Goal: Task Accomplishment & Management: Use online tool/utility

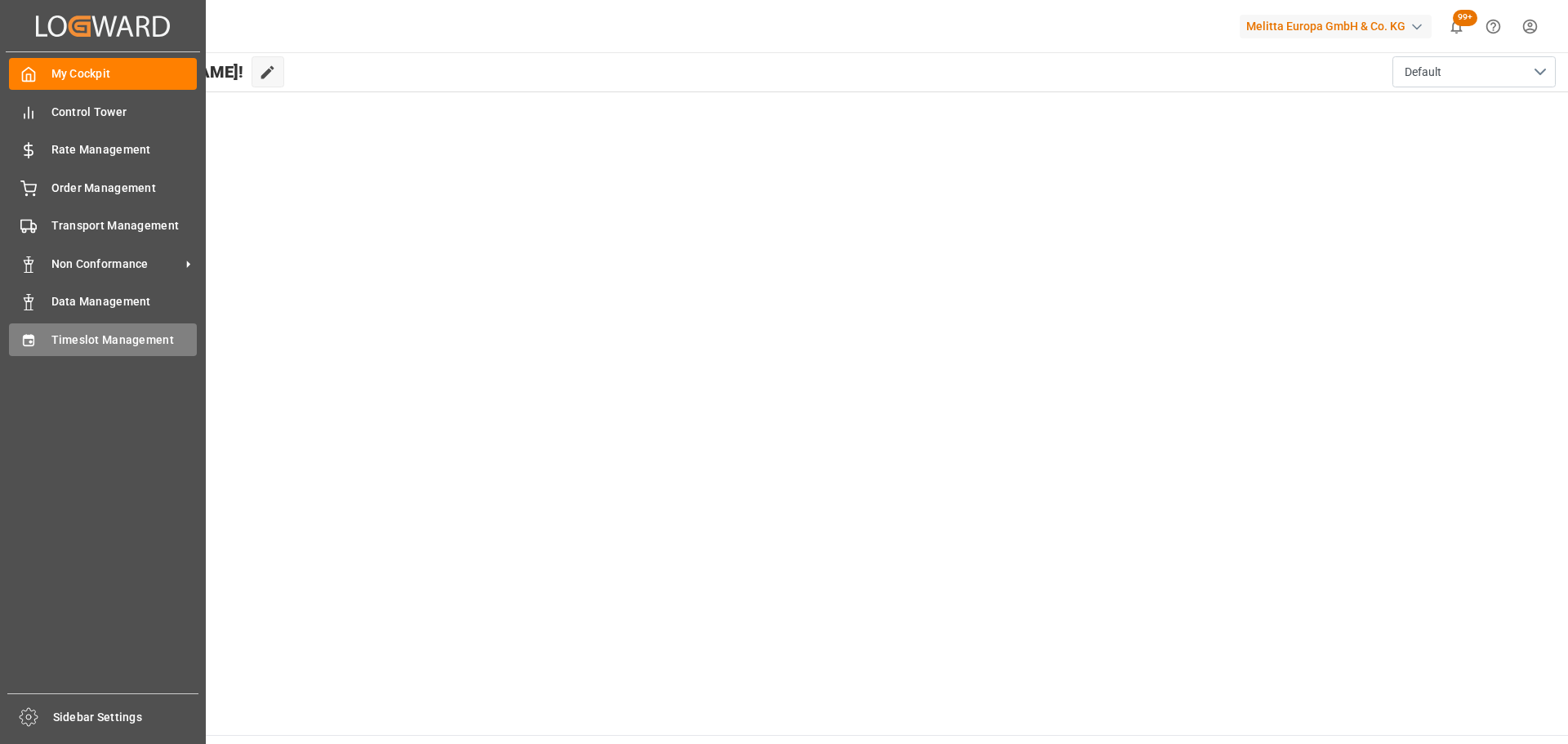
click at [114, 334] on span "Timeslot Management" at bounding box center [124, 340] width 146 height 17
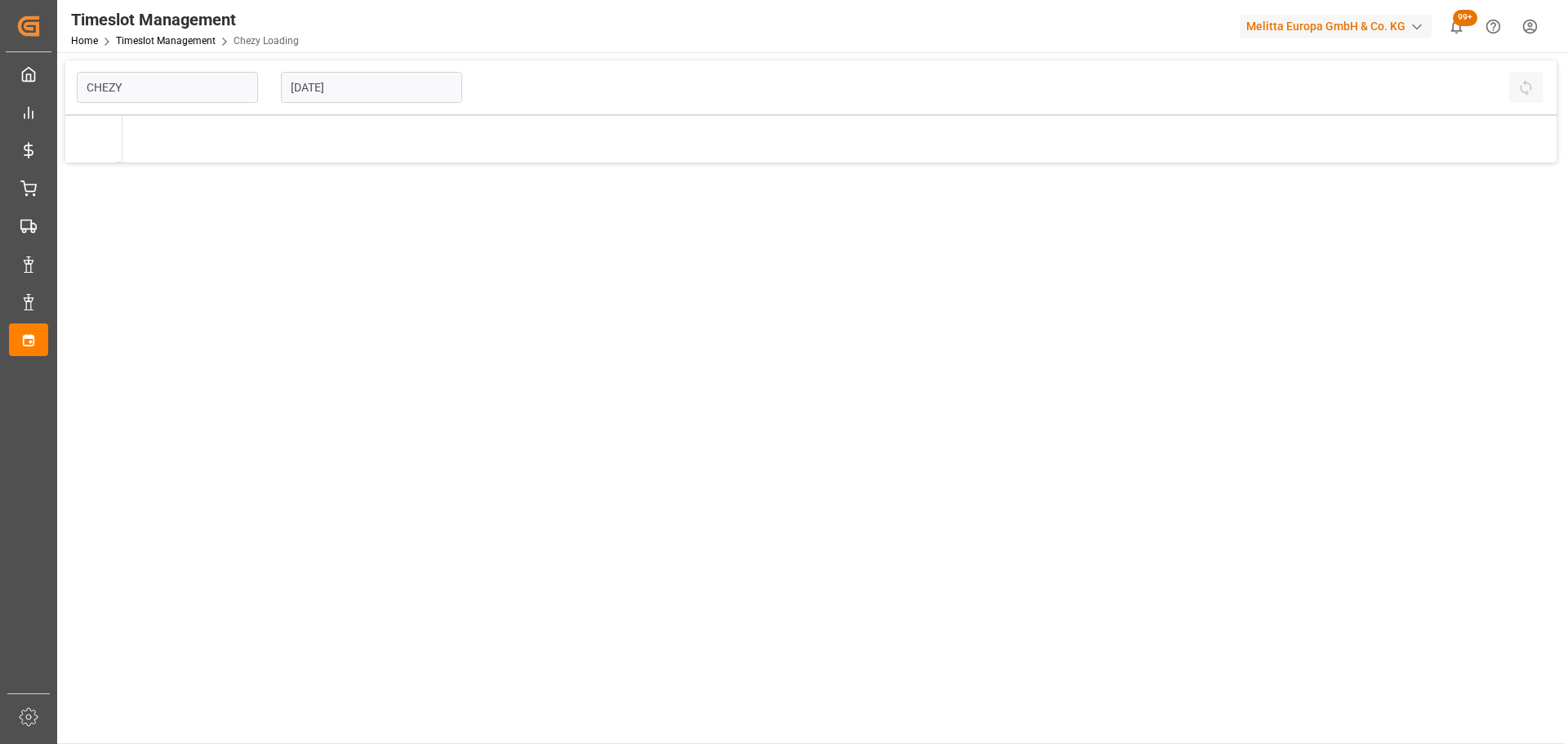
type input "Chezy Loading"
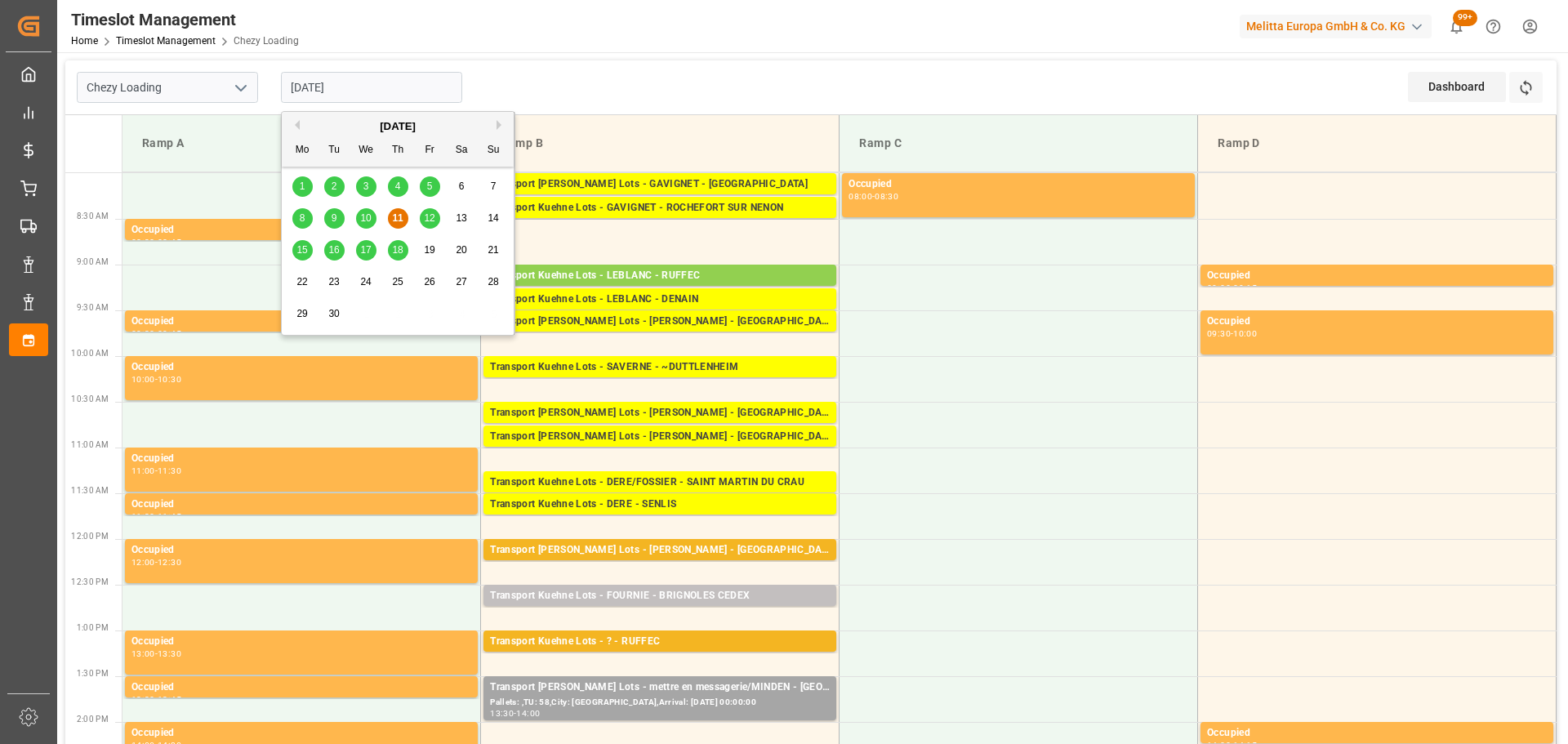
click at [324, 79] on input "[DATE]" at bounding box center [371, 88] width 181 height 31
click at [366, 213] on span "10" at bounding box center [365, 218] width 11 height 12
type input "[DATE]"
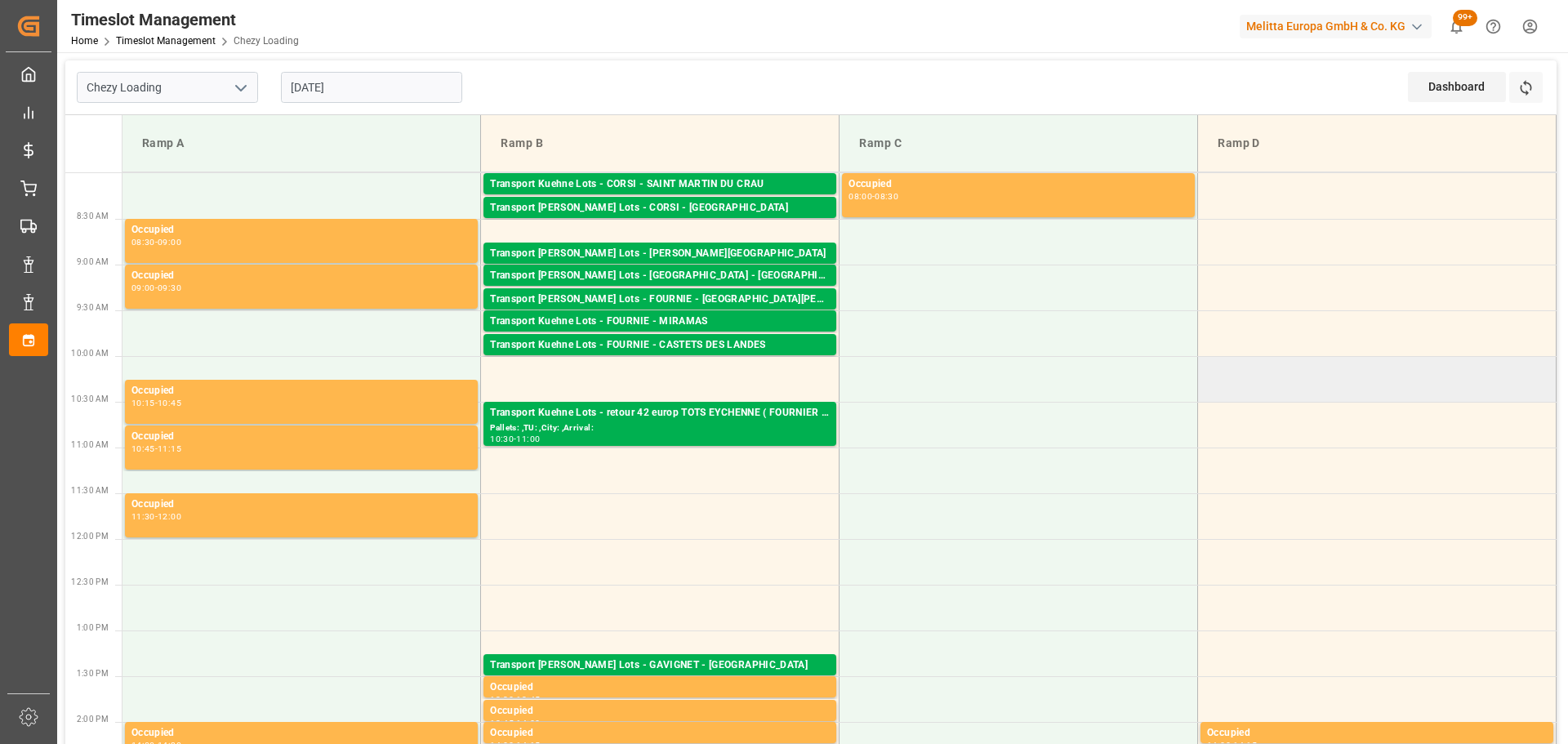
click at [1474, 396] on td at bounding box center [1378, 379] width 359 height 45
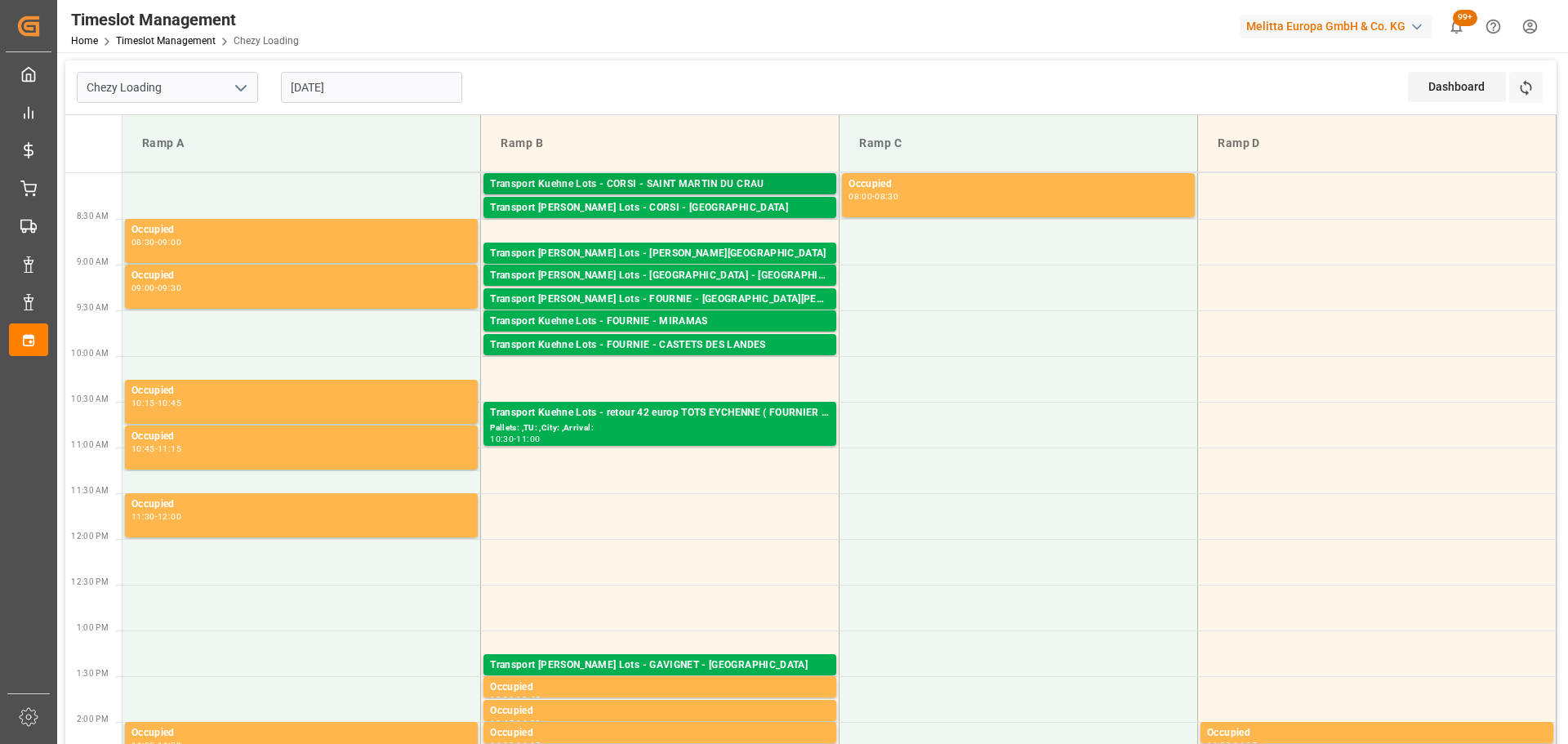
click at [707, 179] on div "Transport Kuehne Lots - CORSI - SAINT MARTIN DU CRAU" at bounding box center [660, 184] width 340 height 17
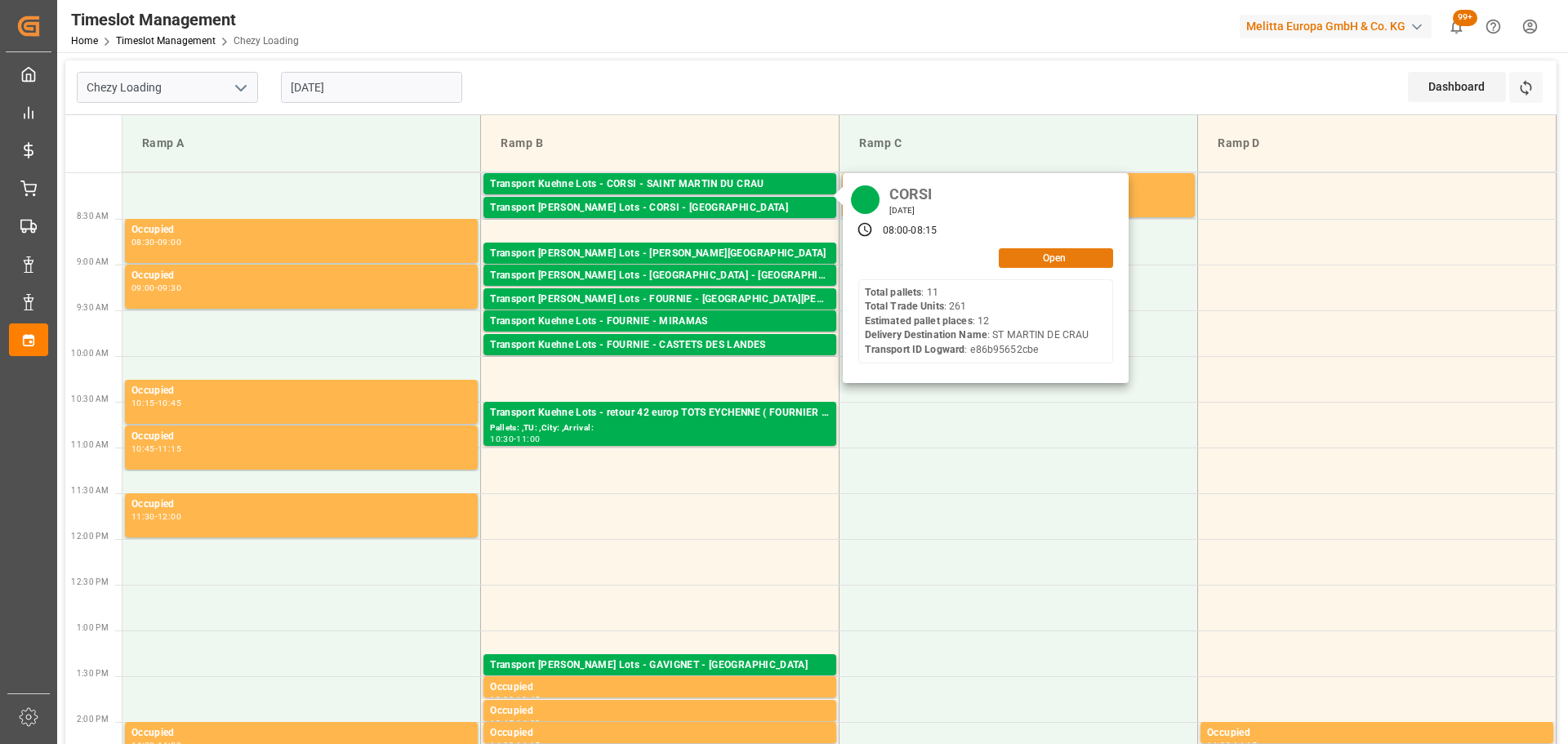
click at [1046, 251] on button "Open" at bounding box center [1056, 258] width 114 height 20
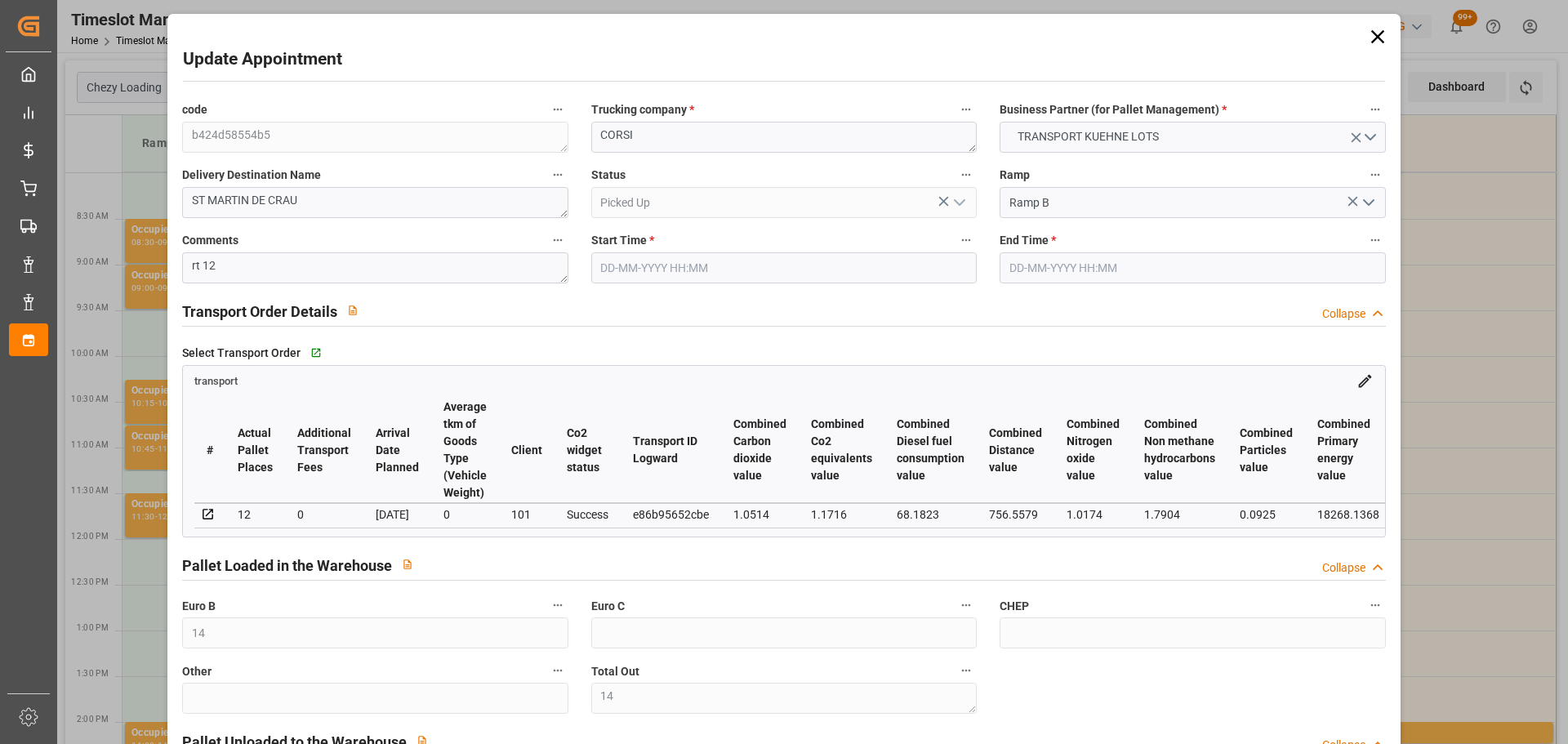
type input "14"
type input "12"
type input "629.72"
type input "0"
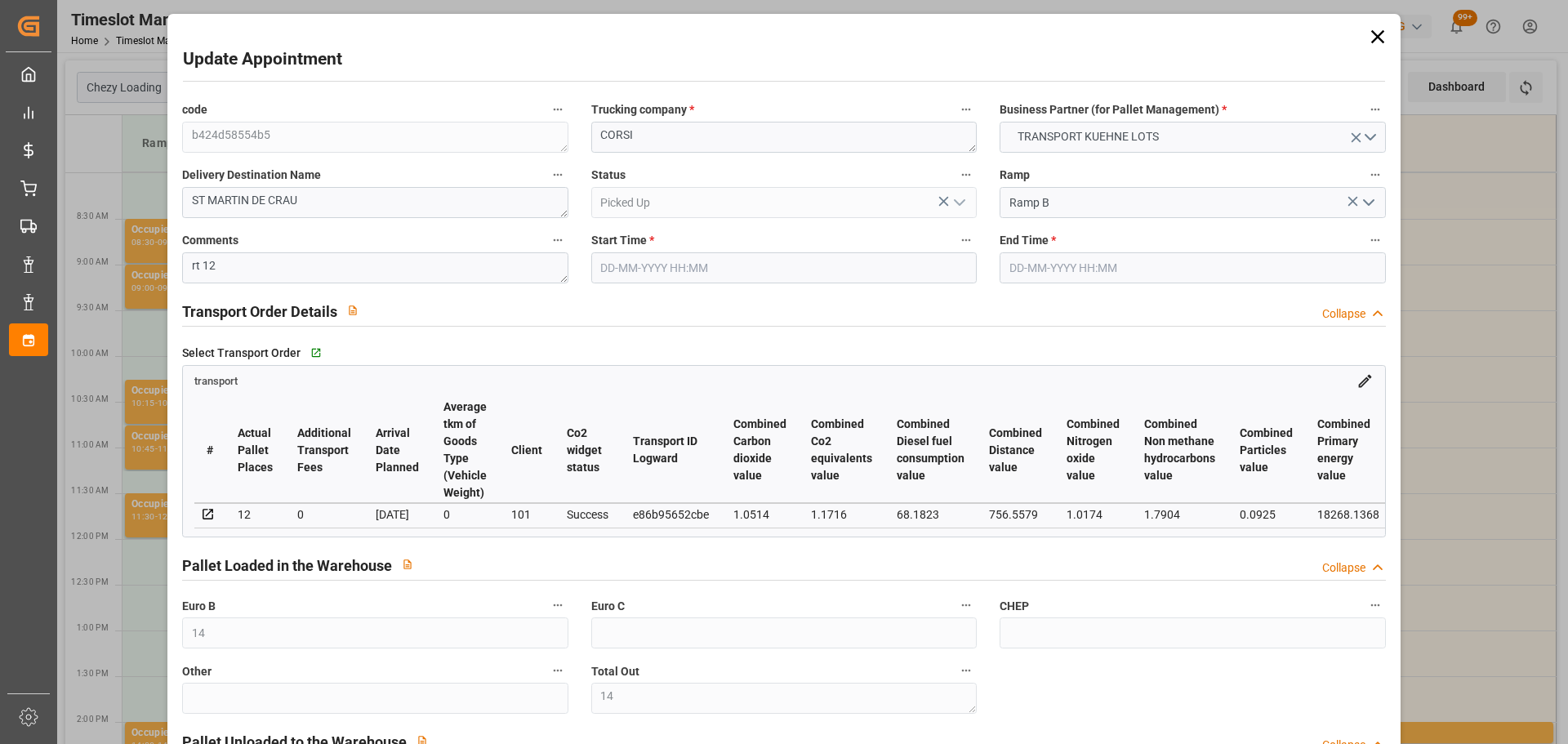
type input "0"
type input "629.72"
type input "0"
type input "14"
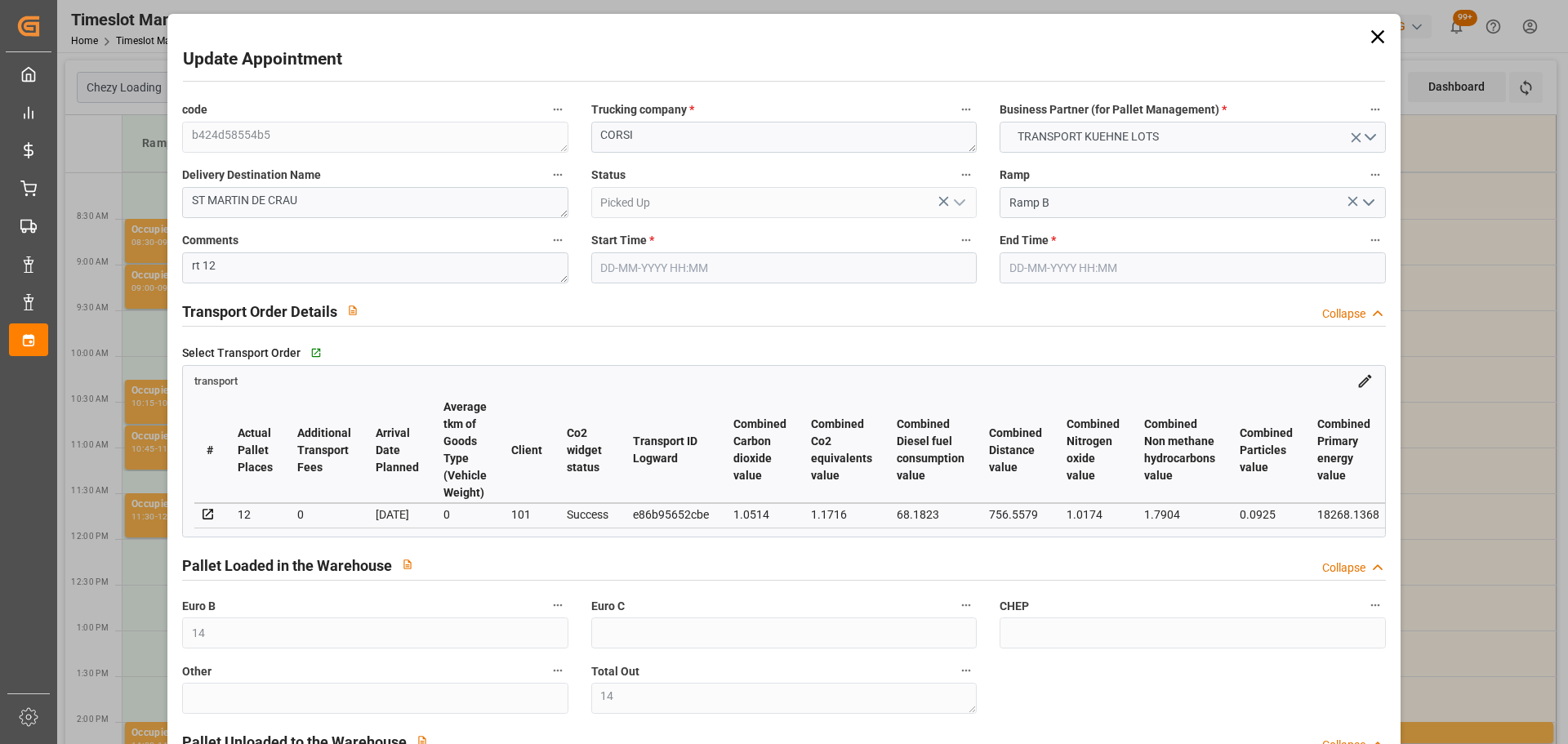
type input "2335.018"
type input "3045.302"
type input "13290.52"
type input "13"
type input "11"
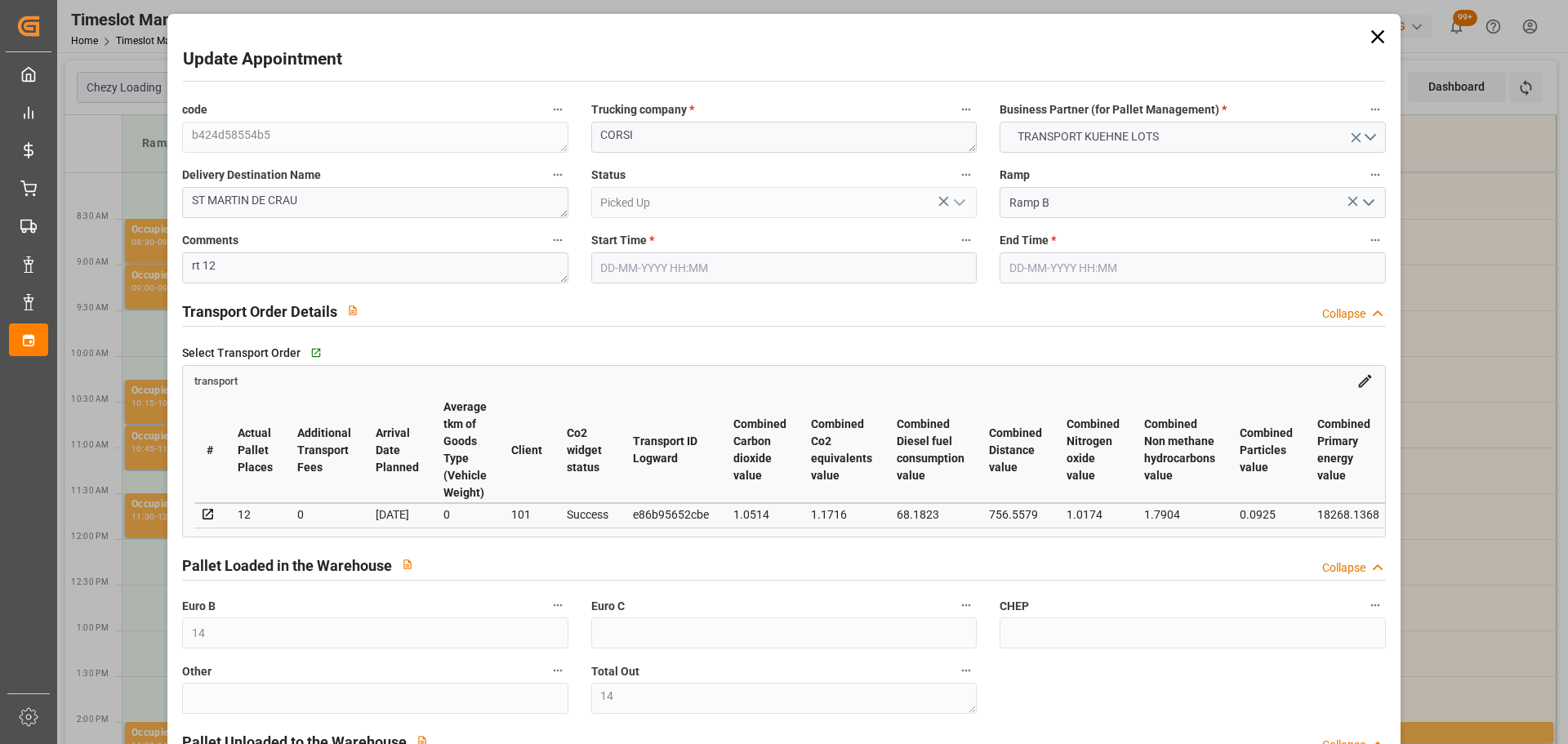
type input "261"
type input "14"
type input "101"
type input "2686.326"
type input "0"
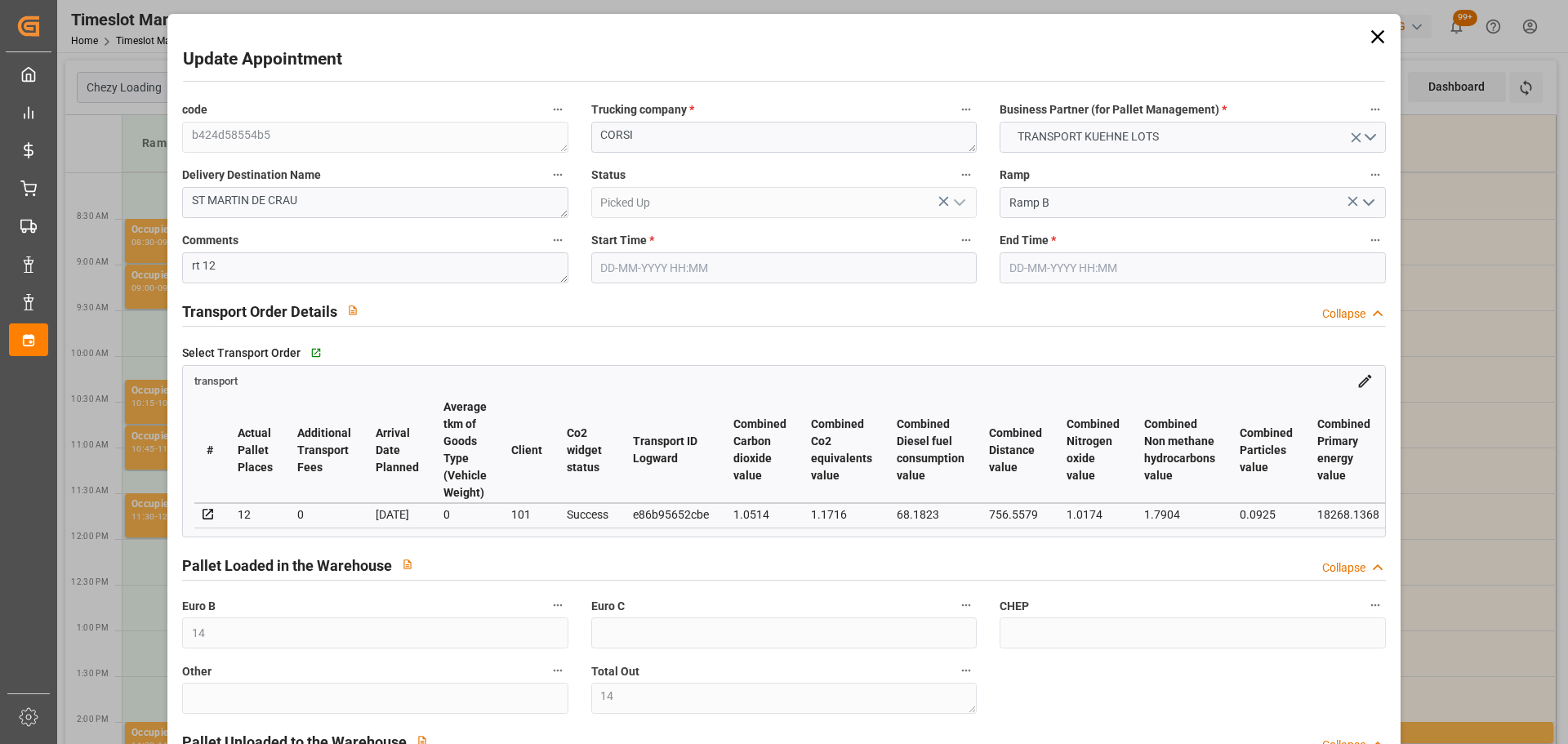
type input "10767.6795"
type input "0"
type input "21"
type input "80"
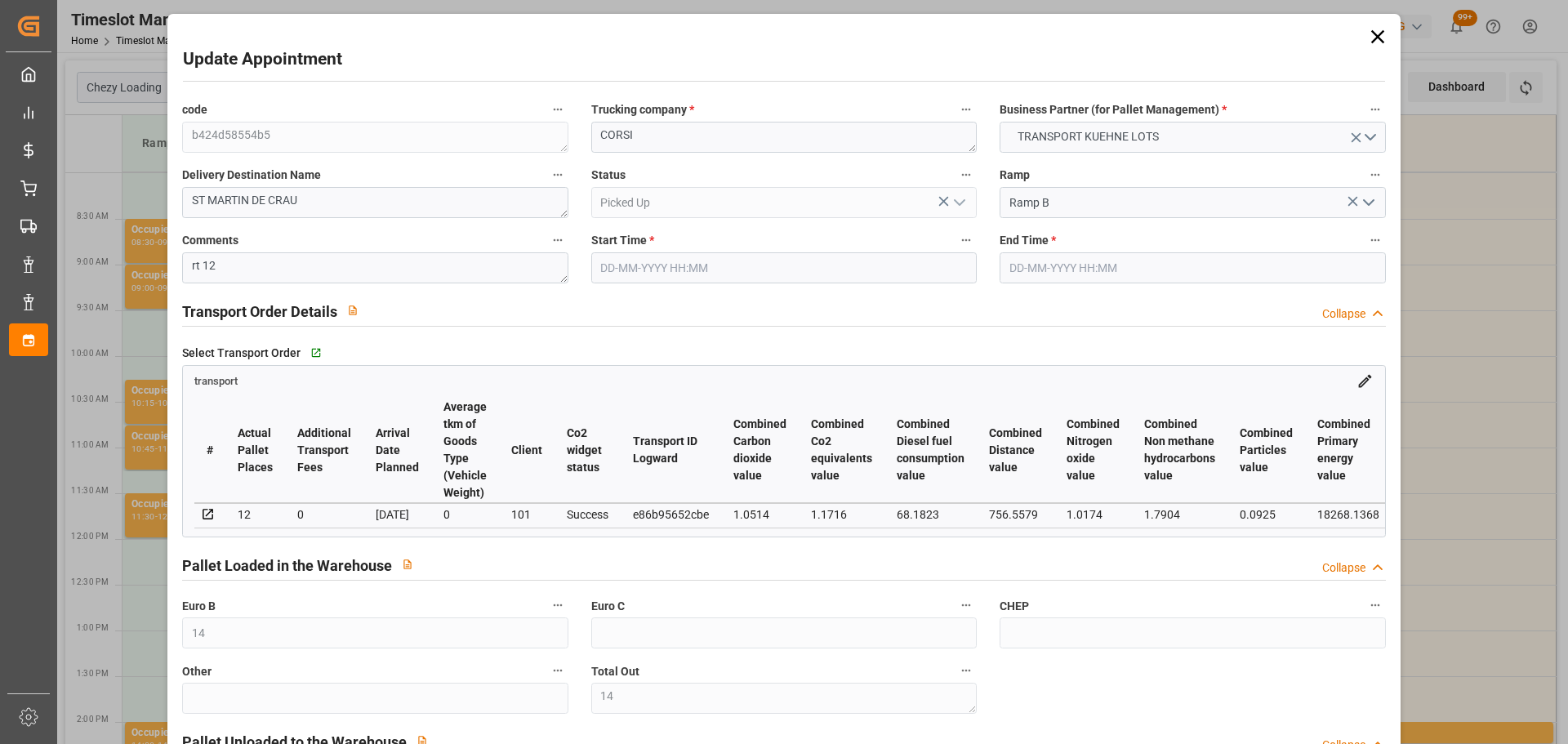
type input "[DATE] 08:00"
type input "[DATE] 08:15"
type input "[DATE] 12:37"
type input "[DATE] 11:25"
type input "[DATE]"
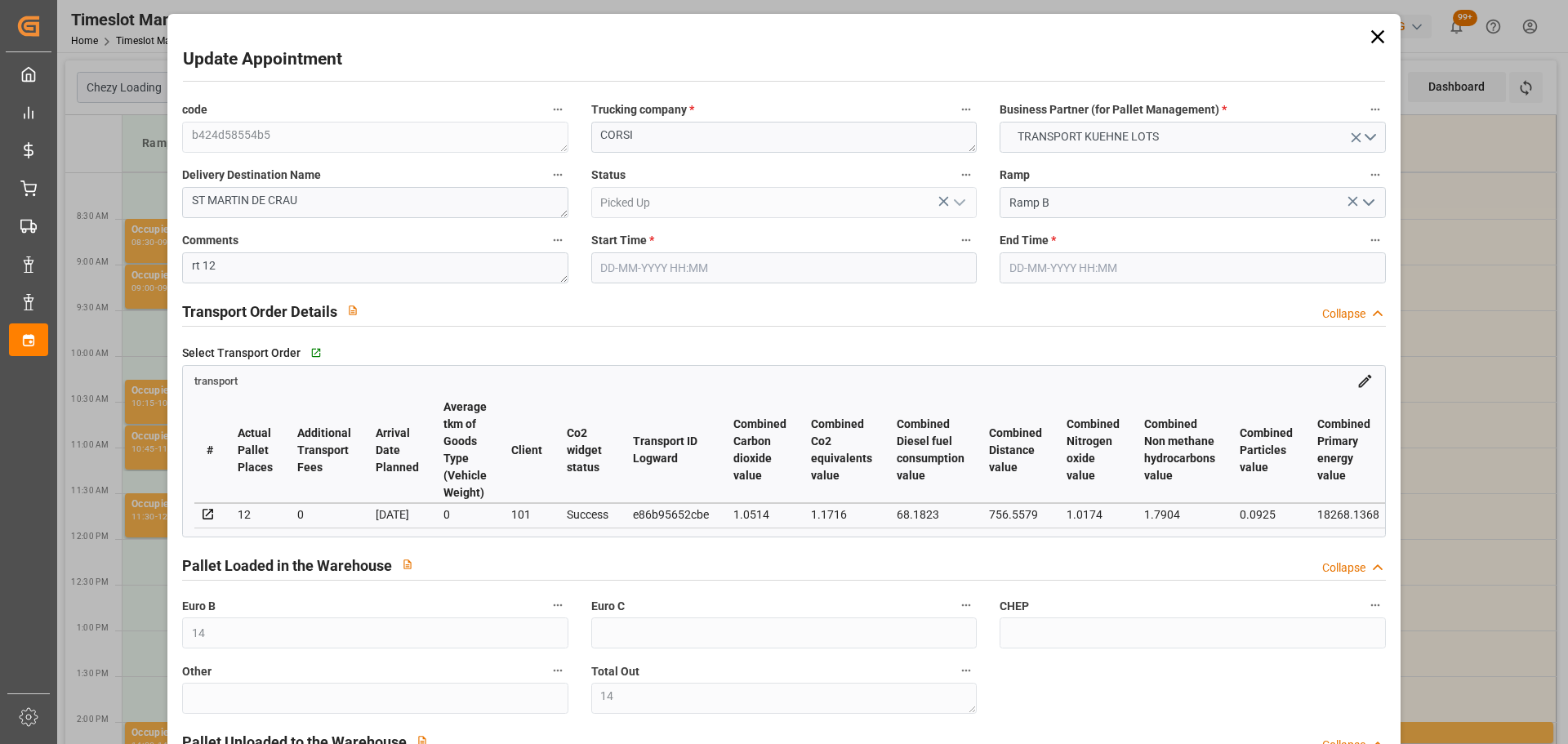
type input "[DATE]"
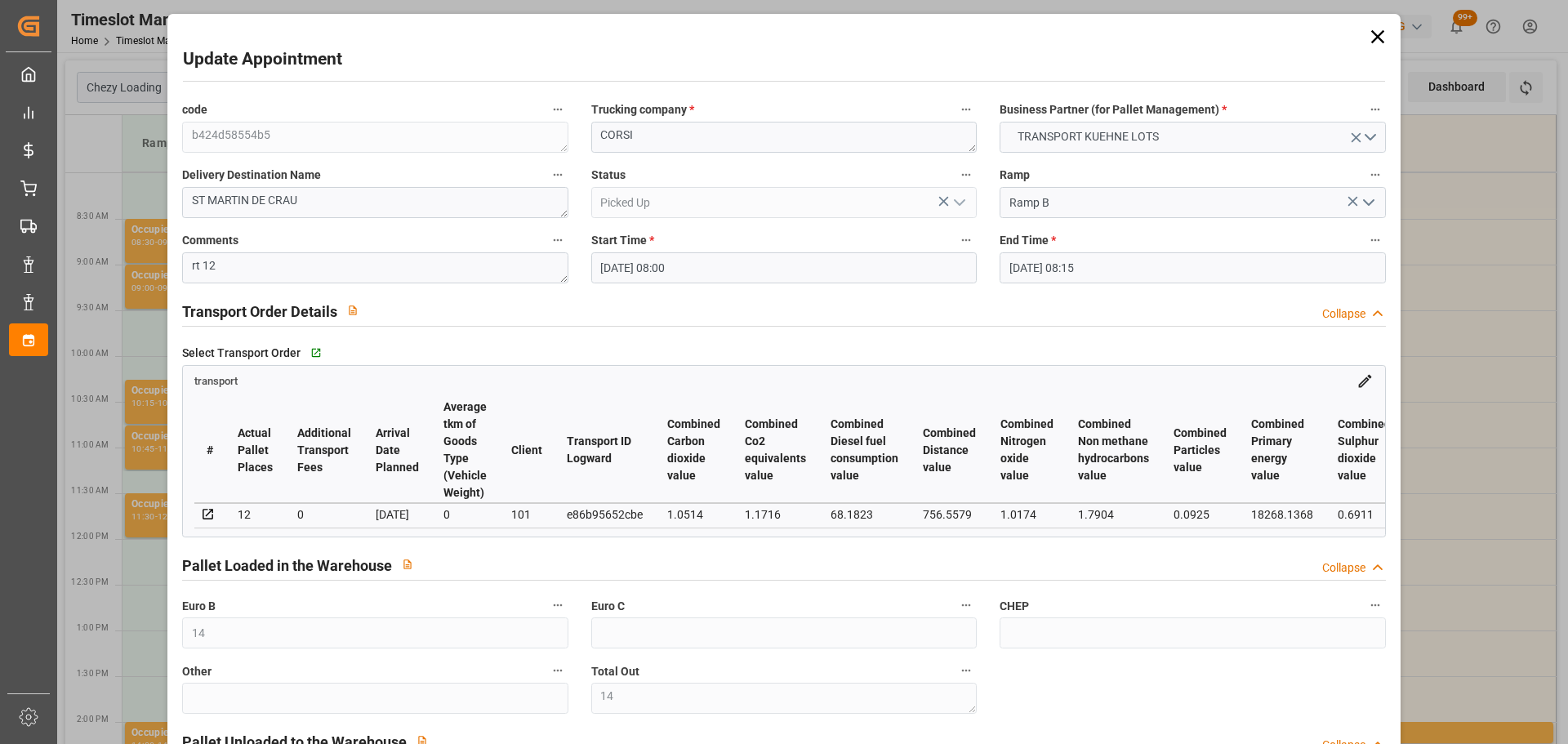
click at [1377, 31] on icon at bounding box center [1377, 37] width 13 height 13
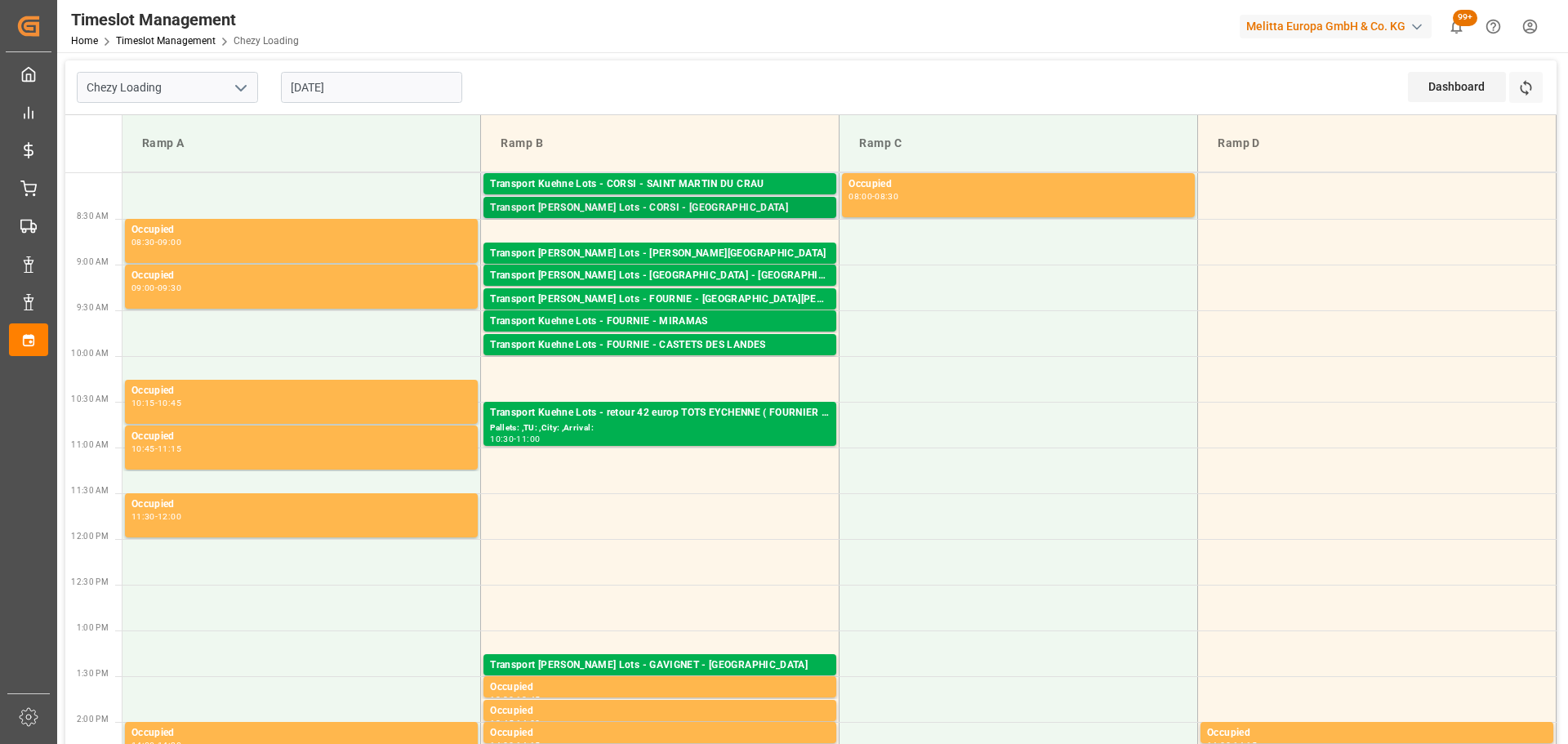
click at [733, 214] on div "Transport [PERSON_NAME] Lots - CORSI - [GEOGRAPHIC_DATA]" at bounding box center [660, 208] width 340 height 17
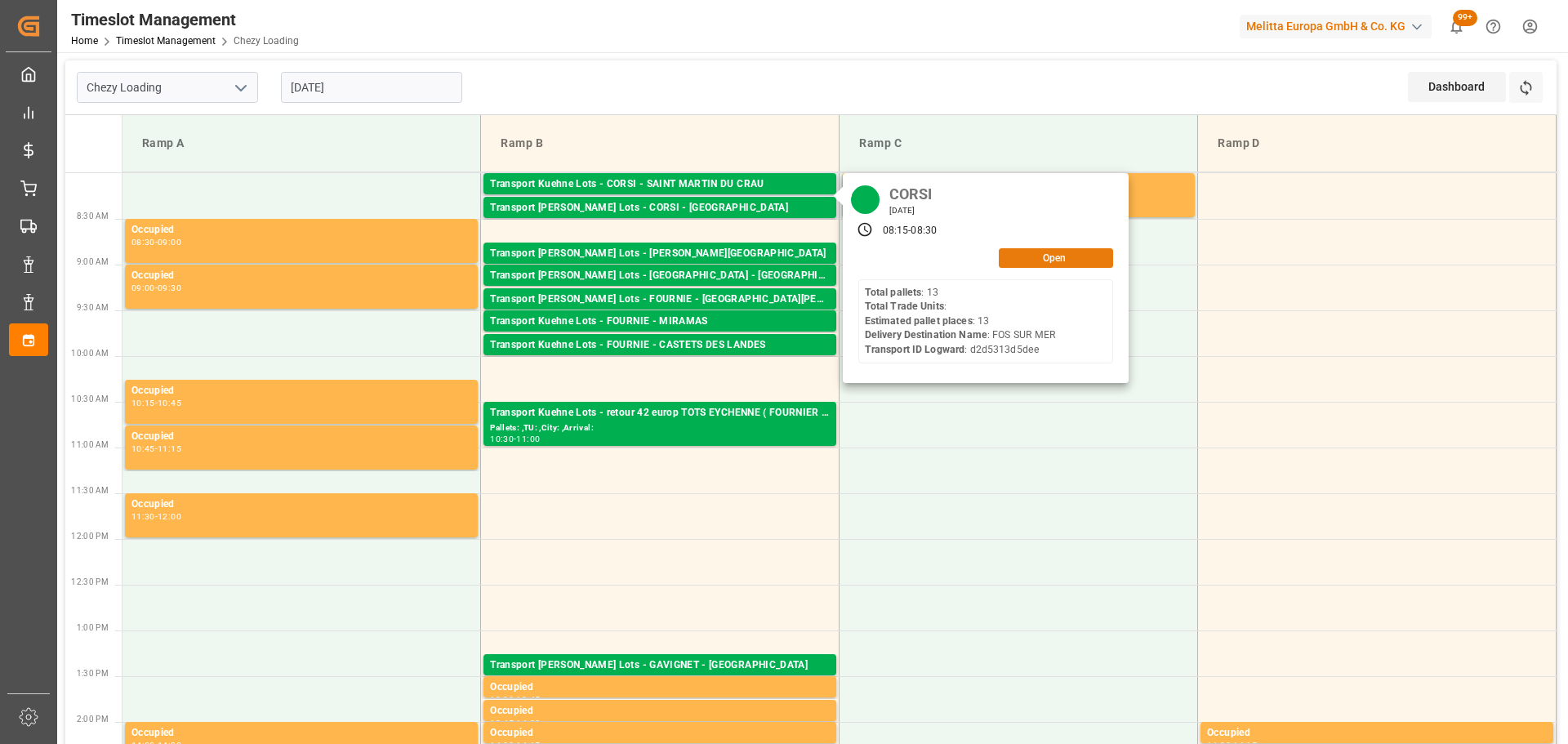
click at [1013, 261] on button "Open" at bounding box center [1056, 258] width 114 height 20
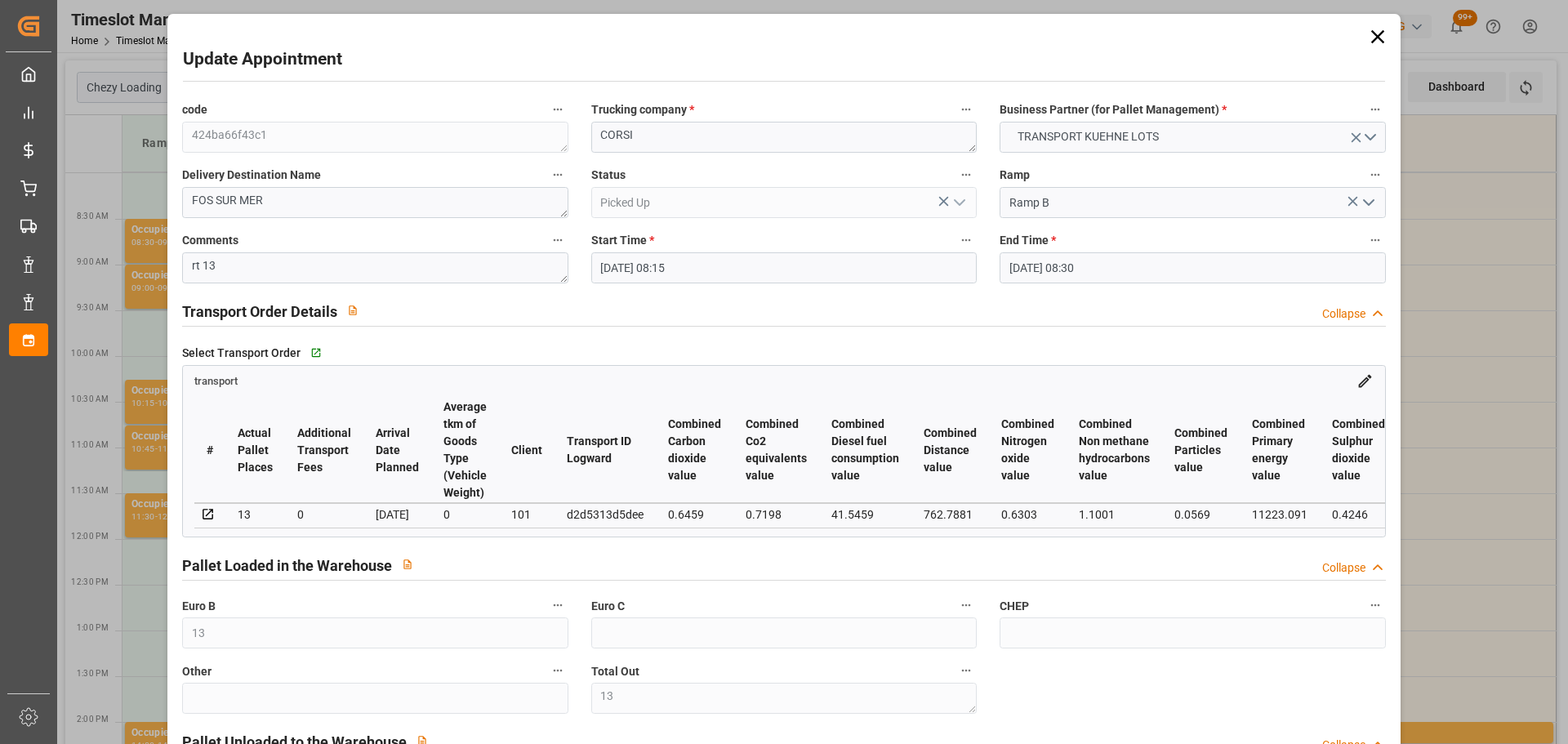
click at [1375, 34] on icon at bounding box center [1377, 37] width 13 height 13
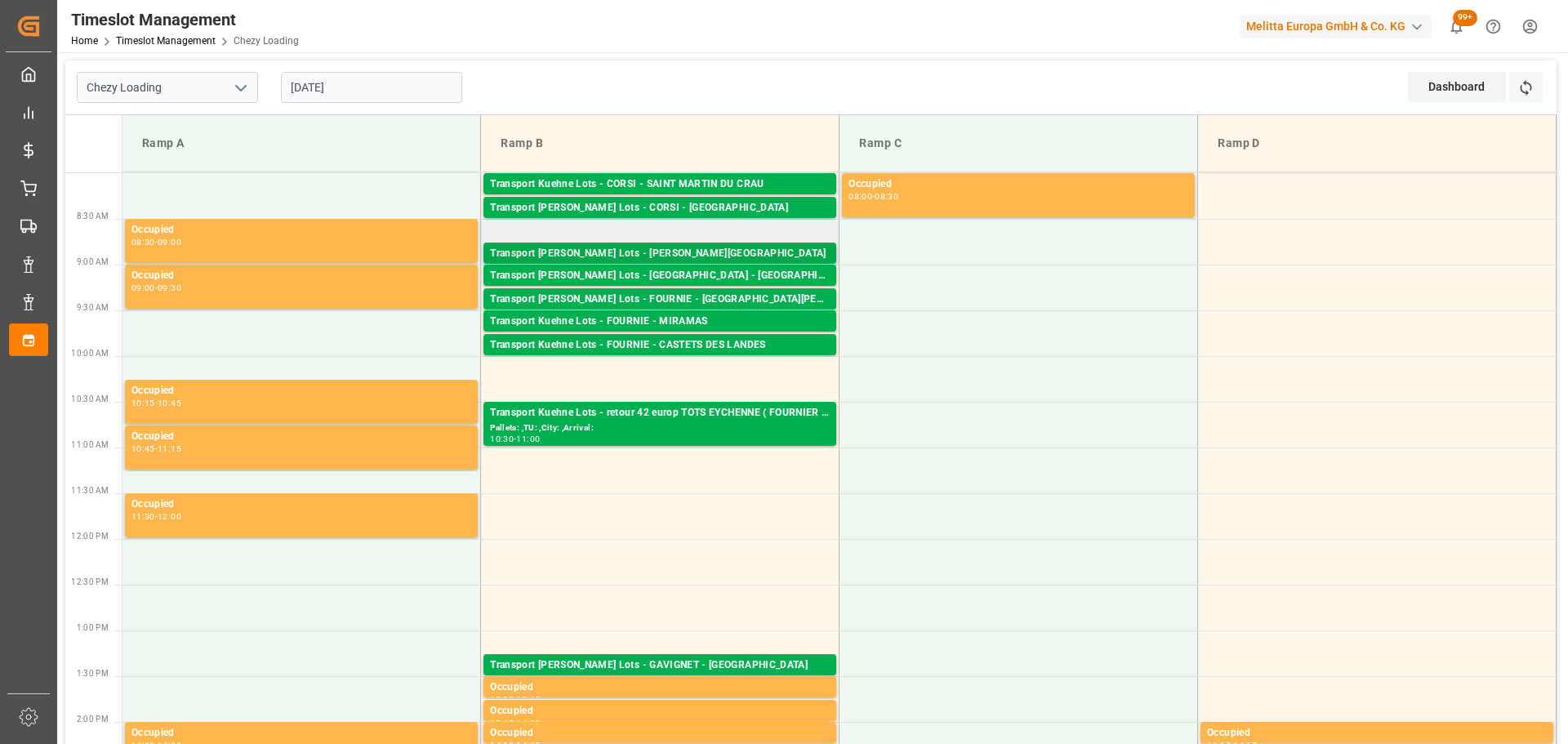
click at [709, 247] on div "Transport [PERSON_NAME] Lots - [PERSON_NAME][GEOGRAPHIC_DATA]" at bounding box center [660, 254] width 340 height 17
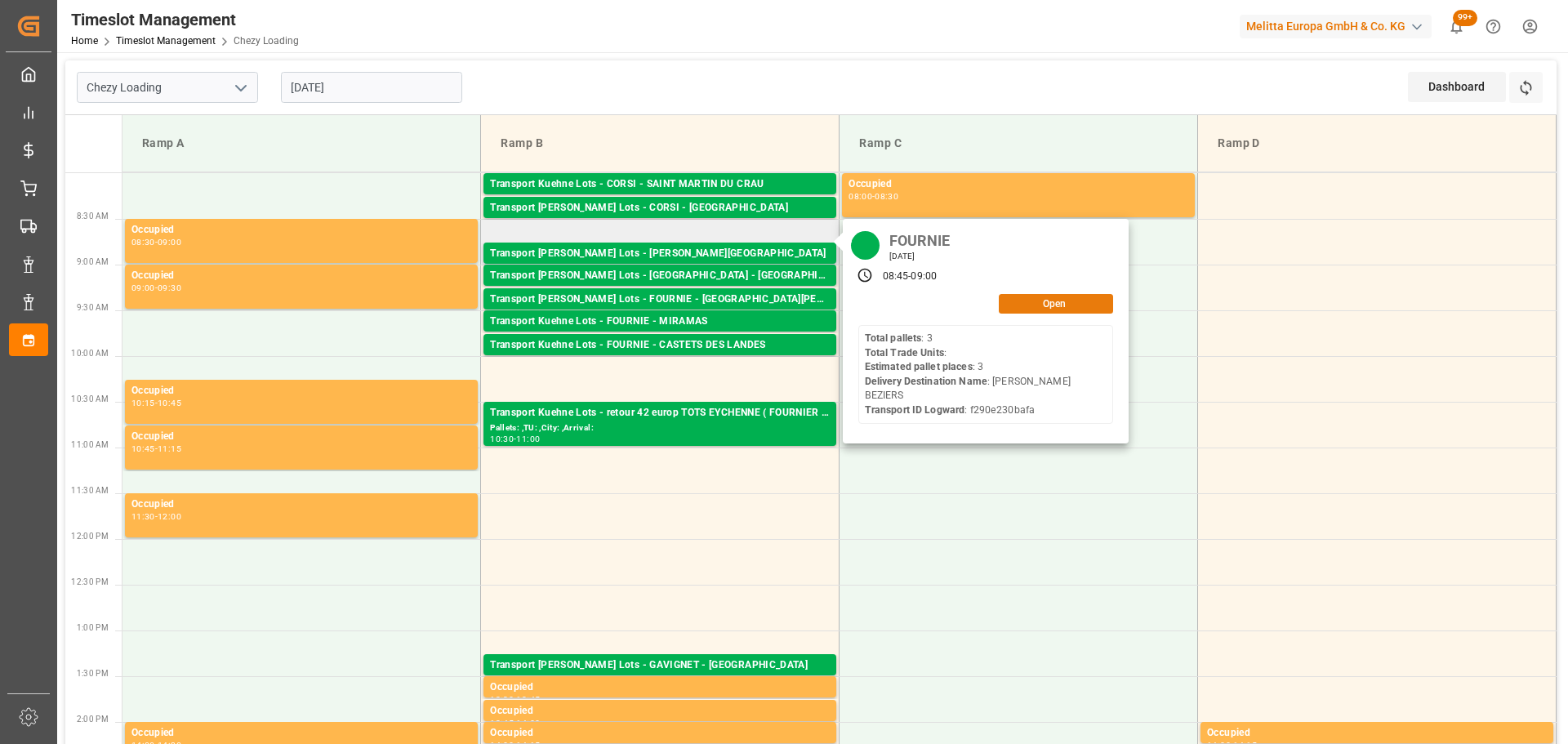
click at [1051, 302] on button "Open" at bounding box center [1056, 304] width 114 height 20
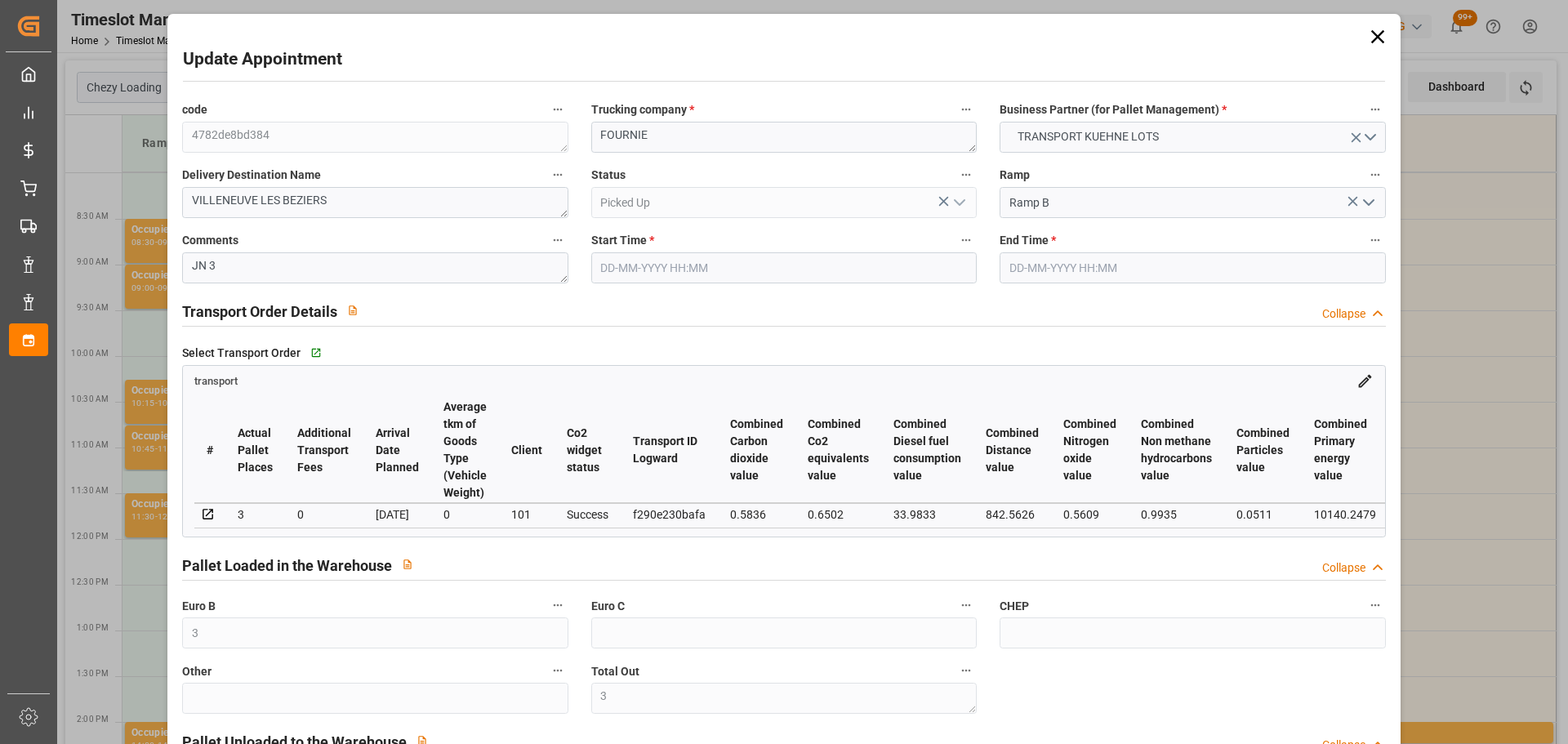
type input "[DATE] 08:45"
type input "[DATE] 09:00"
type input "[DATE] 12:41"
type input "[DATE] 11:22"
type input "[DATE]"
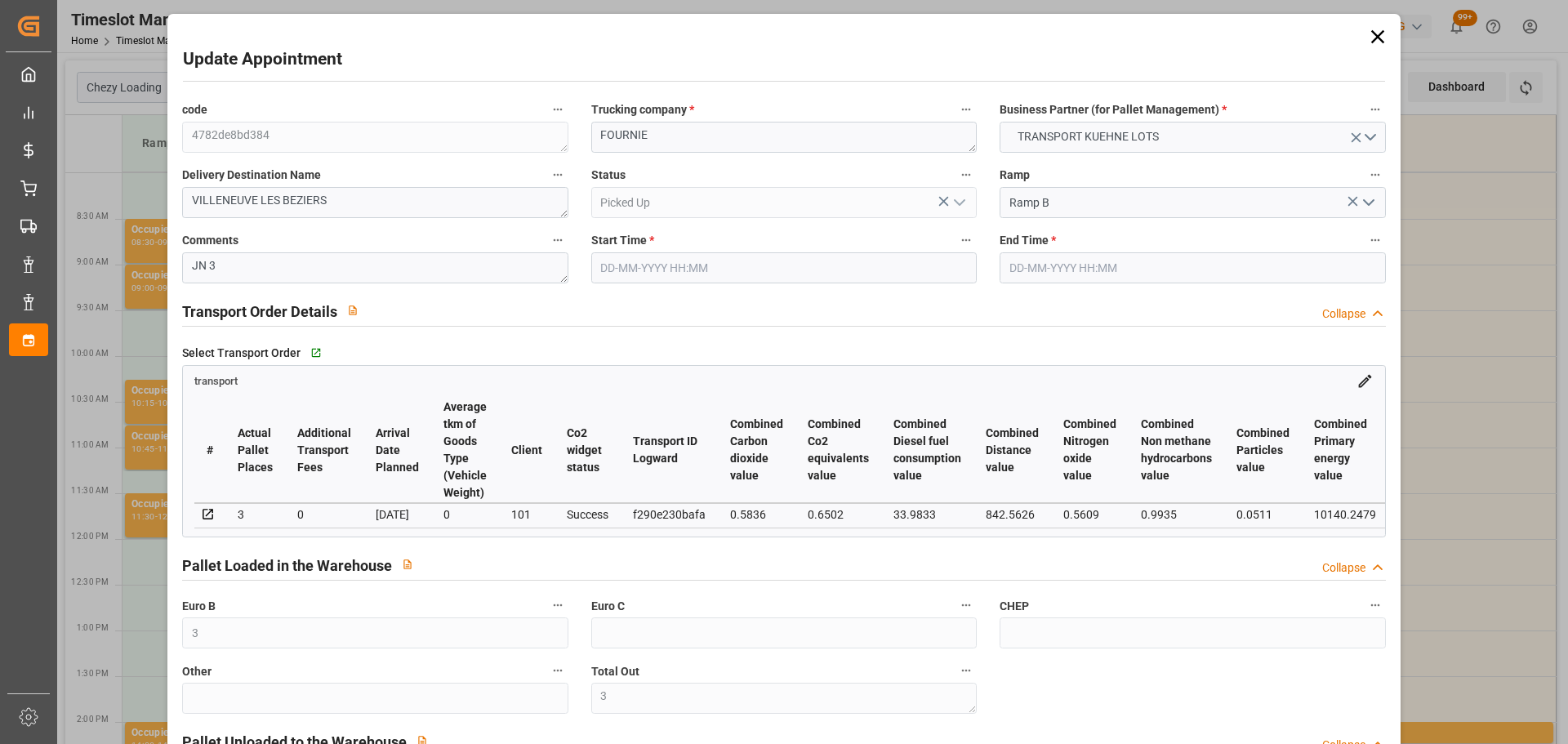
type input "[DATE]"
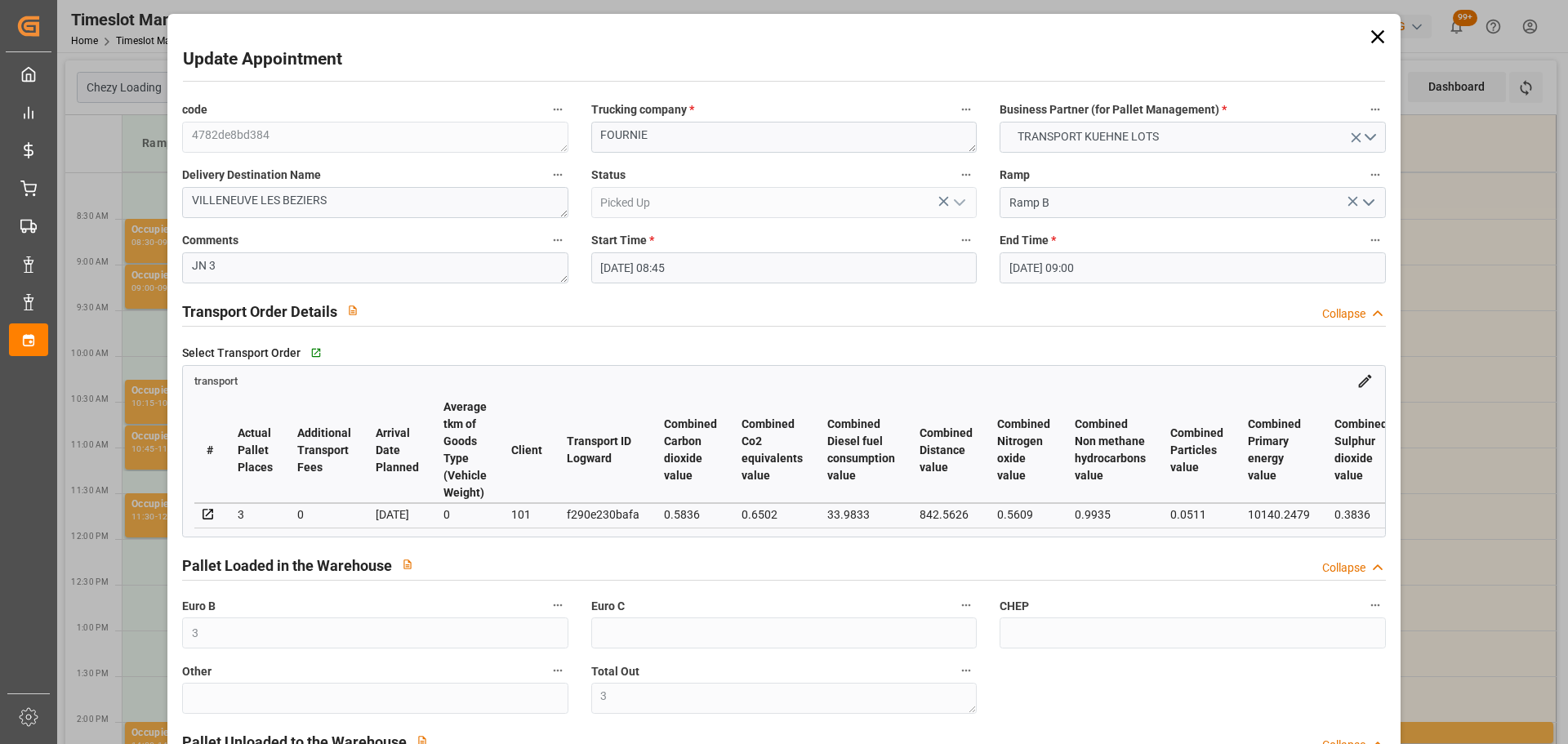
click at [1369, 31] on icon at bounding box center [1378, 37] width 23 height 23
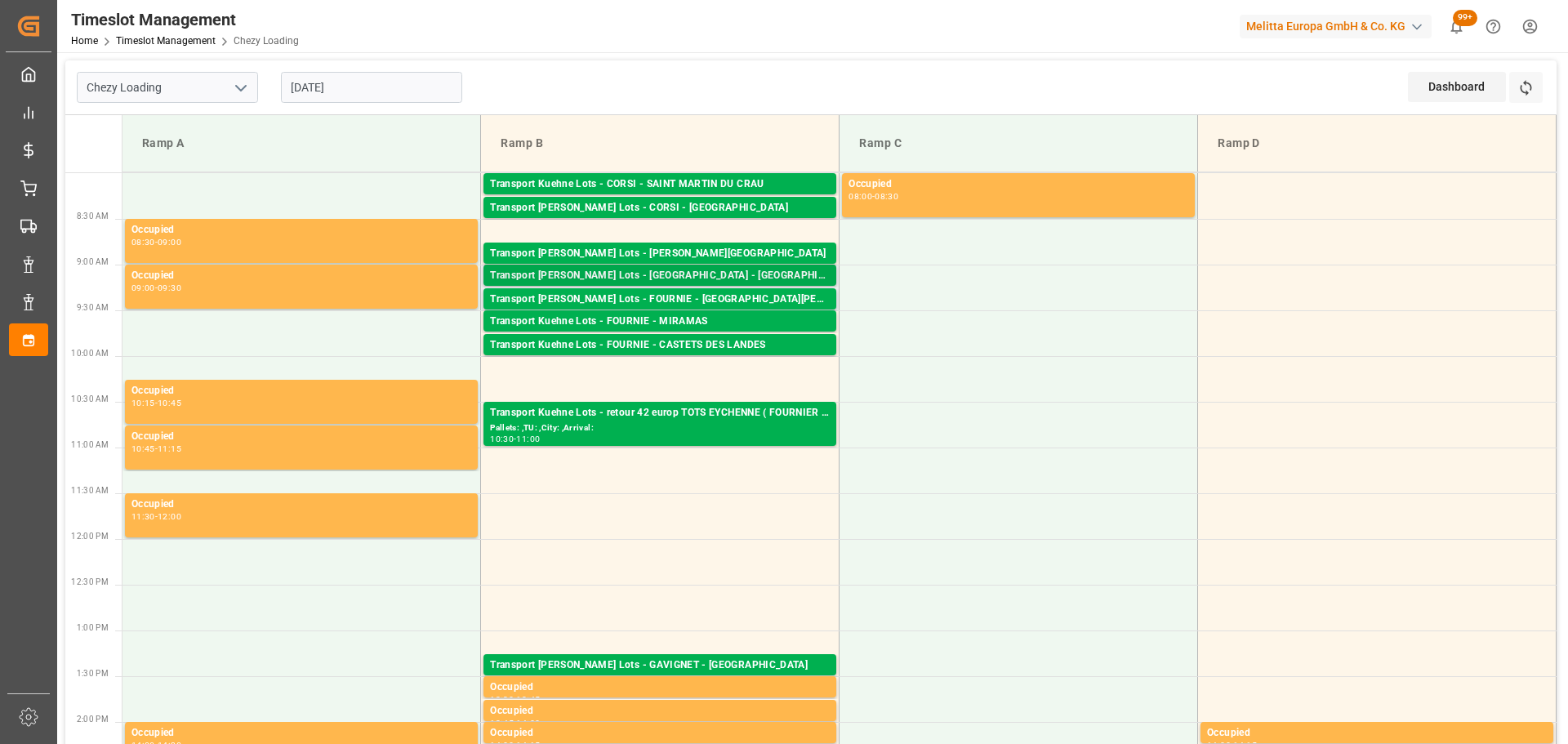
click at [683, 267] on div "Transport [PERSON_NAME] Lots - [GEOGRAPHIC_DATA] - CASTELNAUDARY Pallets: 4,TU:…" at bounding box center [660, 275] width 353 height 21
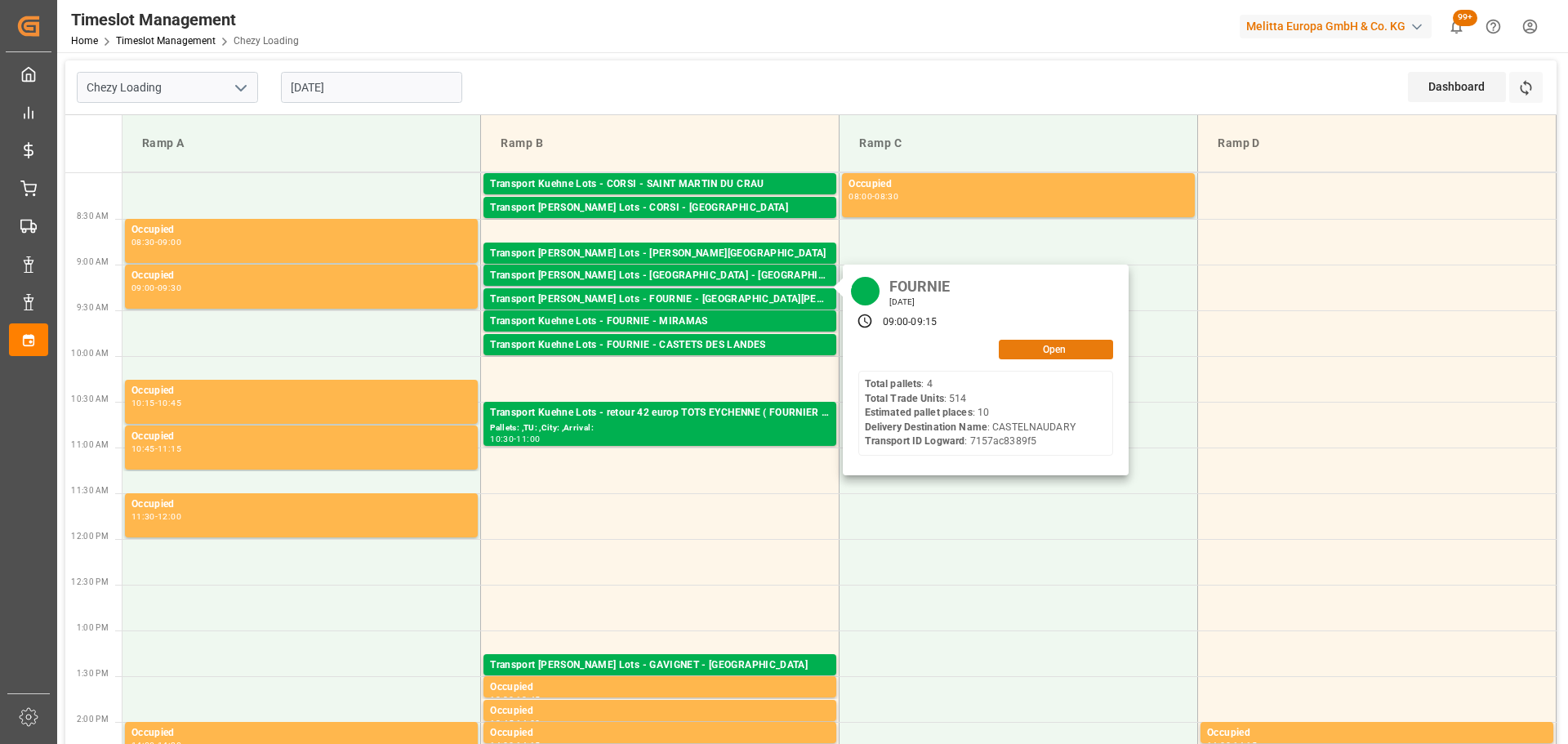
click at [1046, 350] on button "Open" at bounding box center [1056, 350] width 114 height 20
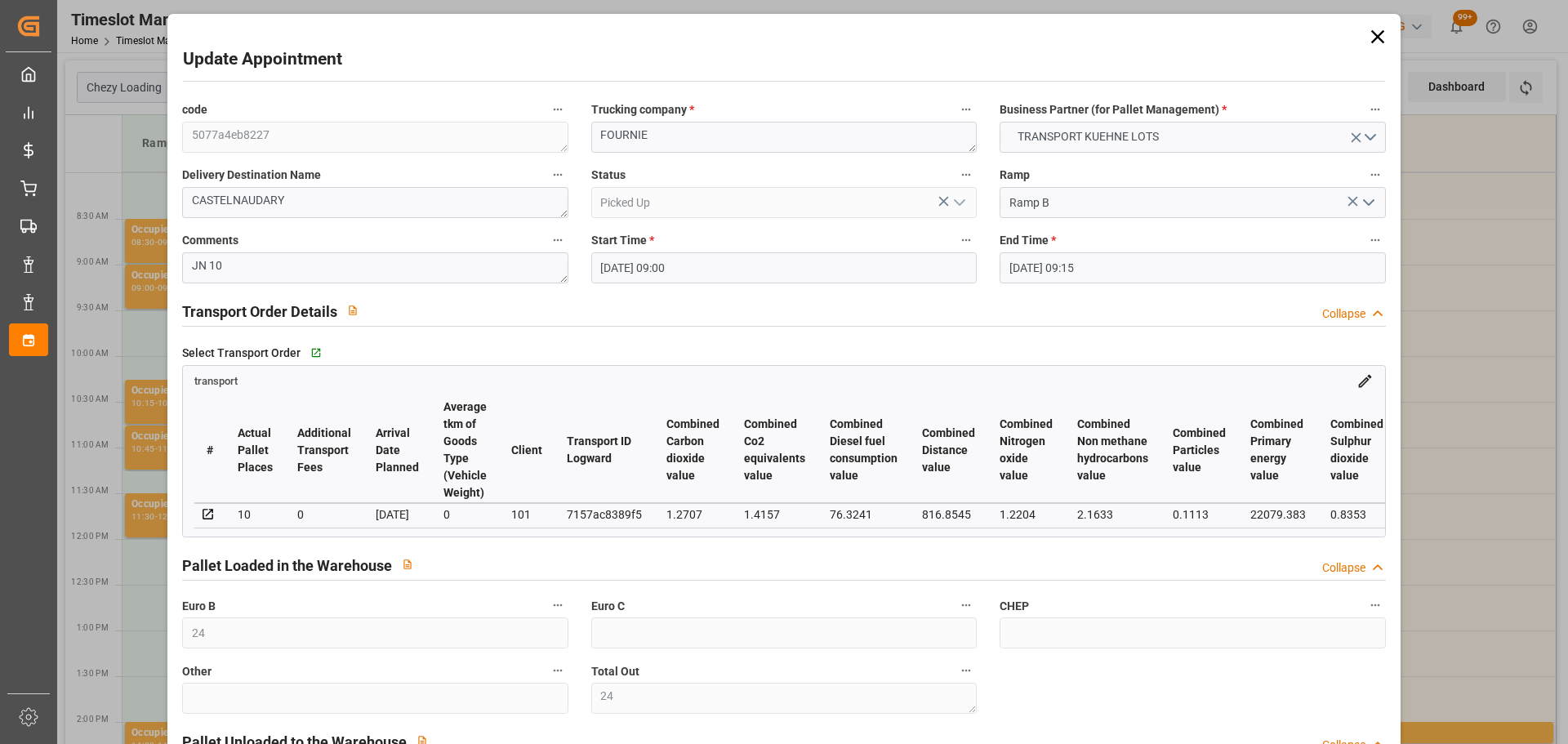
click at [1375, 33] on icon at bounding box center [1378, 37] width 23 height 23
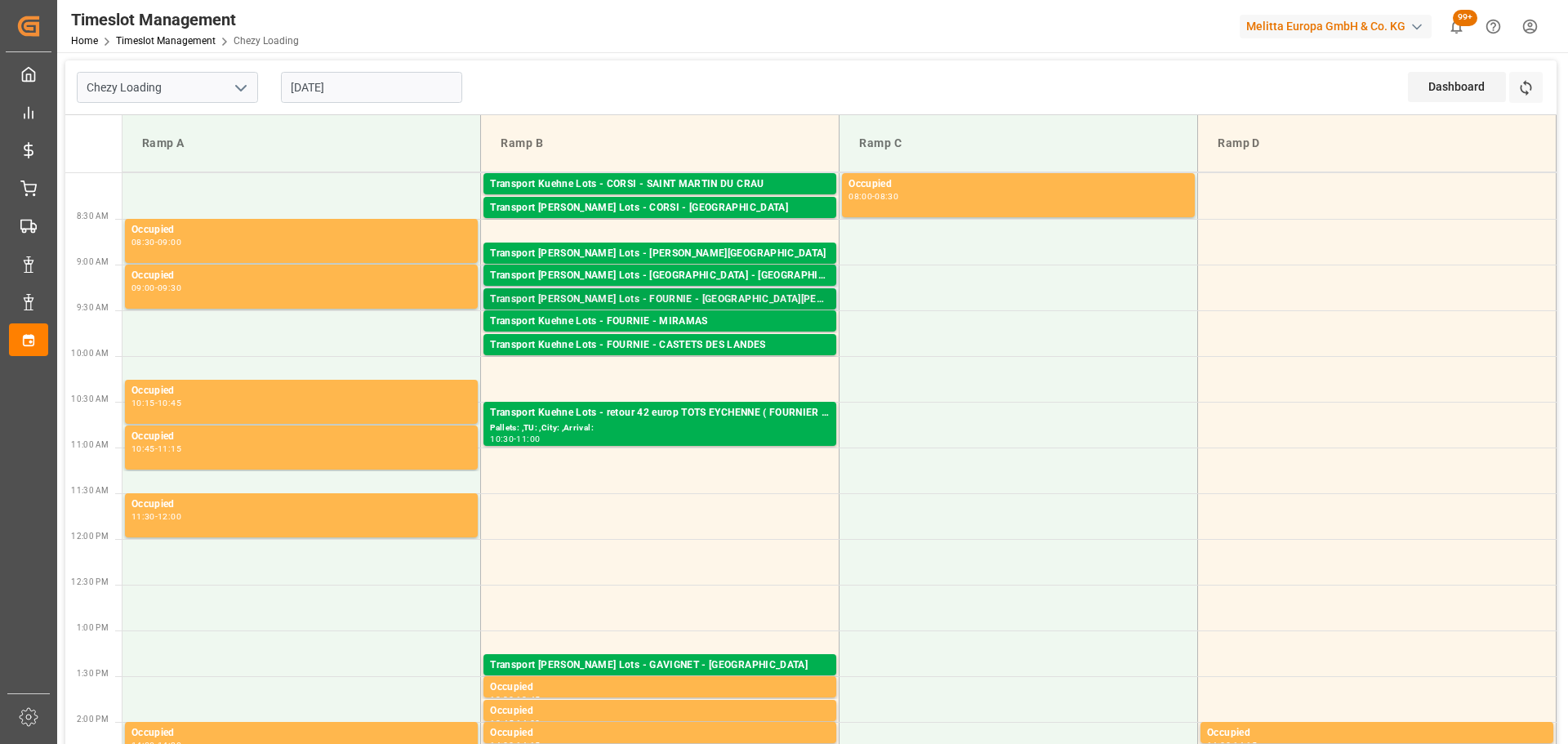
click at [730, 297] on div "Transport [PERSON_NAME] Lots - FOURNIE - [GEOGRAPHIC_DATA][PERSON_NAME]" at bounding box center [660, 300] width 340 height 17
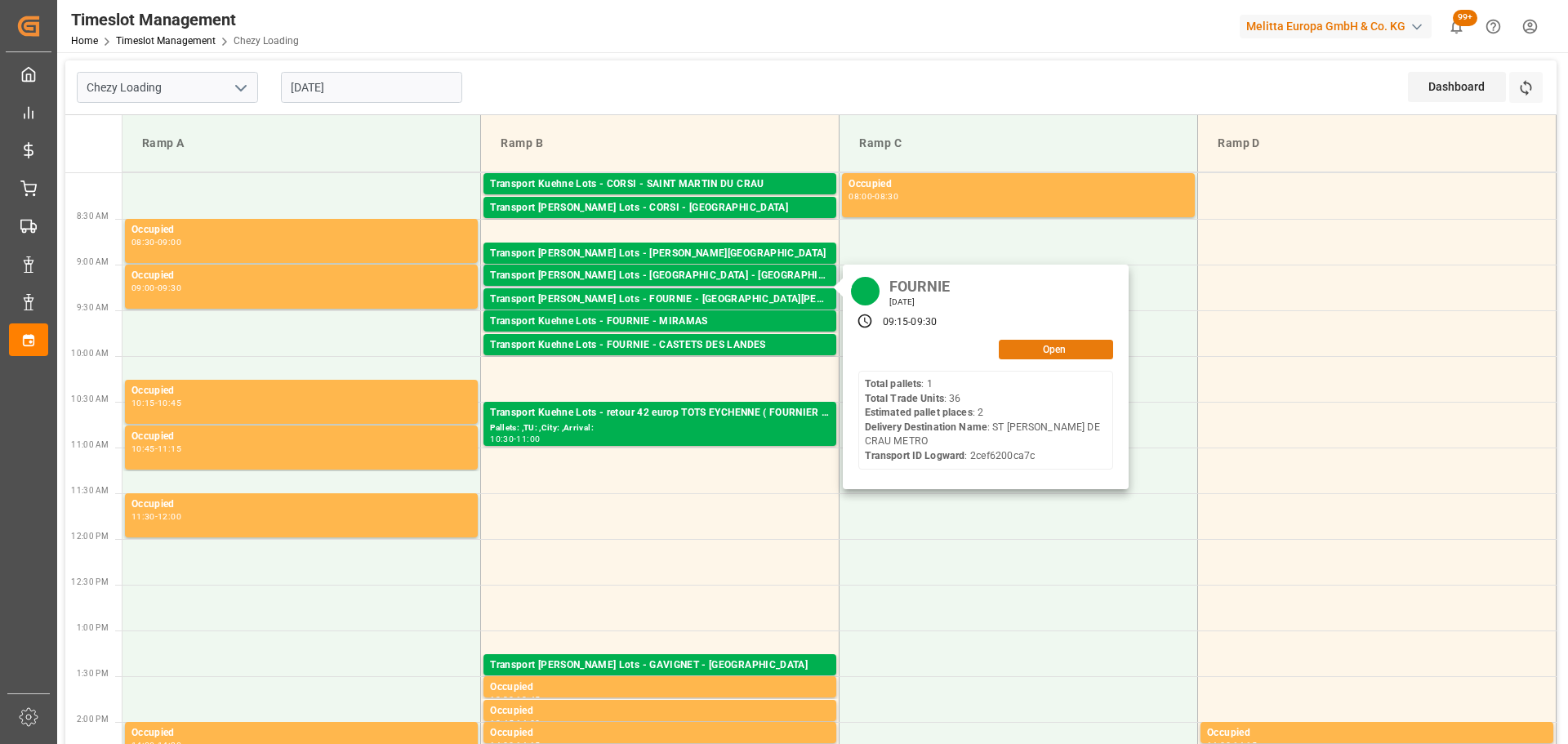
click at [1009, 353] on button "Open" at bounding box center [1056, 350] width 114 height 20
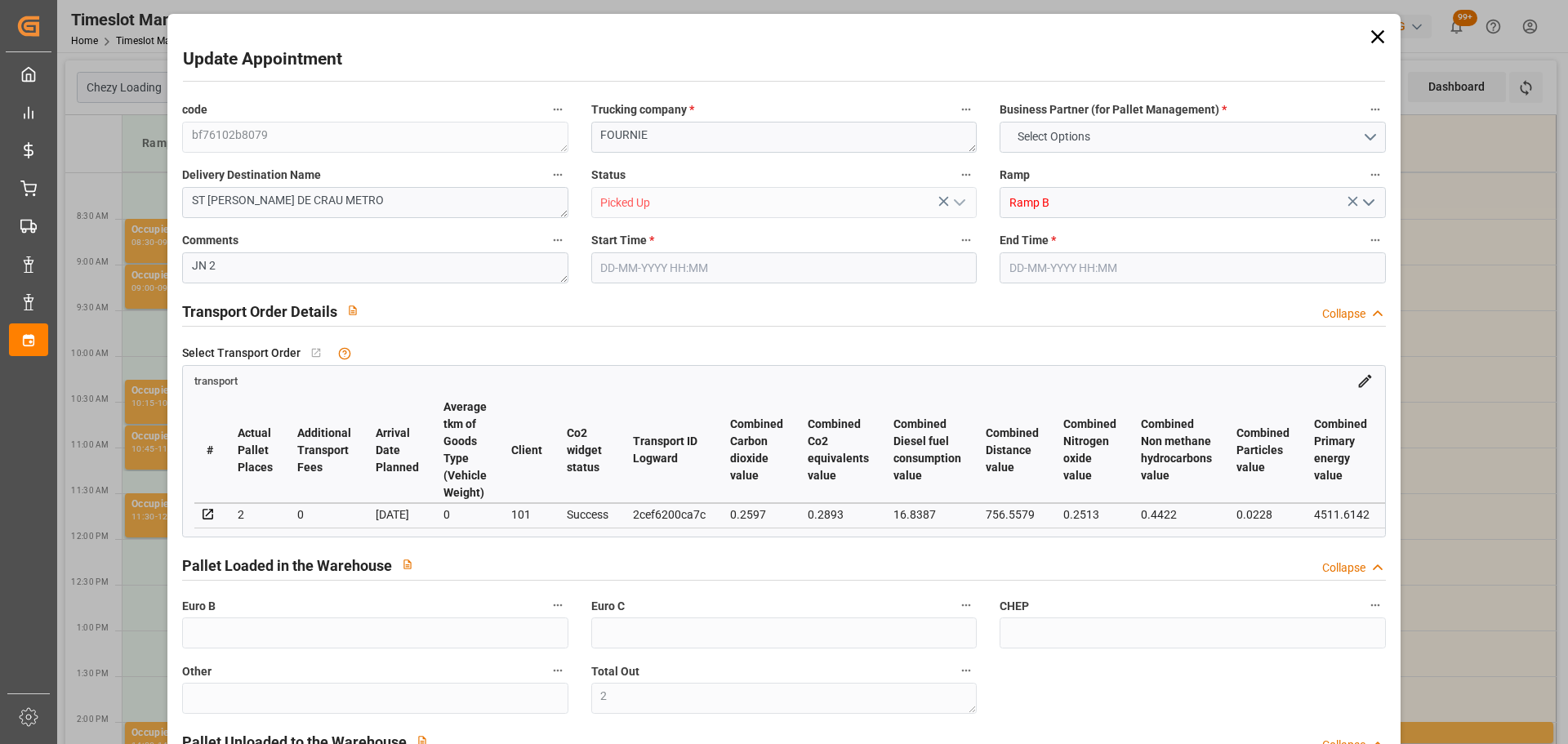
type input "2"
type input "266.83"
type input "0"
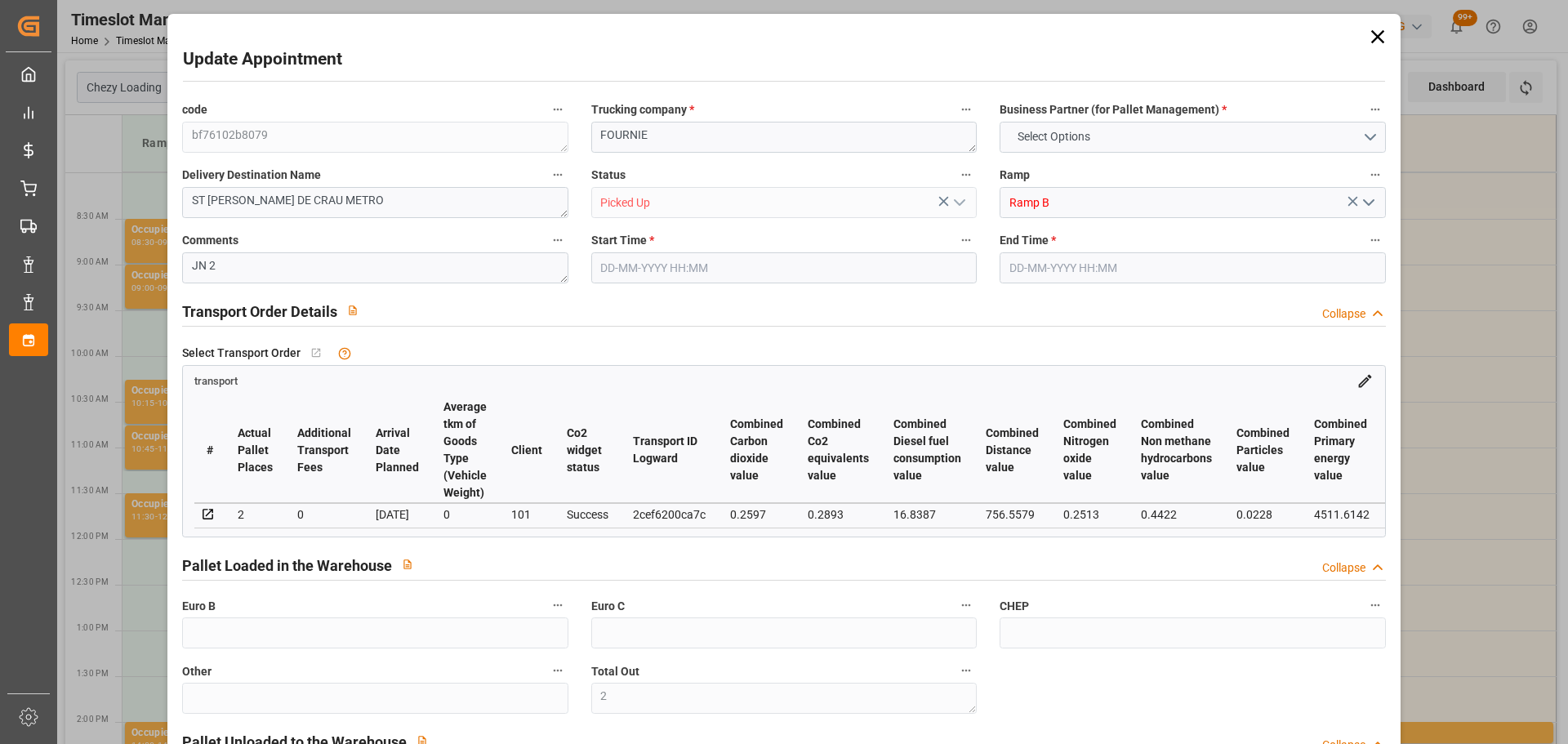
type input "0"
type input "266.83"
type input "0"
type input "2"
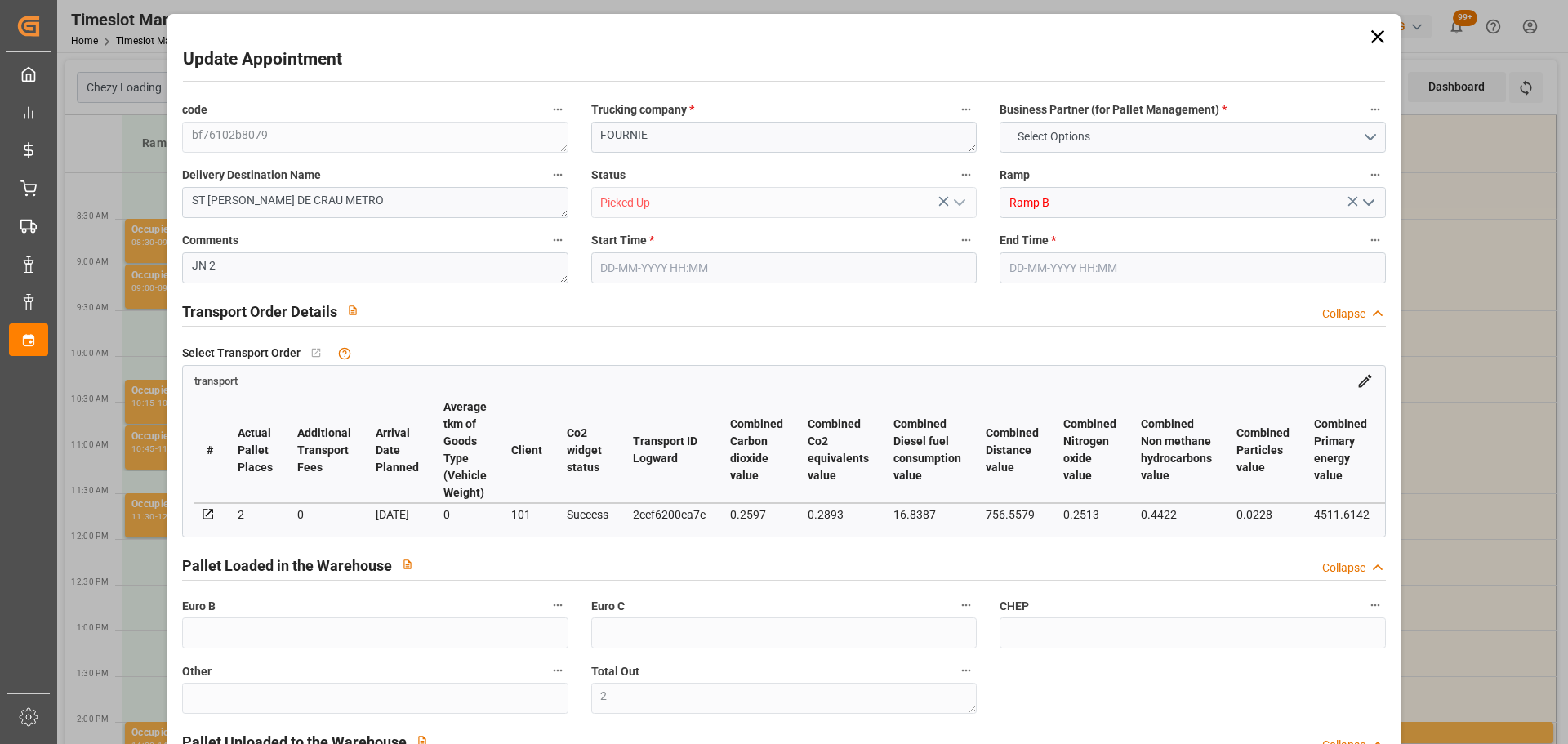
type input "564.828"
type input "729.424"
type input "1610.784"
type input "13"
type input "1"
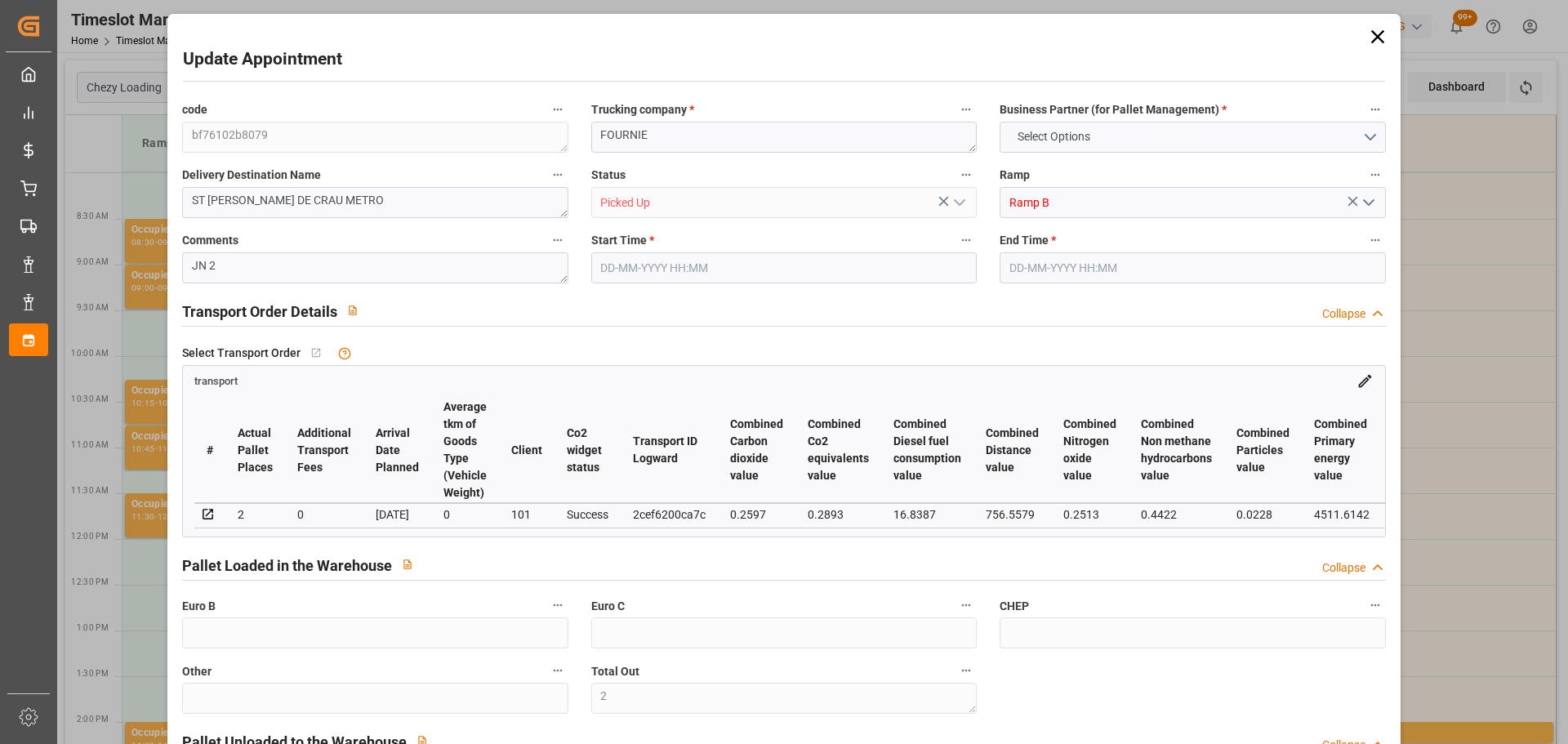
type input "36"
type input "2"
type input "101"
type input "663.432"
type input "0"
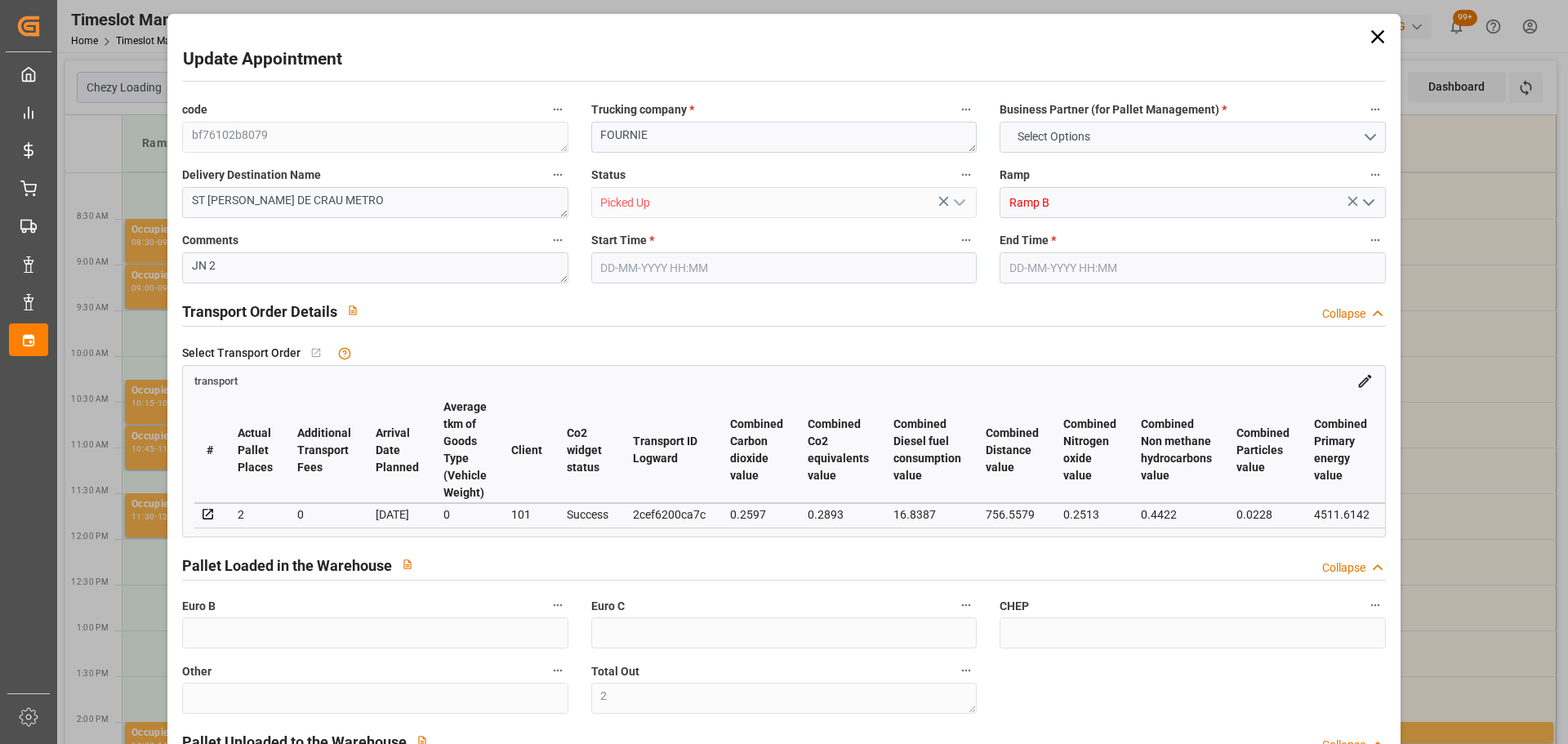
type input "4710.8598"
type input "0"
type input "21"
type input "35"
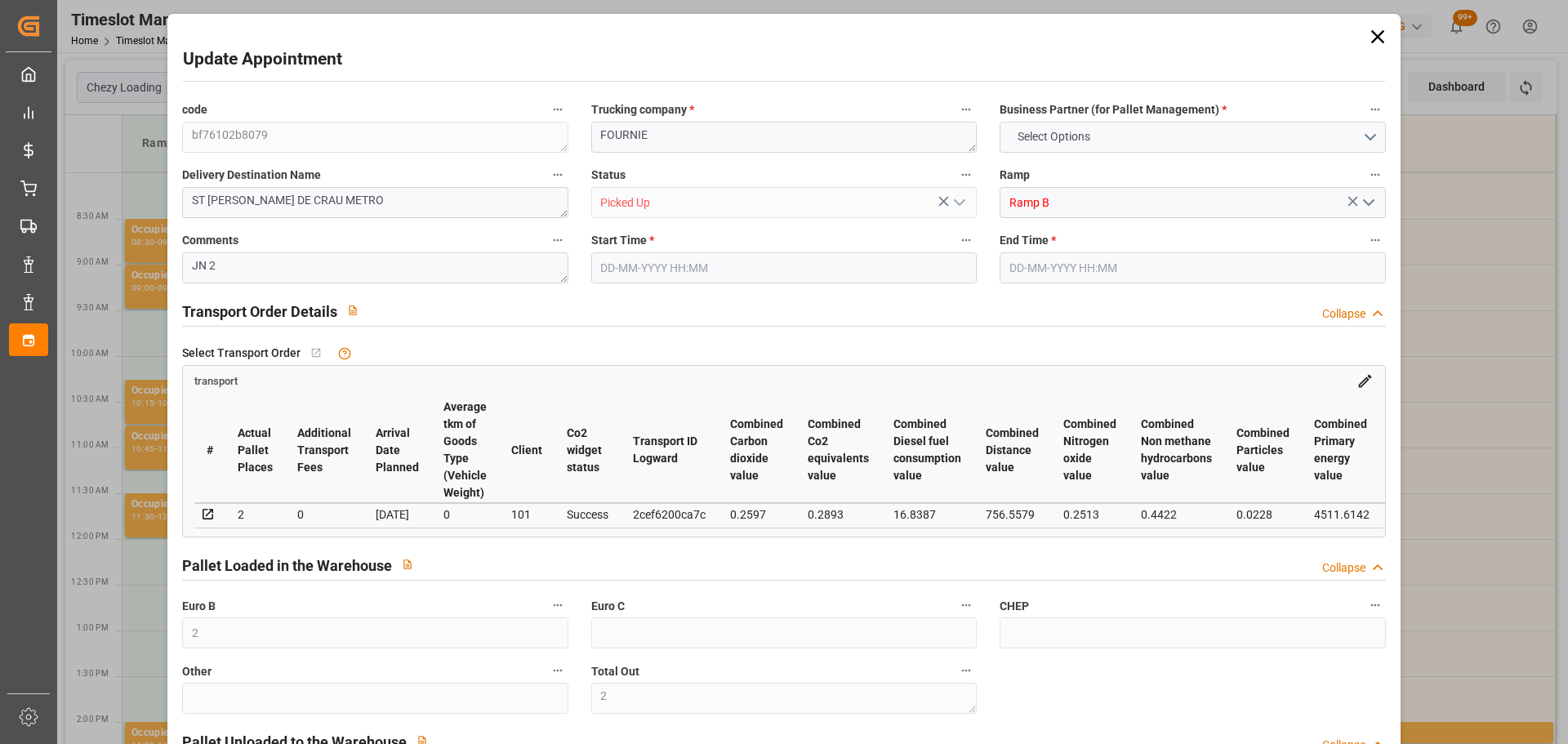
type input "[DATE] 09:15"
type input "[DATE] 09:30"
type input "[DATE] 12:48"
type input "[DATE] 11:34"
type input "[DATE]"
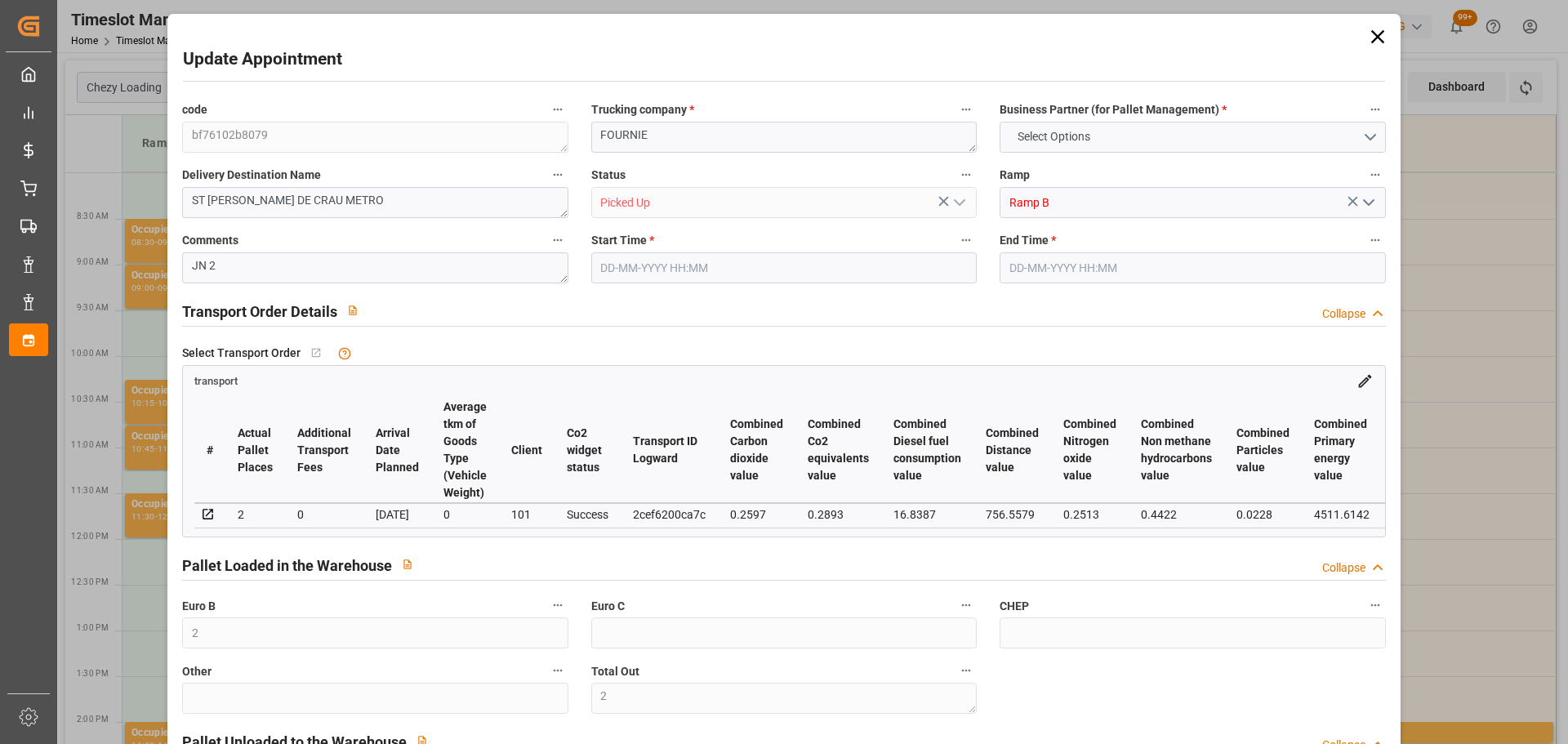
type input "[DATE]"
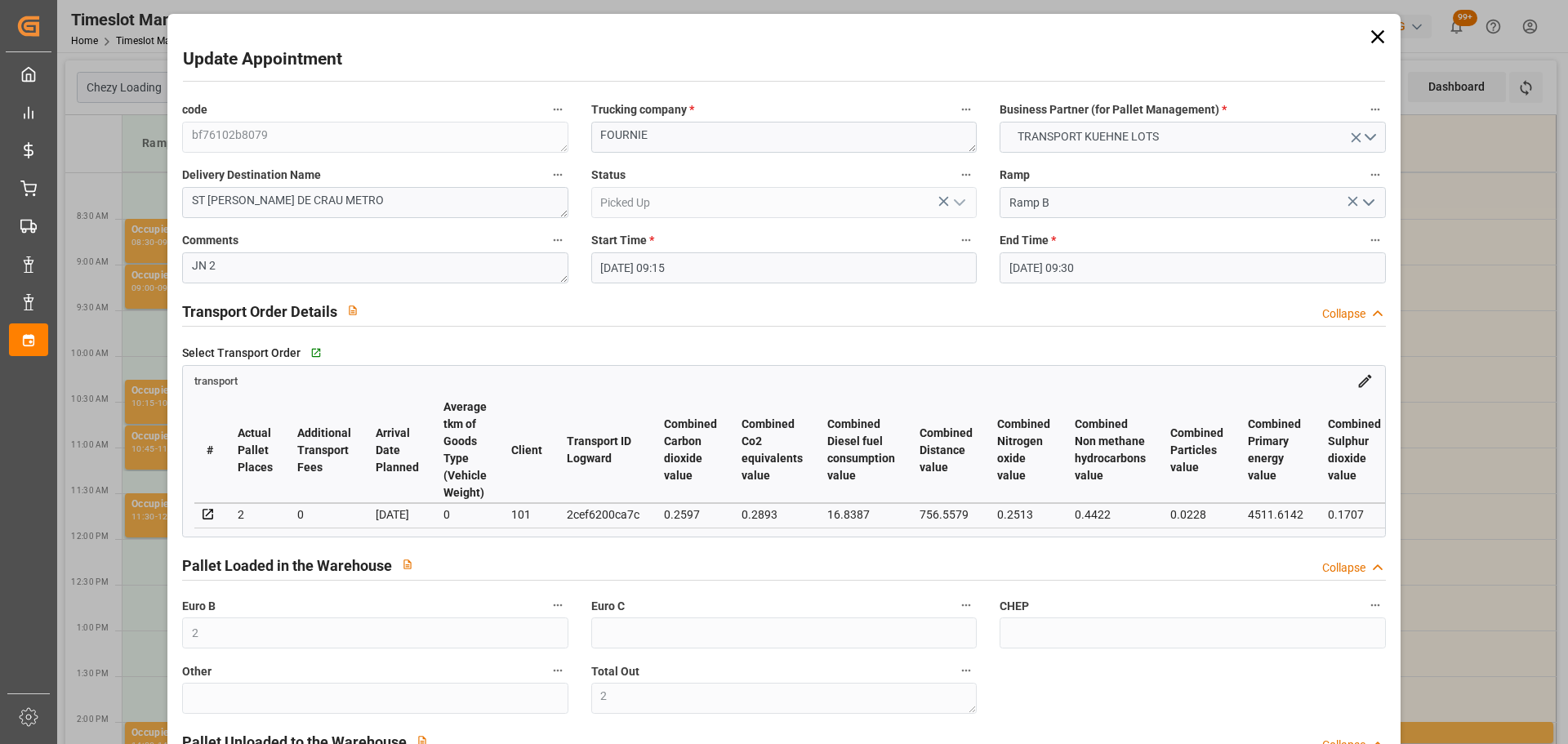
click at [1373, 36] on icon at bounding box center [1377, 37] width 13 height 13
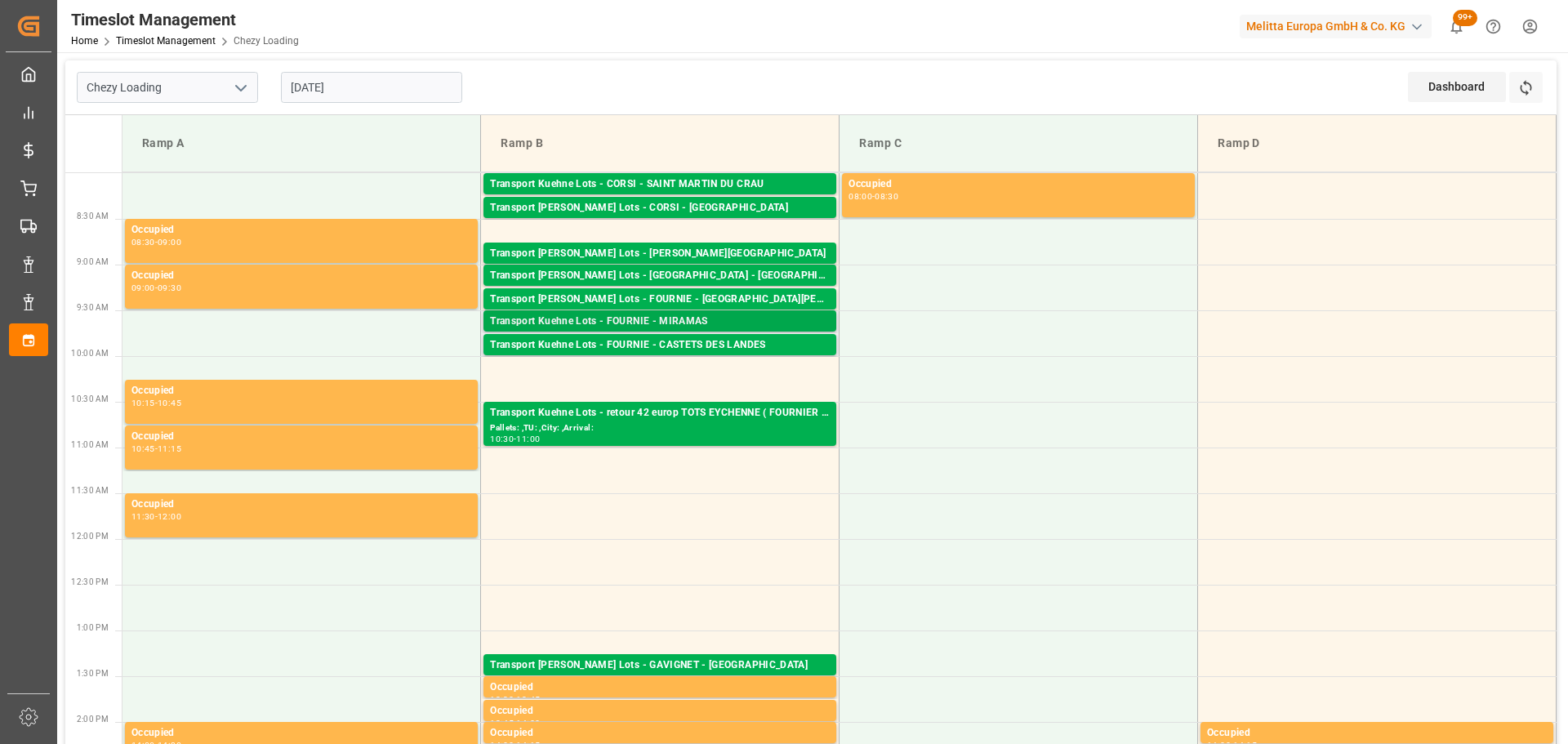
click at [699, 316] on div "Transport Kuehne Lots - FOURNIE - MIRAMAS" at bounding box center [660, 322] width 340 height 17
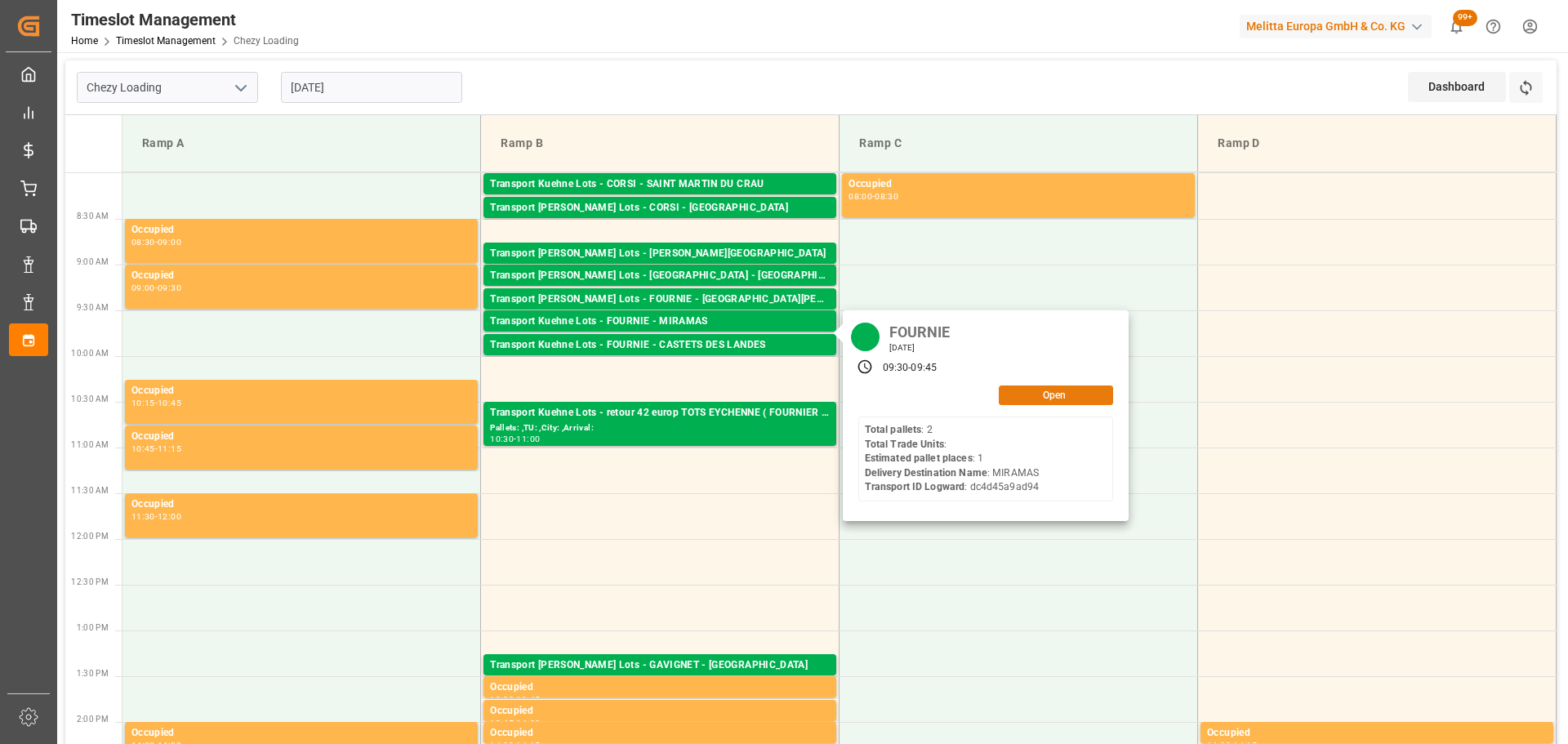
click at [1072, 394] on button "Open" at bounding box center [1056, 395] width 114 height 20
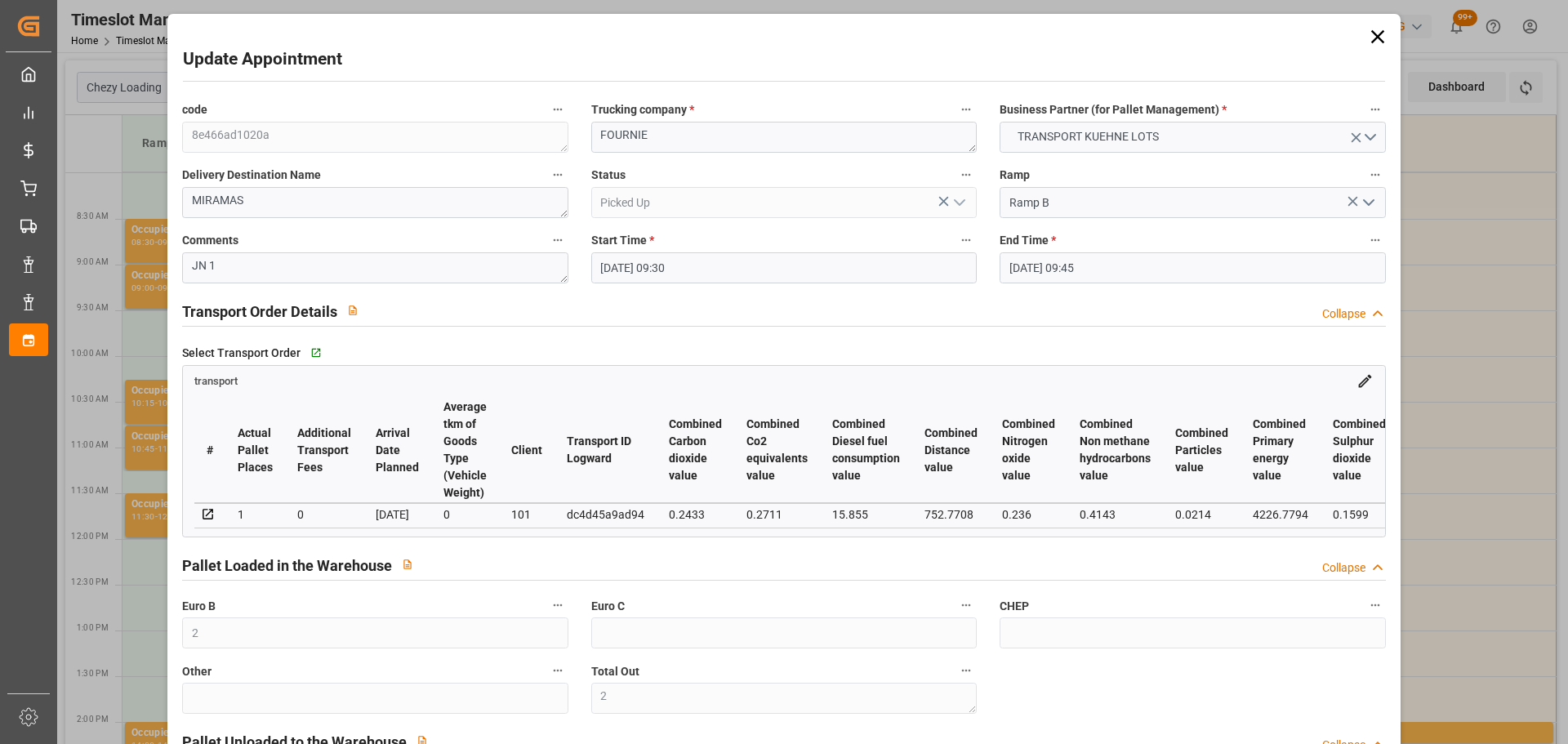
click at [1366, 36] on icon at bounding box center [1378, 37] width 23 height 23
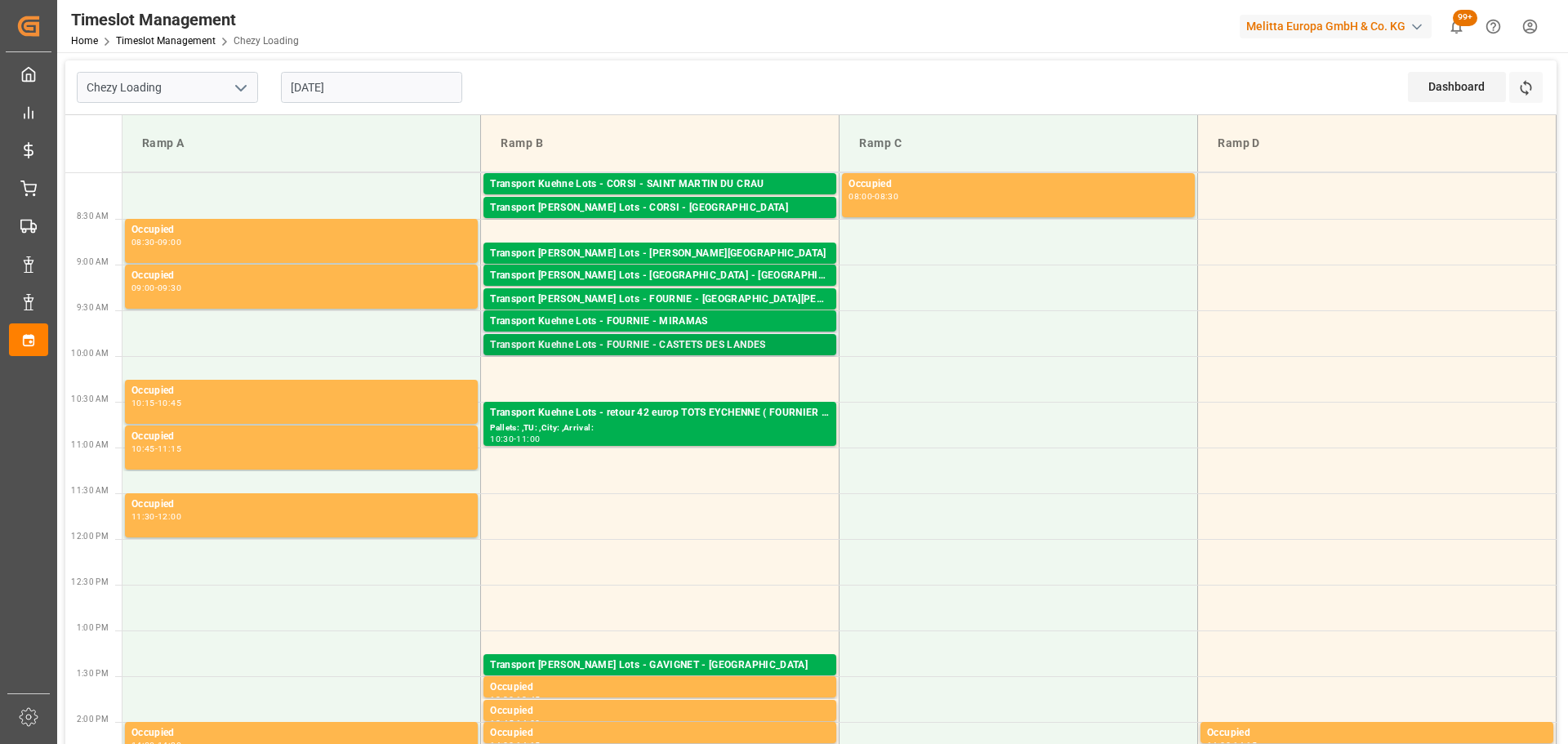
click at [667, 346] on div "Transport Kuehne Lots - FOURNIE - CASTETS DES LANDES" at bounding box center [660, 346] width 340 height 17
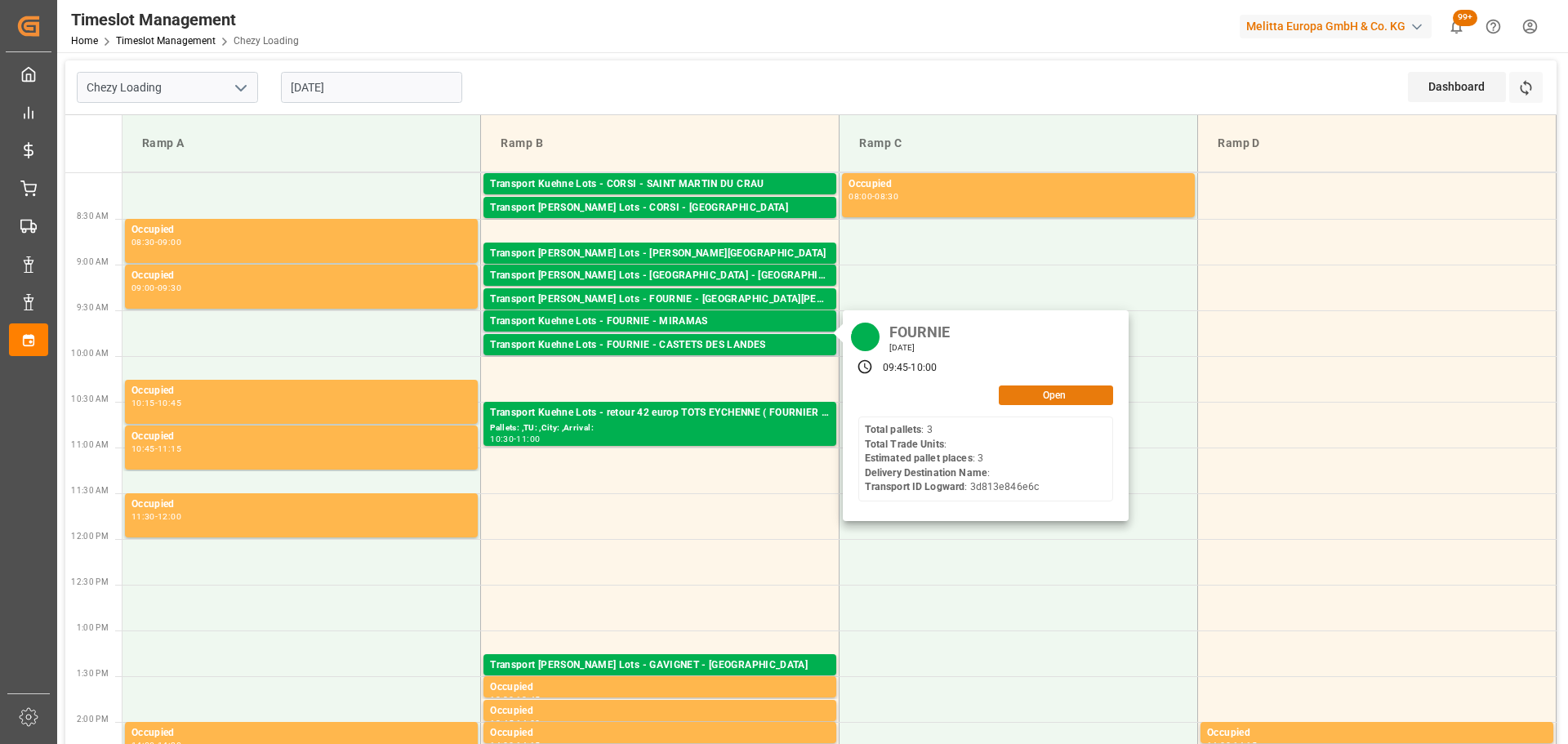
click at [1066, 397] on button "Open" at bounding box center [1056, 395] width 114 height 20
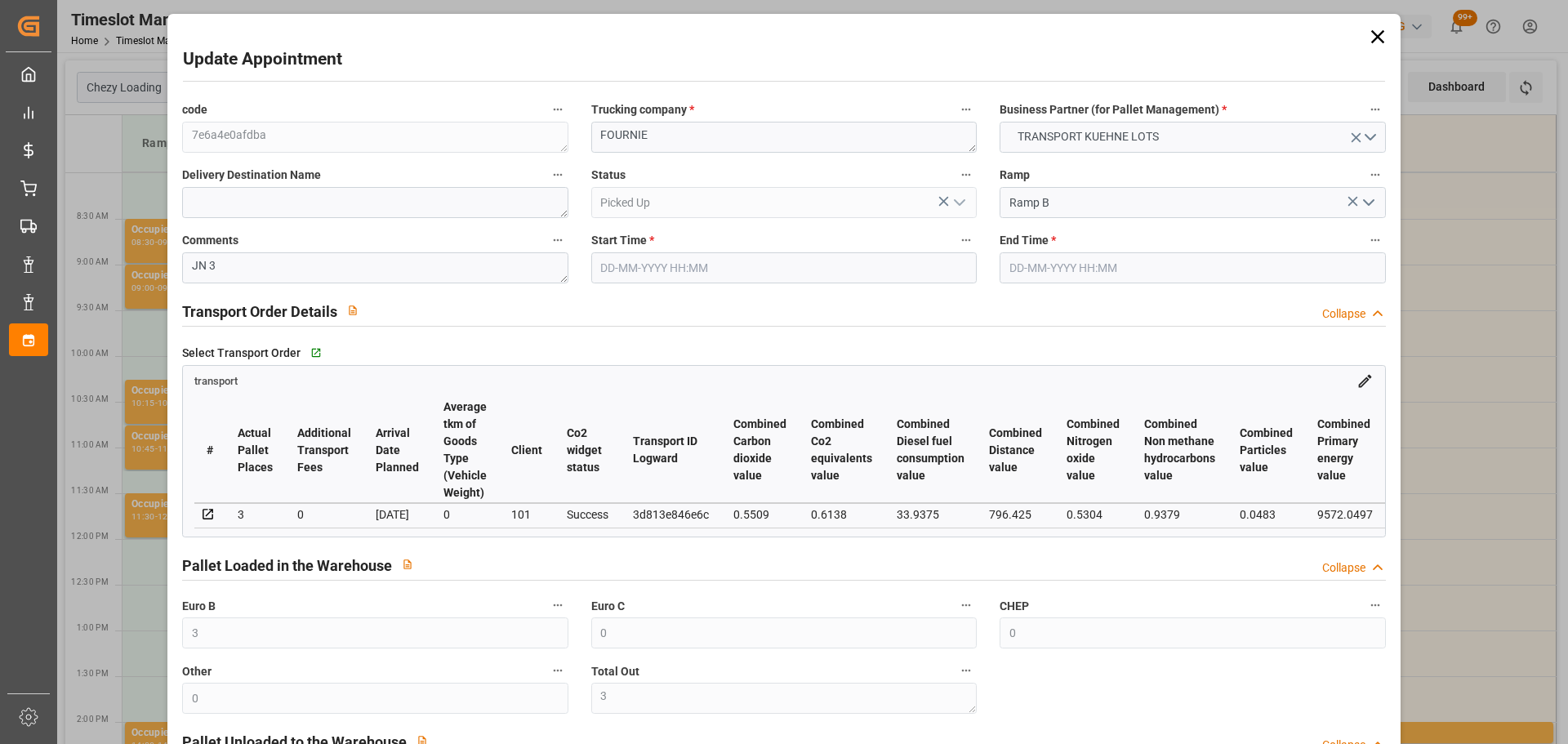
type input "[DATE] 09:45"
type input "[DATE] 10:00"
type input "[DATE] 08:37"
type input "[DATE] 11:23"
type input "[DATE]"
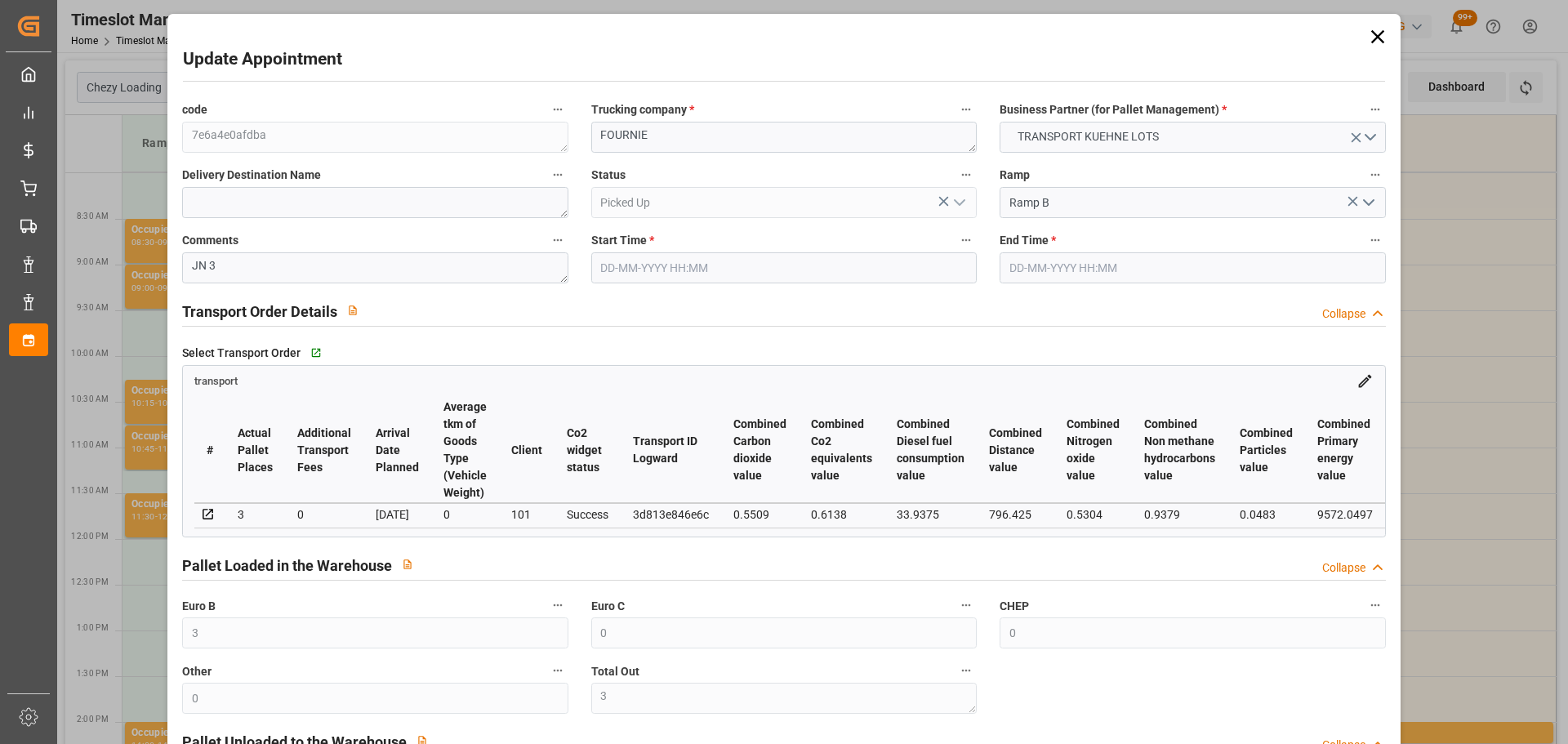
type input "[DATE]"
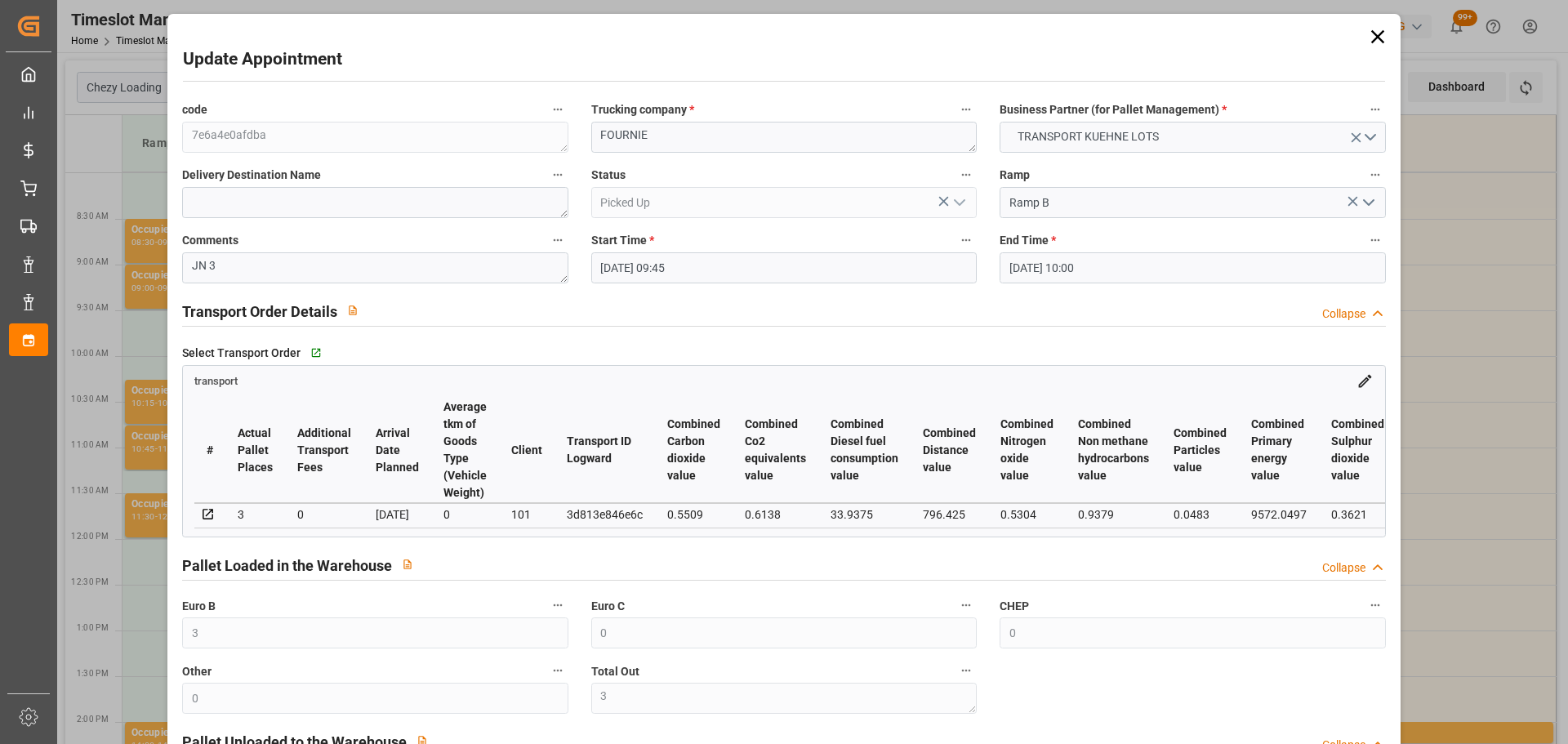
click at [1375, 35] on icon at bounding box center [1377, 37] width 13 height 13
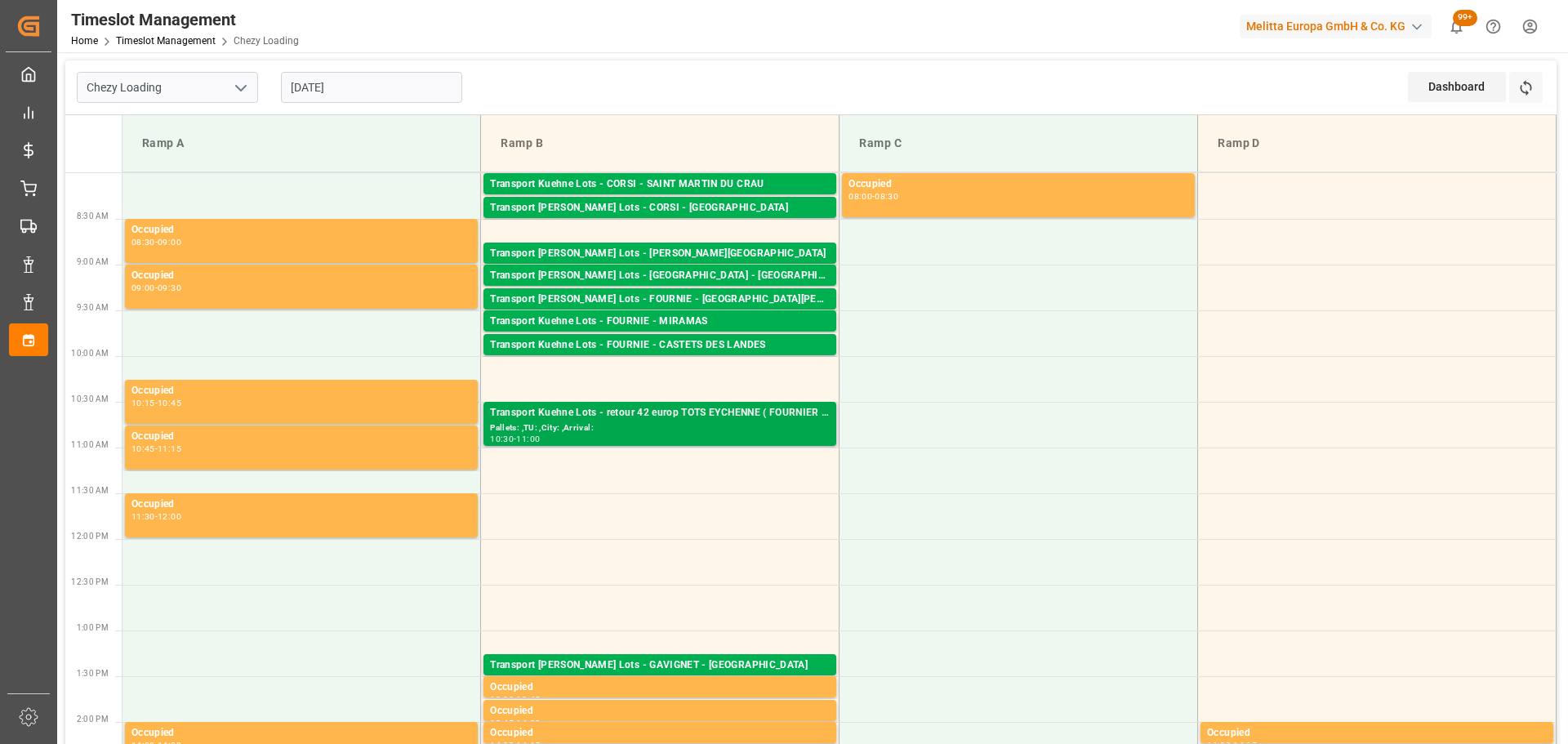
click at [727, 423] on div "Pallets: ,TU: ,City: ,Arrival:" at bounding box center [660, 428] width 340 height 14
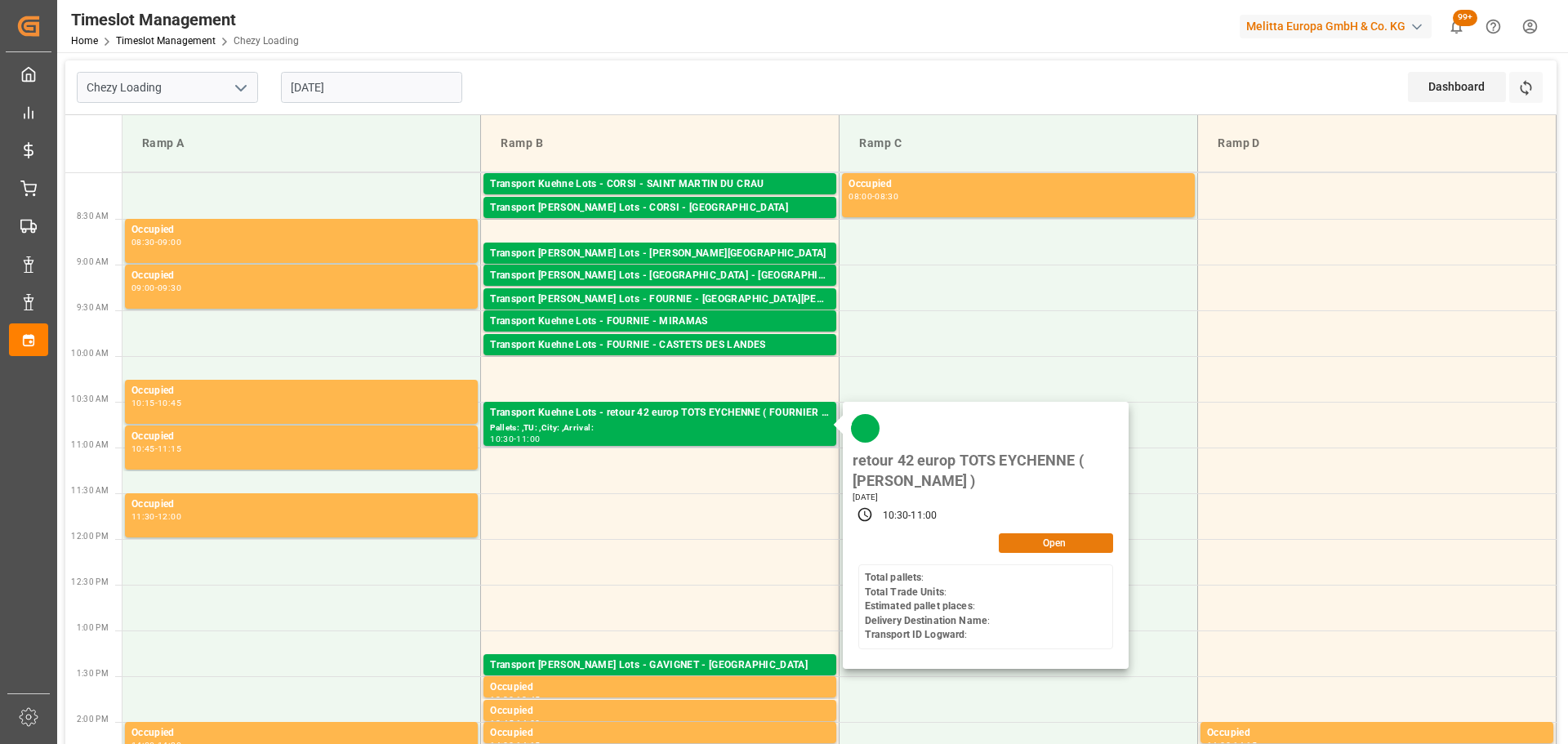
click at [1041, 546] on button "Open" at bounding box center [1056, 543] width 114 height 20
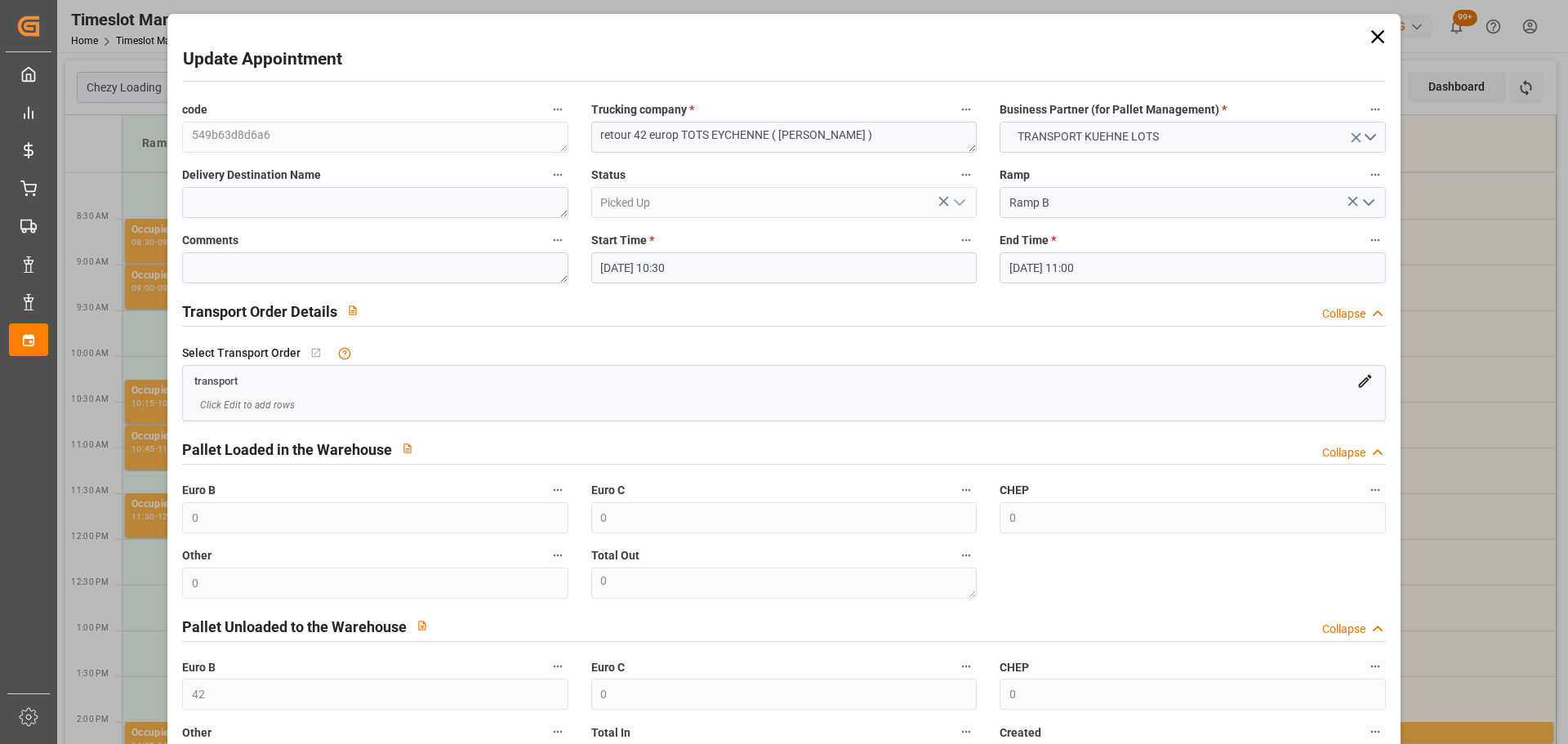
click at [1370, 33] on icon at bounding box center [1378, 37] width 23 height 23
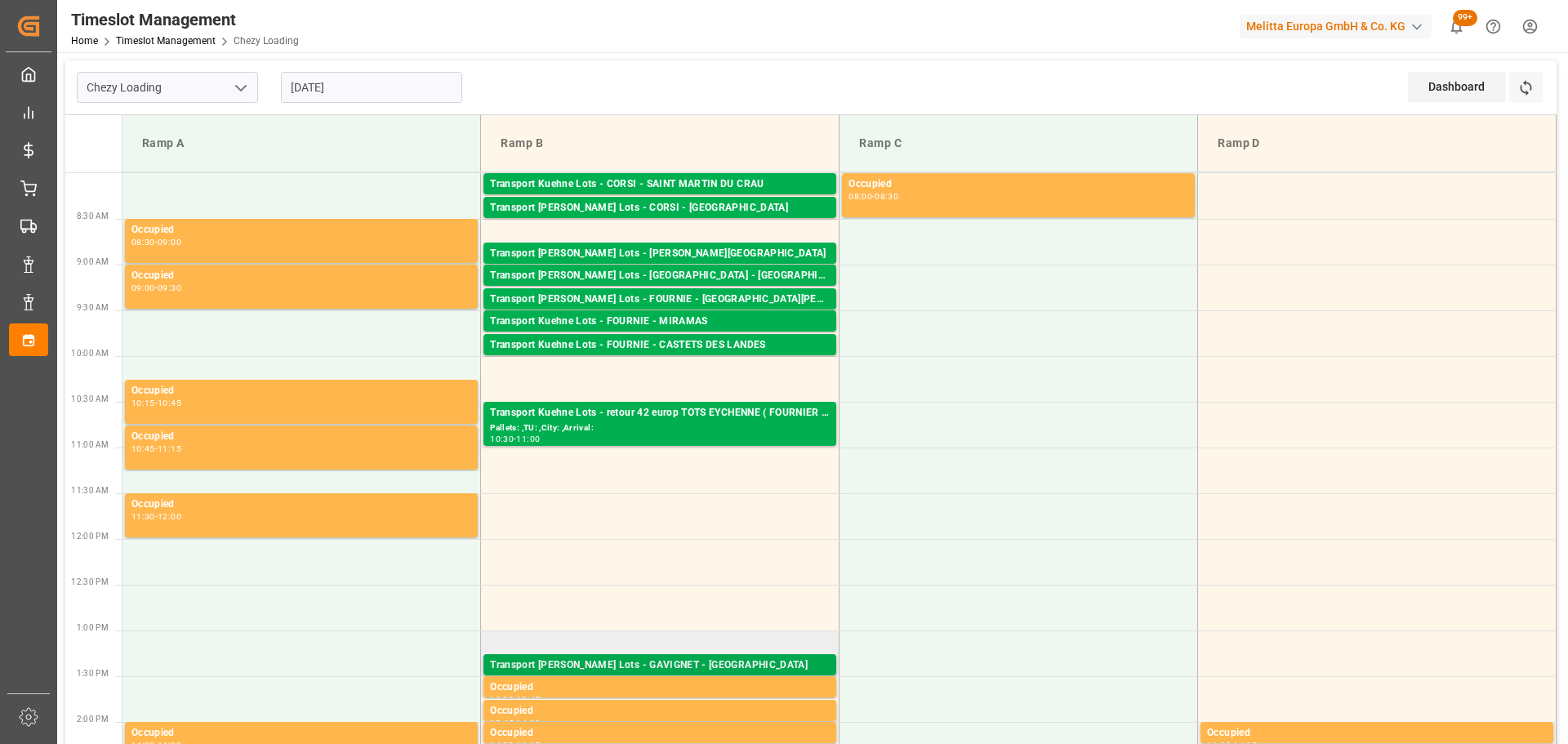
click at [755, 663] on div "Transport [PERSON_NAME] Lots - GAVIGNET - [GEOGRAPHIC_DATA]" at bounding box center [660, 666] width 340 height 17
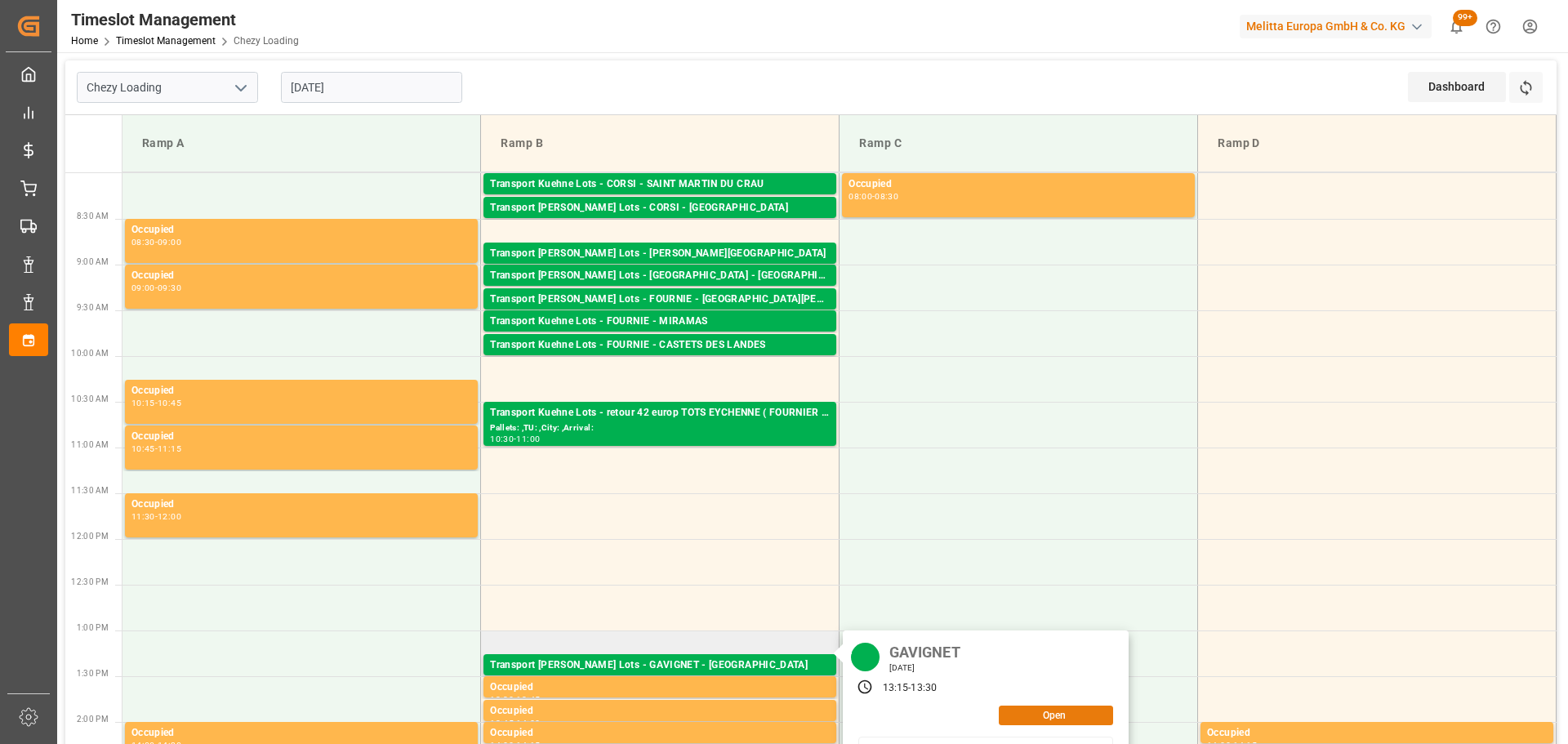
click at [1028, 711] on button "Open" at bounding box center [1056, 716] width 114 height 20
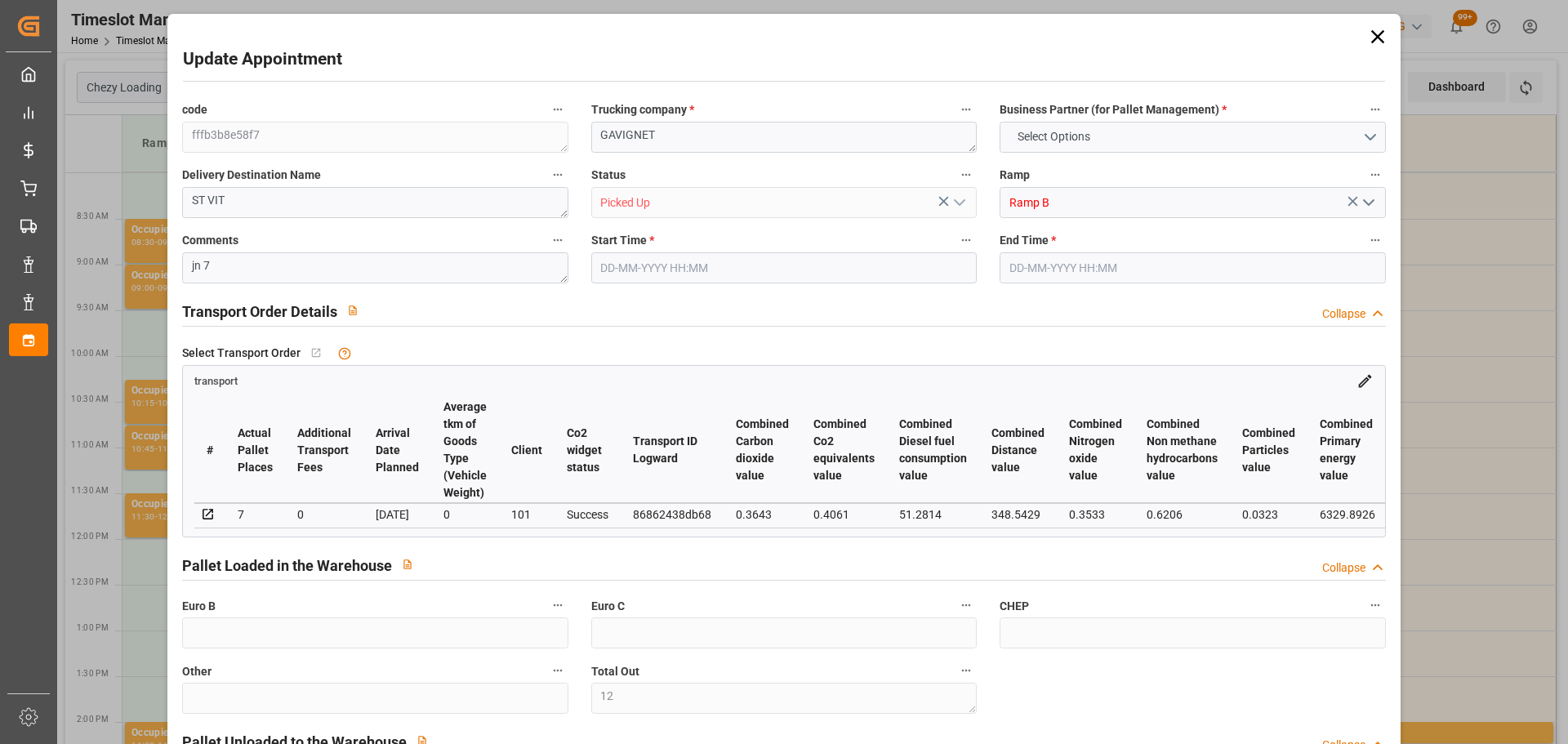
type input "12"
type input "7"
type input "250.54"
type input "0"
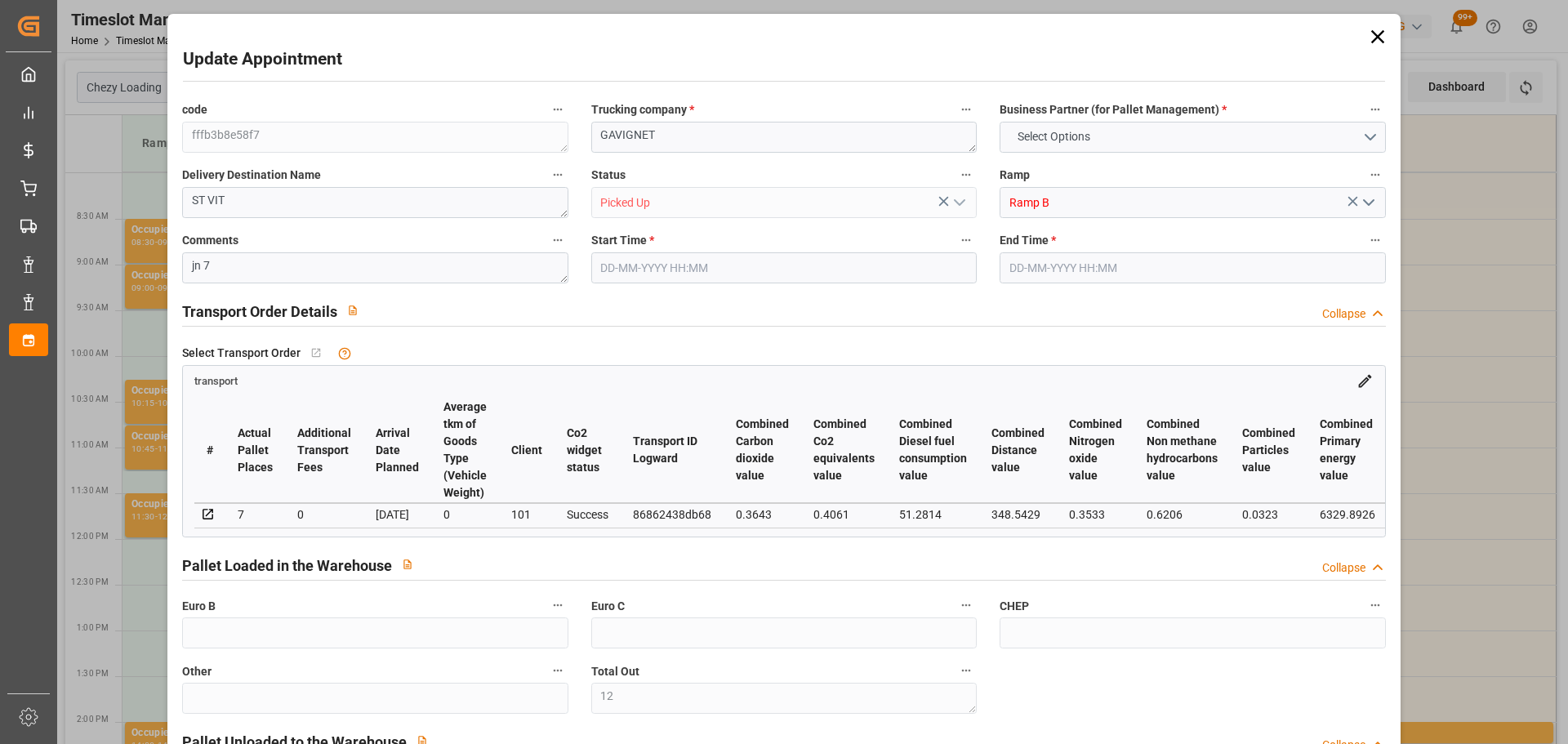
type input "0"
type input "250.54"
type input "0"
type input "12"
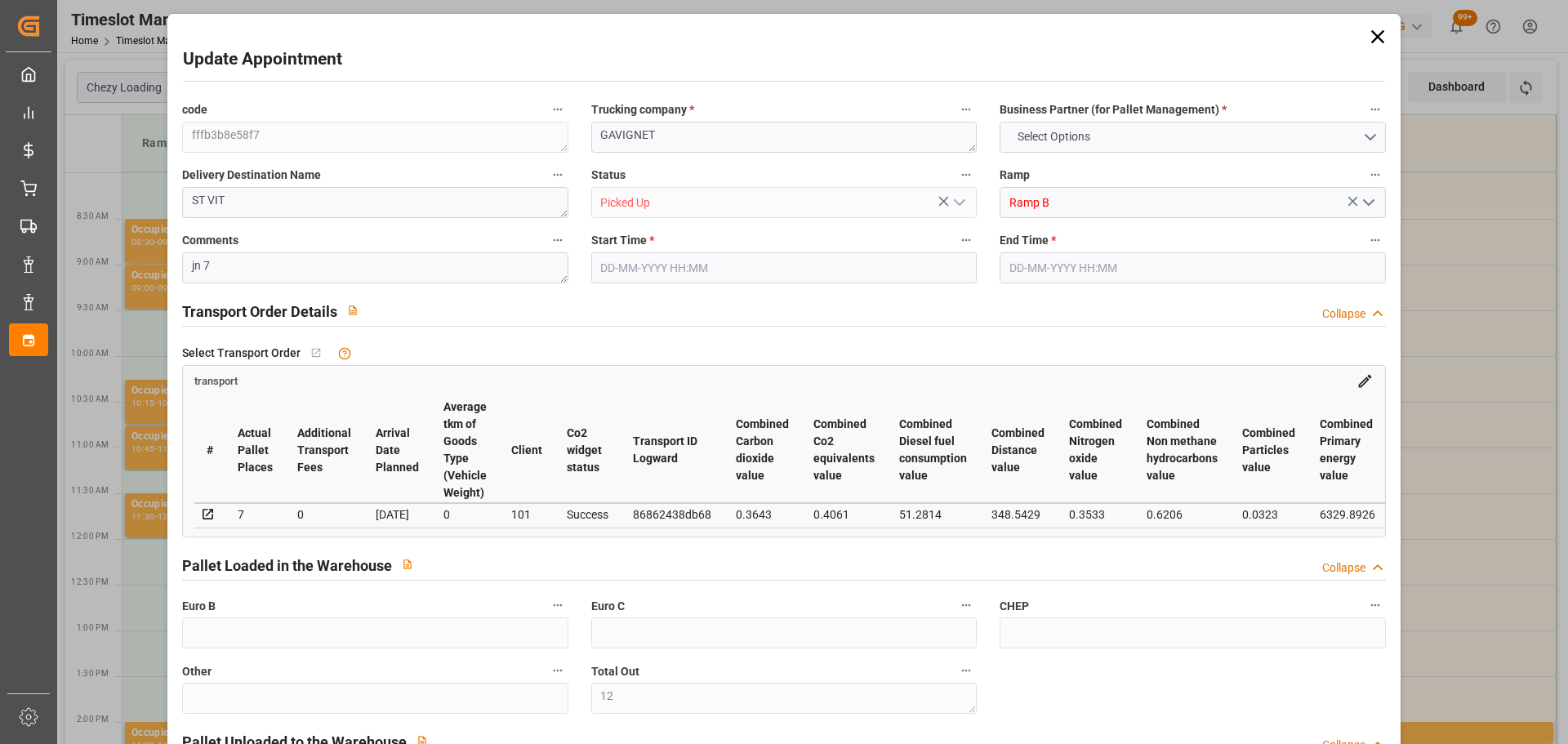
type input "1616.64"
type input "2424"
type input "7876.224"
type input "25"
type input "12"
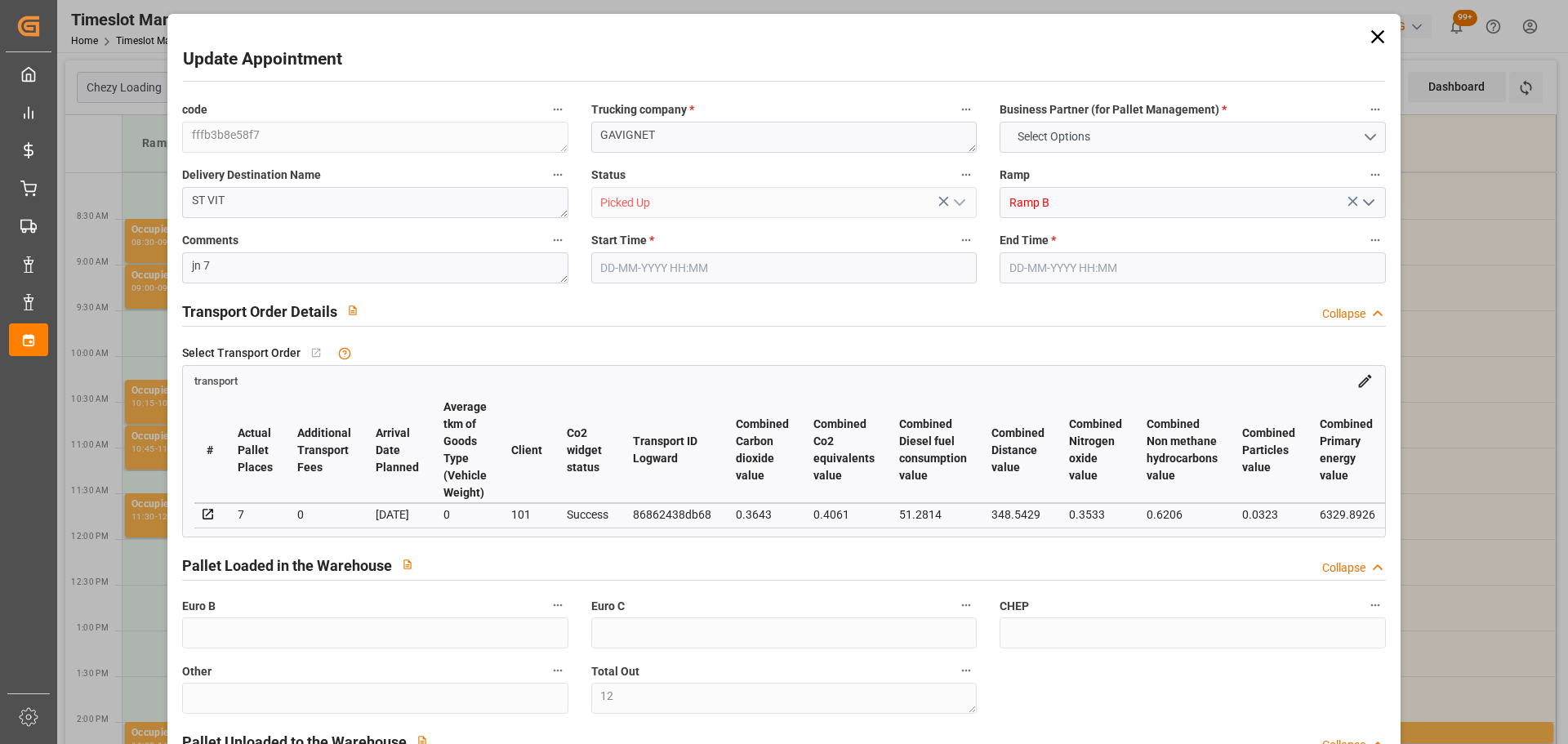
type input "0"
type input "12"
type input "101"
type input "2077.968"
type input "0"
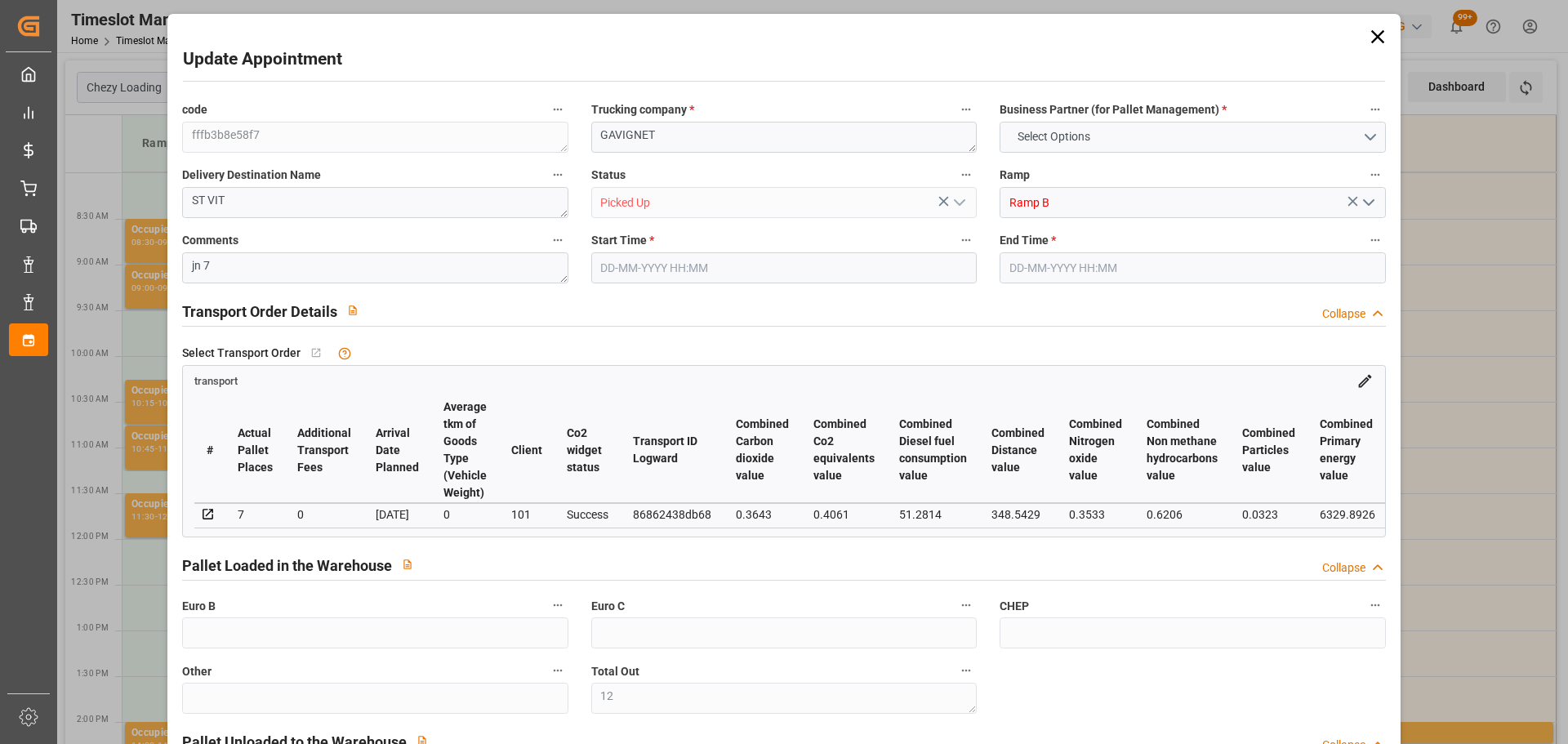
type input "10767.6795"
type input "0"
type input "21"
type input "80"
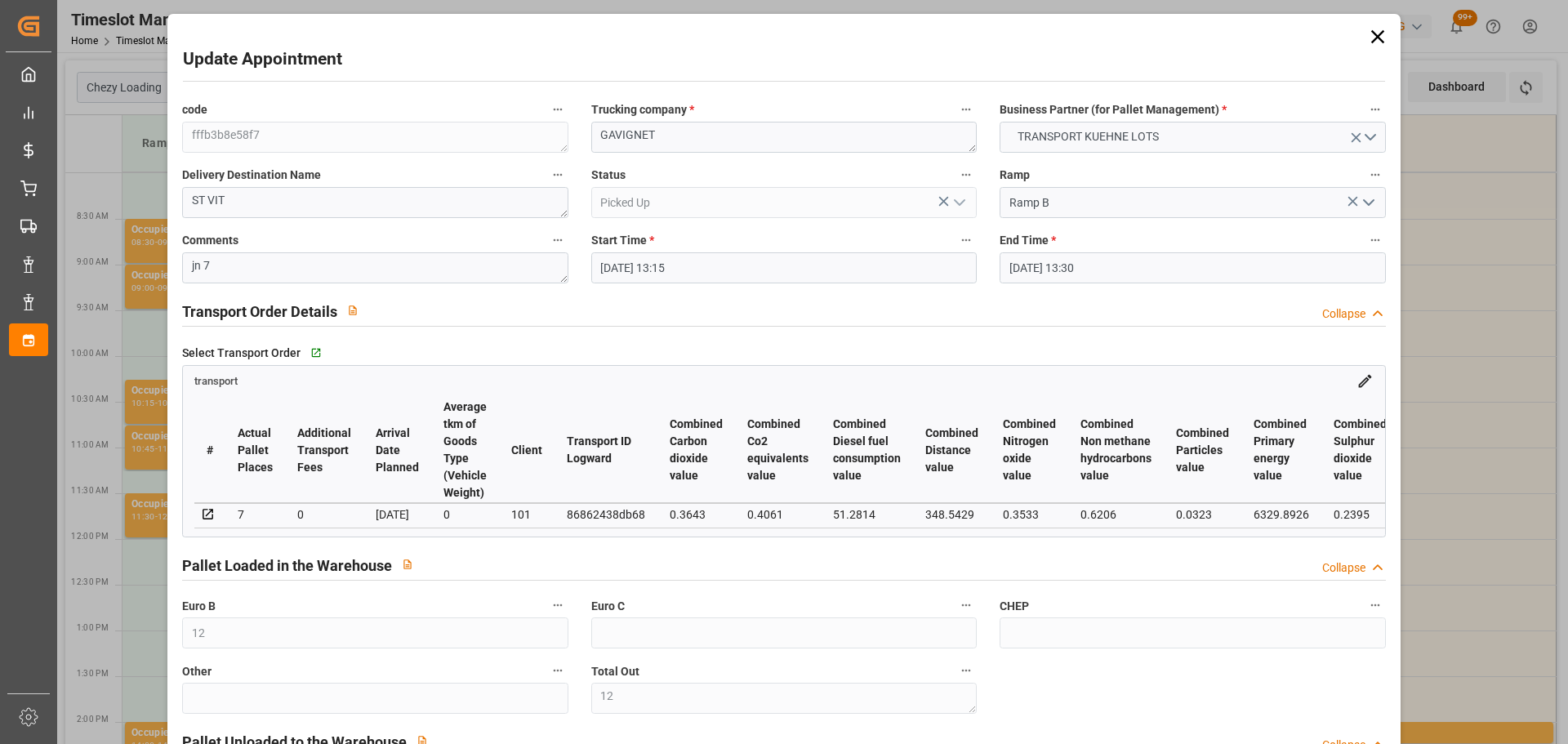
type input "[DATE] 13:15"
type input "[DATE] 13:30"
type input "[DATE] 12:51"
type input "[DATE] 11:22"
type input "[DATE]"
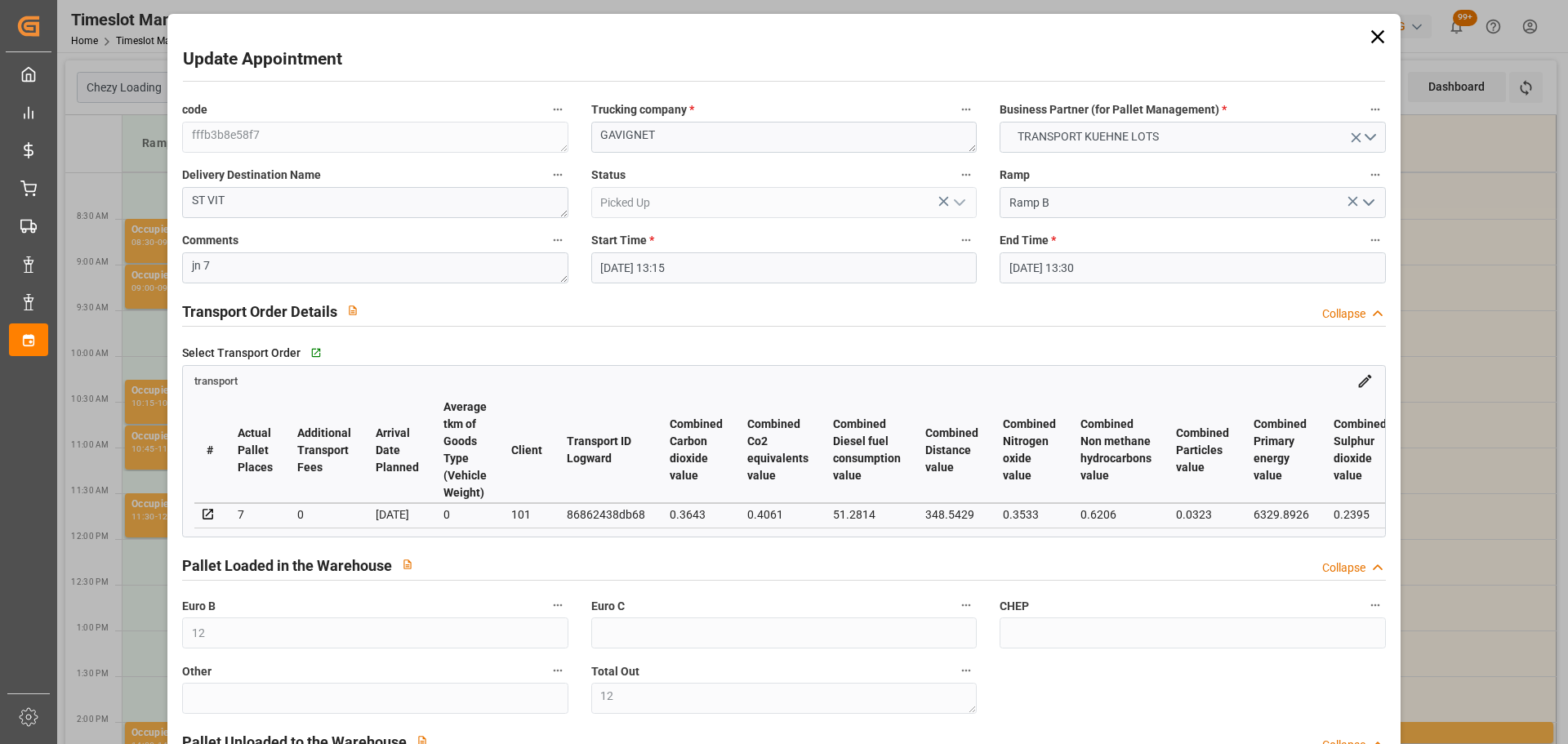
type input "[DATE]"
click at [1366, 36] on icon at bounding box center [1378, 37] width 23 height 23
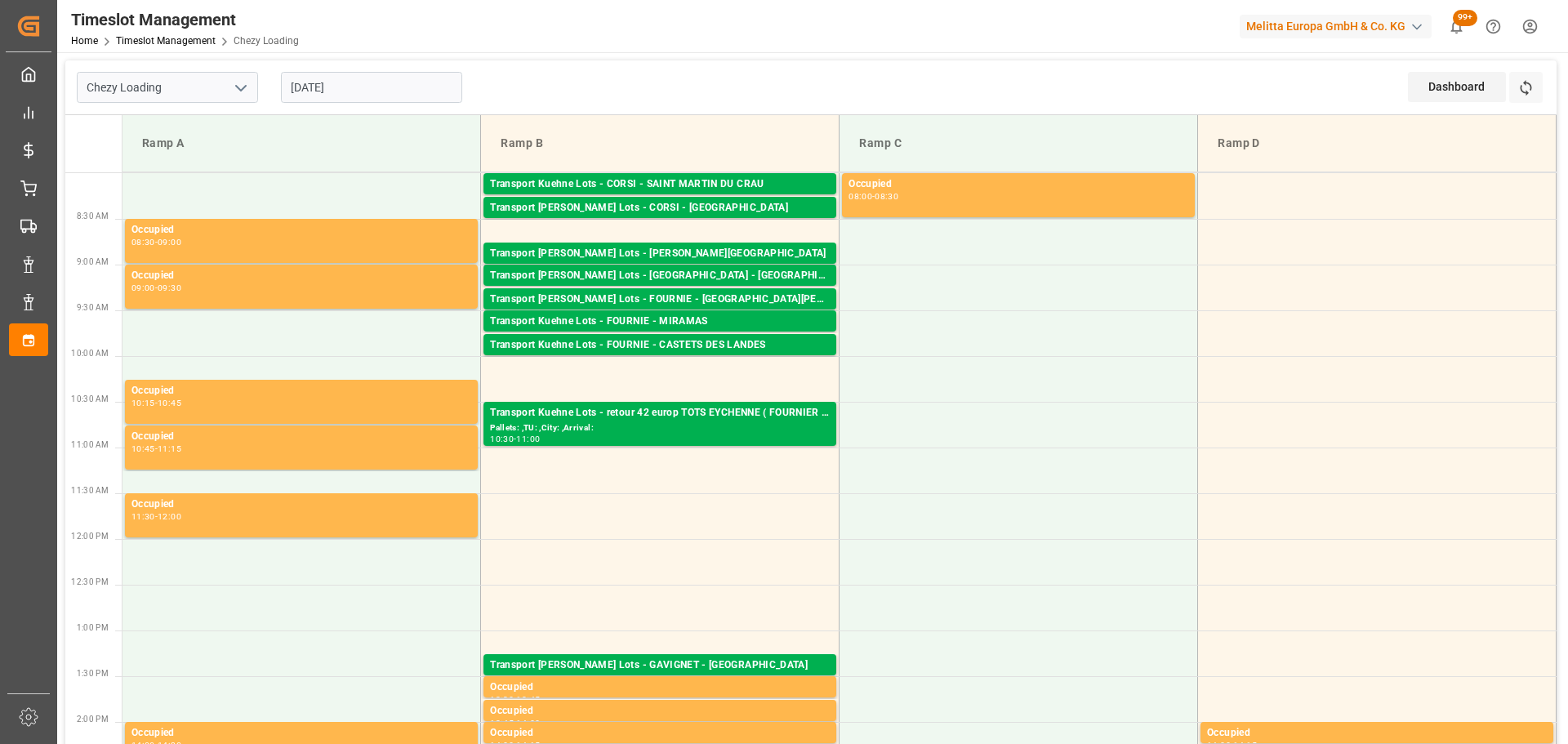
click at [317, 88] on input "[DATE]" at bounding box center [371, 88] width 181 height 31
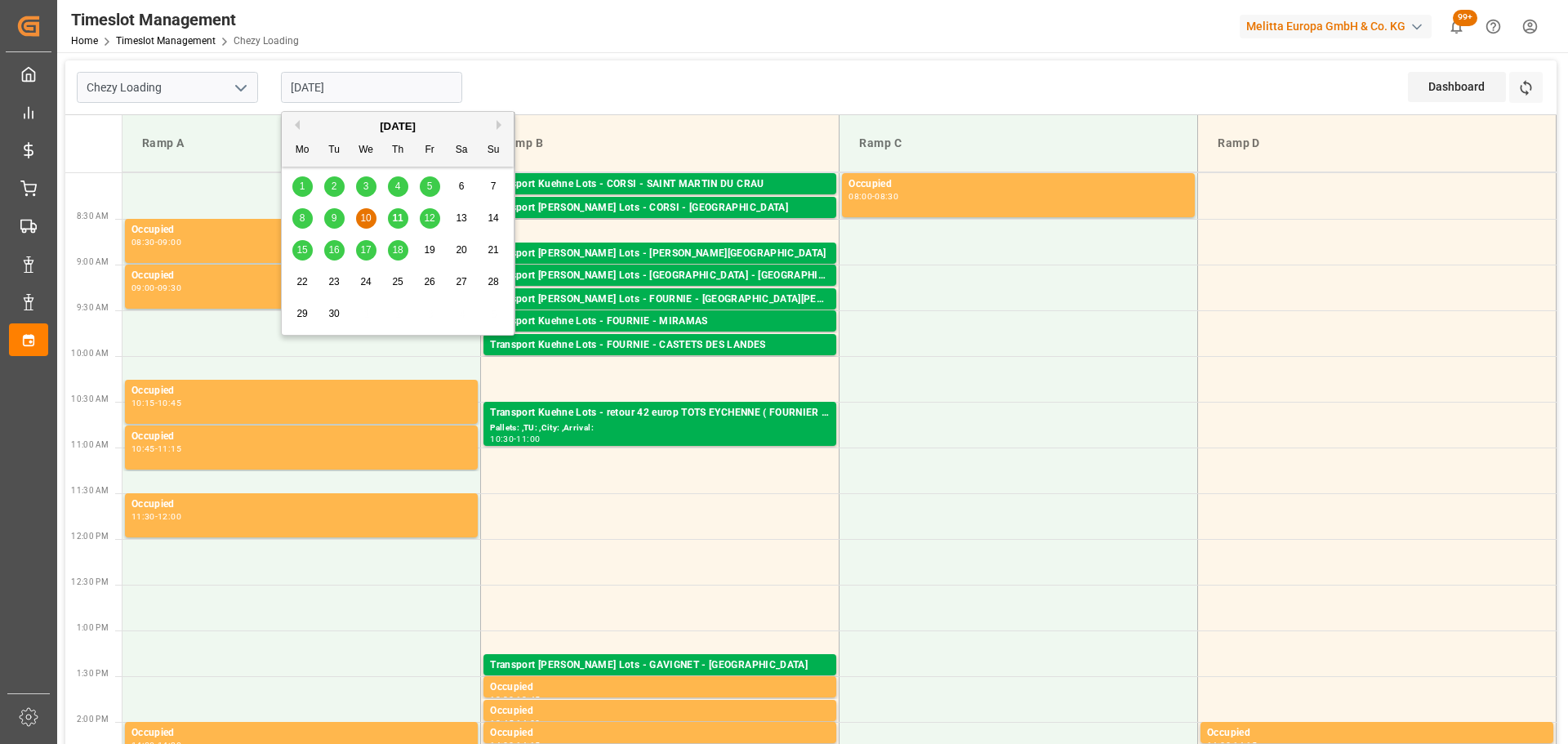
click at [402, 222] on span "11" at bounding box center [397, 218] width 11 height 12
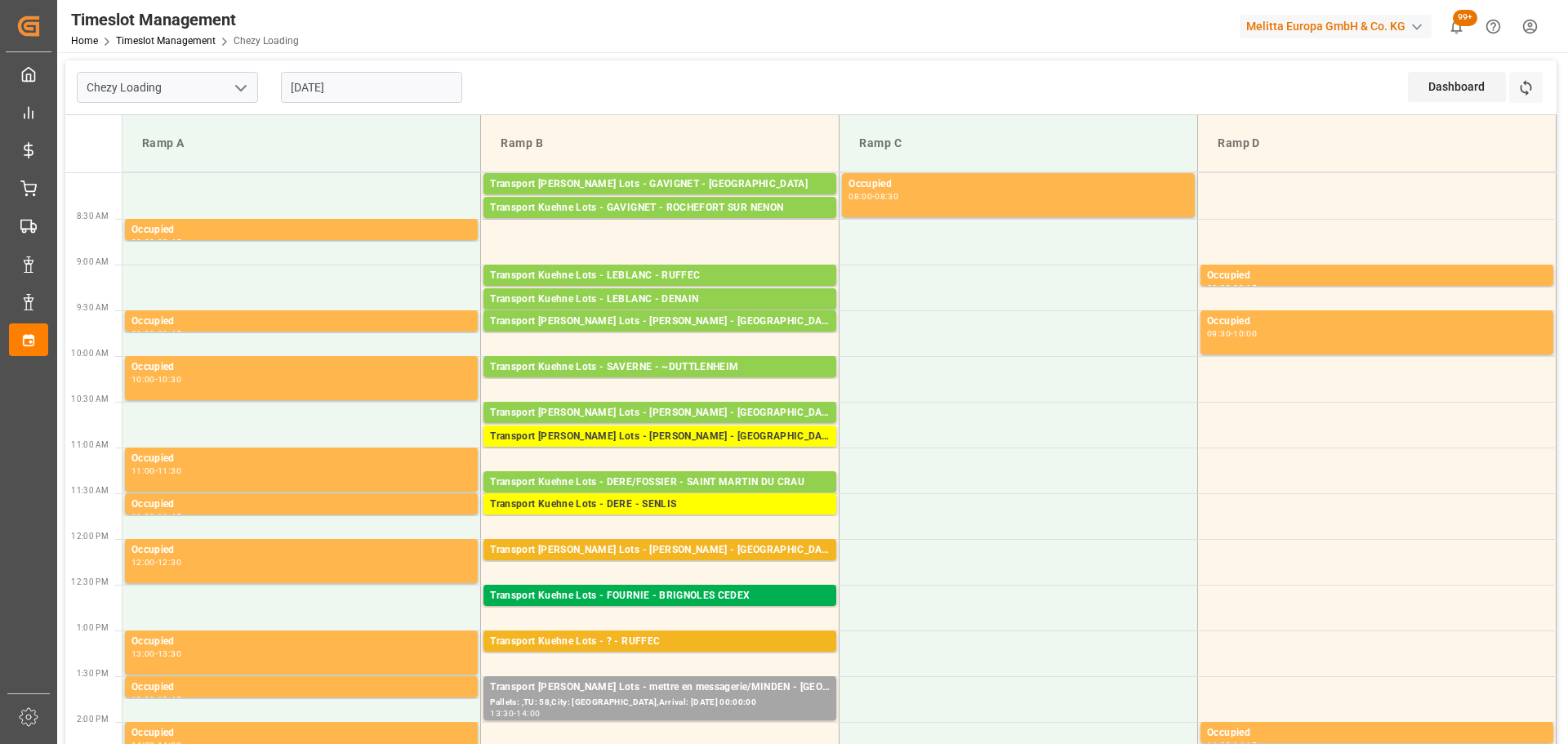
click at [352, 76] on input "[DATE]" at bounding box center [371, 88] width 181 height 31
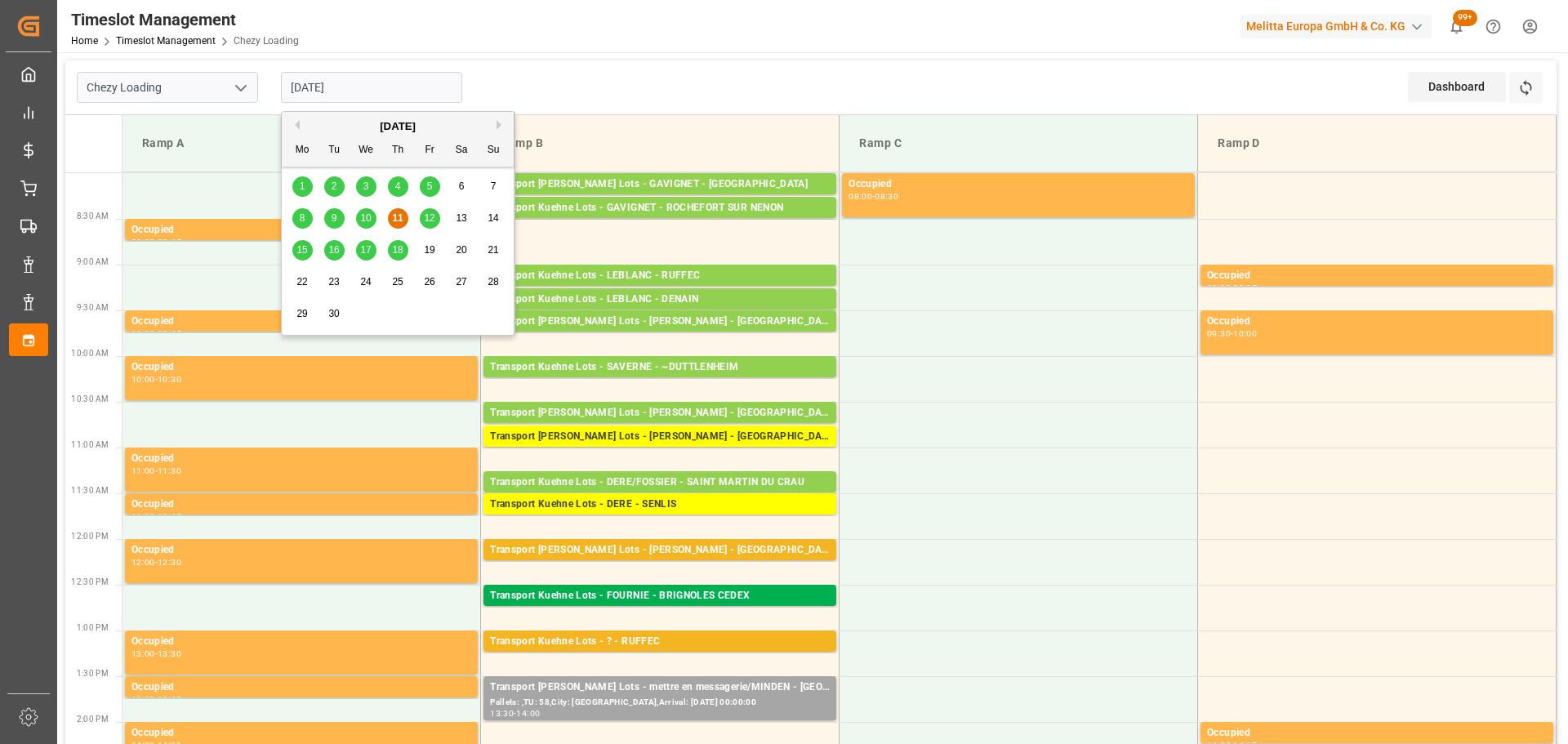
click at [423, 214] on div "12" at bounding box center [430, 219] width 21 height 20
type input "[DATE]"
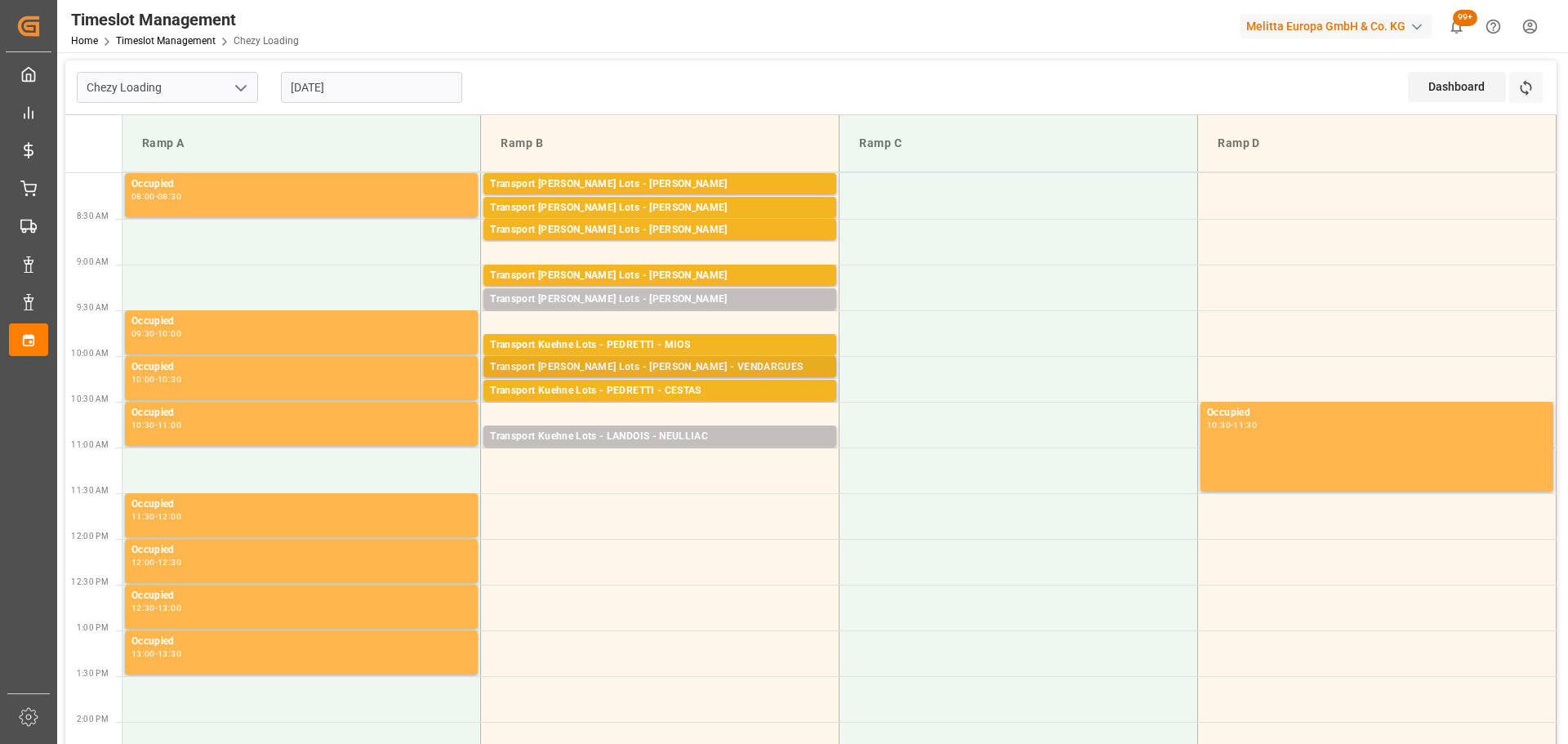
click at [643, 363] on div "Transport [PERSON_NAME] Lots - [PERSON_NAME] - VENDARGUES" at bounding box center [660, 368] width 340 height 17
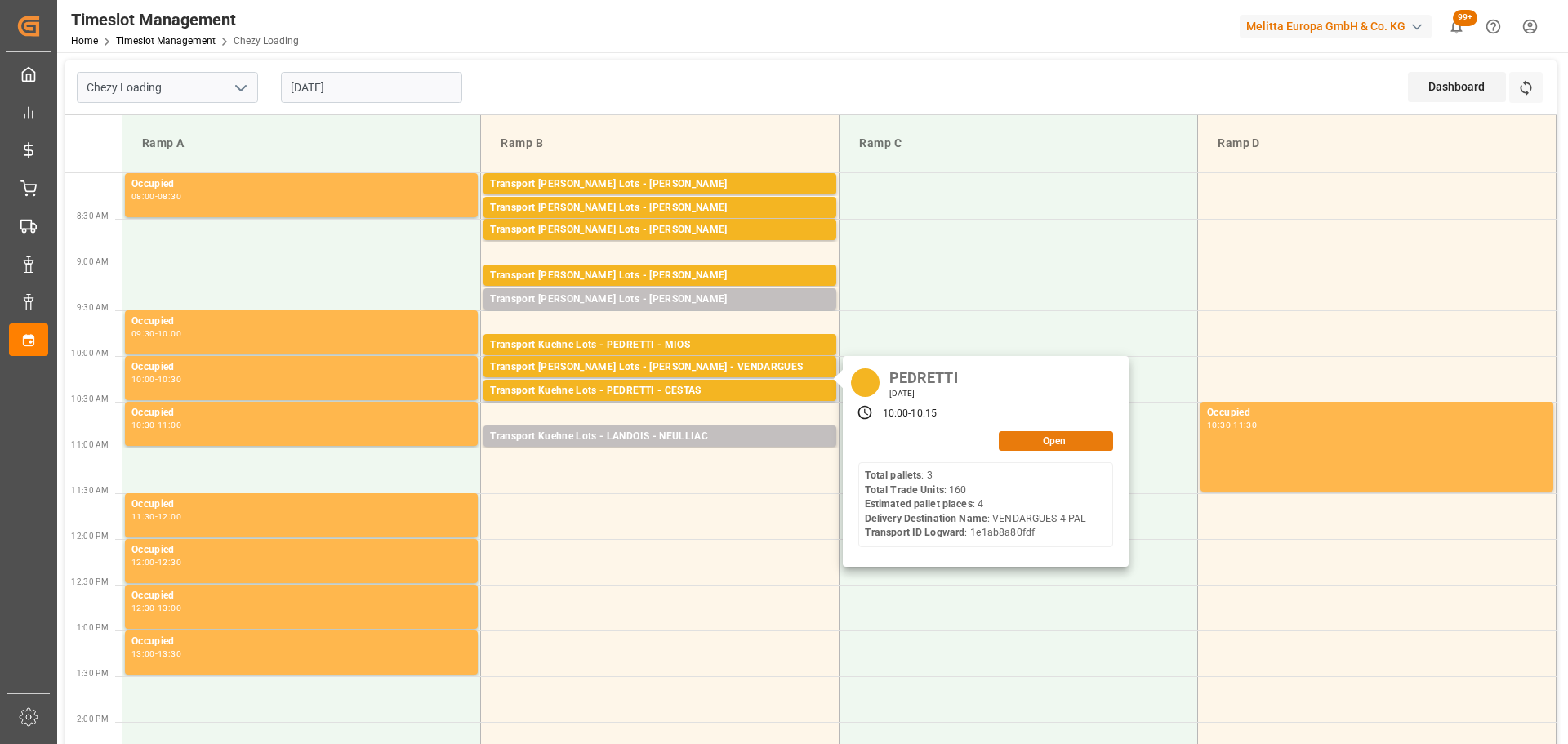
click at [1034, 434] on button "Open" at bounding box center [1056, 441] width 114 height 20
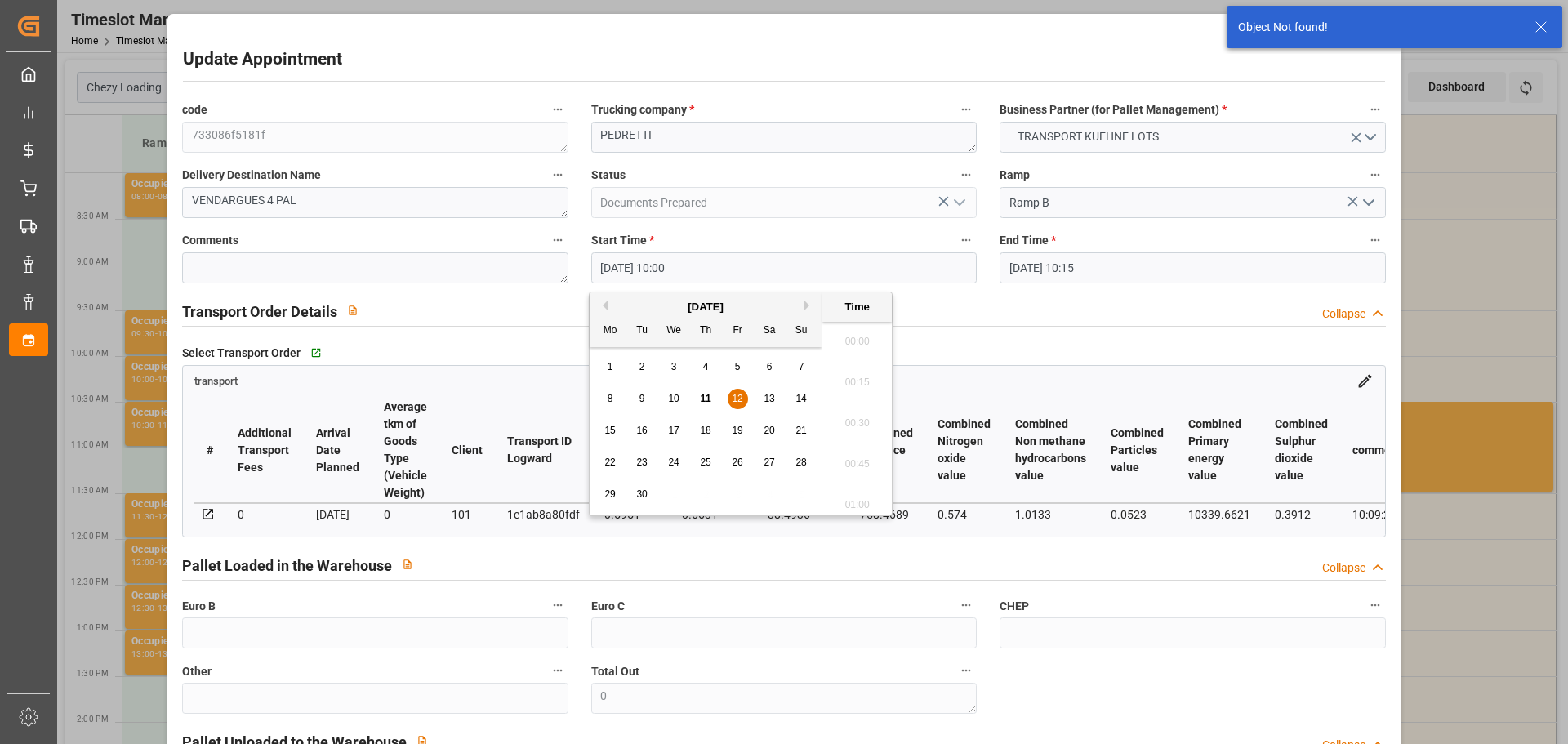
click at [662, 269] on input "[DATE] 10:00" at bounding box center [784, 268] width 385 height 31
click at [737, 394] on span "12" at bounding box center [736, 398] width 11 height 12
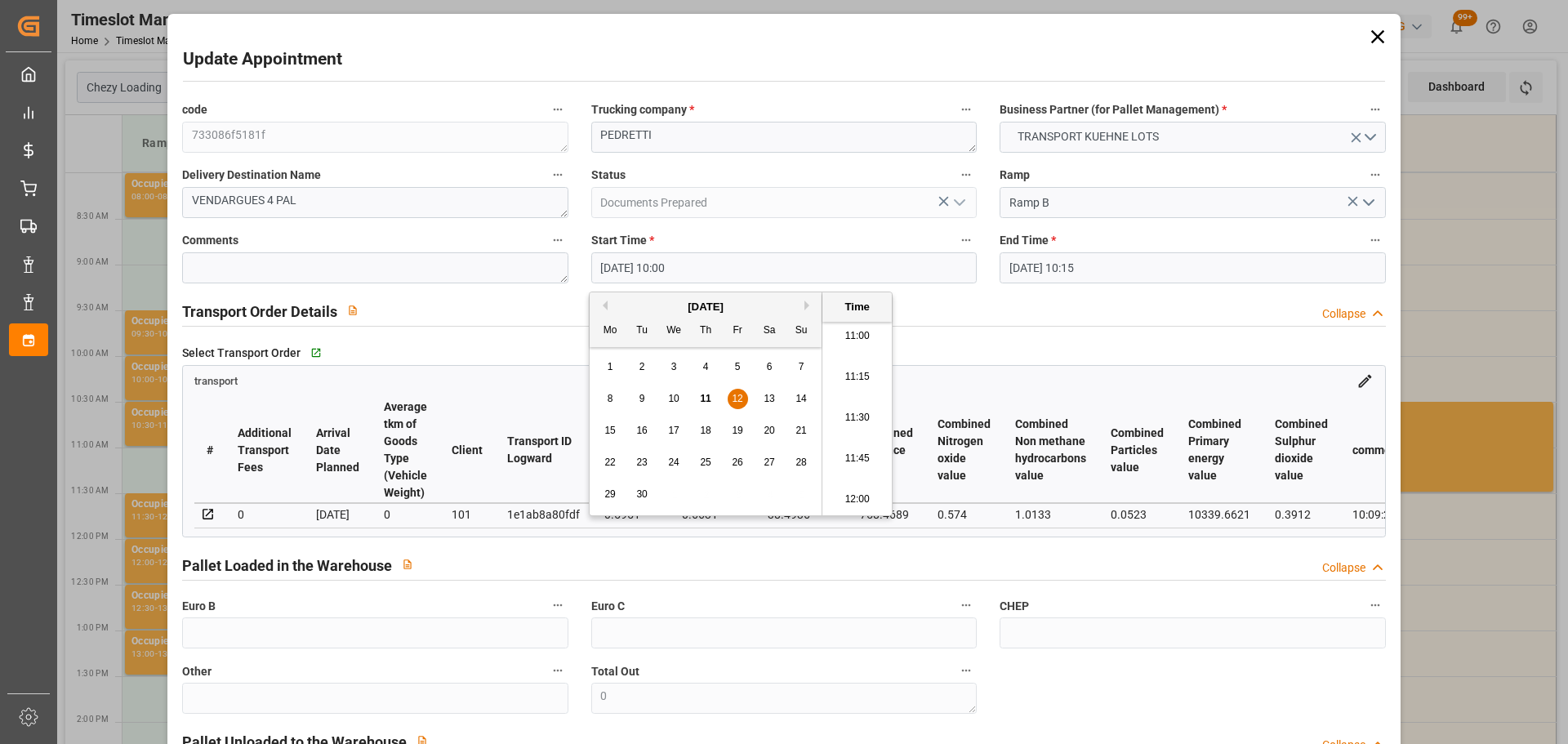
click at [858, 411] on li "11:30" at bounding box center [857, 417] width 69 height 41
type input "[DATE] 11:30"
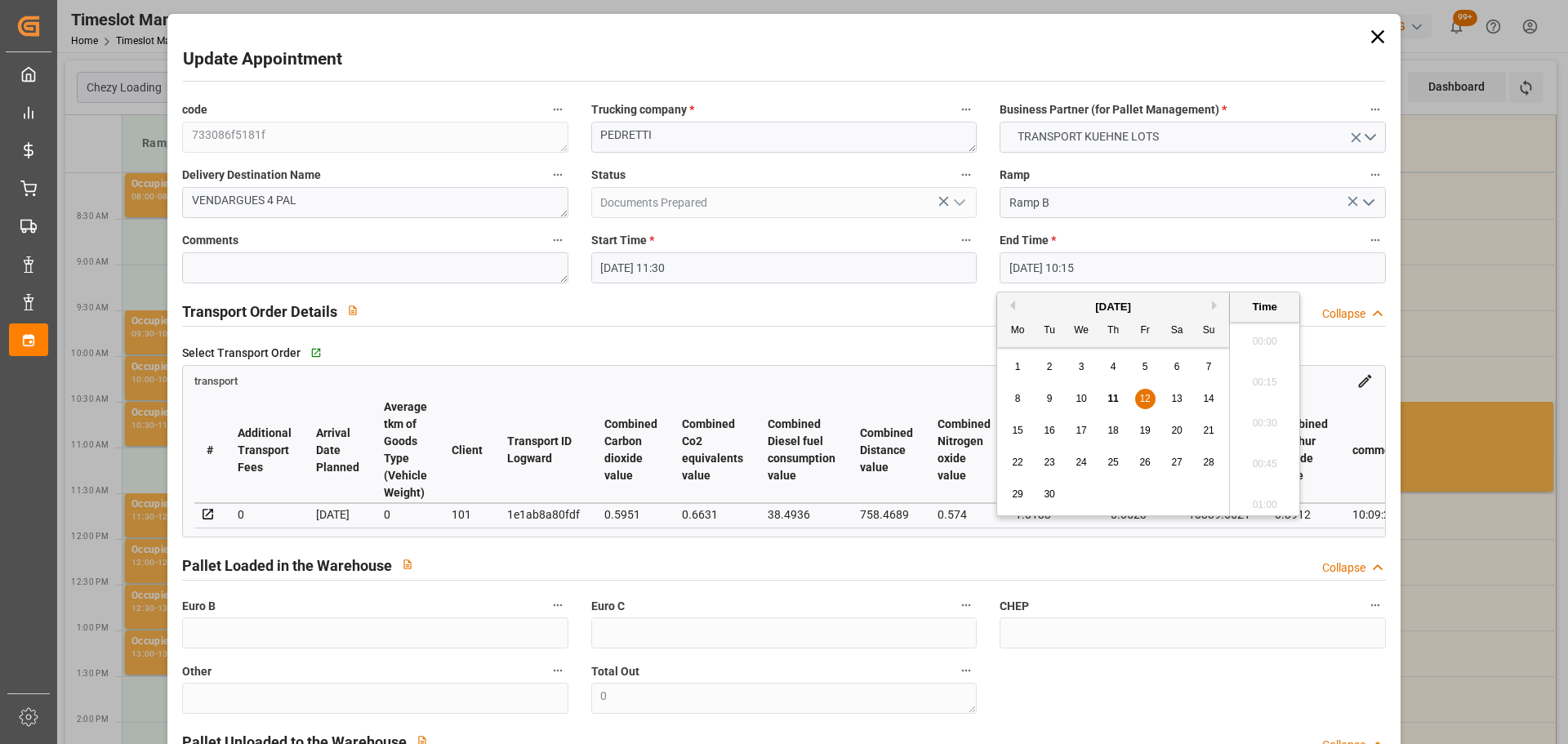
click at [1038, 253] on input "[DATE] 10:15" at bounding box center [1193, 268] width 385 height 31
click at [1144, 394] on span "12" at bounding box center [1145, 398] width 11 height 12
drag, startPoint x: 1249, startPoint y: 499, endPoint x: 1003, endPoint y: 349, distance: 288.1
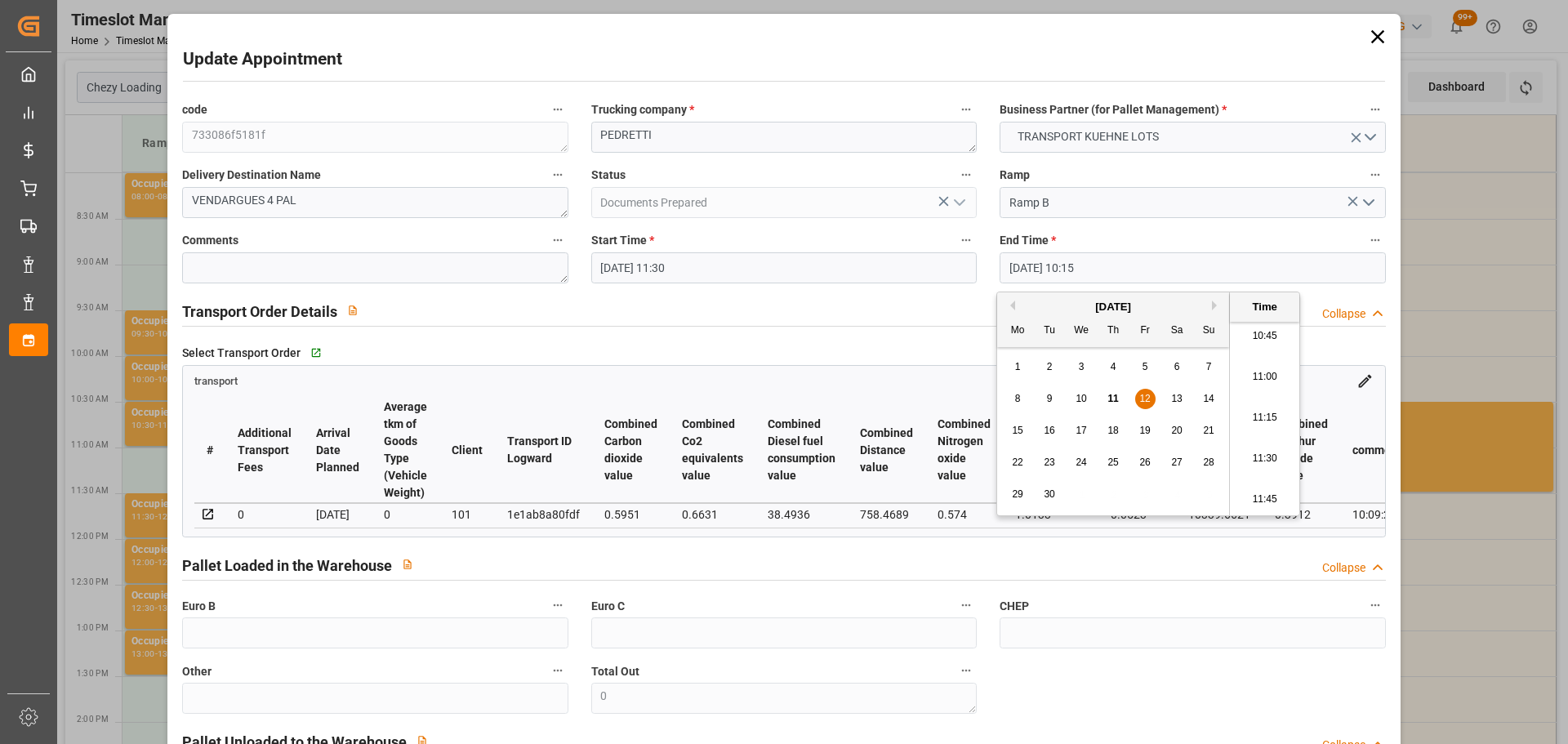
click at [1249, 498] on li "11:45" at bounding box center [1265, 499] width 69 height 41
type input "[DATE] 11:45"
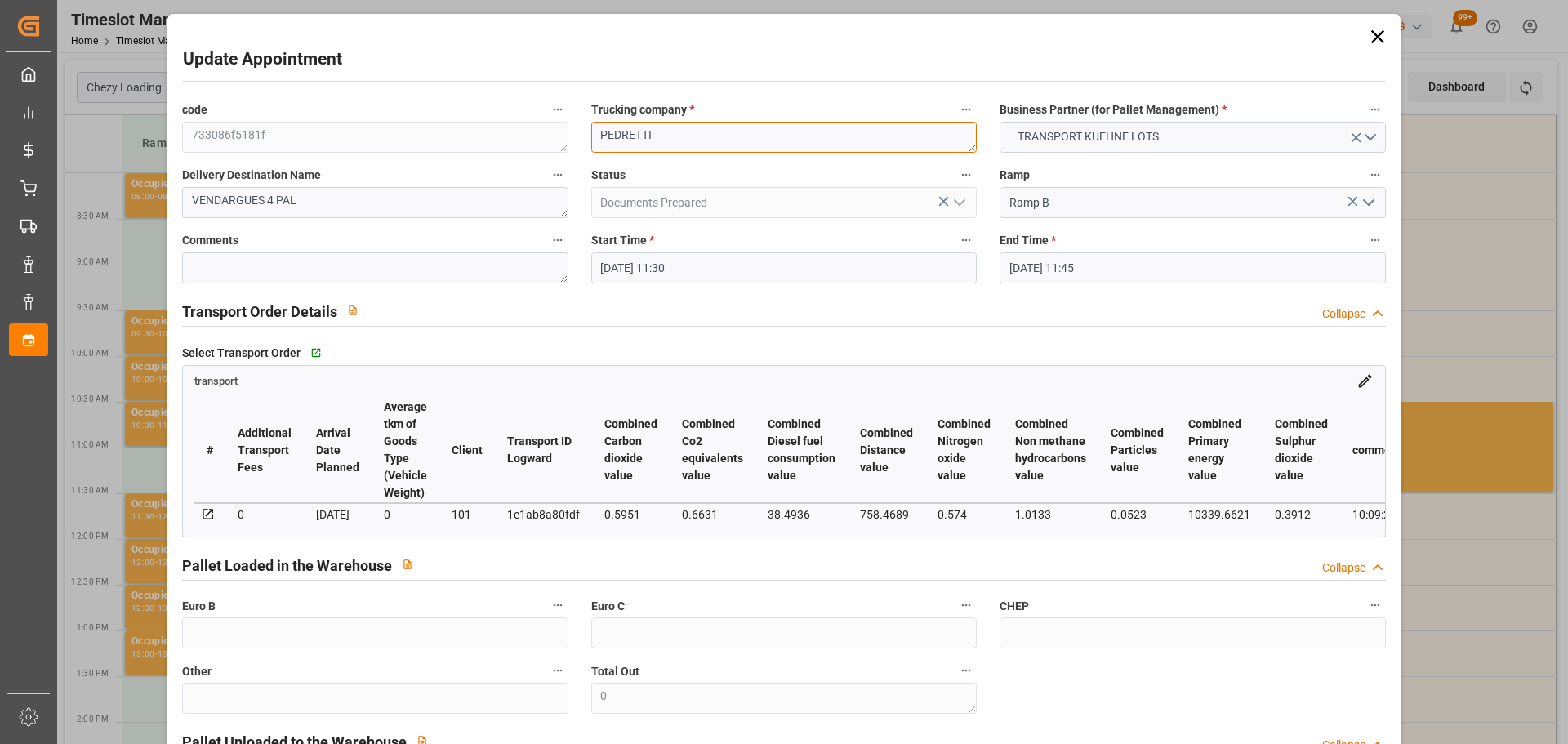
drag, startPoint x: 679, startPoint y: 143, endPoint x: 334, endPoint y: 106, distance: 347.0
click at [334, 106] on div "code 733086f5181f Trucking company * [PERSON_NAME] Business Partner (for Pallet…" at bounding box center [784, 495] width 1226 height 804
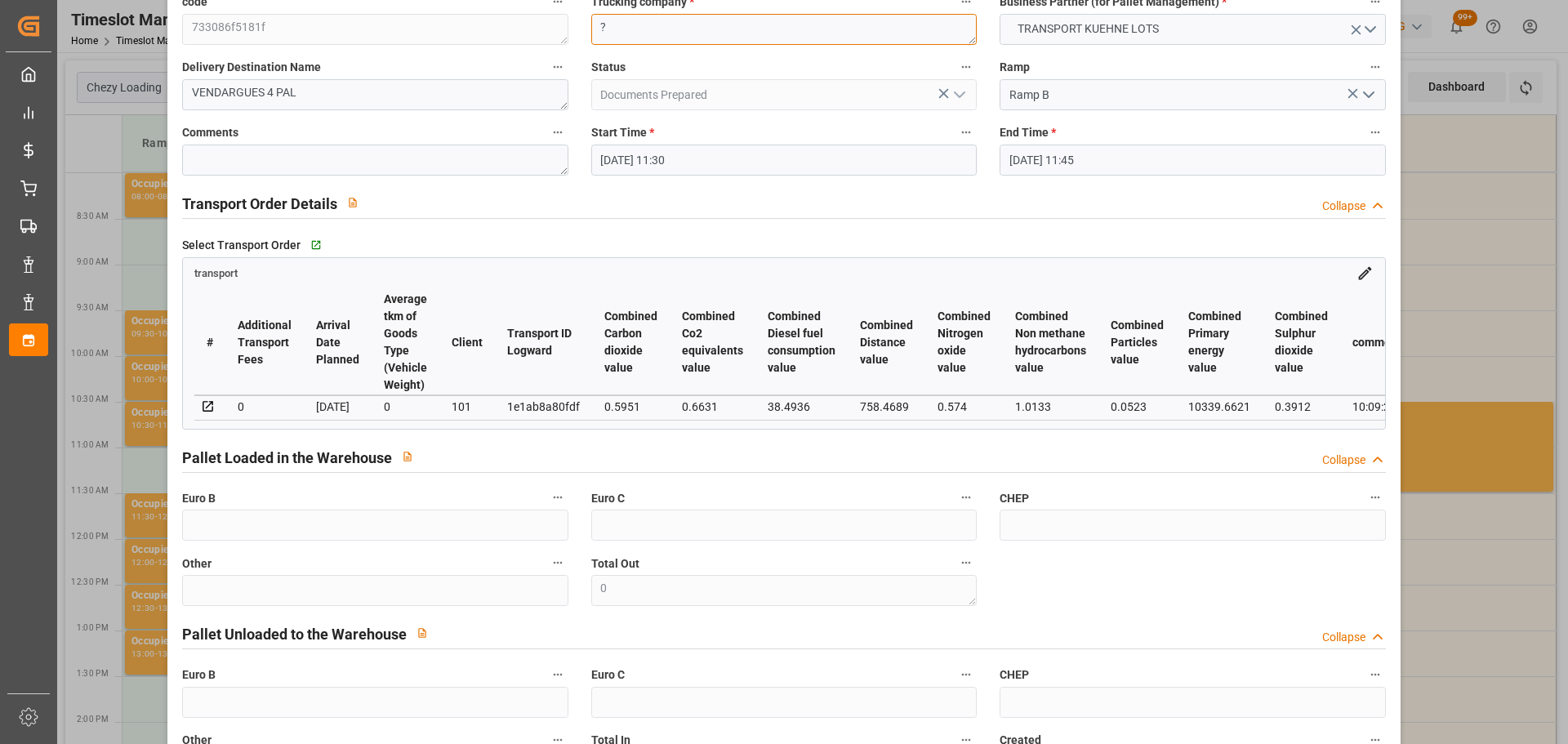
scroll to position [246, 0]
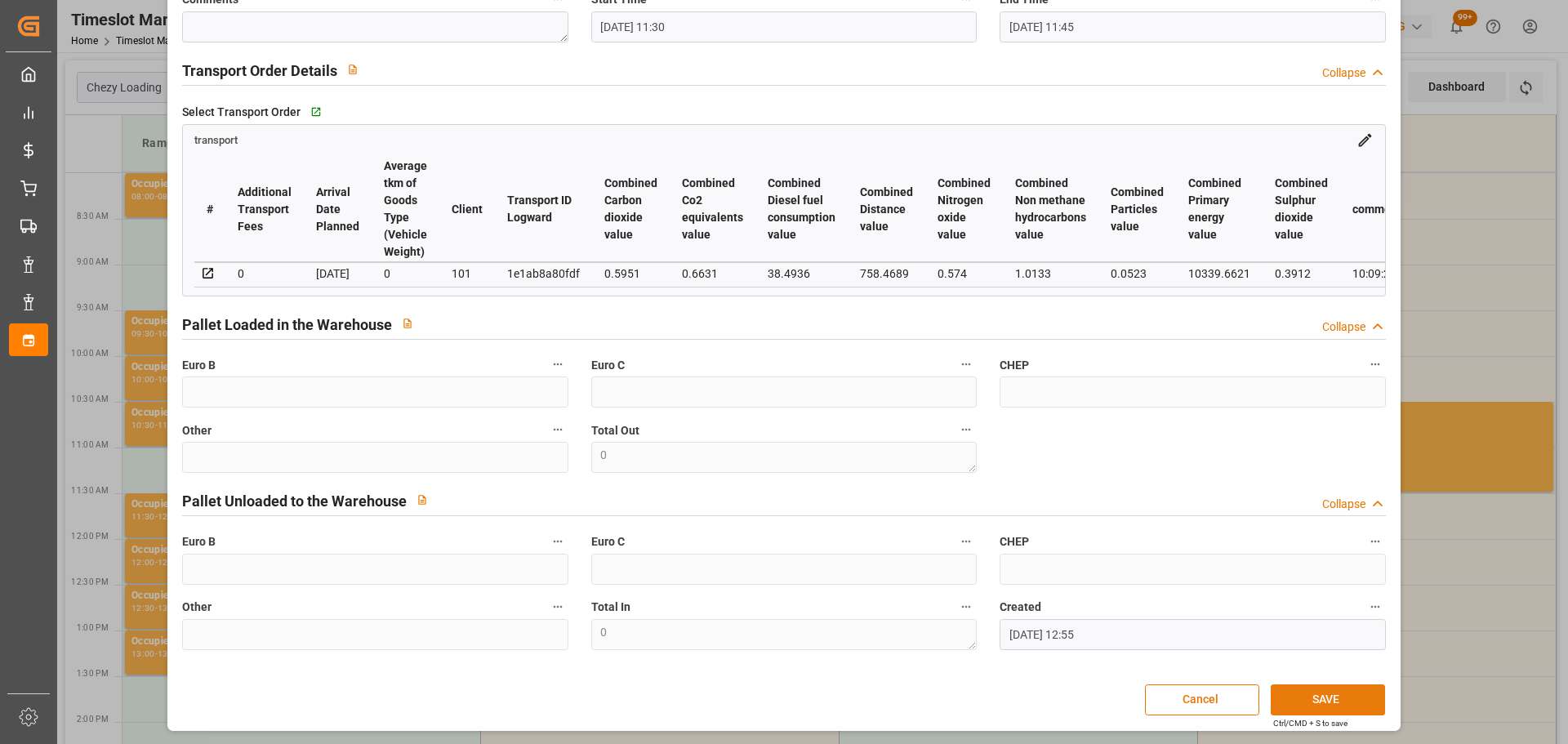
type textarea "?"
click at [1288, 695] on button "SAVE" at bounding box center [1328, 700] width 114 height 31
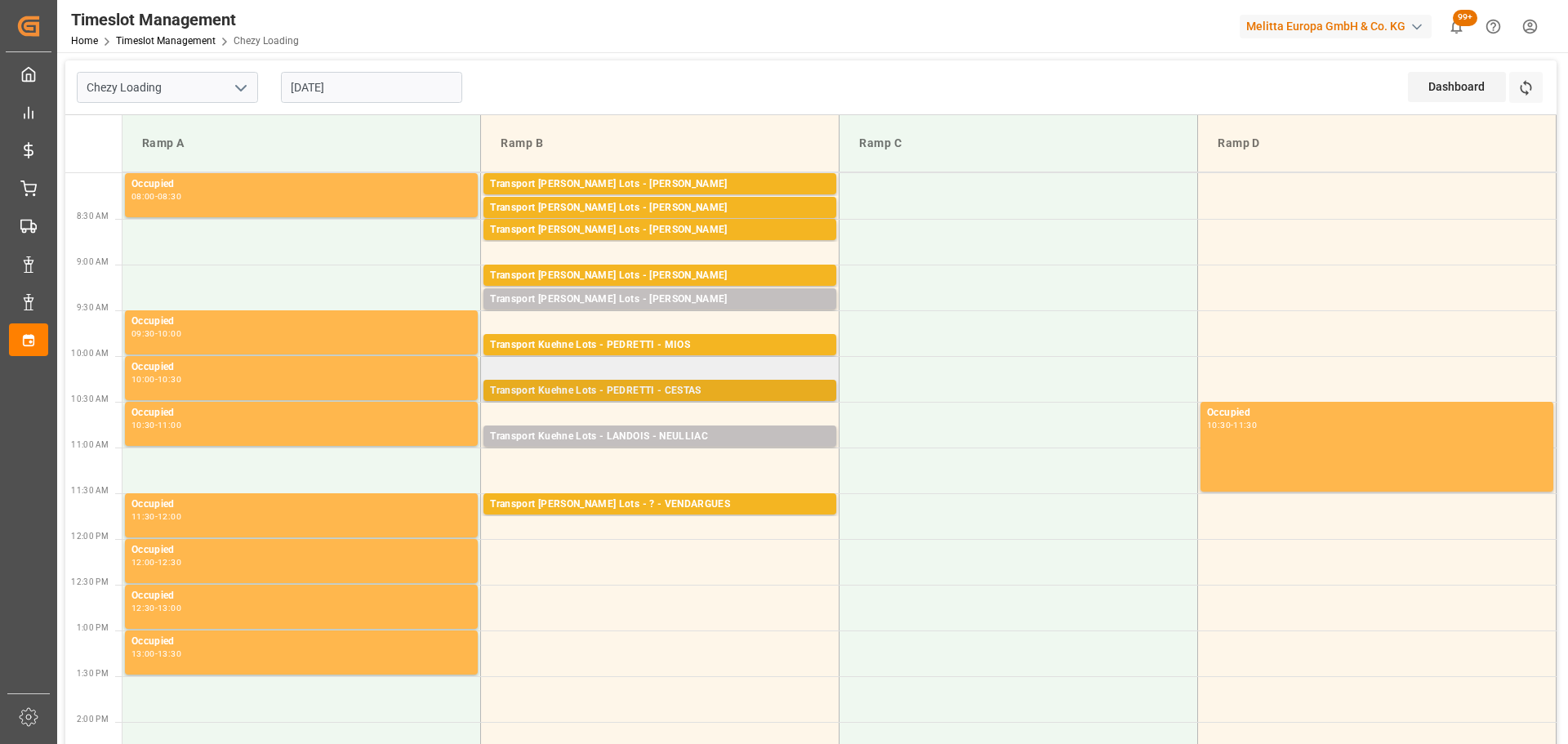
click at [641, 386] on div "Transport Kuehne Lots - PEDRETTI - CESTAS" at bounding box center [660, 391] width 340 height 17
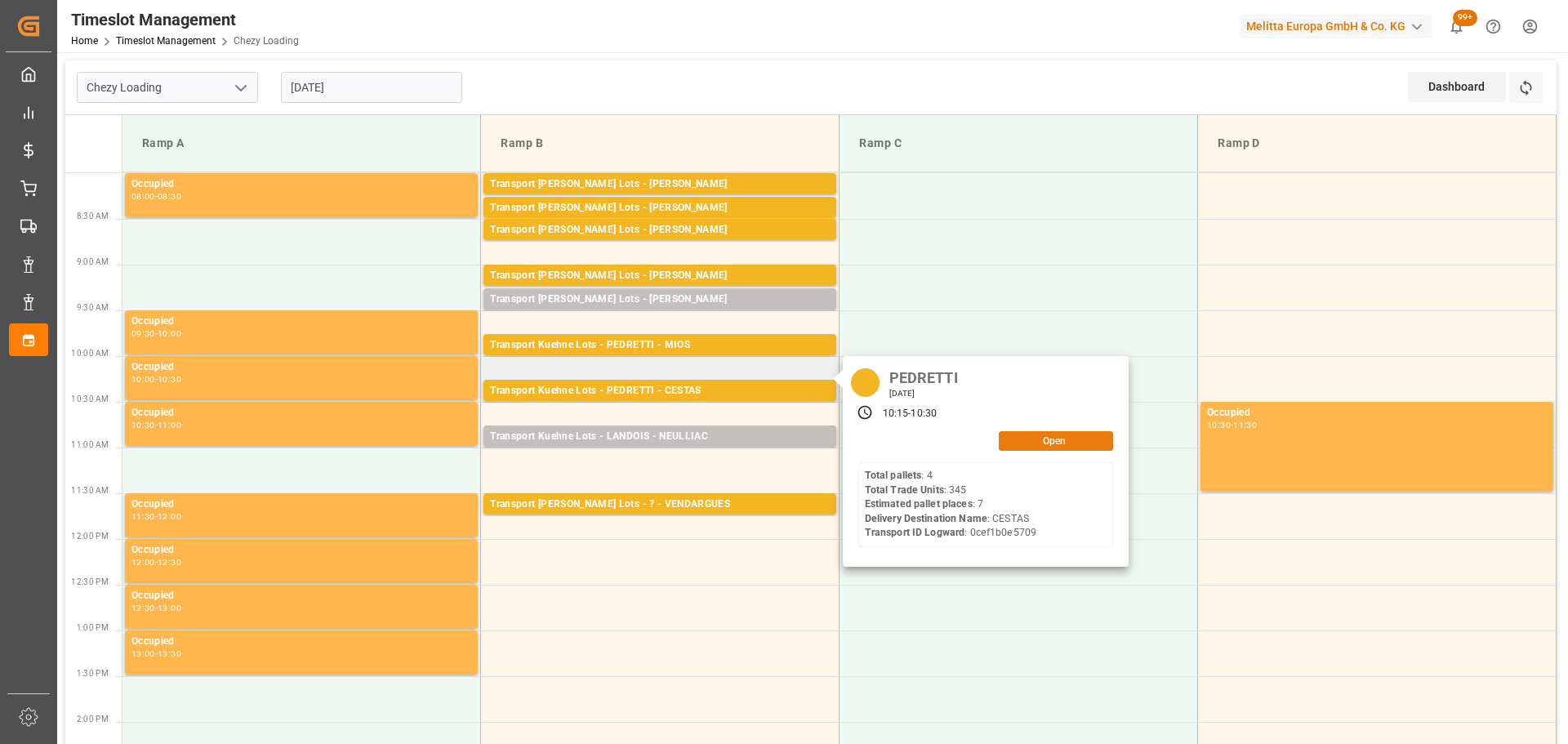
click at [1049, 436] on button "Open" at bounding box center [1056, 441] width 114 height 20
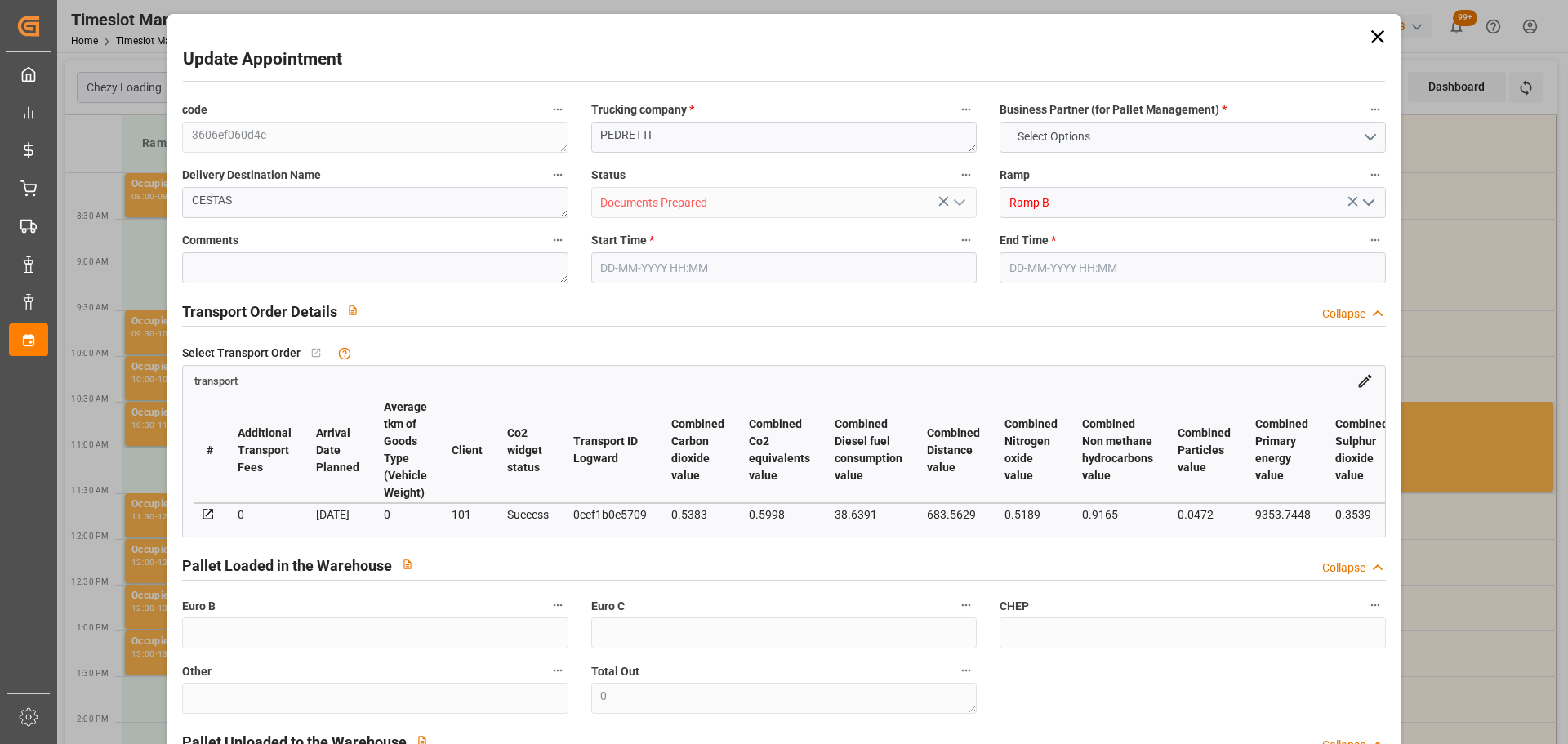
type input "7"
type input "393.84"
type input "0"
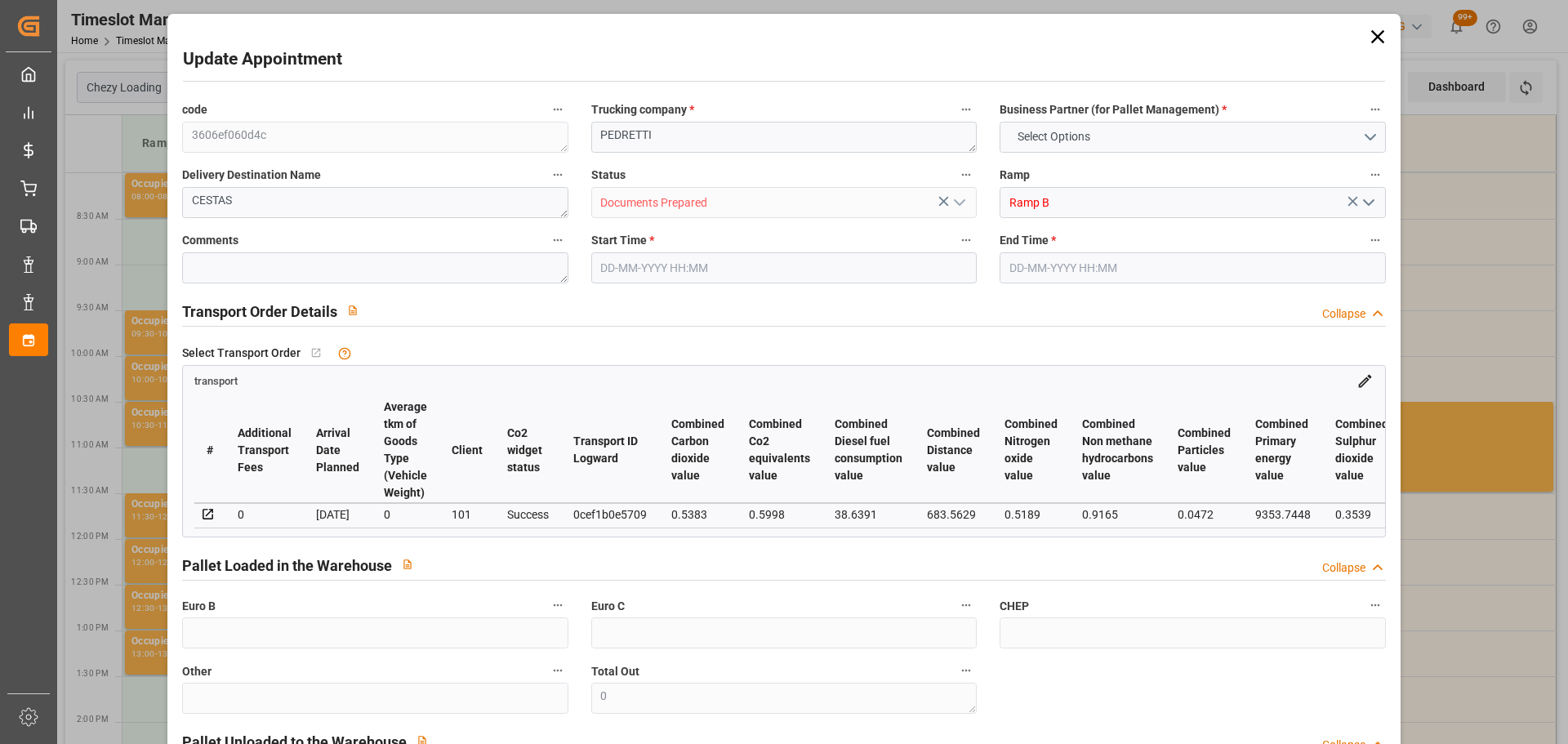
type input "393.84"
type input "0"
type input "1345.148"
type input "1670.908"
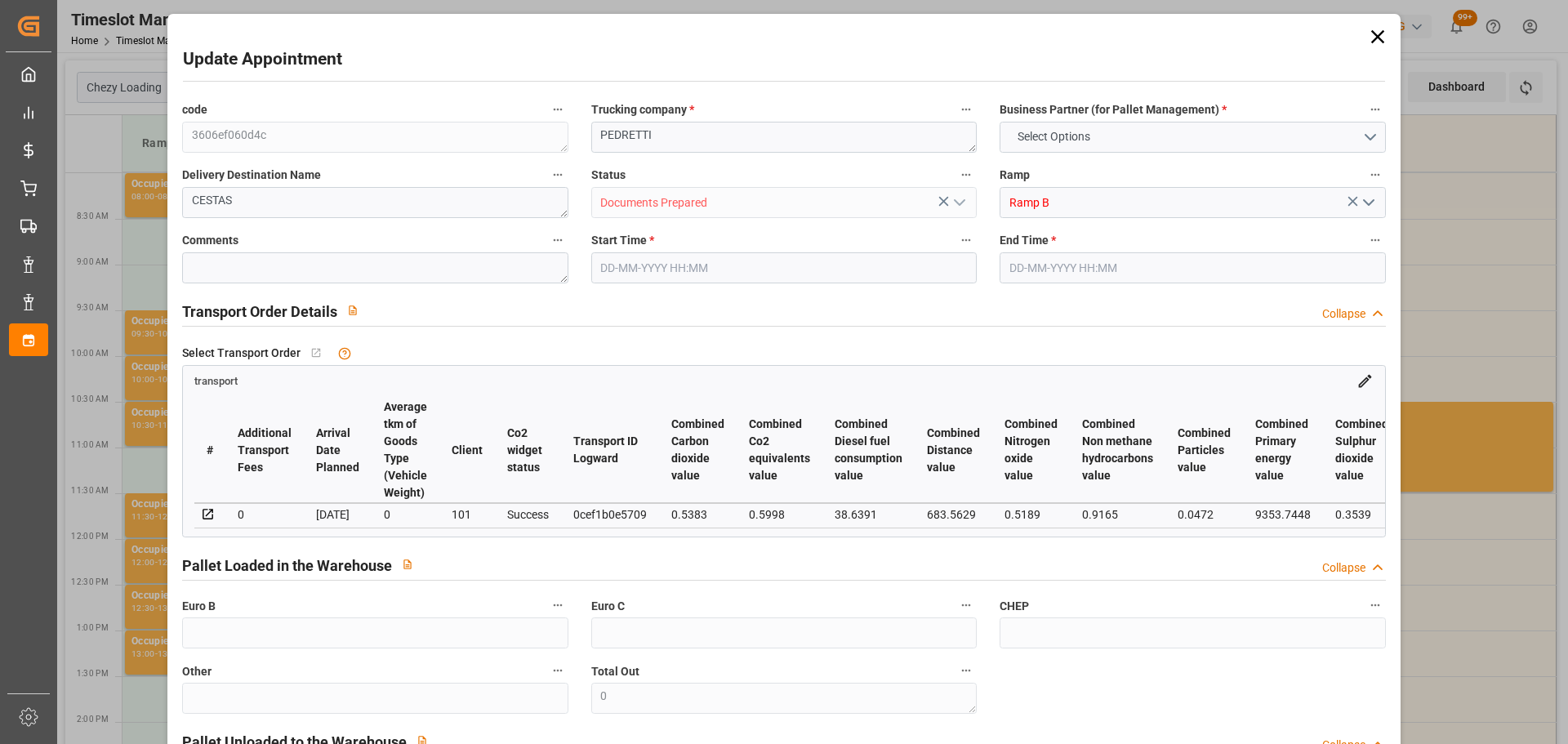
type input "6867.144"
type input "33"
type input "4"
type input "345"
type input "7"
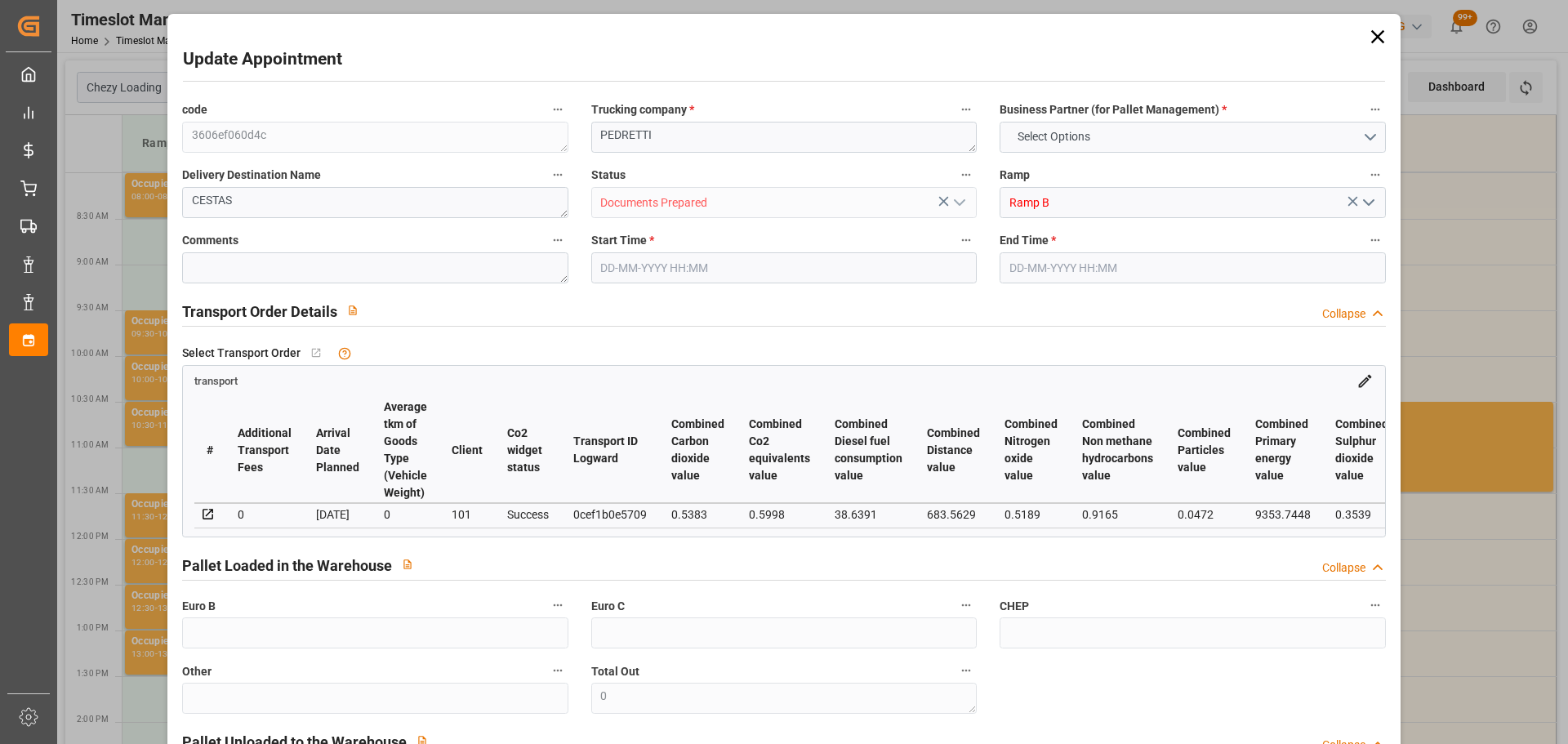
type input "101"
type input "1503.828"
type input "0"
type input "4710.8598"
type input "0"
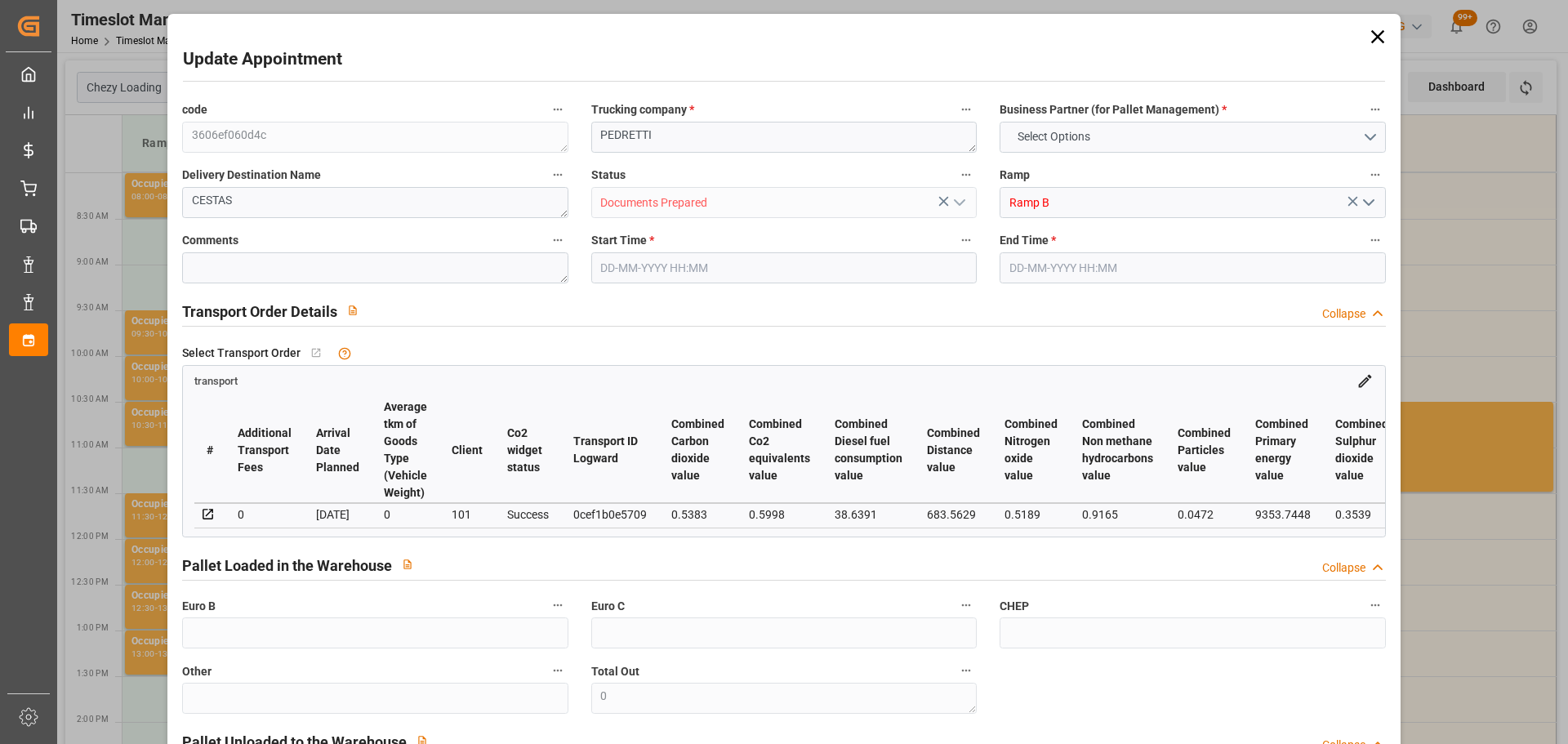
type input "0"
type input "21"
type input "35"
type input "[DATE] 10:15"
type input "[DATE] 10:30"
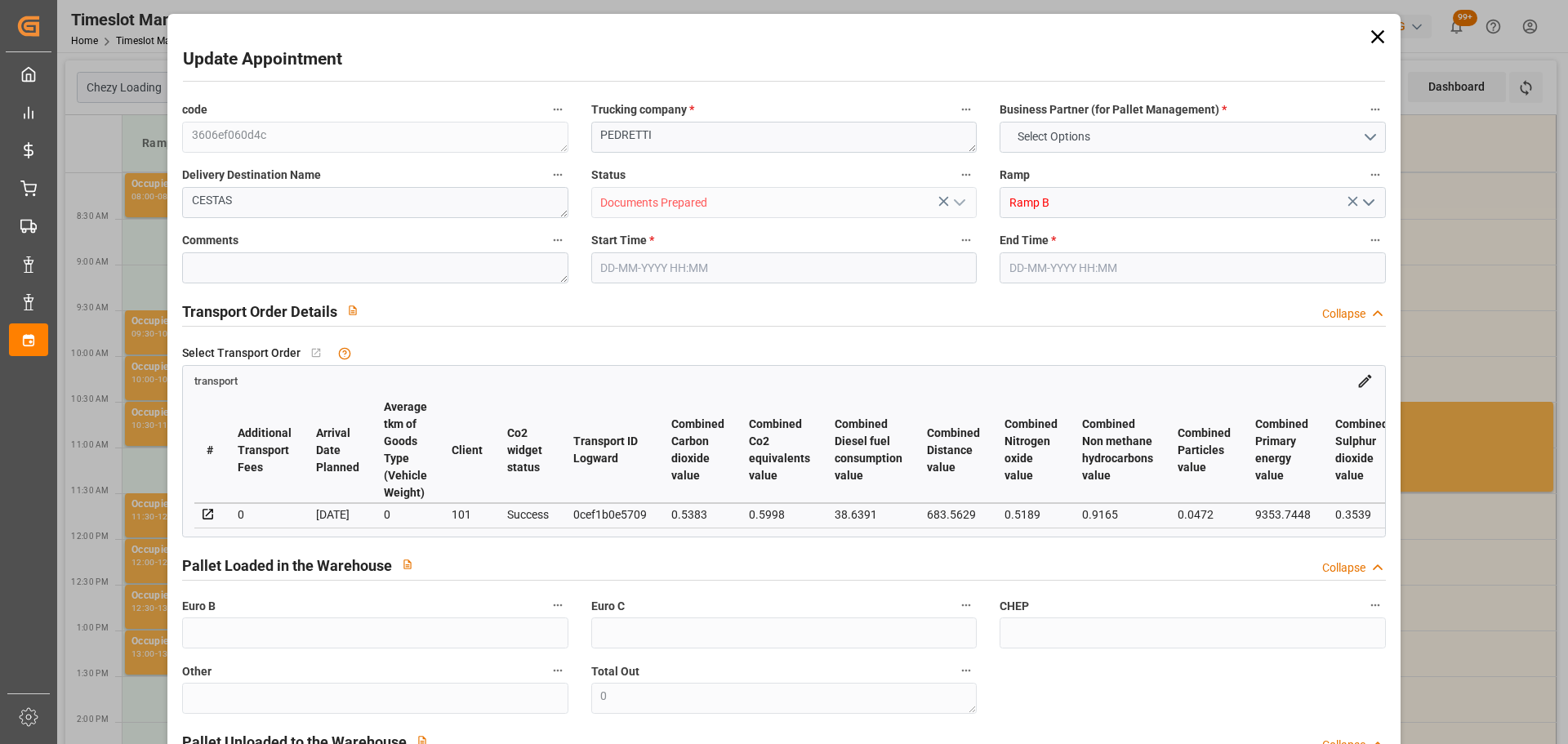
type input "[DATE] 13:08"
type input "[DATE] 11:28"
type input "[DATE]"
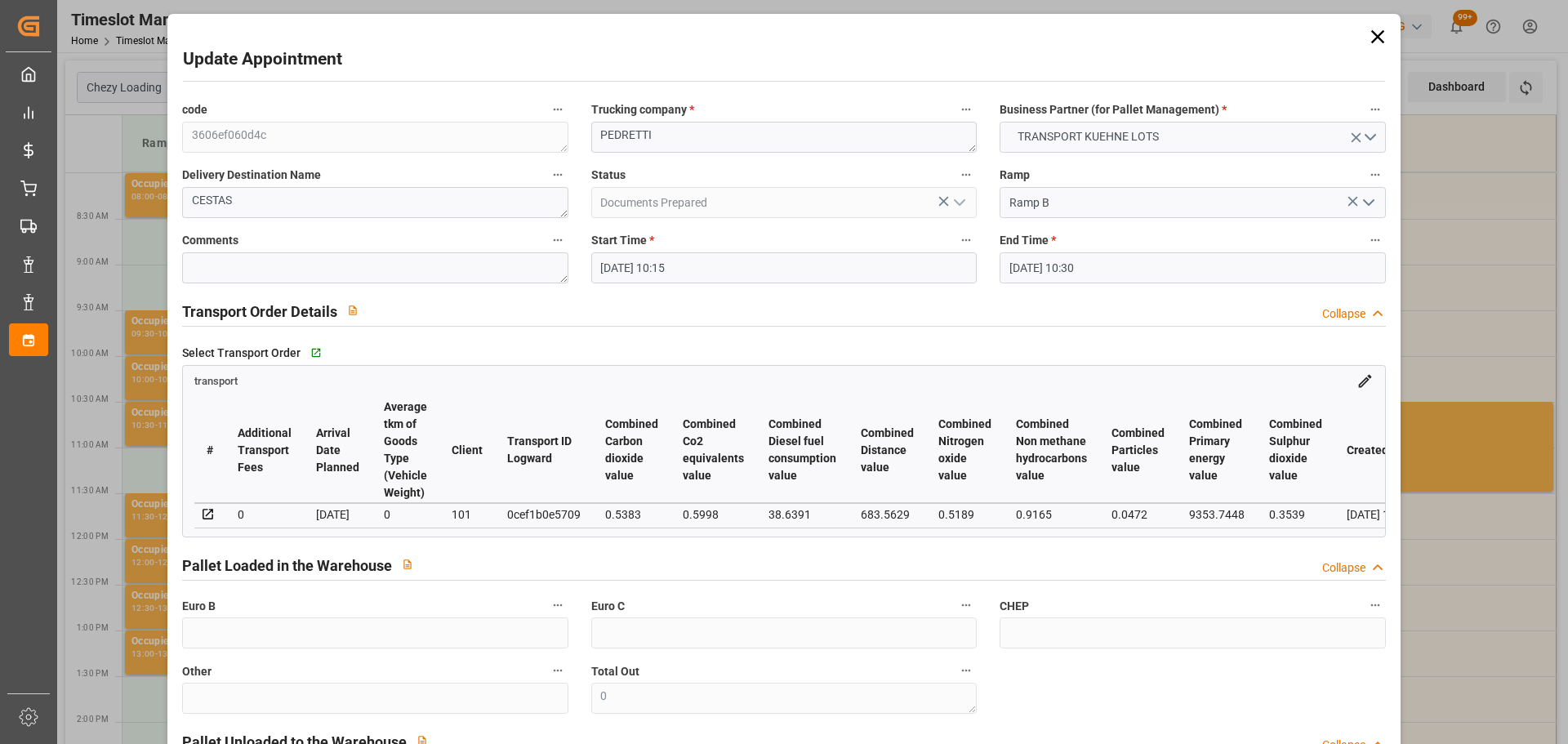
click at [604, 267] on input "[DATE] 10:15" at bounding box center [784, 268] width 385 height 31
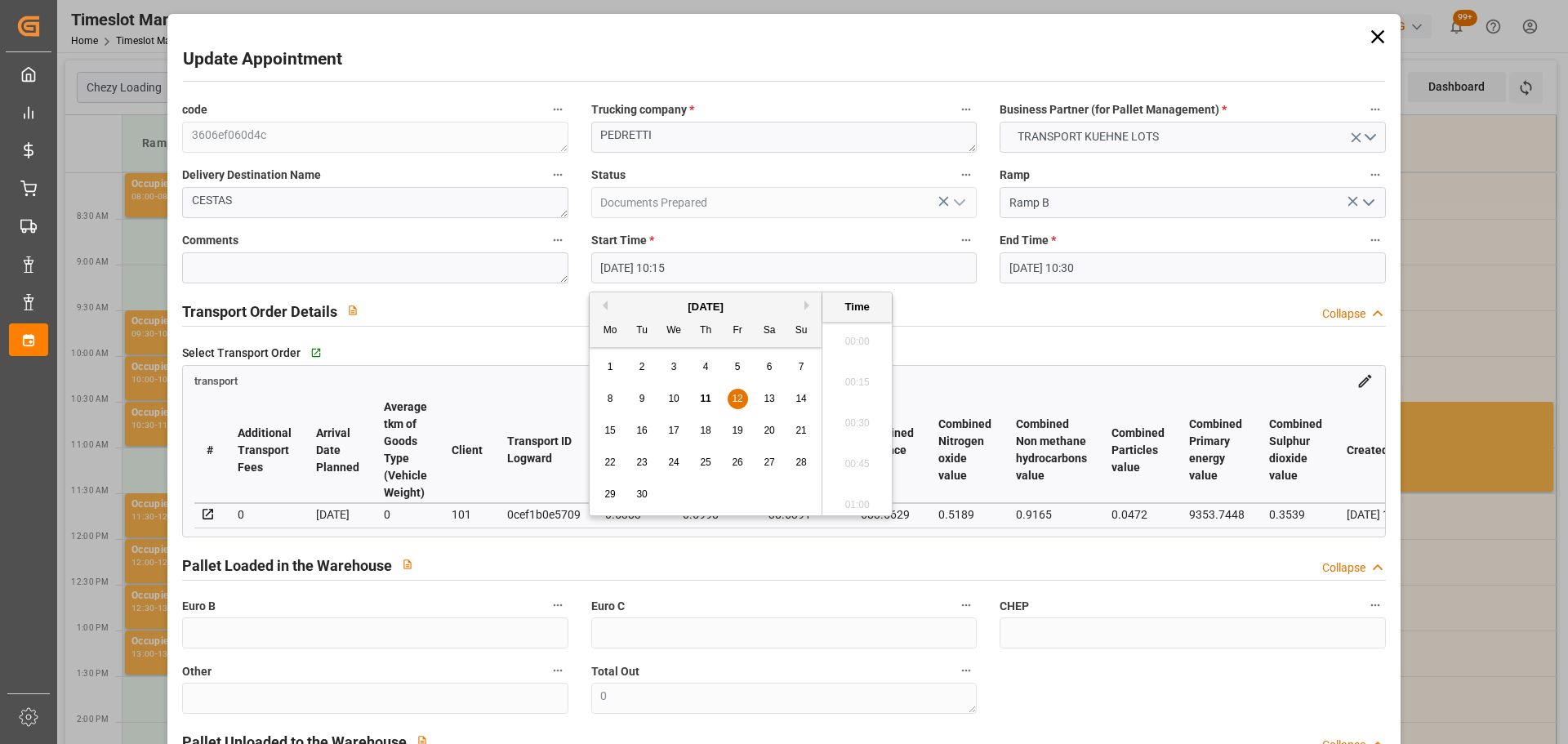
scroll to position [1599, 0]
click at [739, 398] on span "12" at bounding box center [736, 398] width 11 height 12
click at [844, 375] on li "10:00" at bounding box center [857, 377] width 69 height 41
type input "[DATE] 10:00"
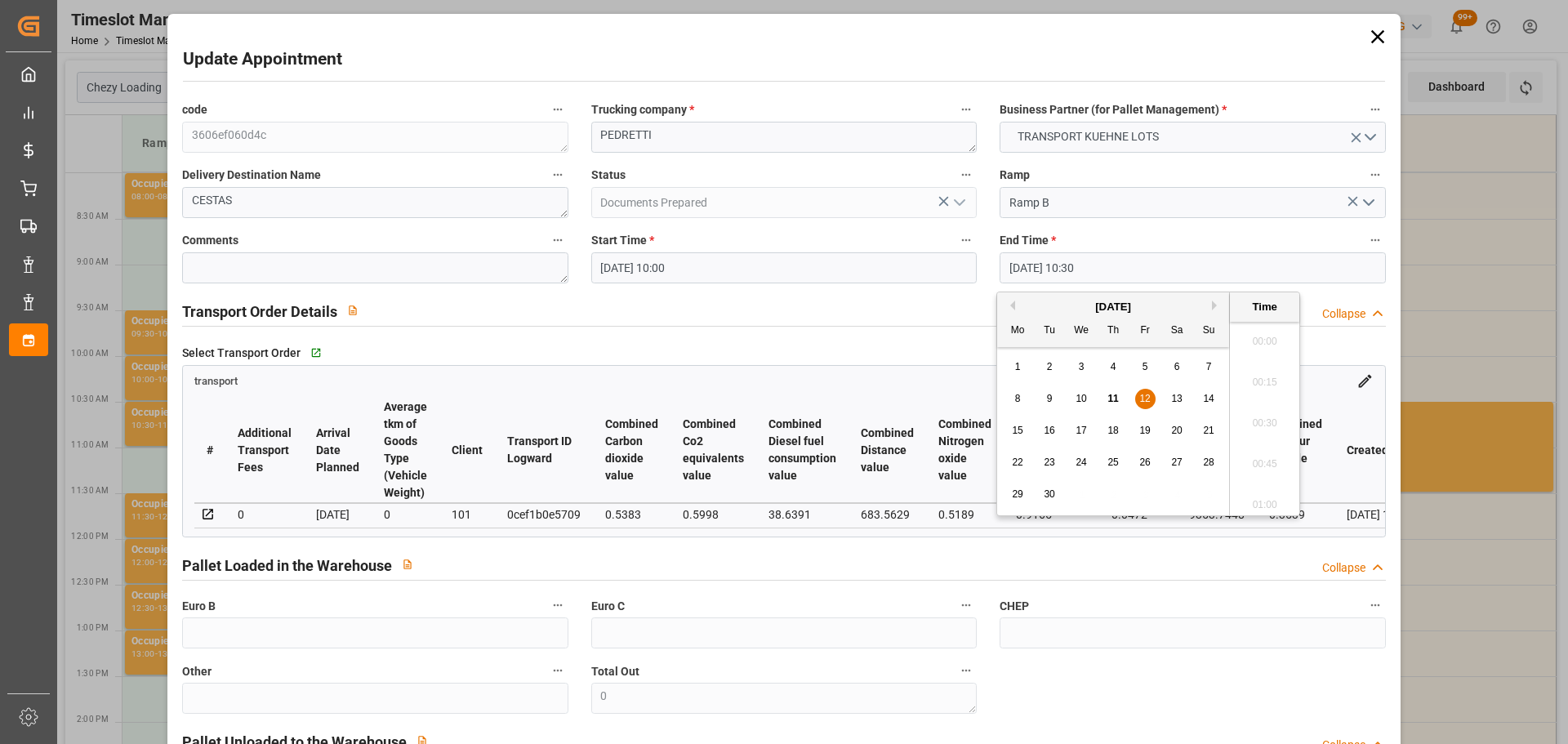
drag, startPoint x: 1048, startPoint y: 265, endPoint x: 1103, endPoint y: 354, distance: 104.6
click at [1049, 265] on input "[DATE] 10:30" at bounding box center [1193, 268] width 385 height 31
click at [1146, 397] on span "12" at bounding box center [1145, 398] width 11 height 12
click at [1263, 375] on li "10:15" at bounding box center [1265, 377] width 69 height 41
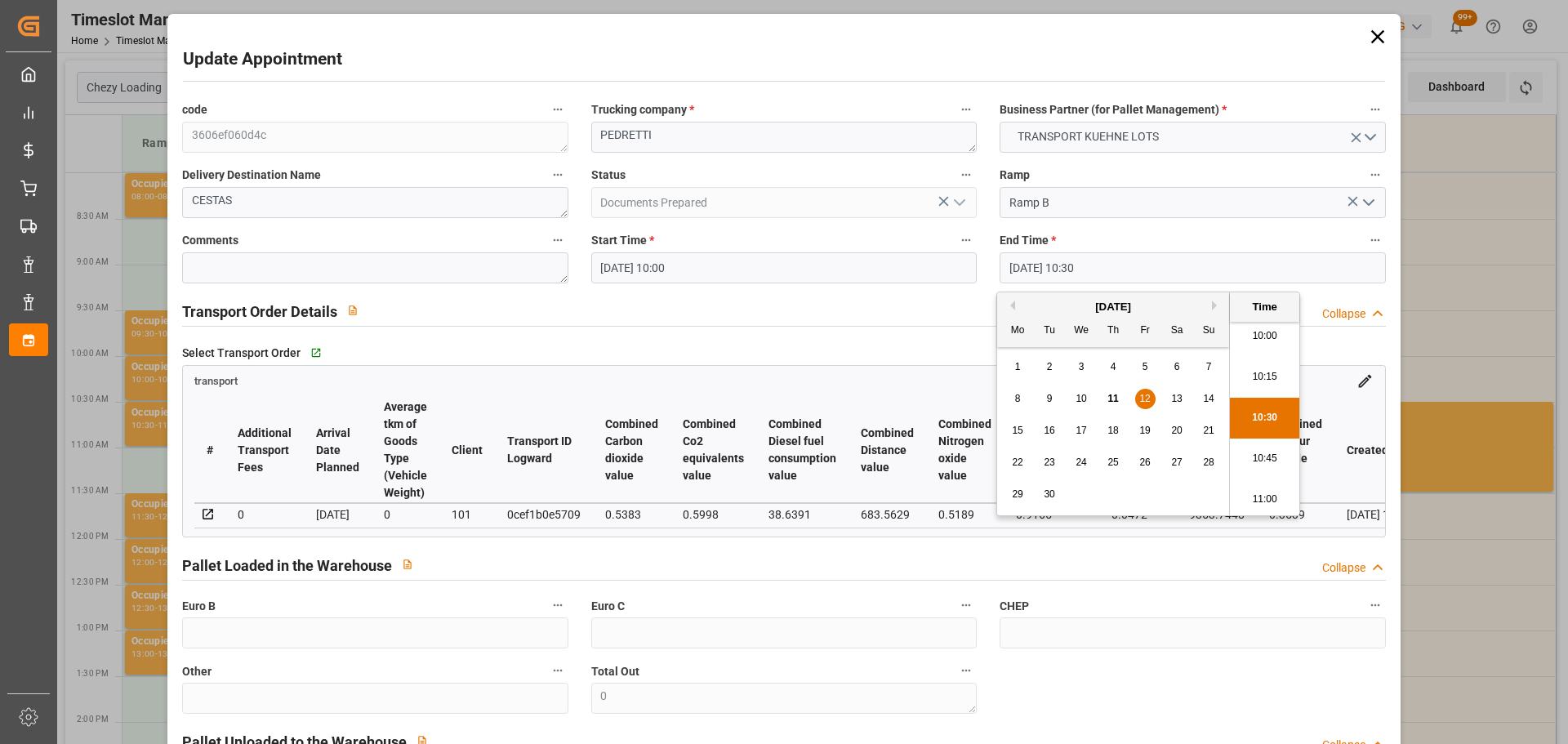
type input "[DATE] 10:15"
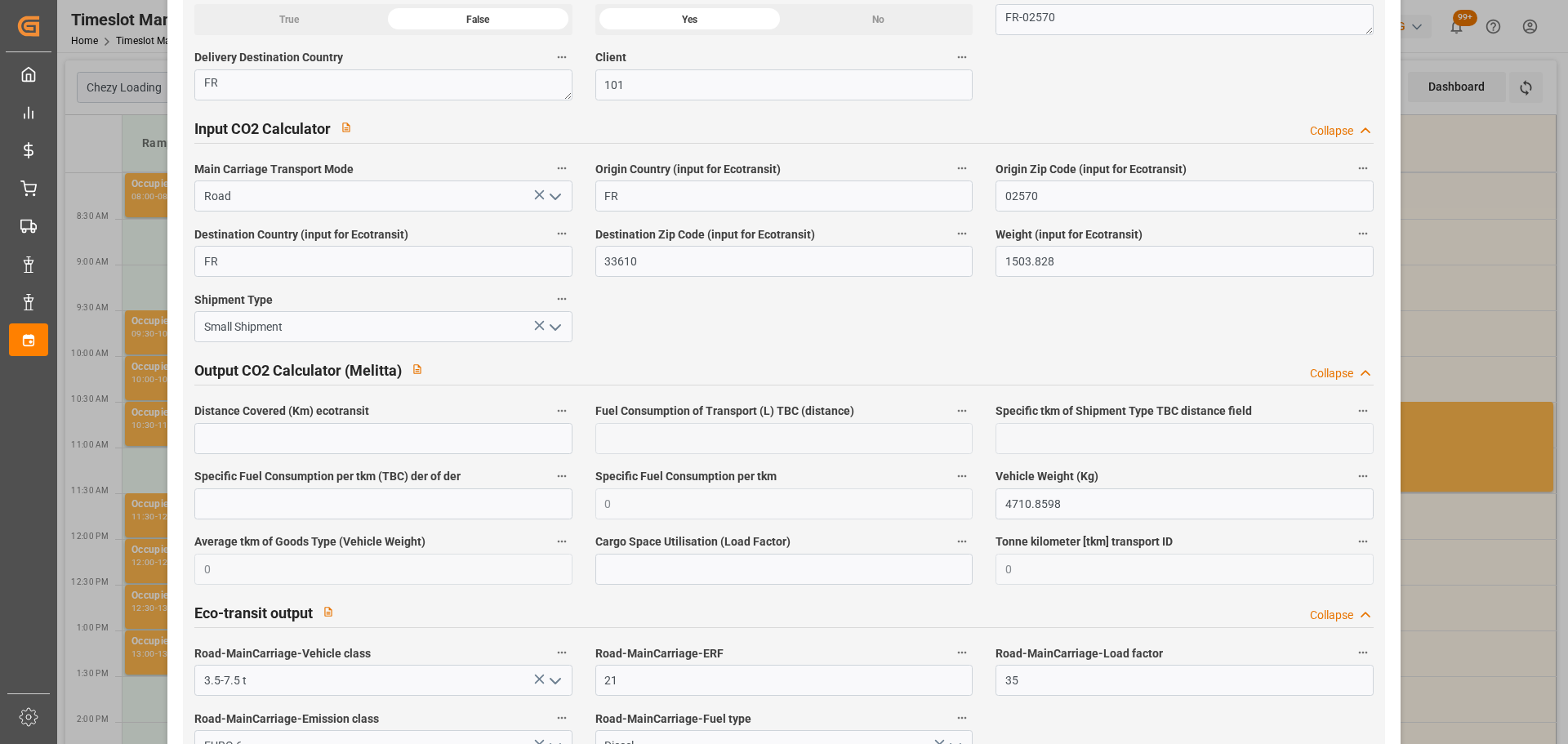
scroll to position [2701, 0]
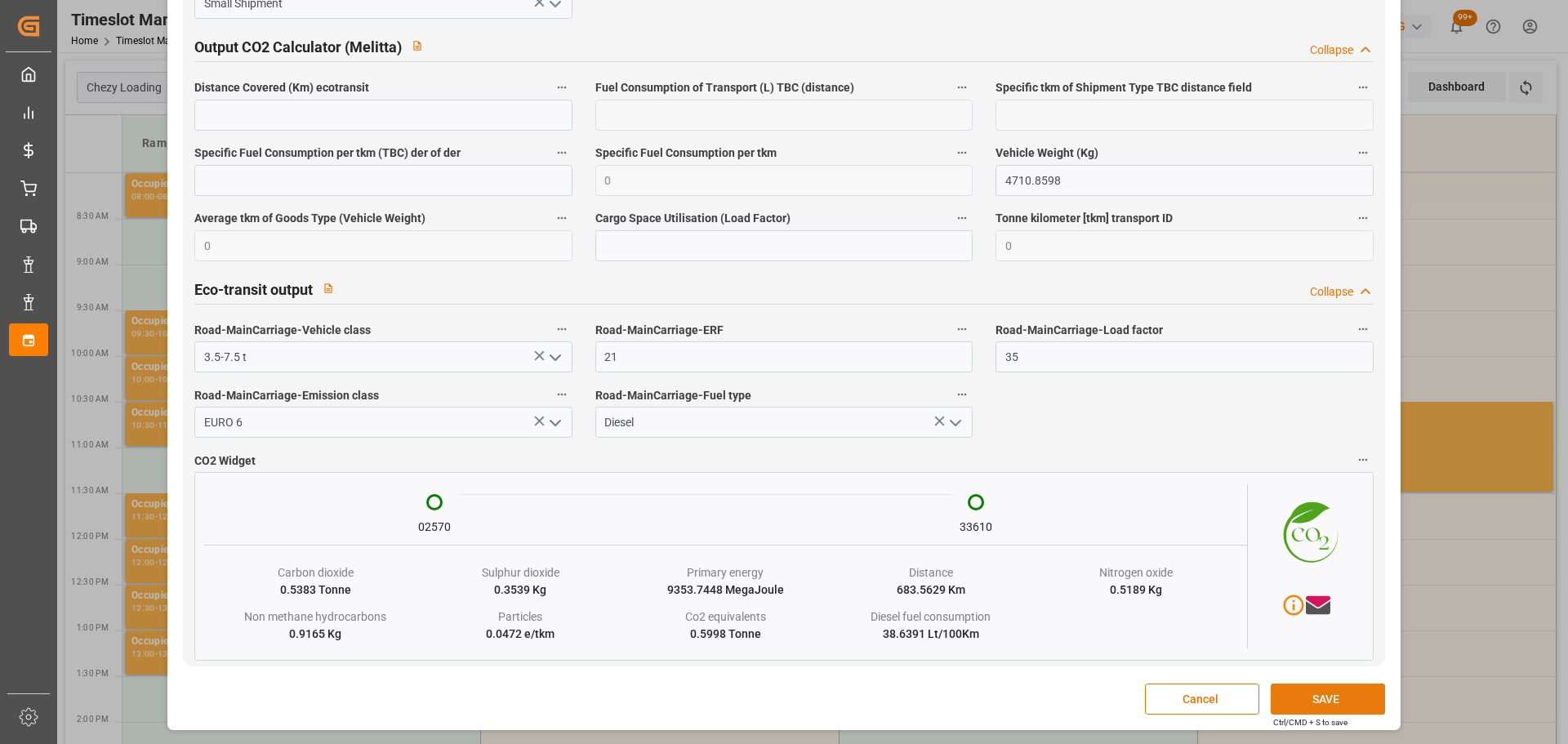
click at [1323, 688] on button "SAVE" at bounding box center [1328, 699] width 114 height 31
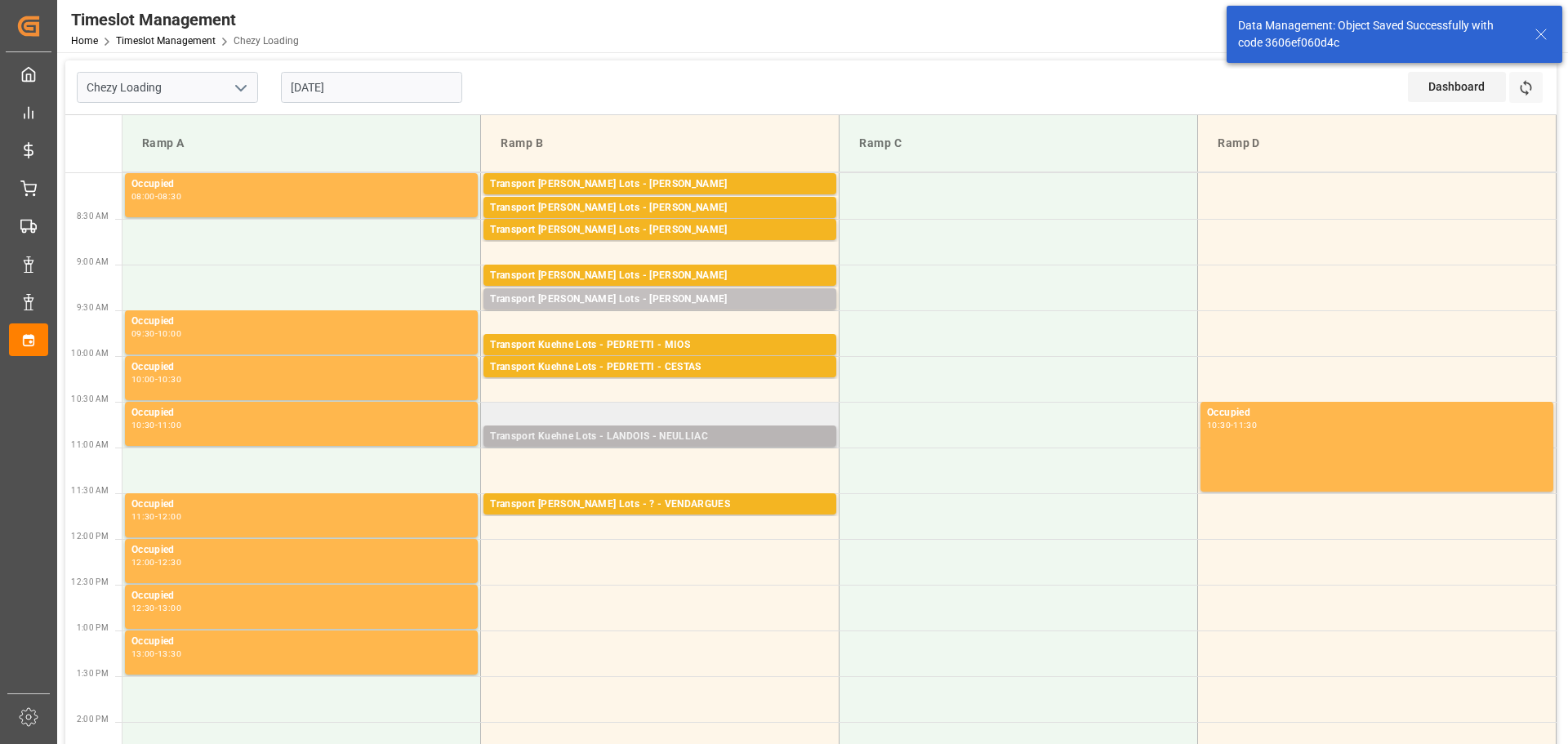
click at [541, 434] on div "Transport Kuehne Lots - LANDOIS - NEULLIAC" at bounding box center [660, 437] width 340 height 17
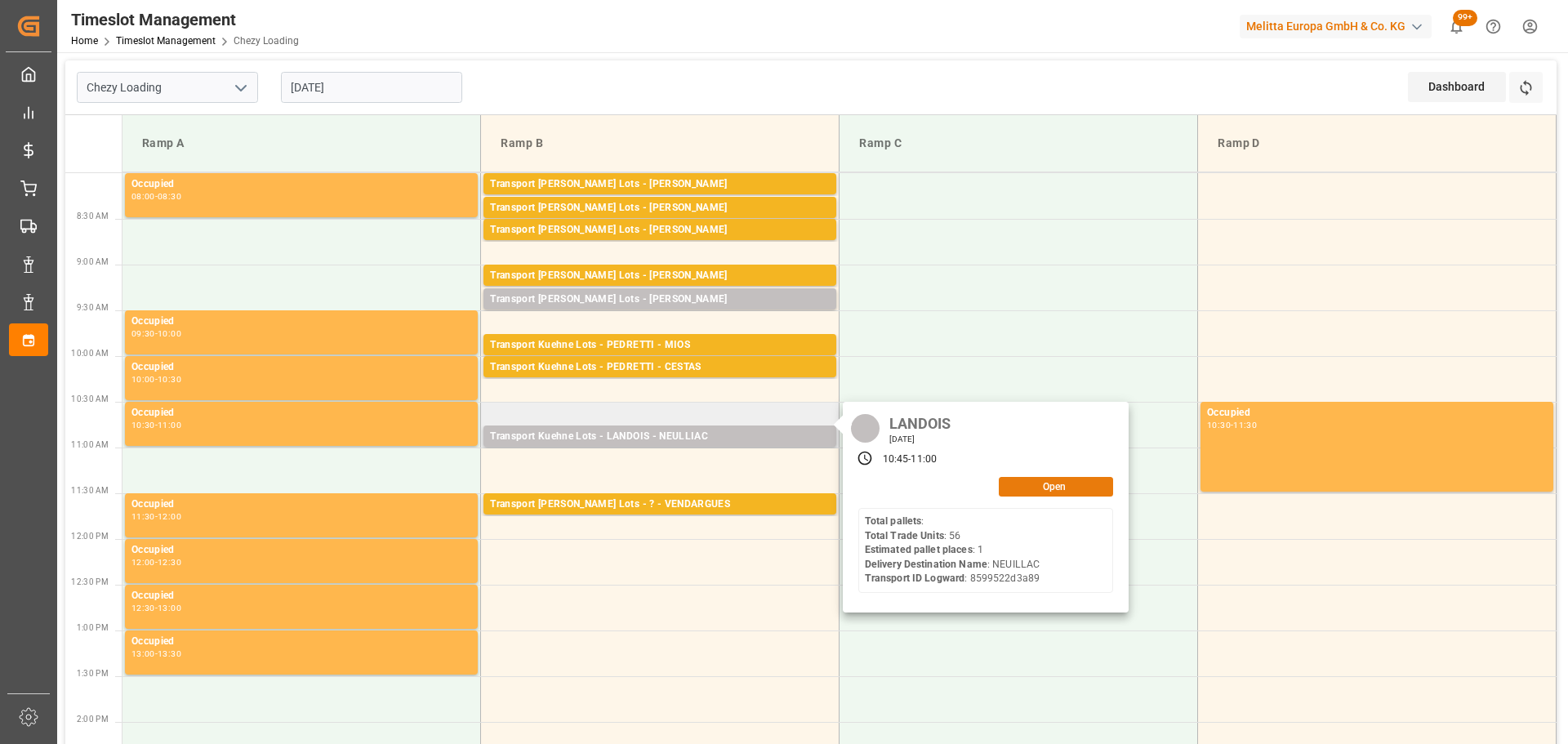
click at [1082, 489] on button "Open" at bounding box center [1056, 487] width 114 height 20
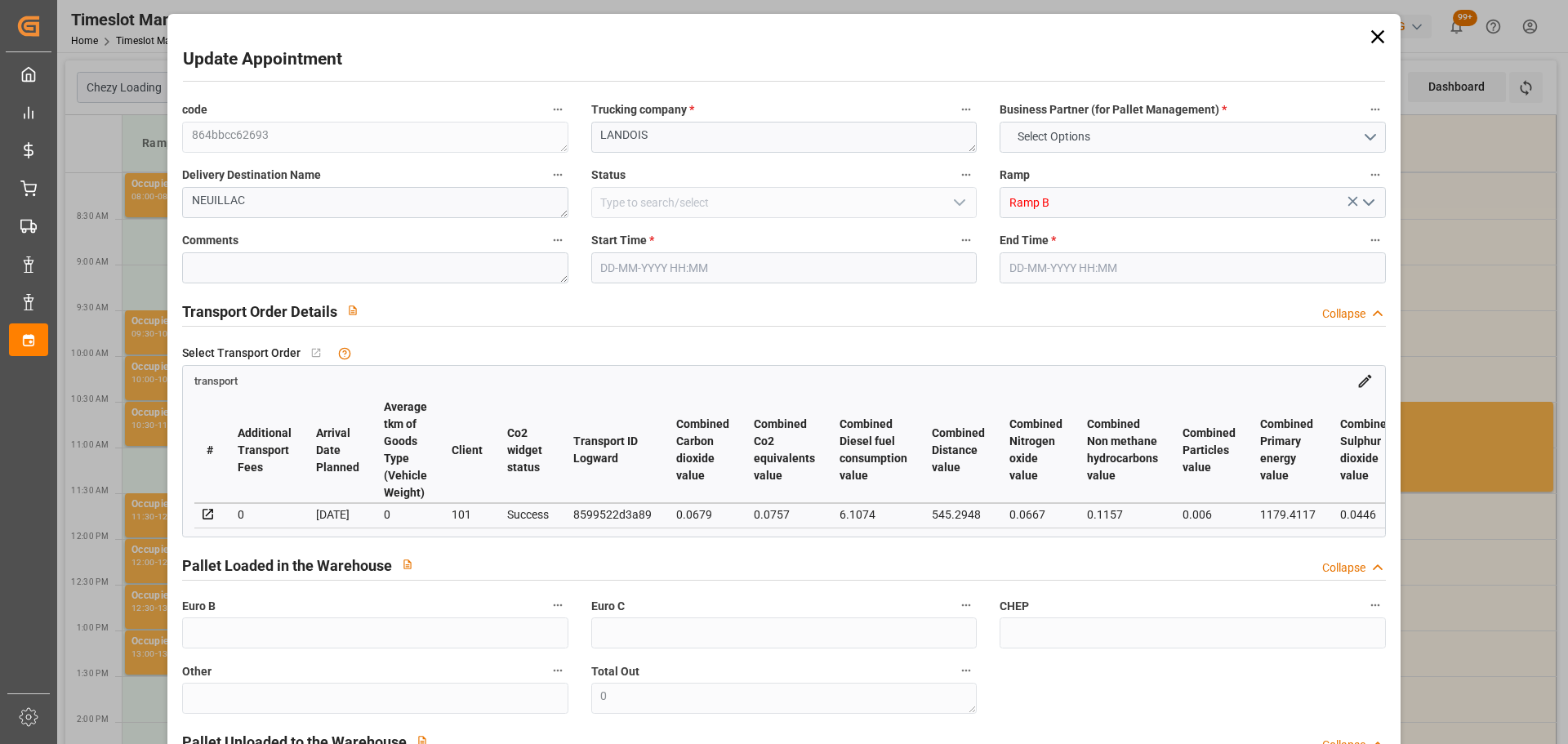
type input "1"
type input "188.62"
type input "0"
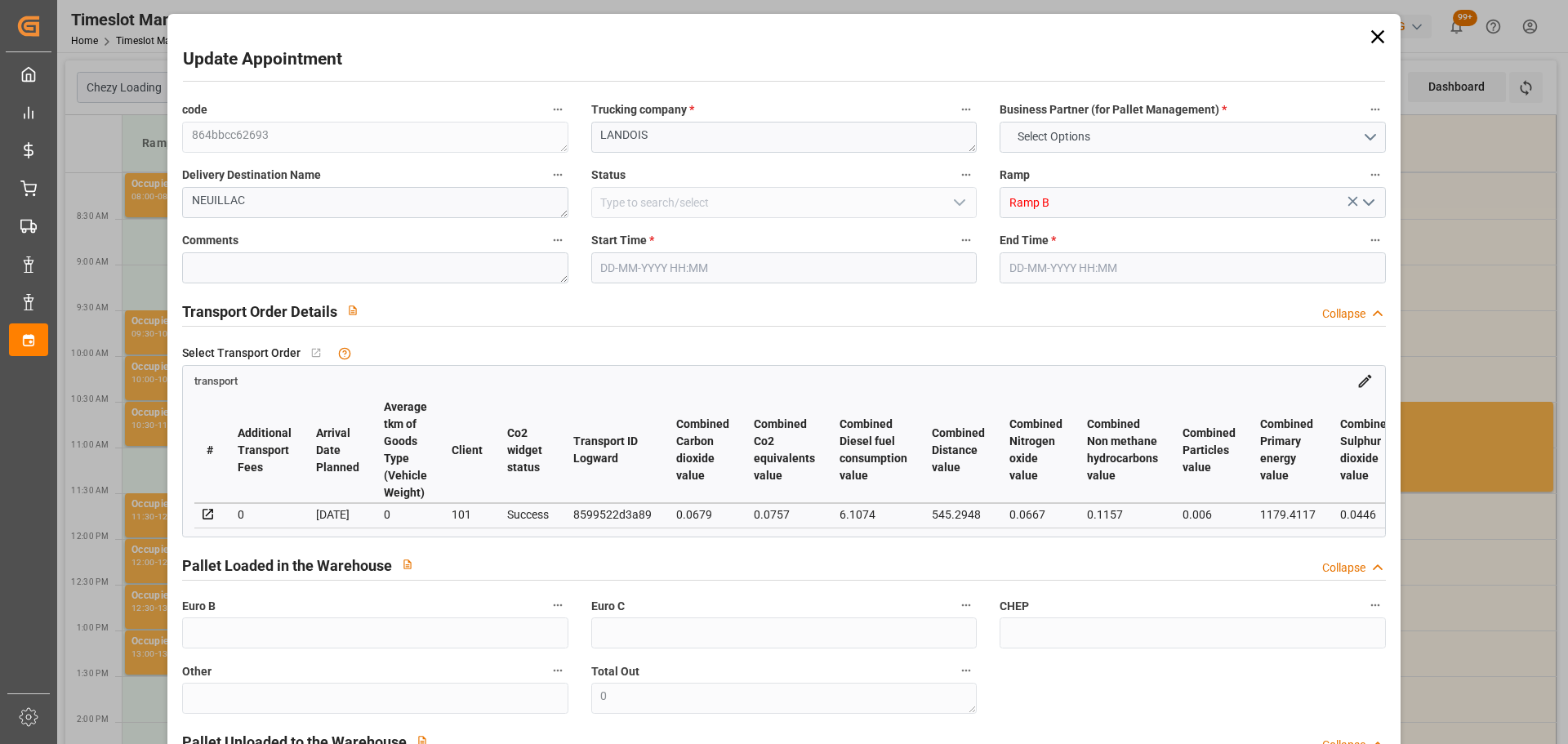
type input "188.62"
type input "0"
type input "145.152"
type input "286"
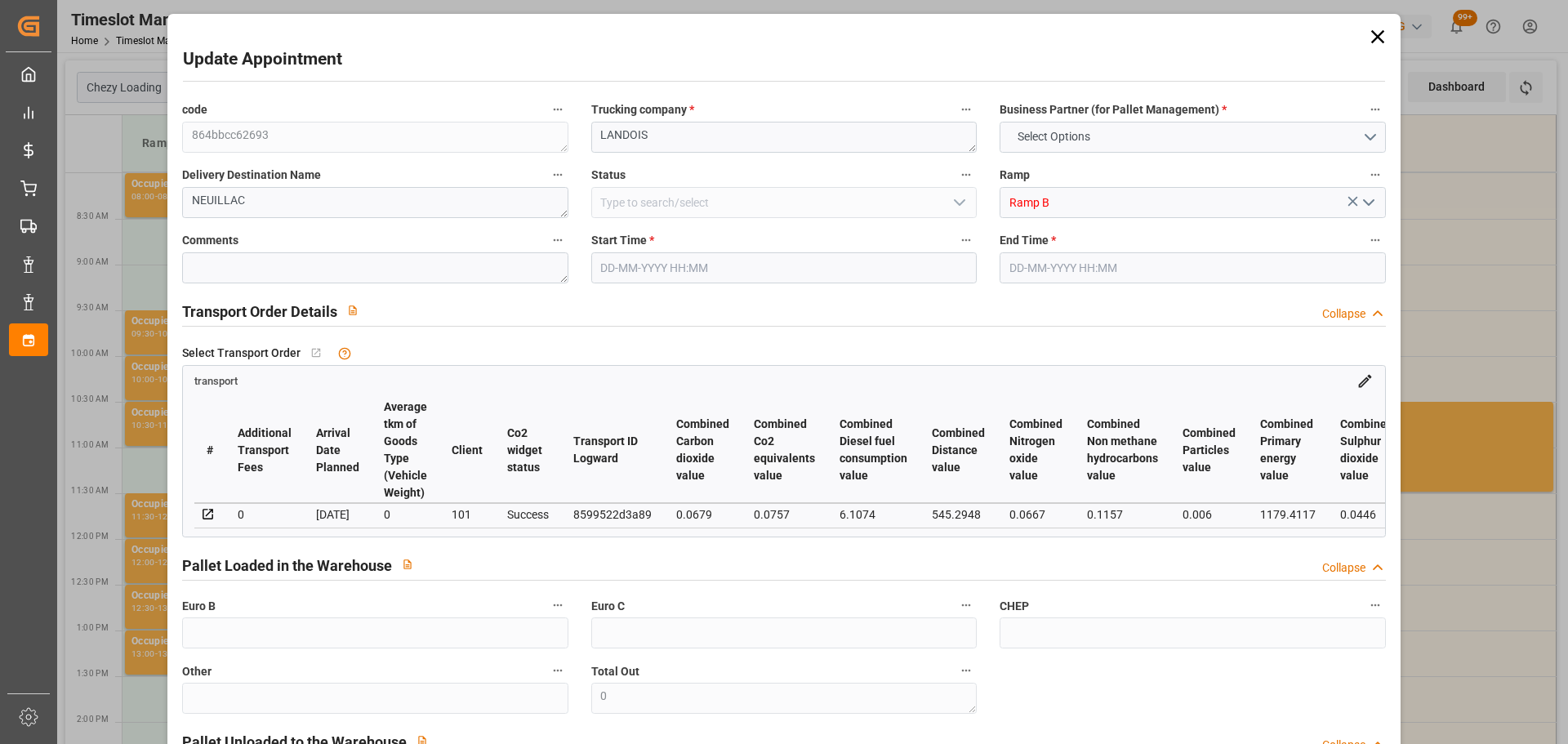
type input "1075.2"
type input "56"
type input "0"
type input "56"
type input "1"
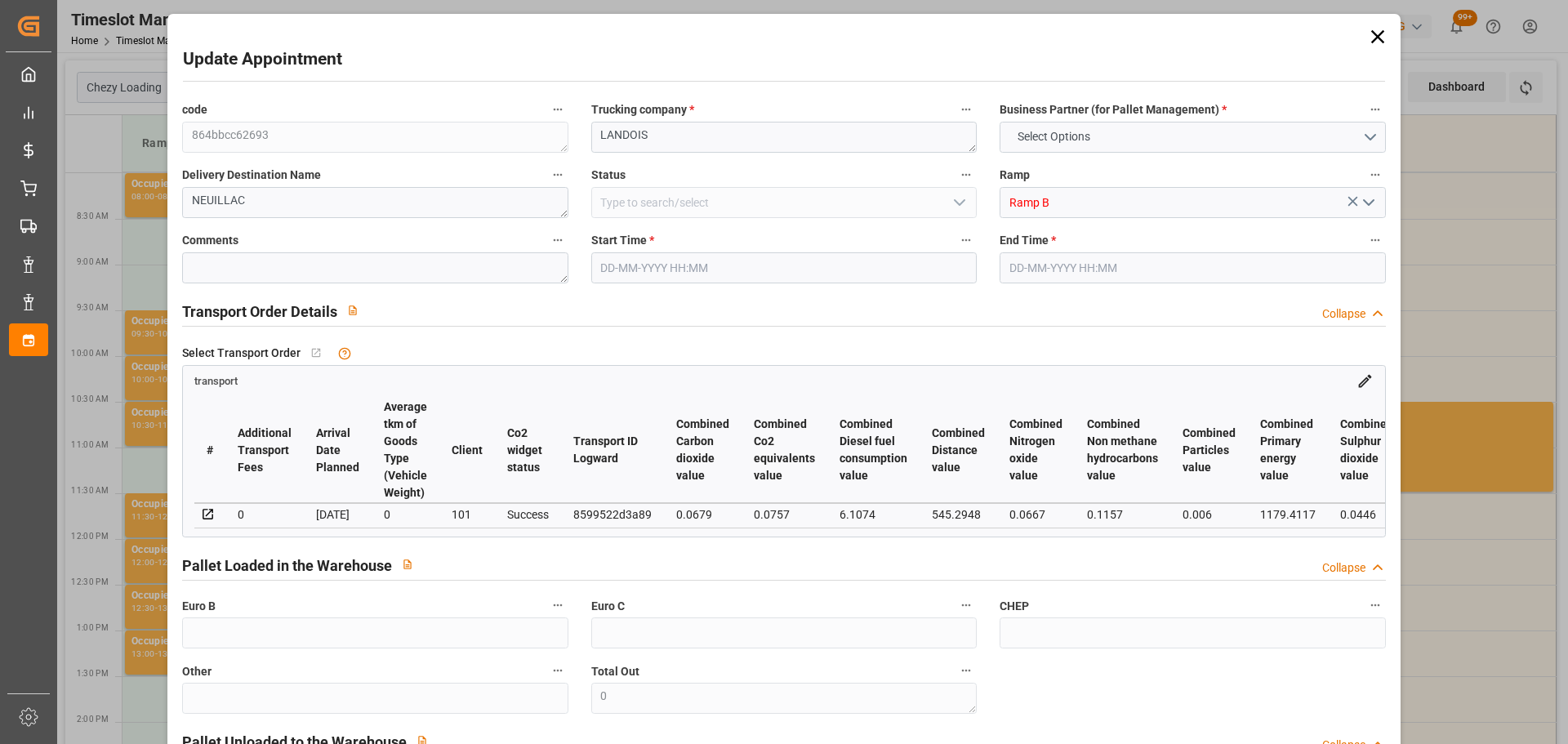
type input "101"
type input "247.296"
type input "0"
type input "4710.8598"
type input "0"
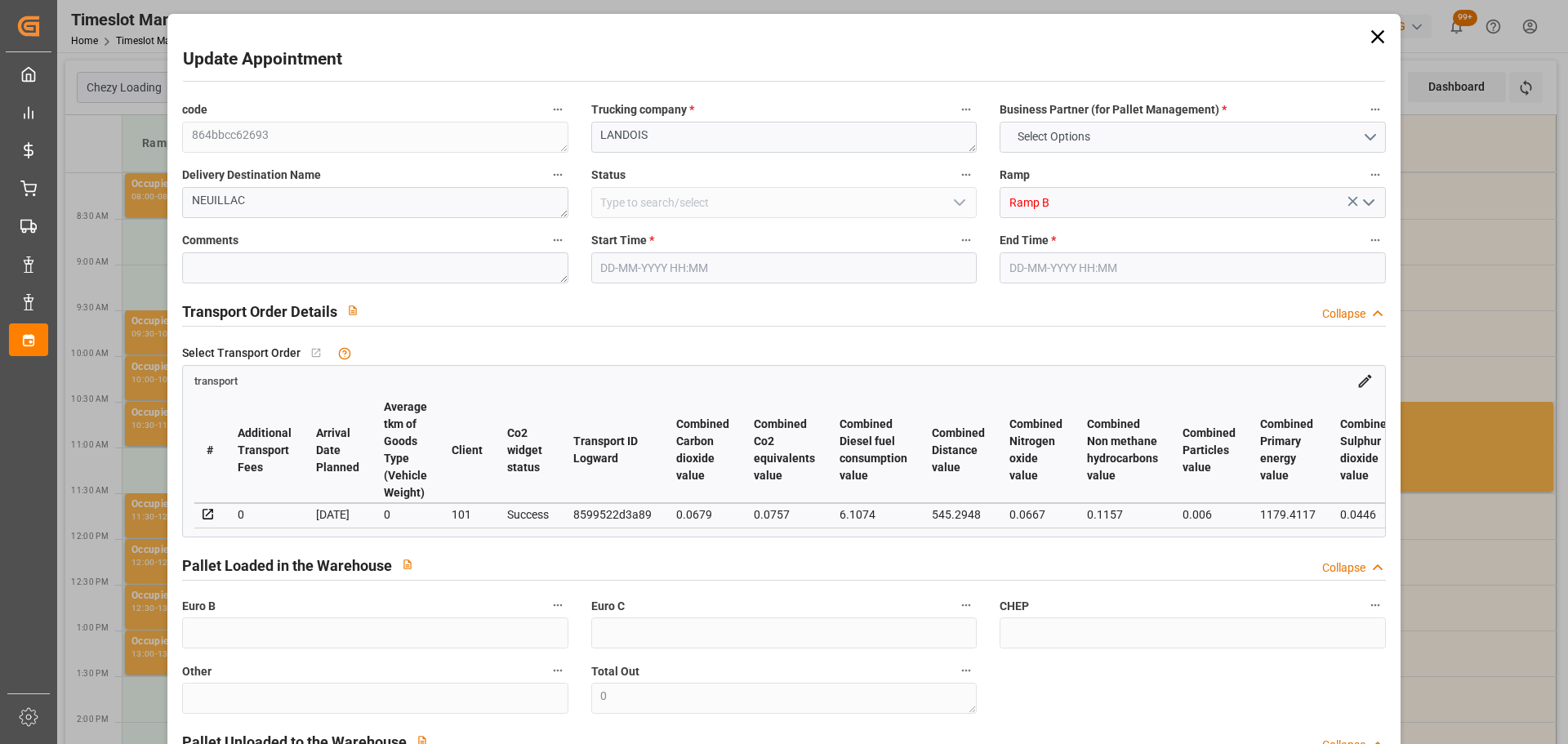
type input "0"
type input "21"
type input "35"
type input "[DATE] 10:45"
type input "[DATE] 11:00"
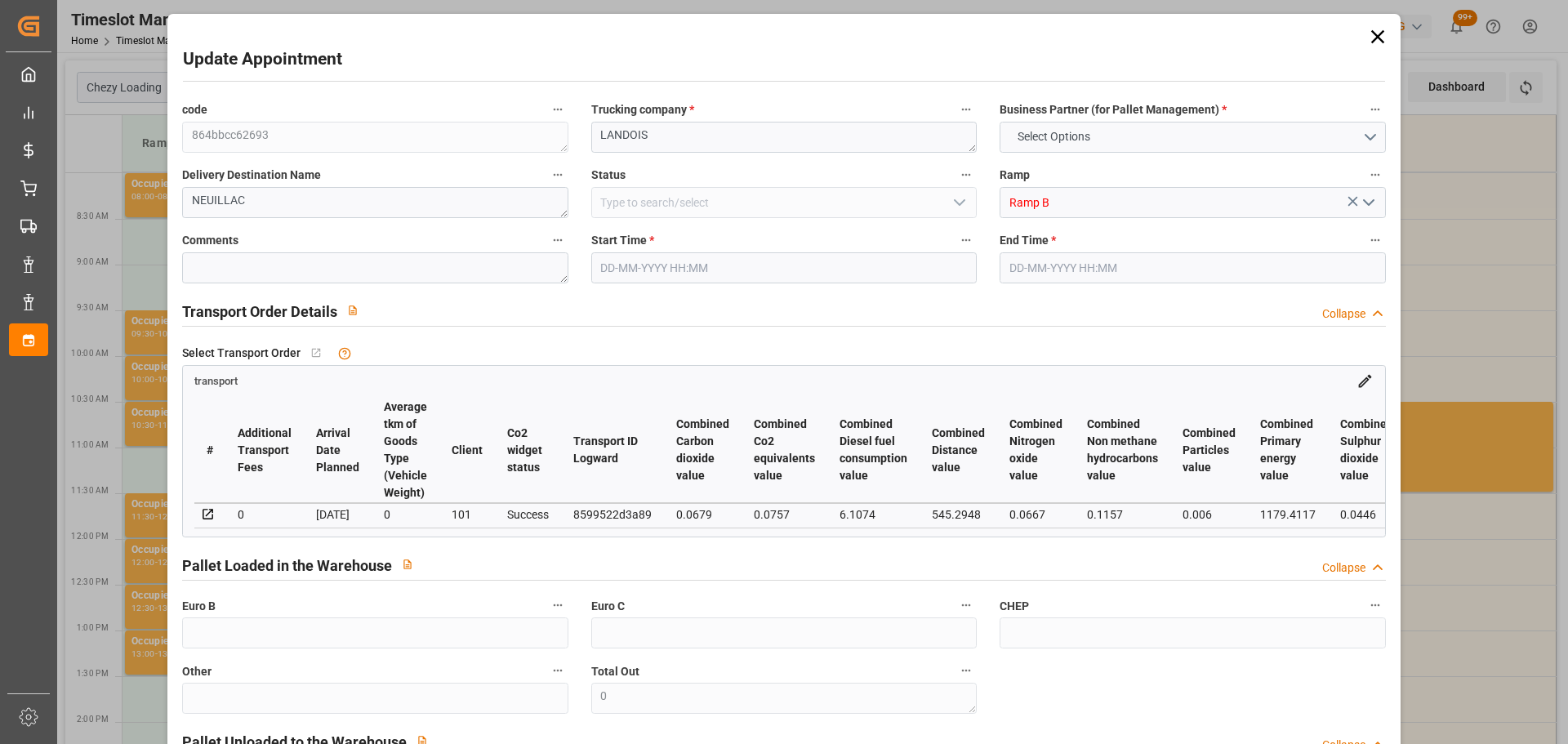
type input "[DATE] 13:08"
type input "[DATE] 11:26"
type input "[DATE]"
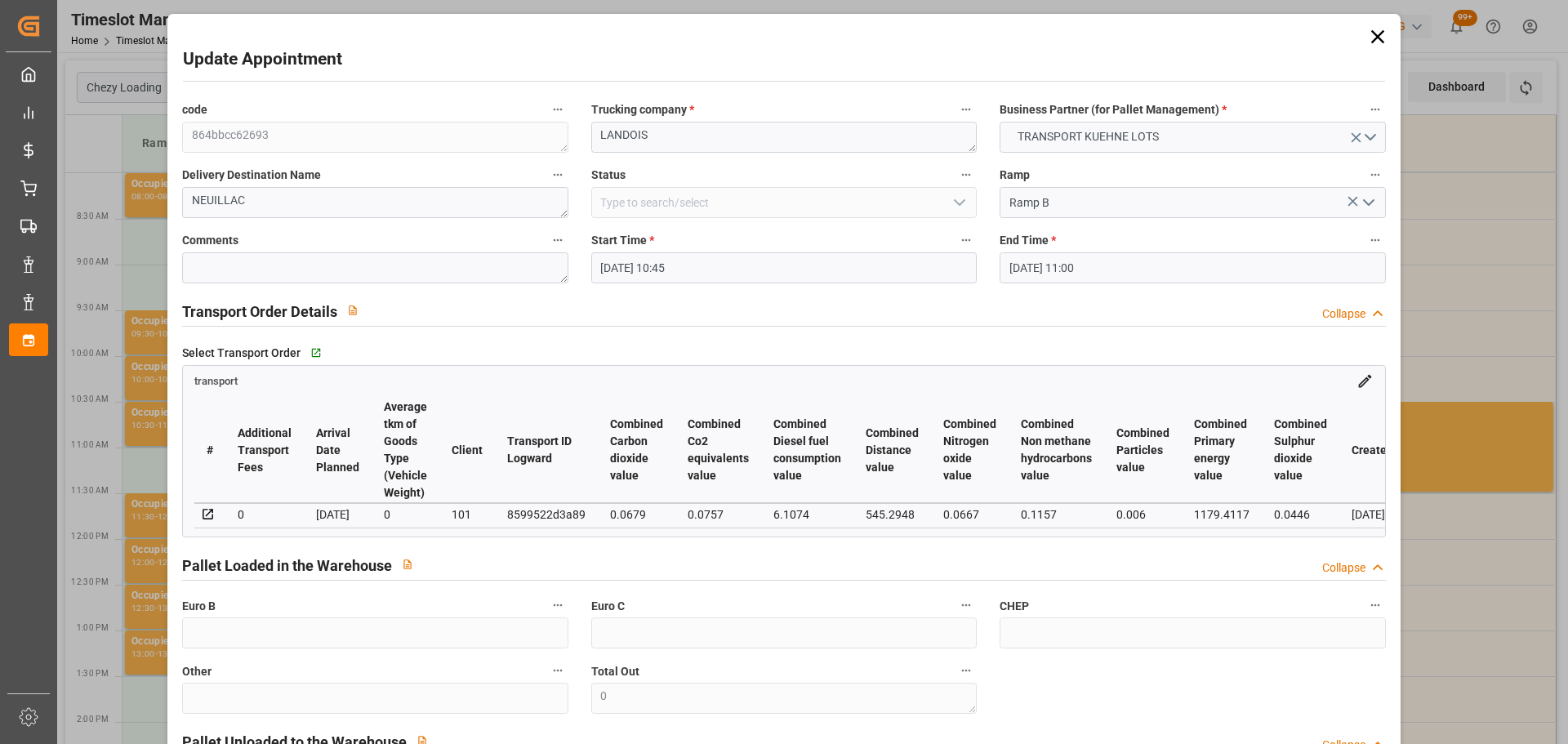
click at [608, 269] on input "[DATE] 10:45" at bounding box center [784, 268] width 385 height 31
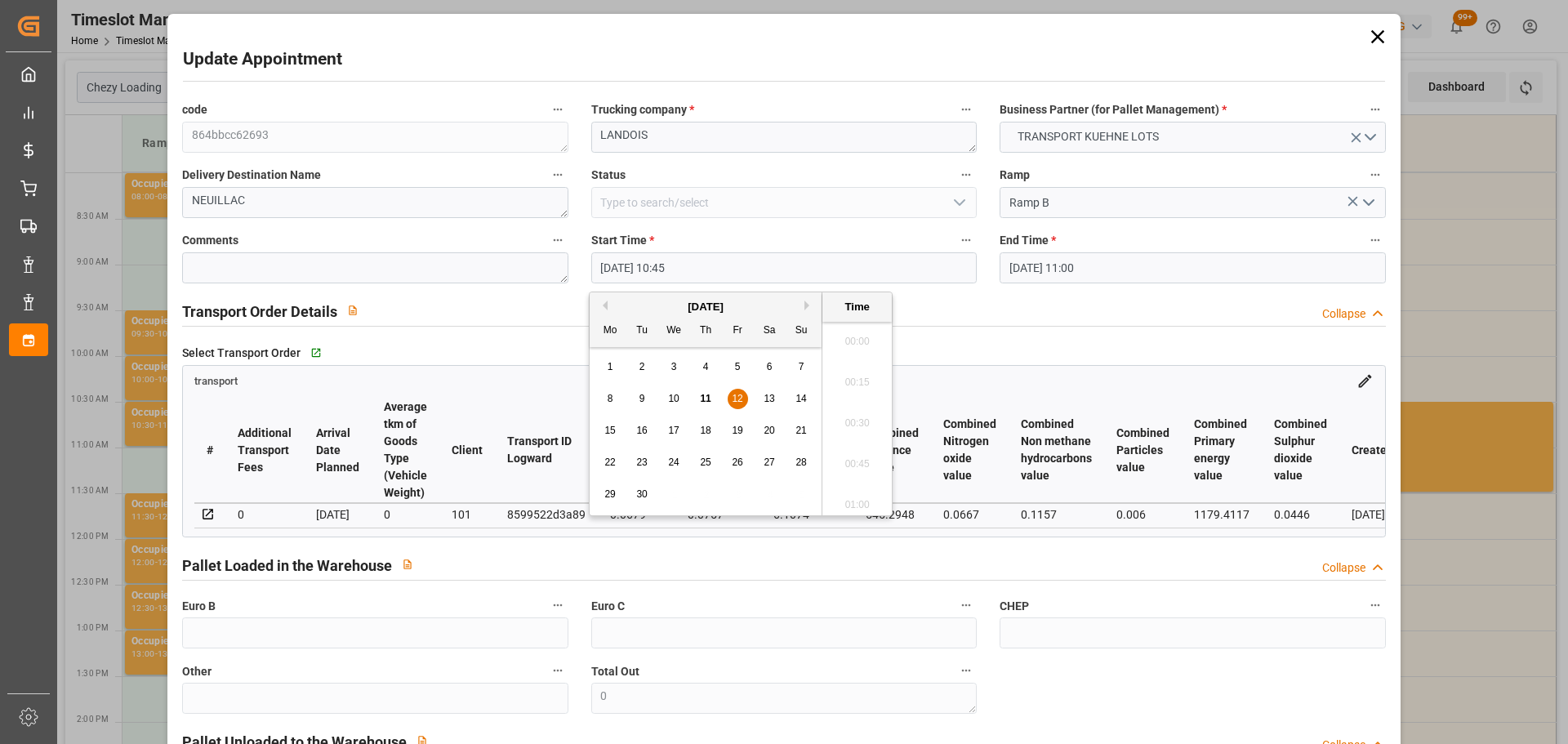
scroll to position [1681, 0]
click at [736, 399] on span "12" at bounding box center [736, 398] width 11 height 12
click at [856, 377] on li "10:30" at bounding box center [857, 377] width 69 height 41
type input "[DATE] 10:30"
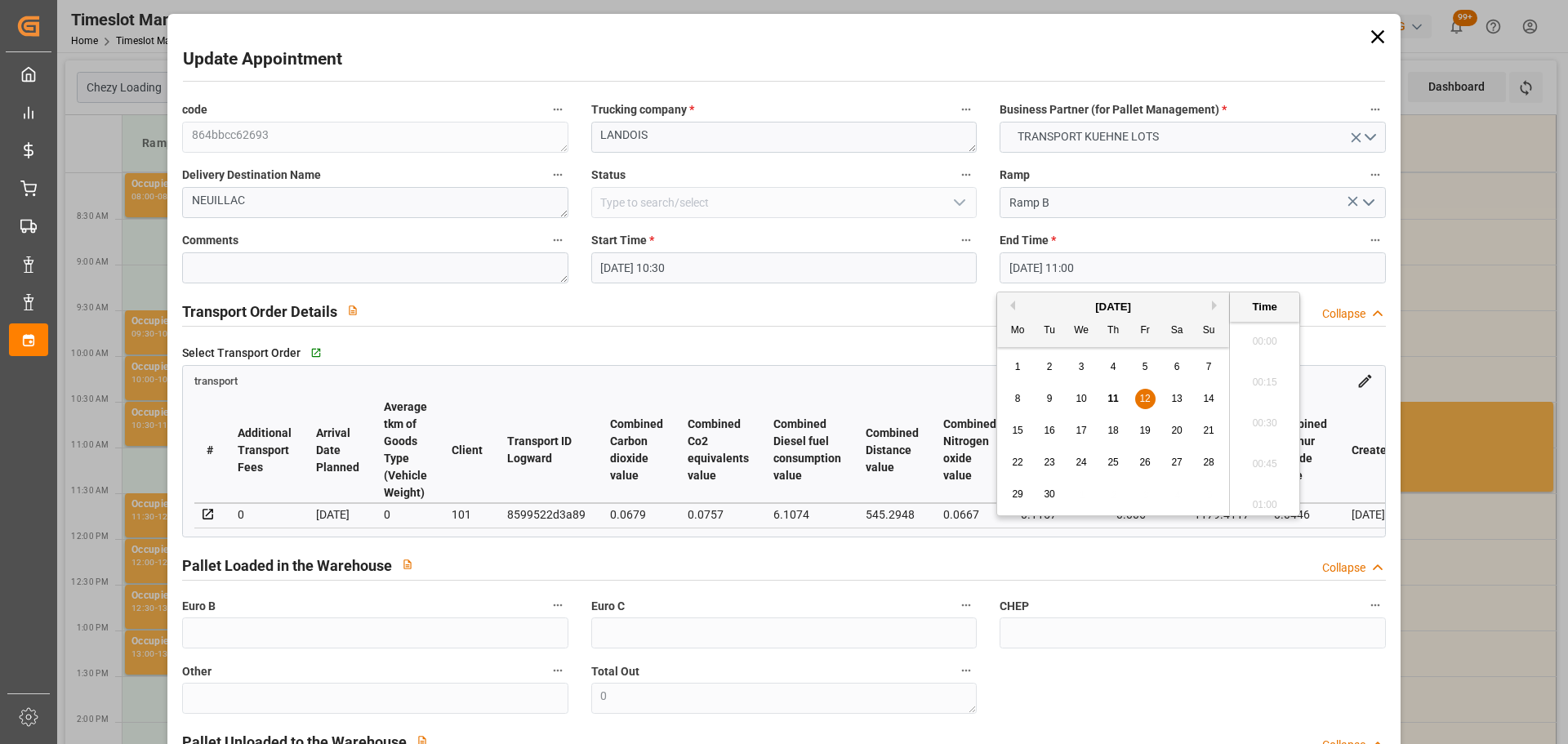
click at [1041, 270] on input "[DATE] 11:00" at bounding box center [1193, 268] width 385 height 31
click at [1146, 401] on span "12" at bounding box center [1145, 398] width 11 height 12
click at [1257, 373] on li "10:45" at bounding box center [1265, 377] width 69 height 41
type input "[DATE] 10:45"
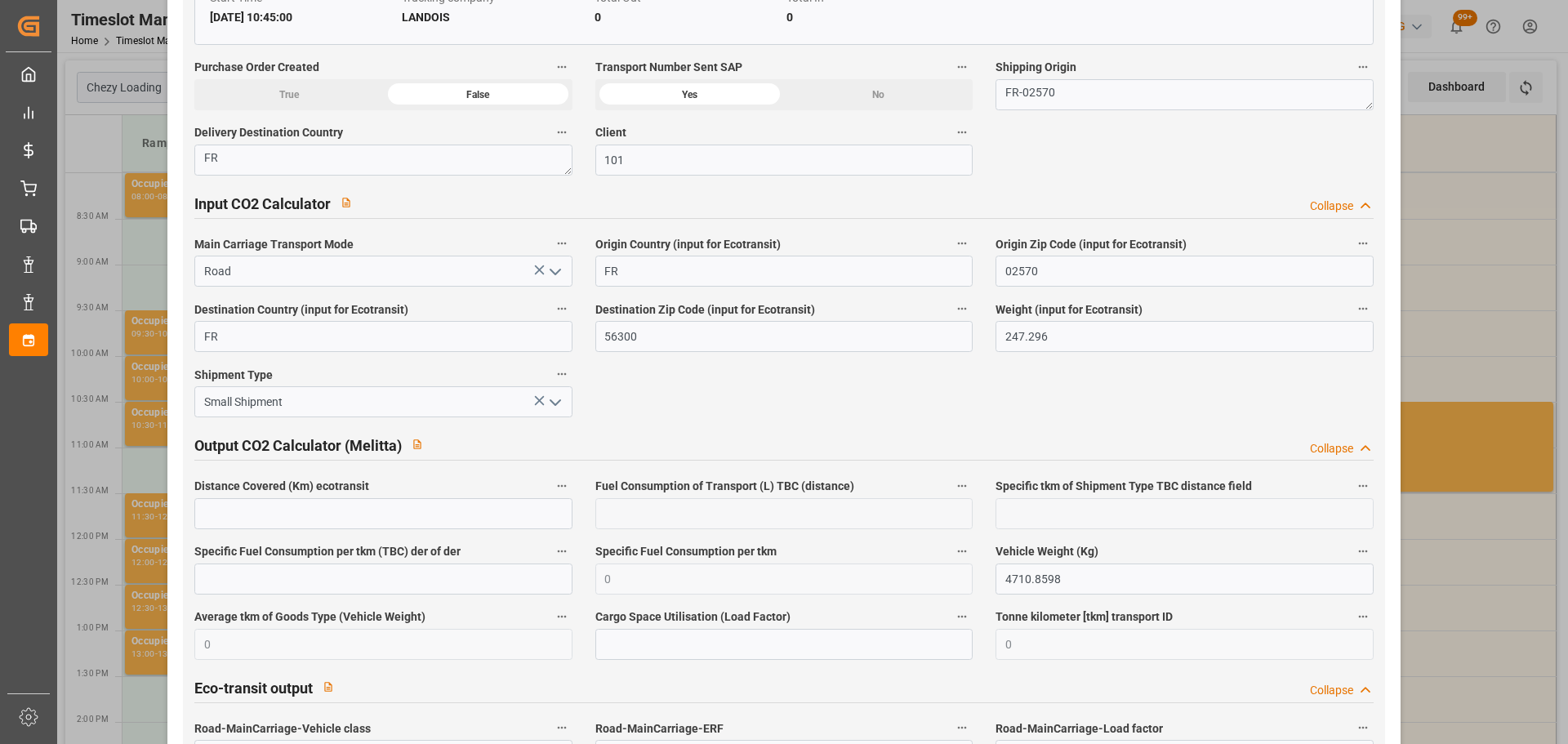
scroll to position [2701, 0]
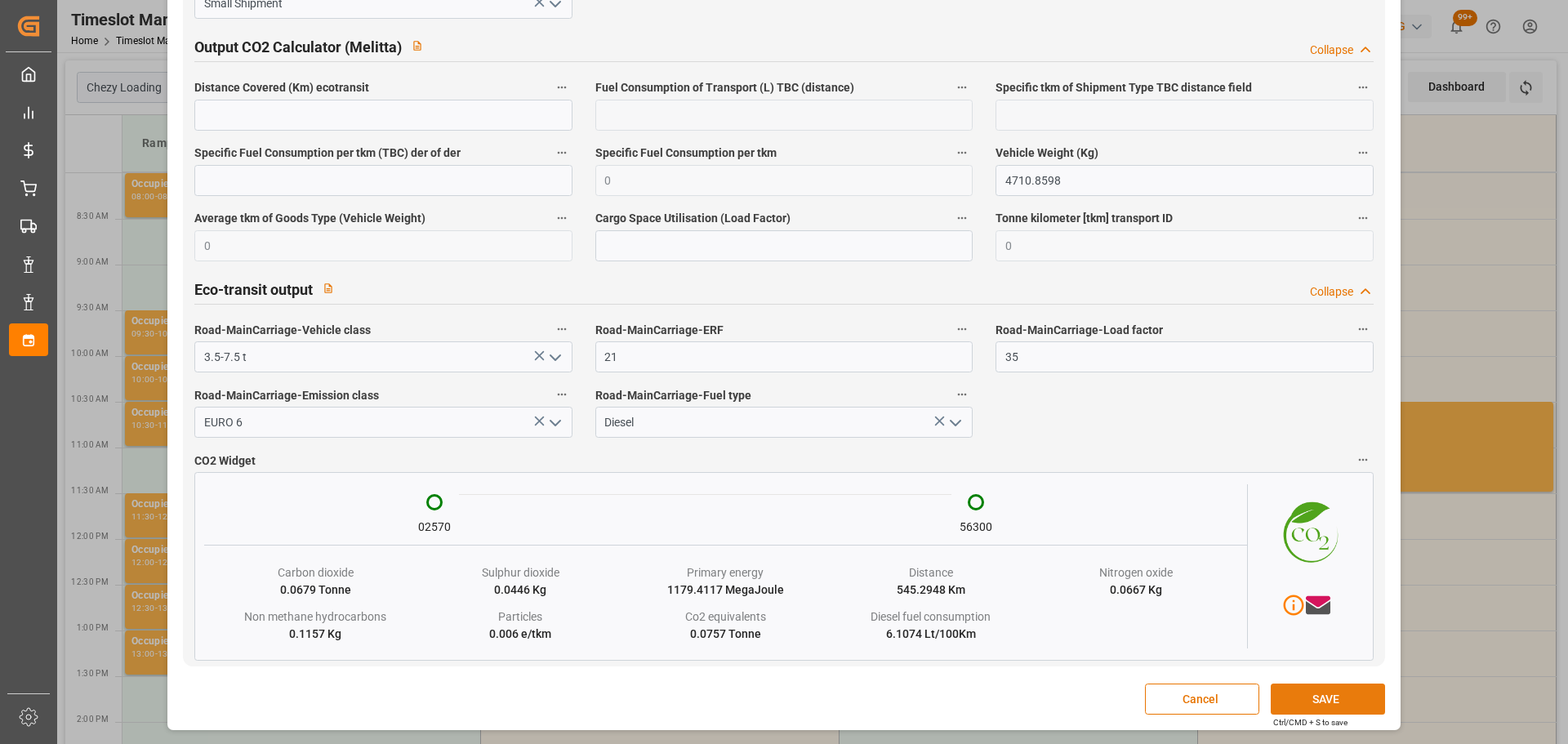
click at [1317, 689] on button "SAVE" at bounding box center [1328, 699] width 114 height 31
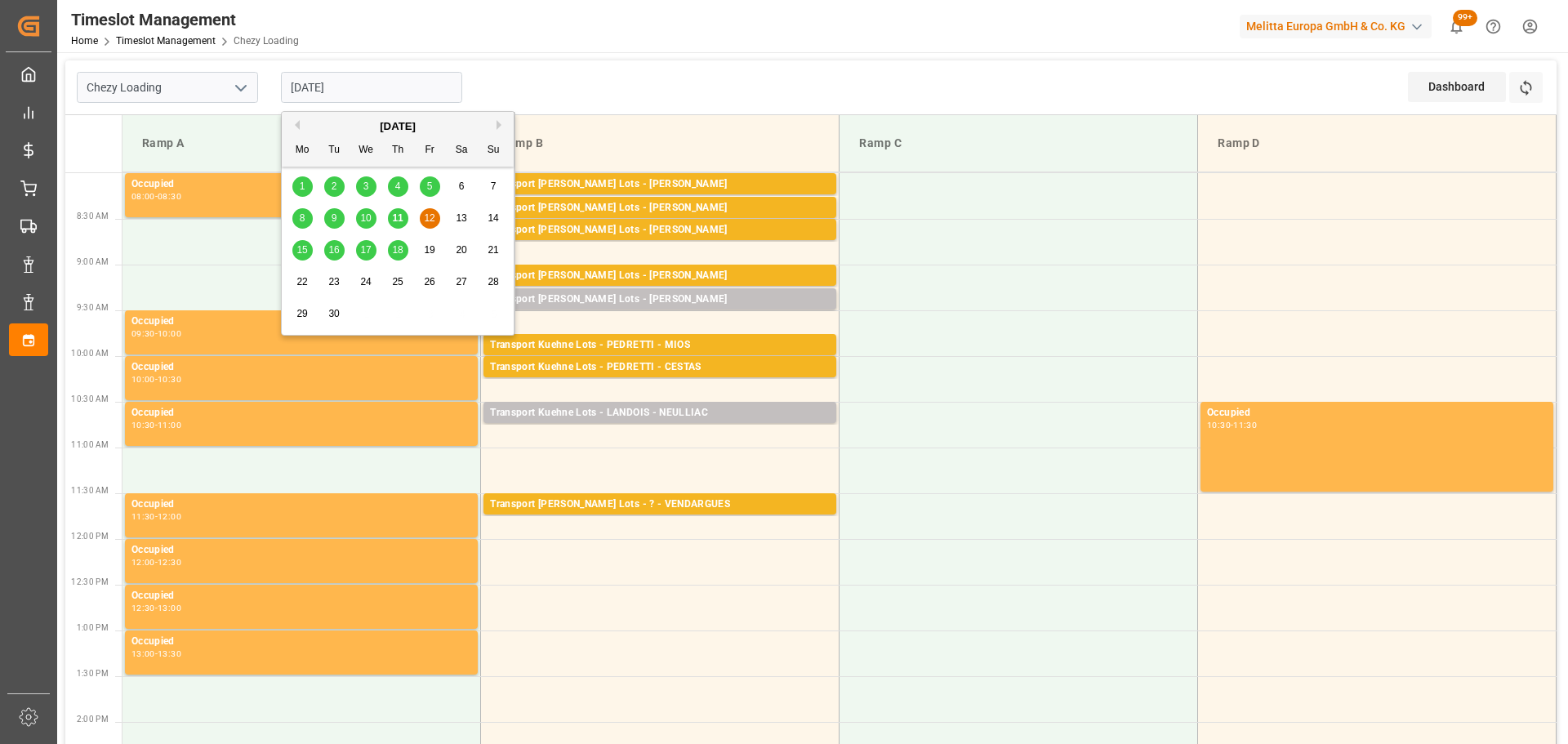
click at [374, 84] on input "[DATE]" at bounding box center [371, 88] width 181 height 31
click at [397, 212] on div "11" at bounding box center [398, 219] width 21 height 20
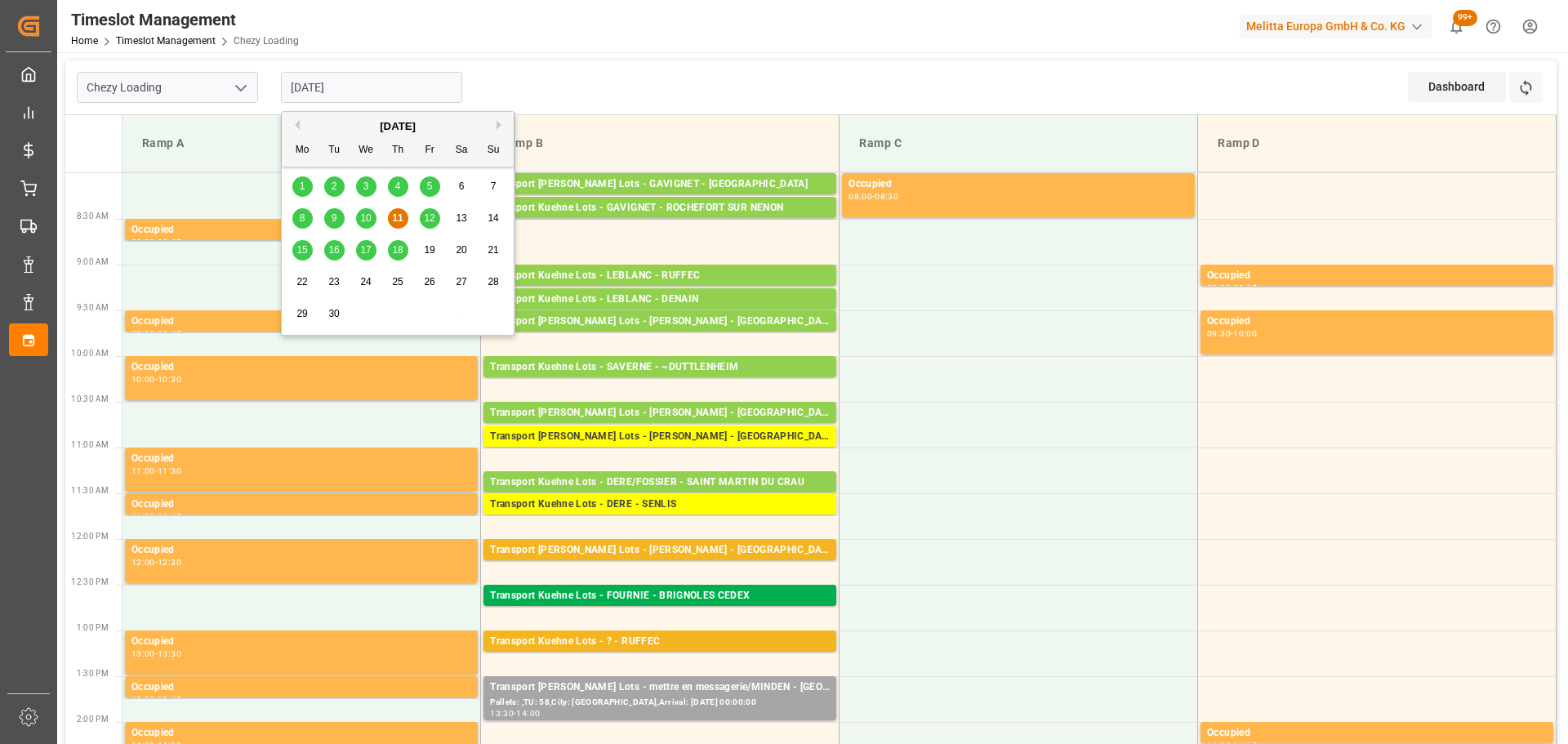
click at [380, 90] on input "[DATE]" at bounding box center [371, 88] width 181 height 31
click at [390, 246] on div "18" at bounding box center [398, 251] width 21 height 20
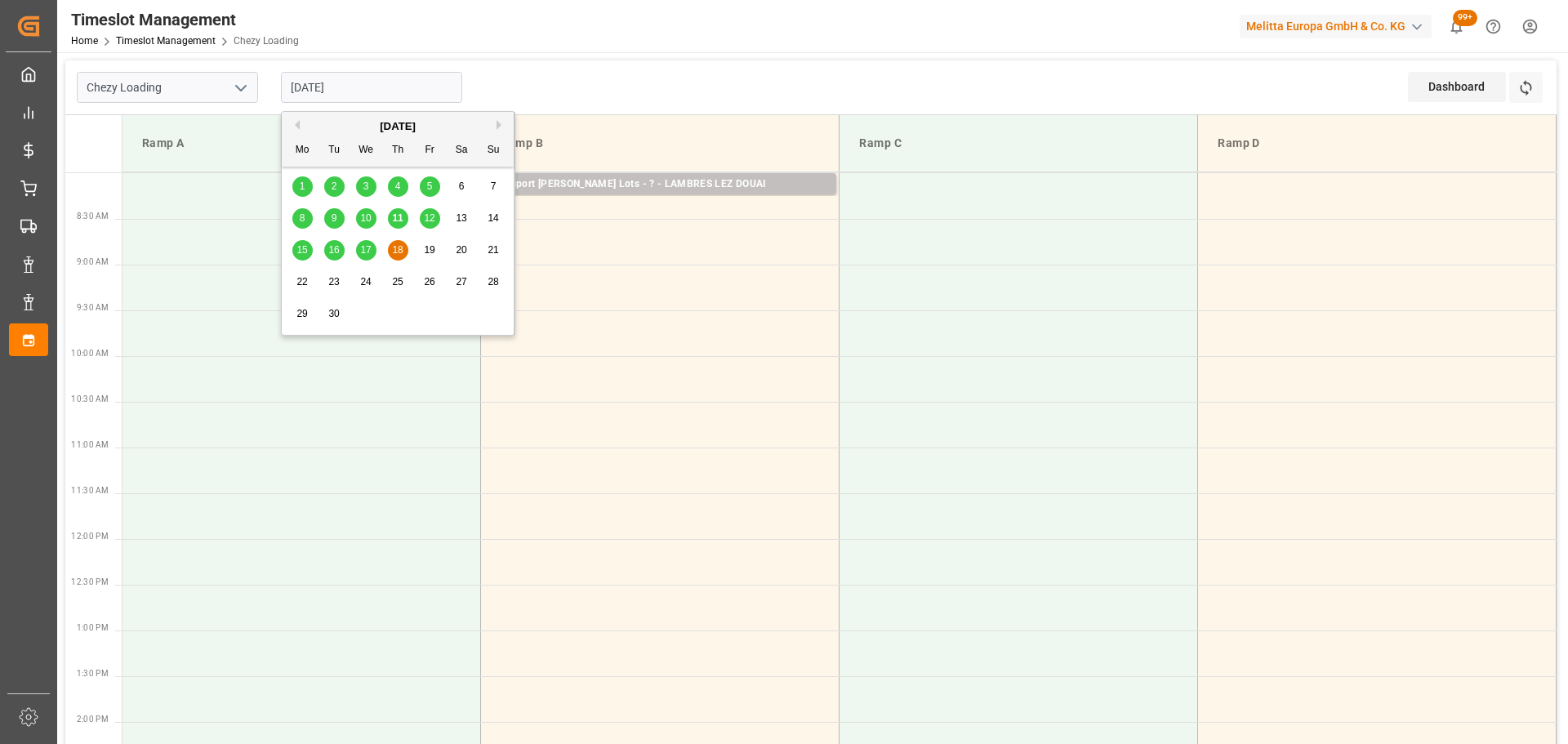
click at [330, 94] on input "[DATE]" at bounding box center [371, 88] width 181 height 31
click at [373, 251] on div "17" at bounding box center [366, 251] width 21 height 20
type input "[DATE]"
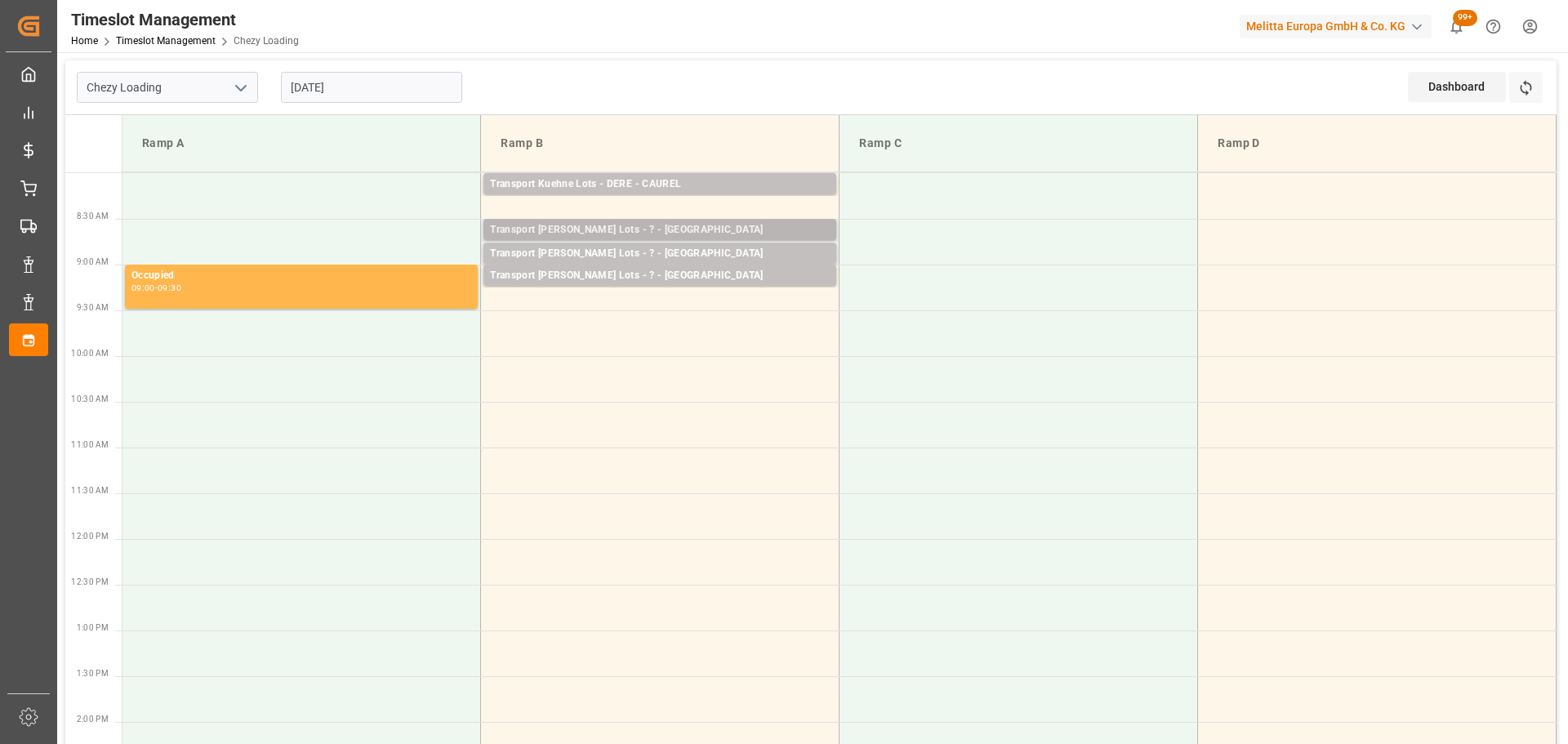
click at [570, 228] on div "Transport [PERSON_NAME] Lots - ? - [GEOGRAPHIC_DATA]" at bounding box center [660, 231] width 340 height 17
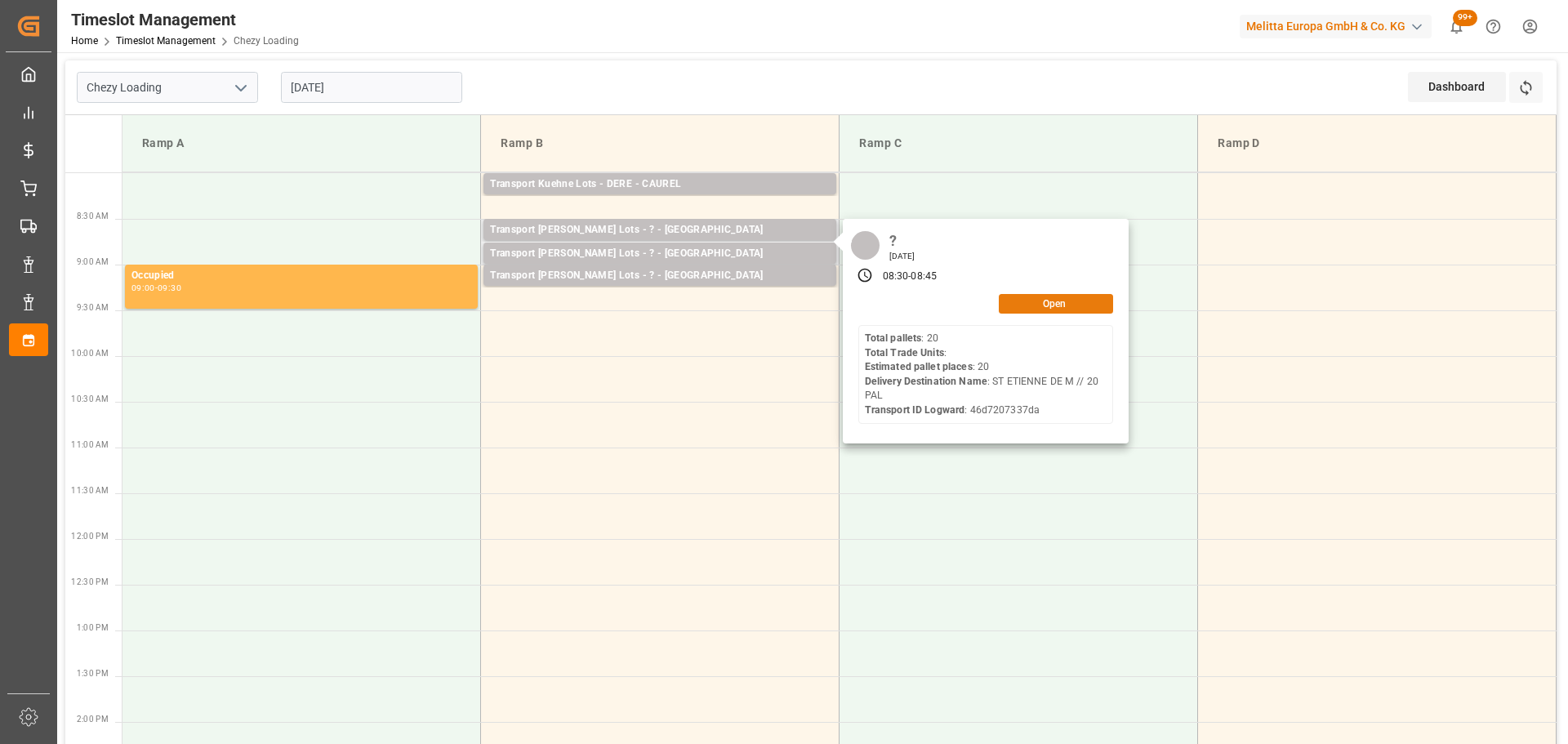
click at [1031, 307] on button "Open" at bounding box center [1056, 304] width 114 height 20
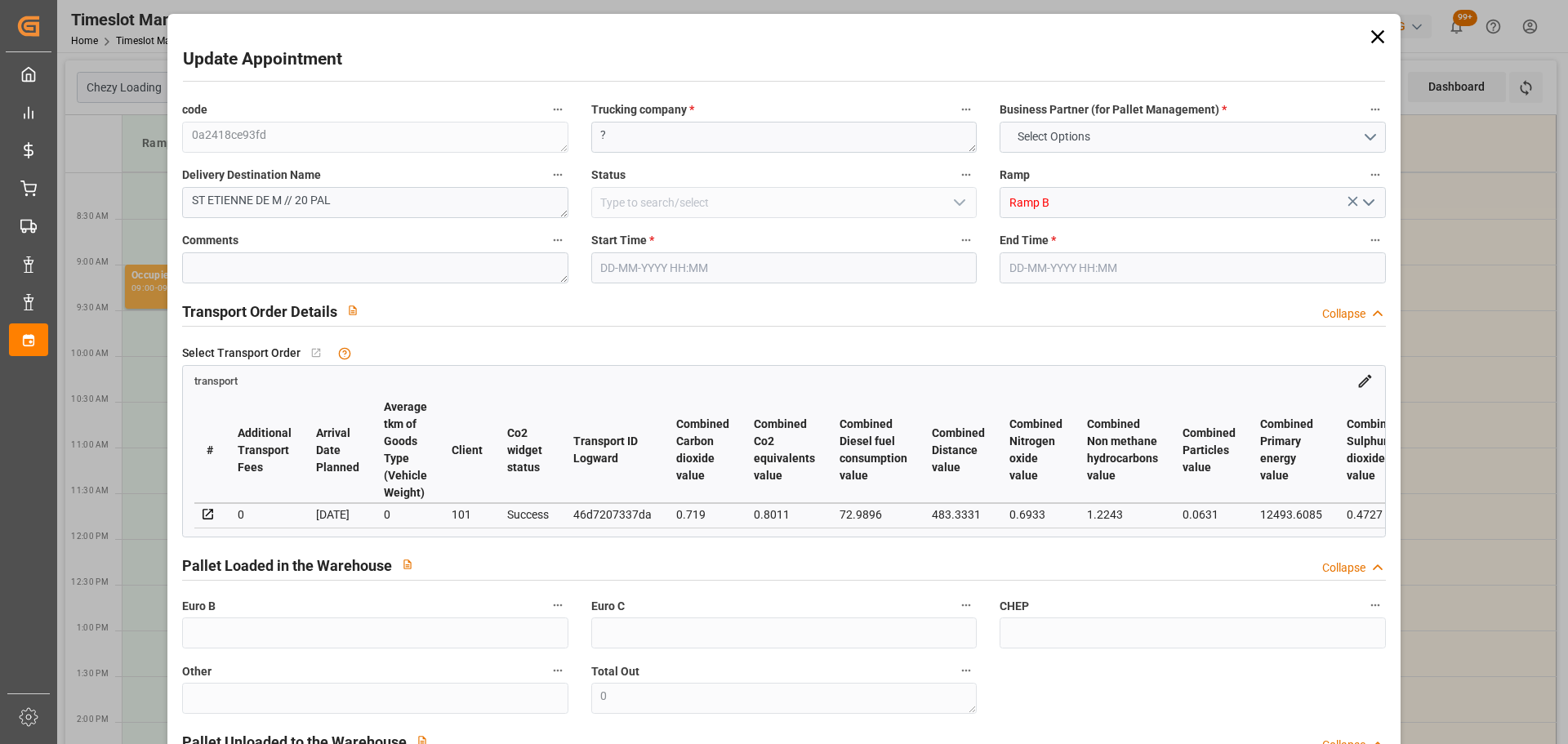
type input "20"
type input "630.28"
type input "0"
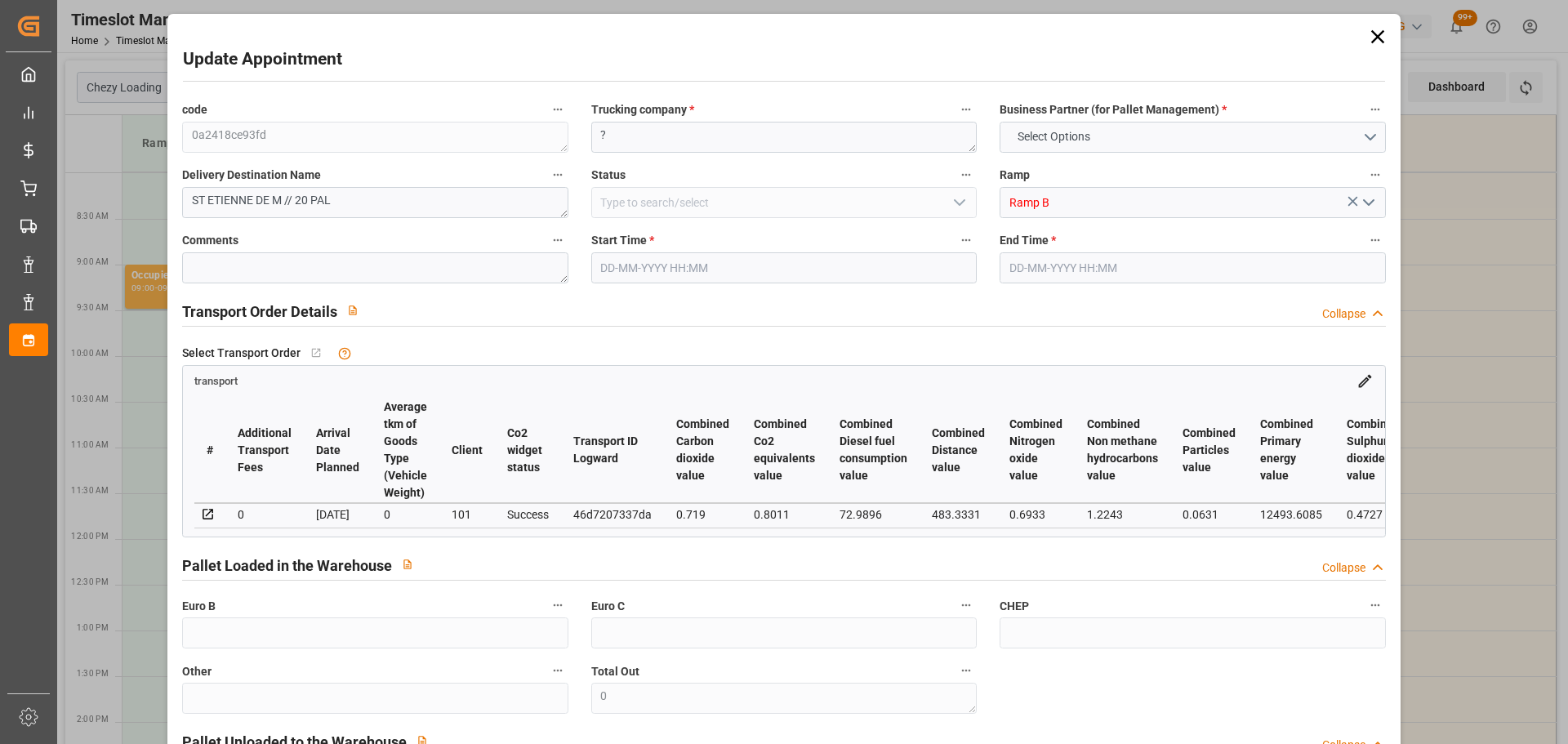
type input "630.28"
type input "0"
type input "2338.416"
type input "3608"
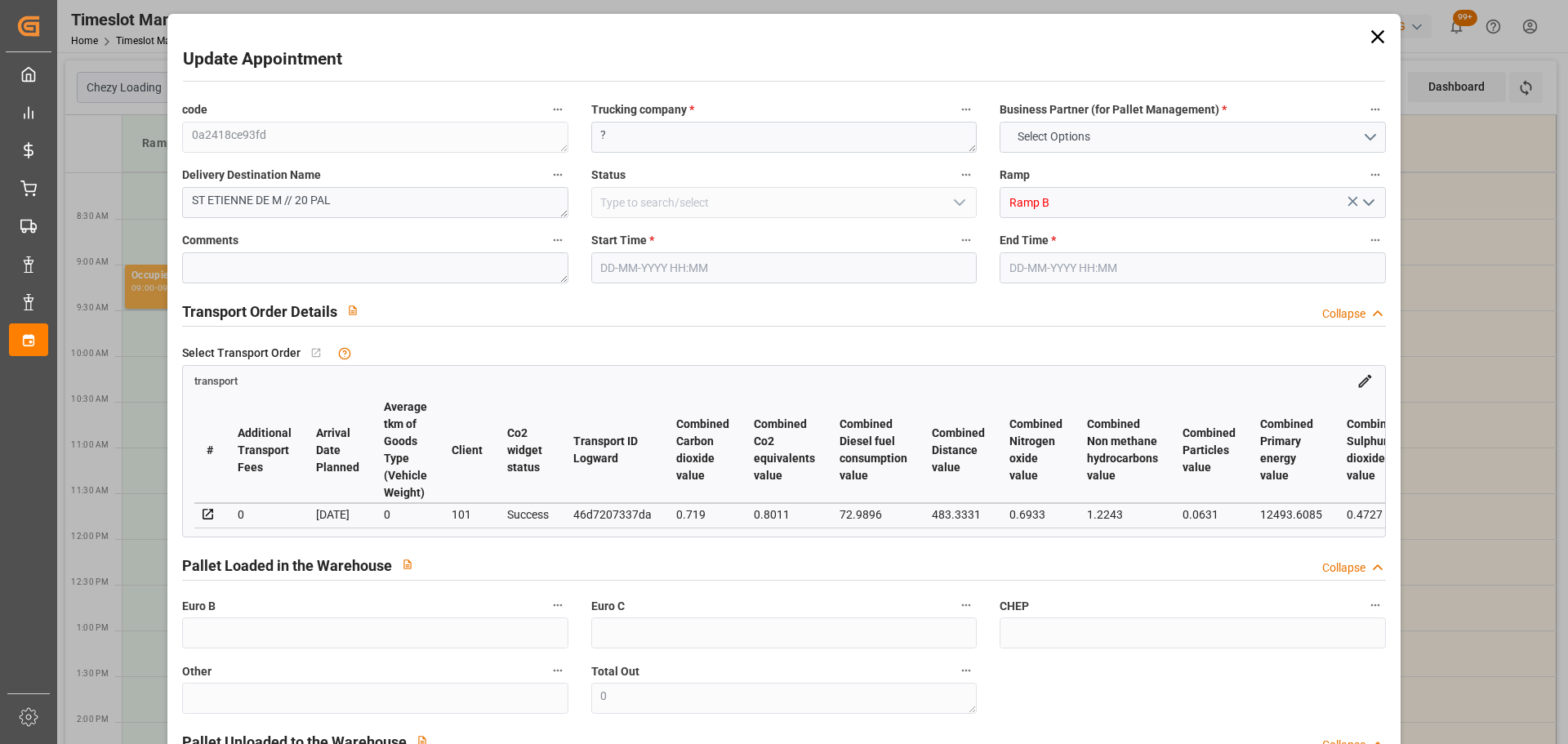
type input "25967.28"
type input "44"
type input "20"
type input "0"
type input "20"
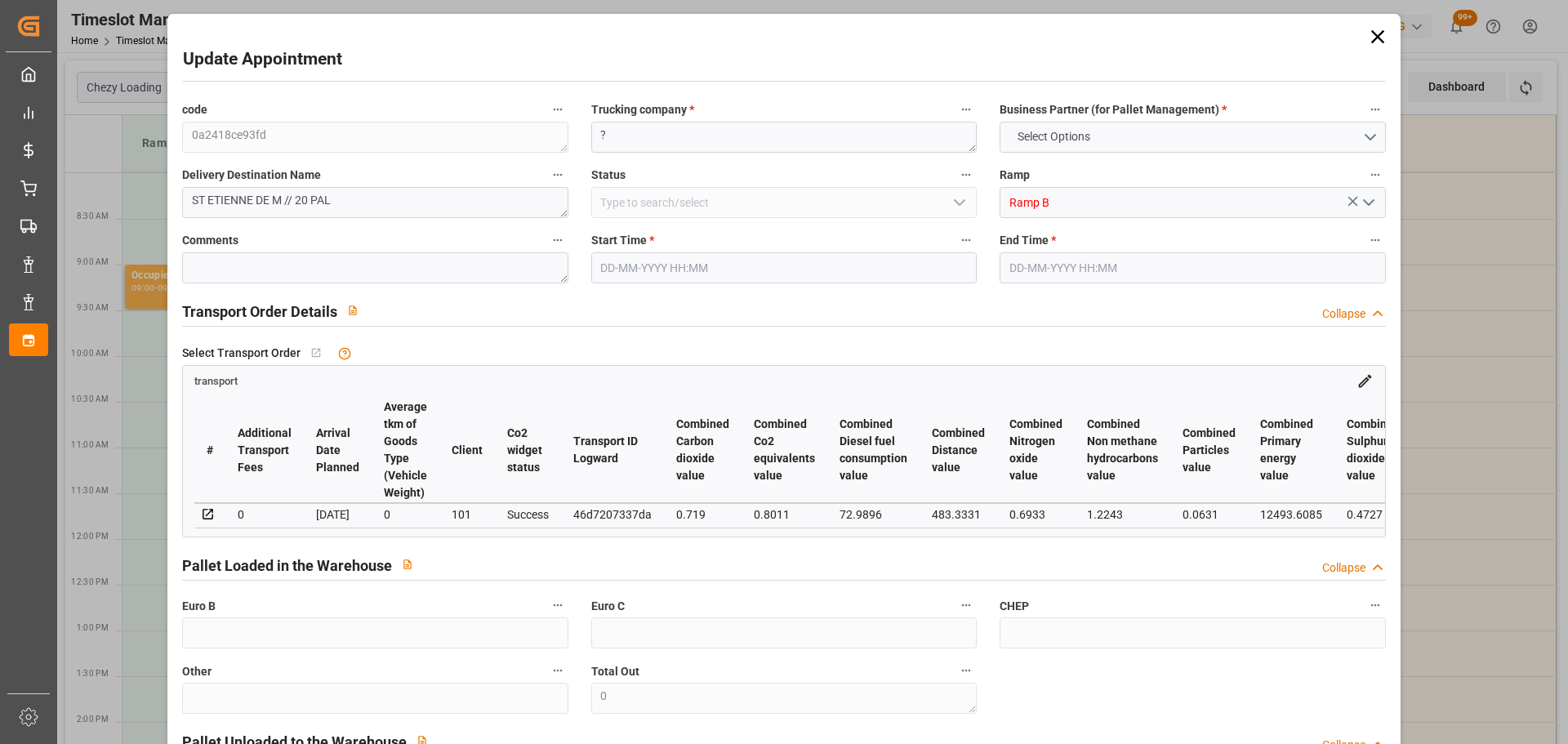
type input "101"
type input "2850.192"
type input "0"
type input "4710.8598"
type input "0"
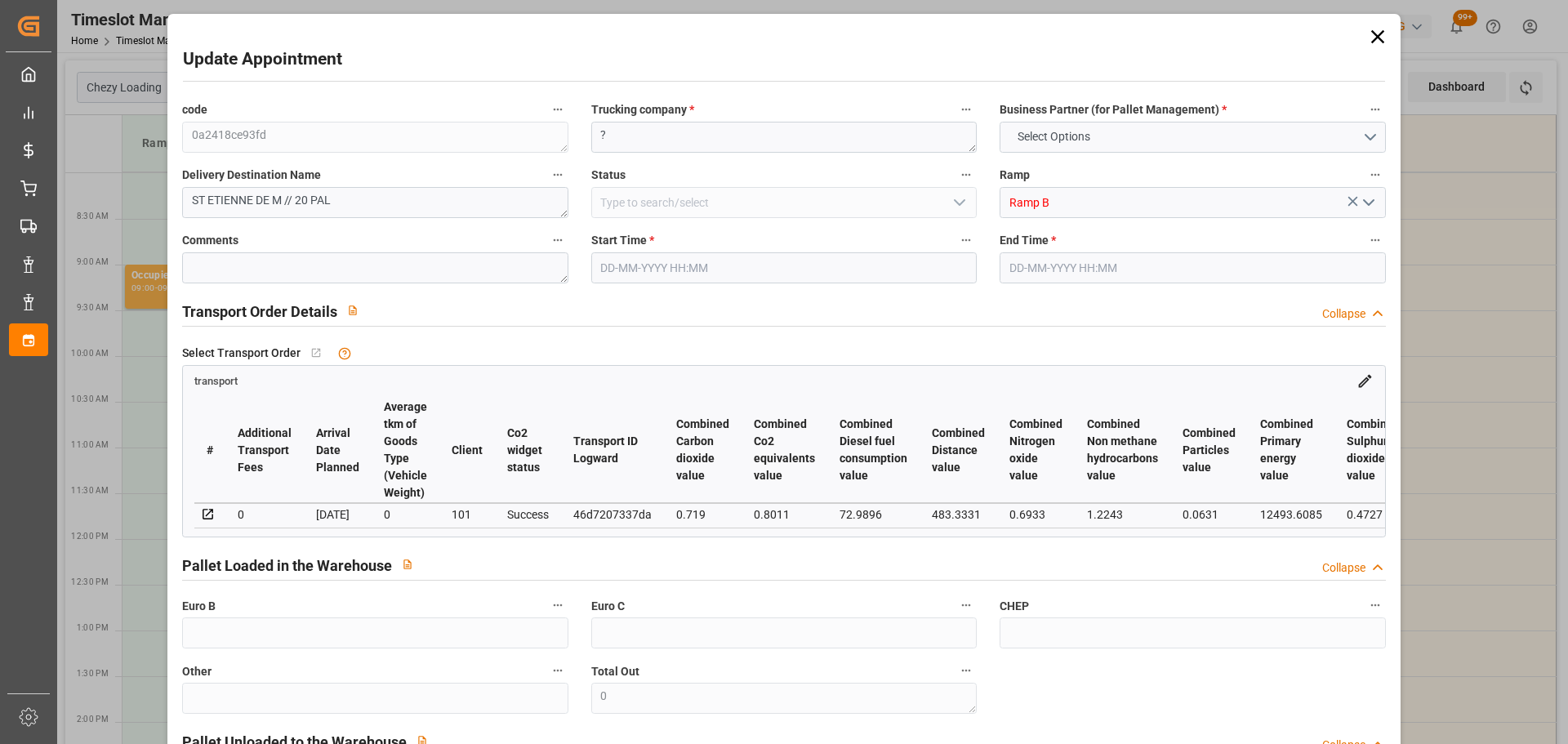
type input "0"
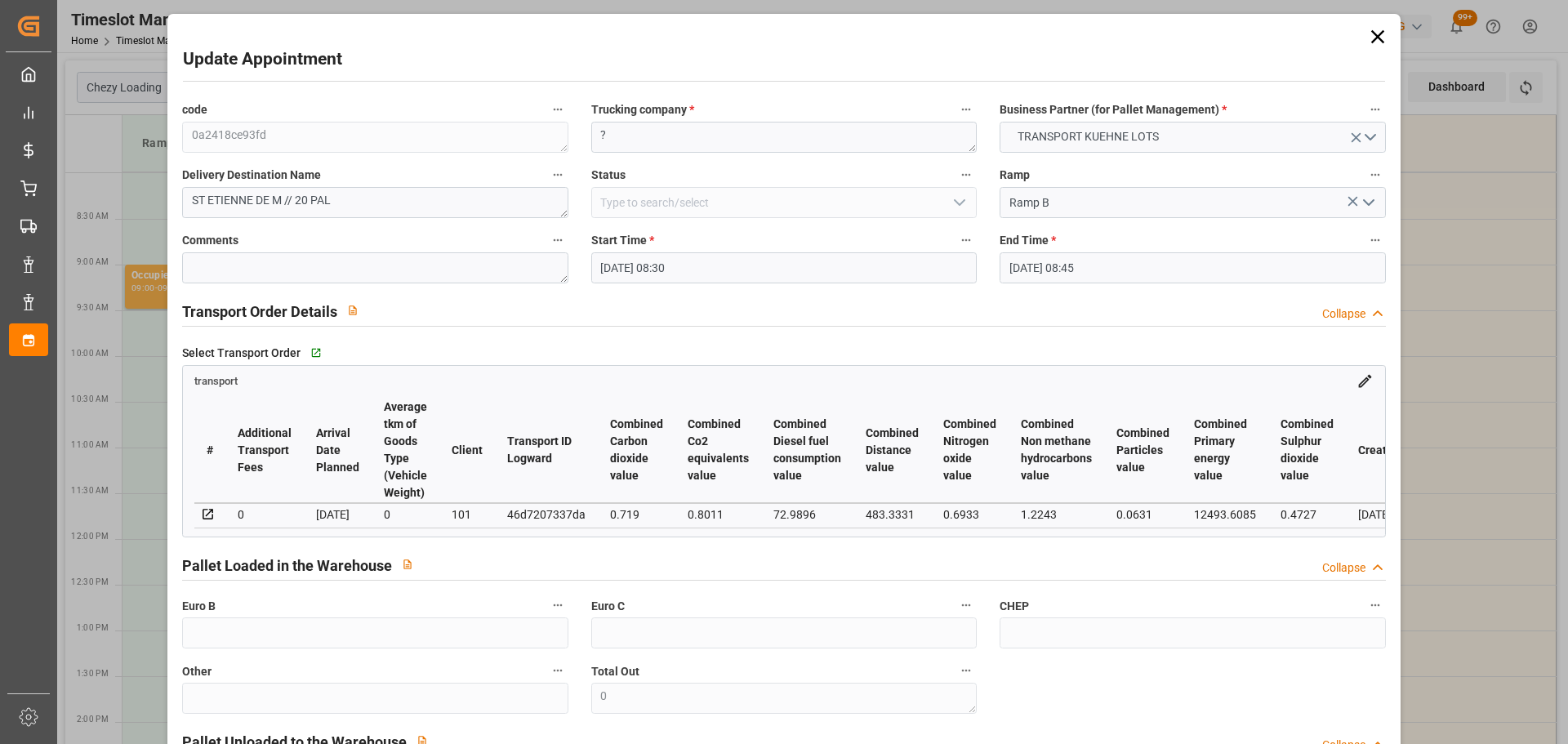
click at [623, 266] on input "[DATE] 08:30" at bounding box center [784, 268] width 385 height 31
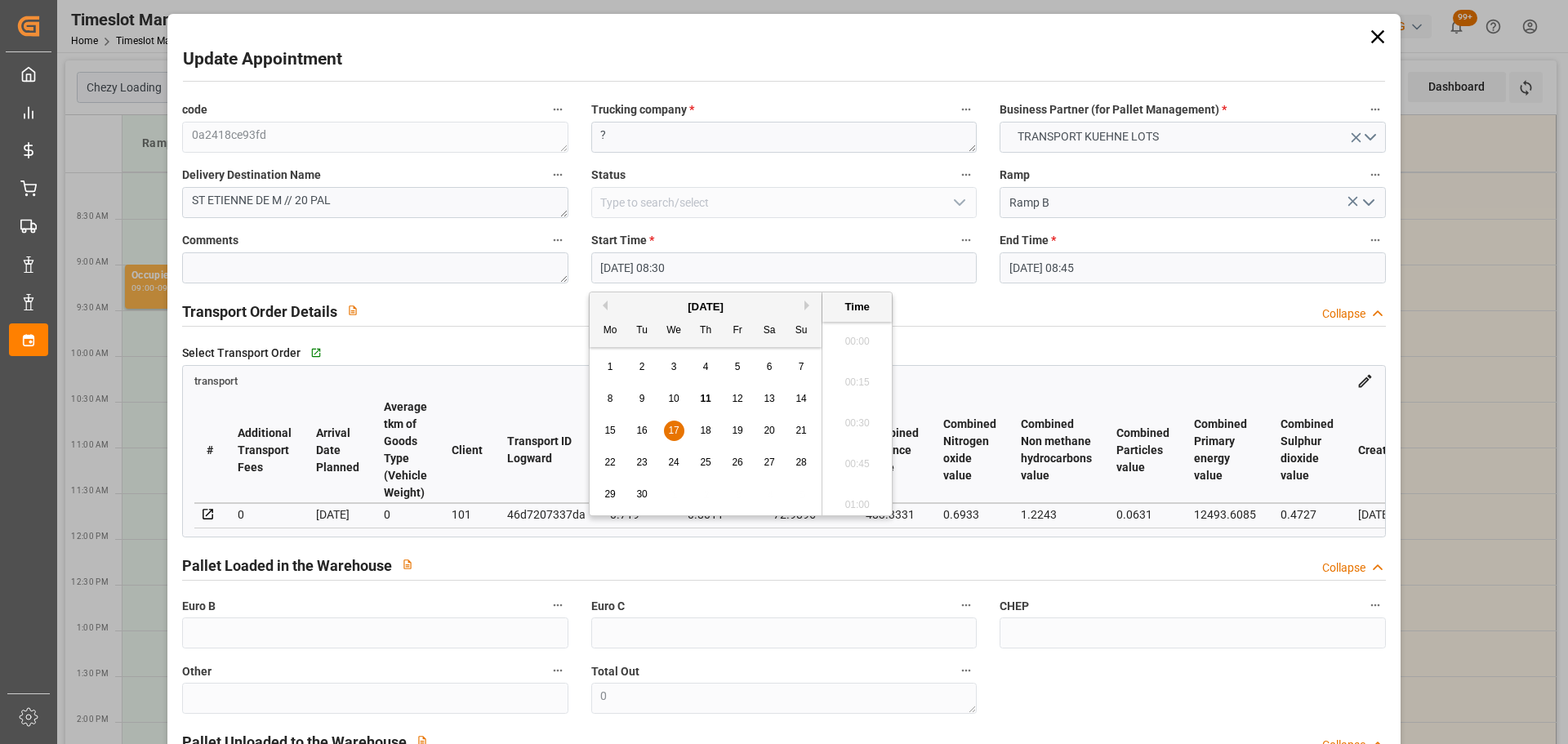
scroll to position [1313, 0]
click at [709, 429] on span "18" at bounding box center [705, 431] width 11 height 12
click at [859, 408] on li "08:30" at bounding box center [857, 417] width 69 height 41
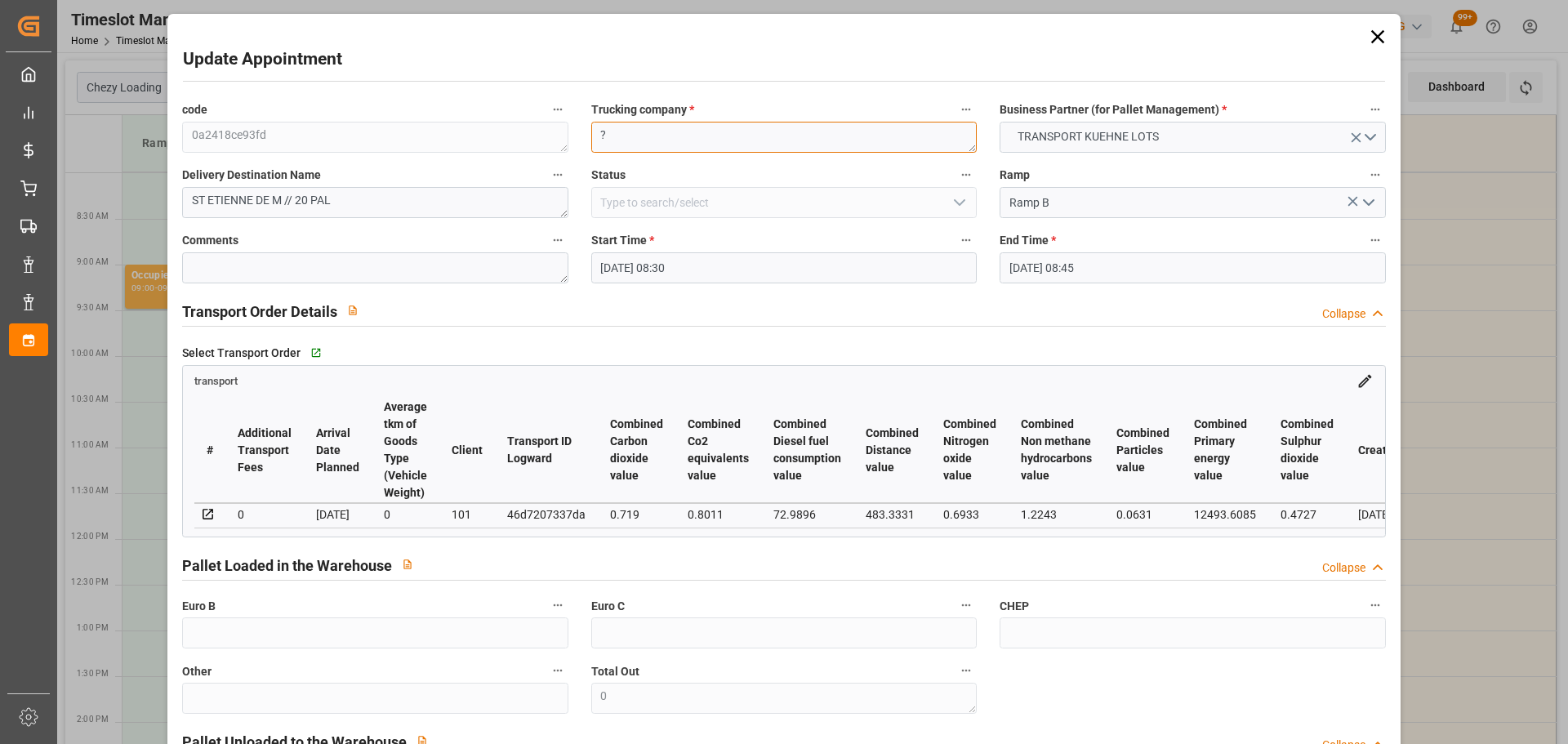
click at [644, 137] on textarea "?" at bounding box center [784, 137] width 385 height 31
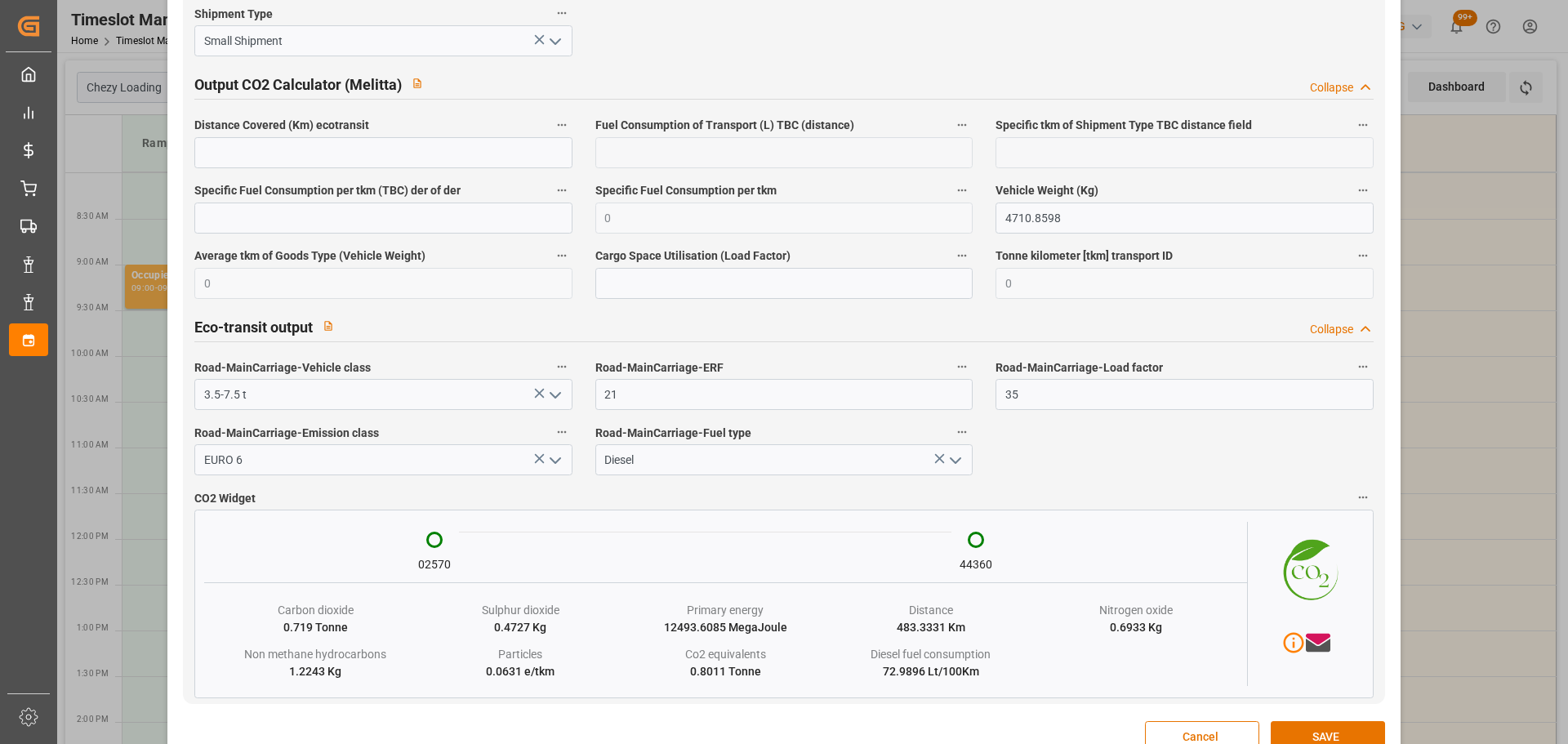
scroll to position [2726, 0]
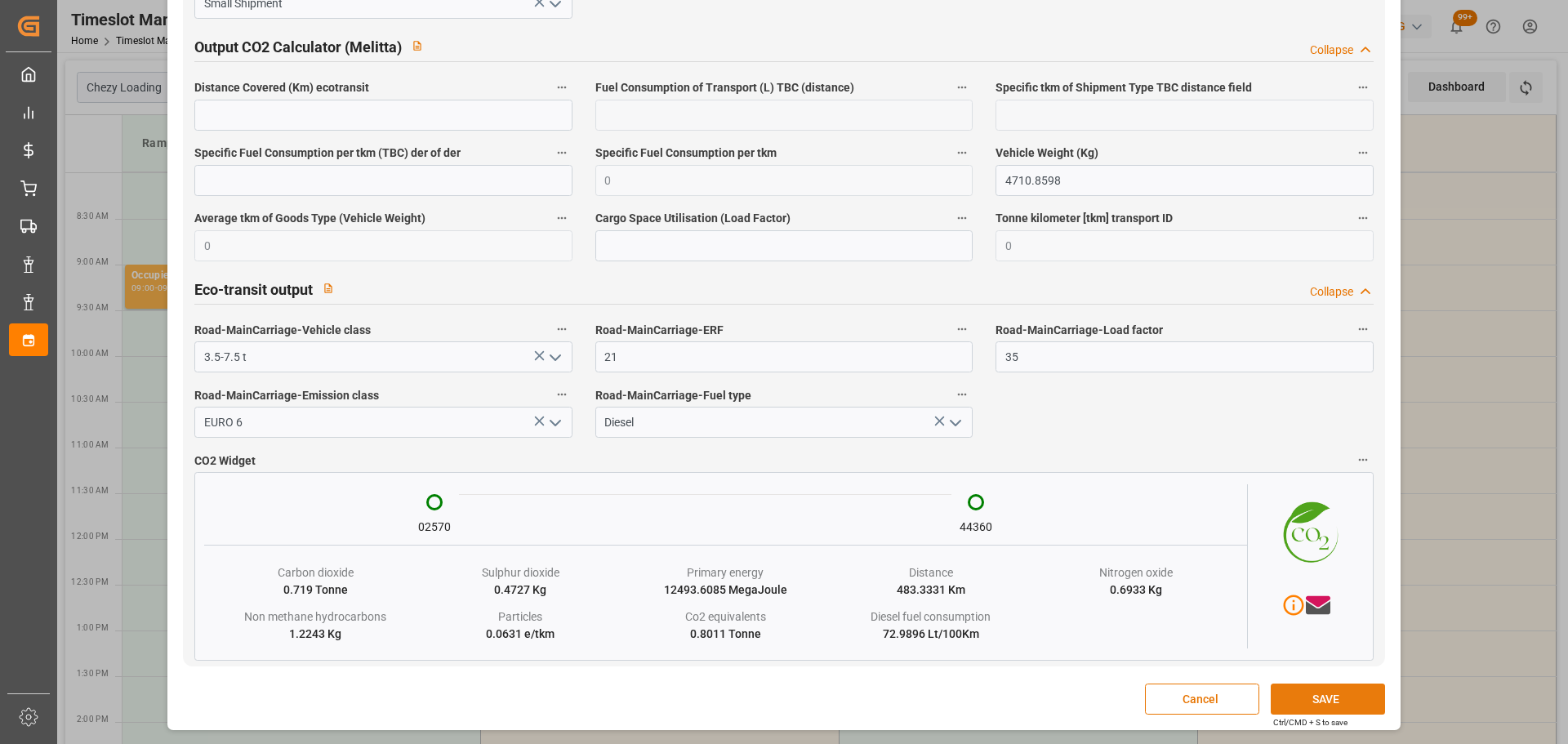
click at [1333, 696] on button "SAVE" at bounding box center [1328, 699] width 114 height 31
click at [1296, 701] on button "SAVE" at bounding box center [1328, 699] width 114 height 31
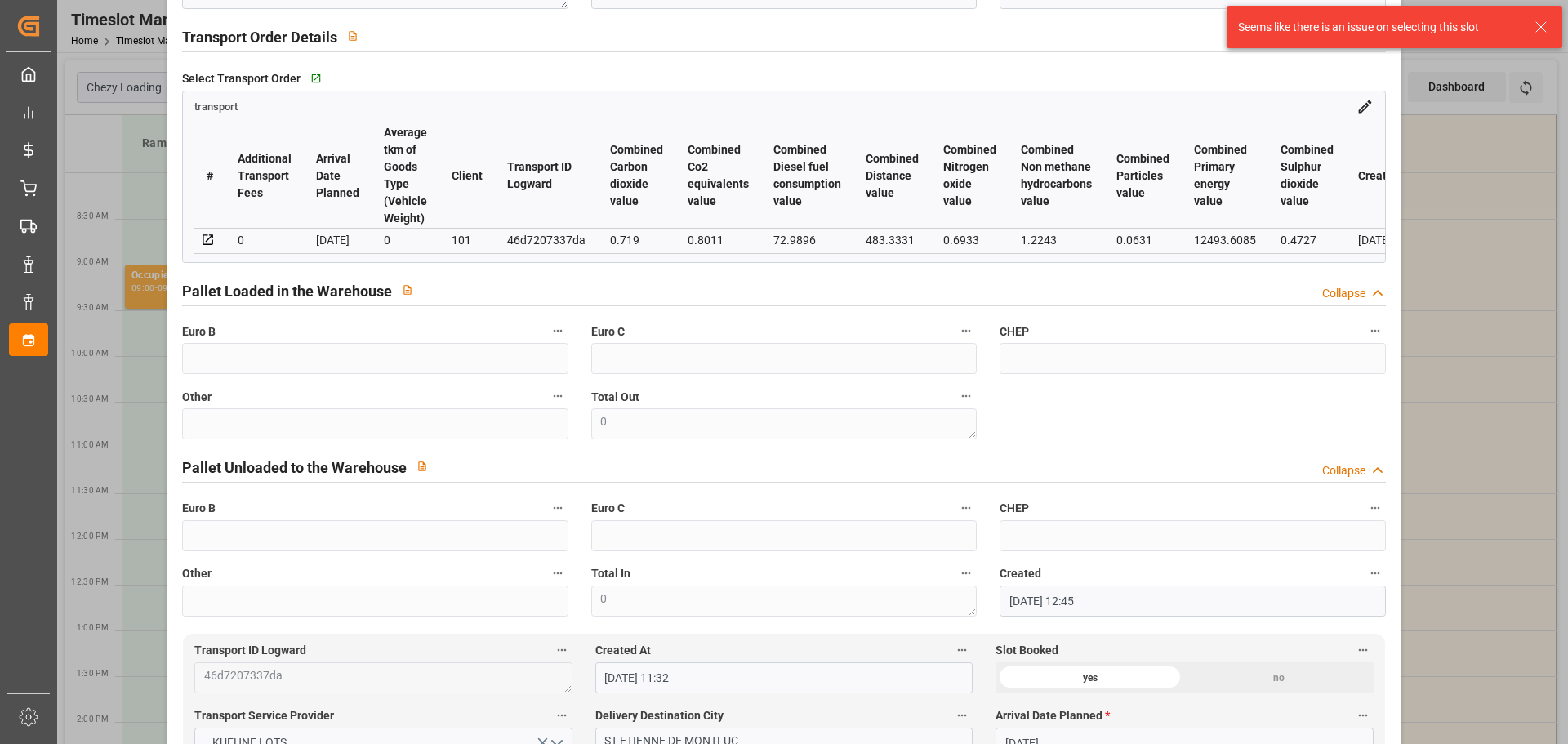
scroll to position [0, 0]
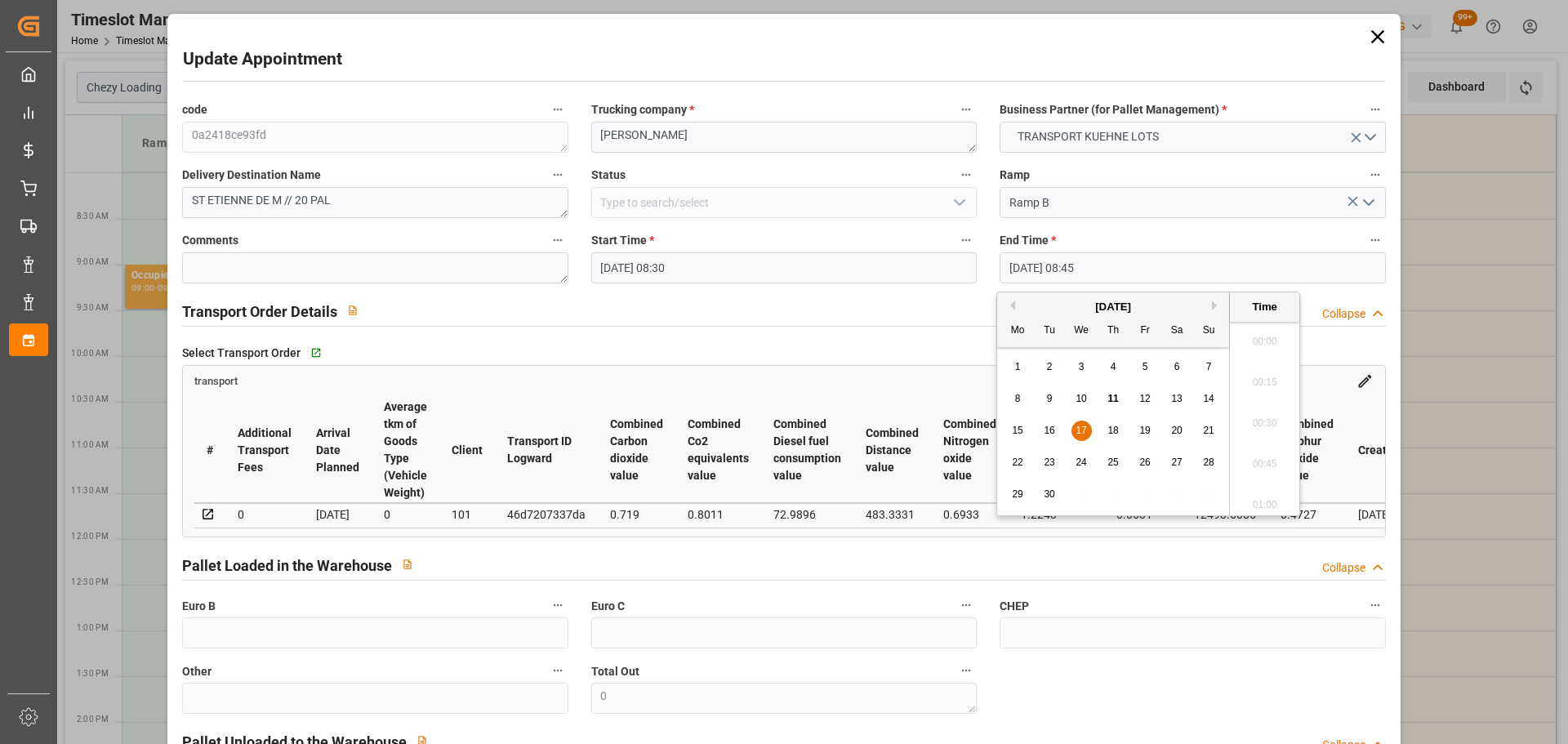
click at [1037, 274] on input "[DATE] 08:45" at bounding box center [1193, 268] width 385 height 31
drag, startPoint x: 1115, startPoint y: 427, endPoint x: 1146, endPoint y: 429, distance: 31.1
click at [1116, 427] on span "18" at bounding box center [1113, 431] width 11 height 12
click at [1253, 403] on li "08:45" at bounding box center [1265, 417] width 69 height 41
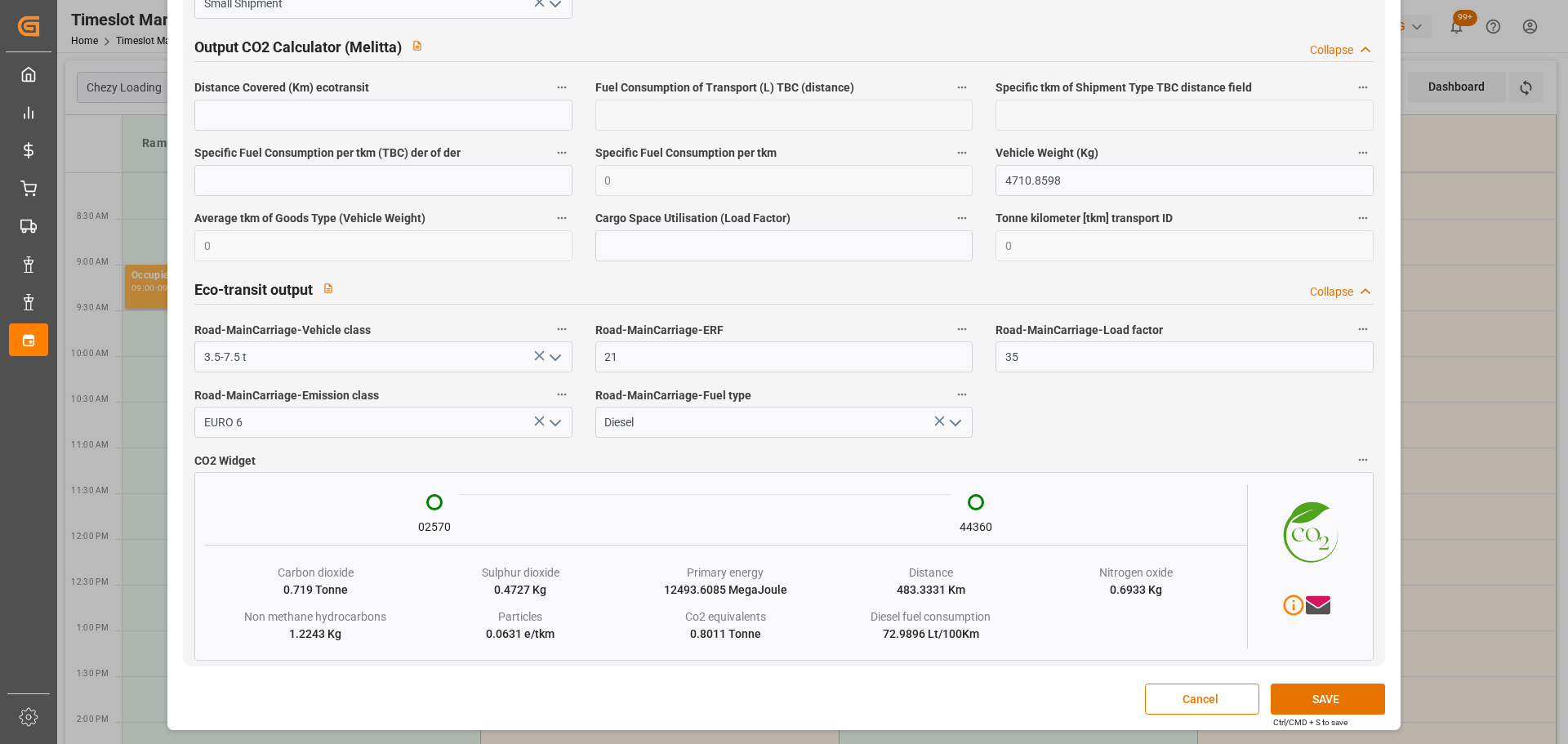
scroll to position [2726, 0]
click at [1323, 699] on button "SAVE" at bounding box center [1328, 699] width 114 height 31
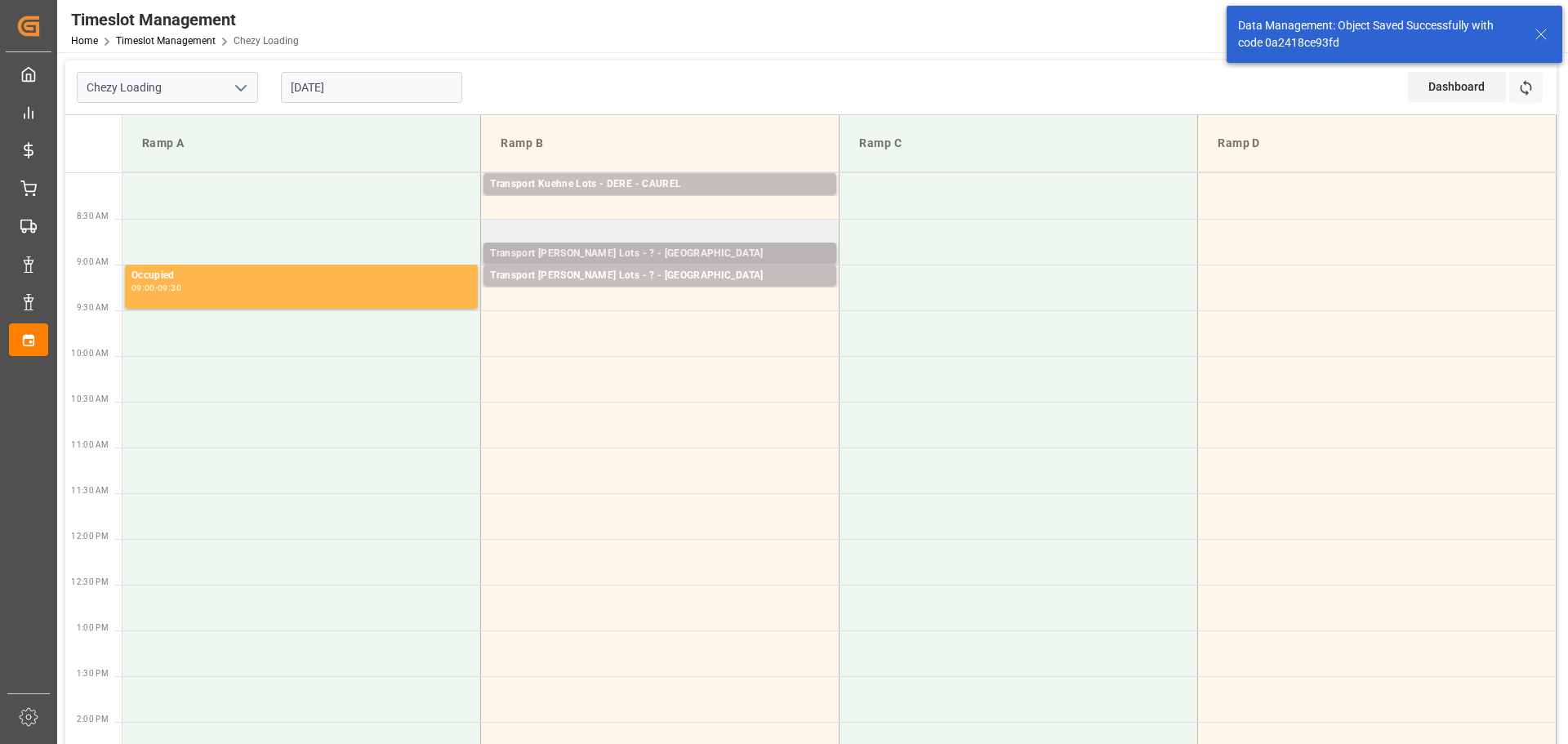
click at [703, 247] on div "Transport [PERSON_NAME] Lots - ? - [GEOGRAPHIC_DATA]" at bounding box center [660, 254] width 340 height 17
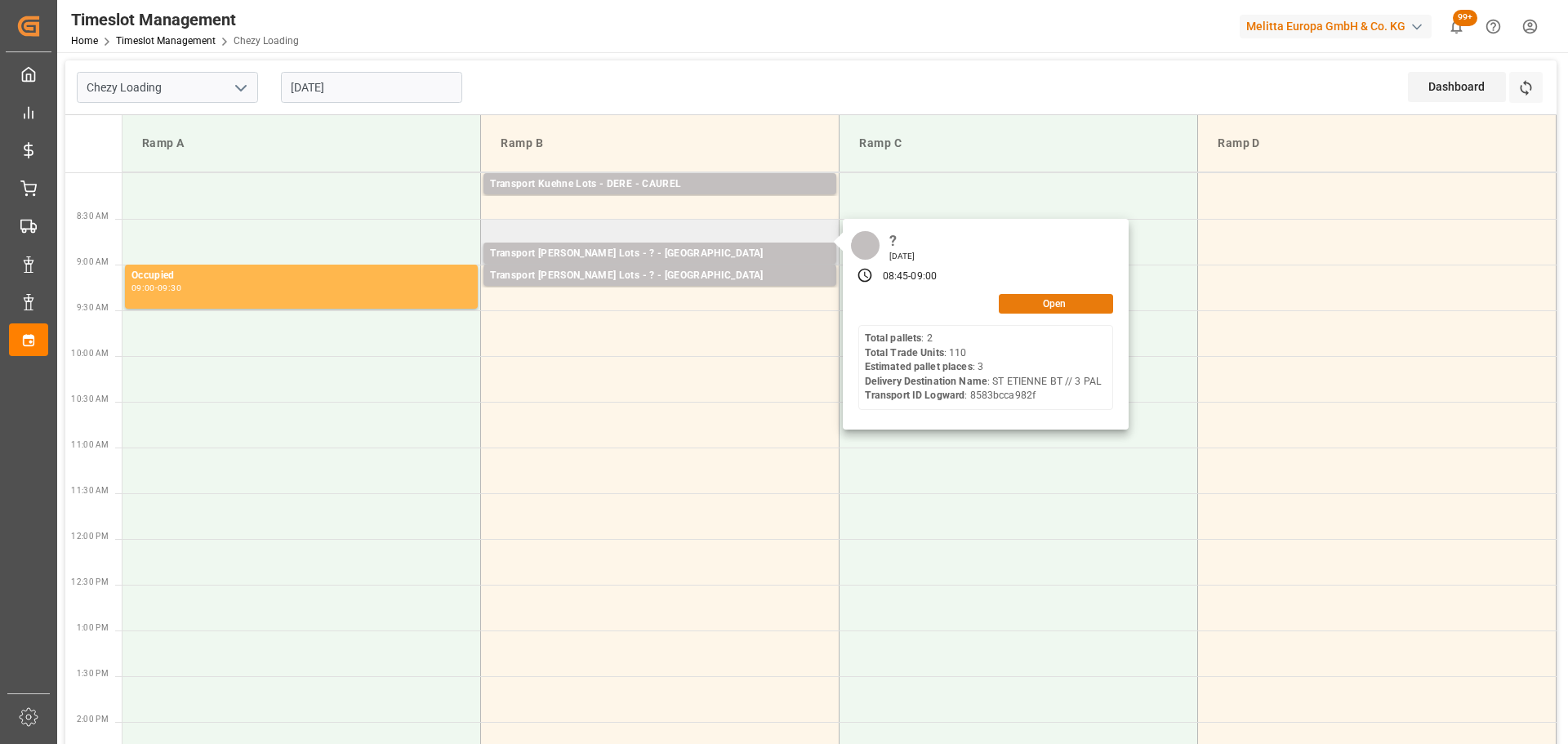
click at [1056, 301] on button "Open" at bounding box center [1056, 304] width 114 height 20
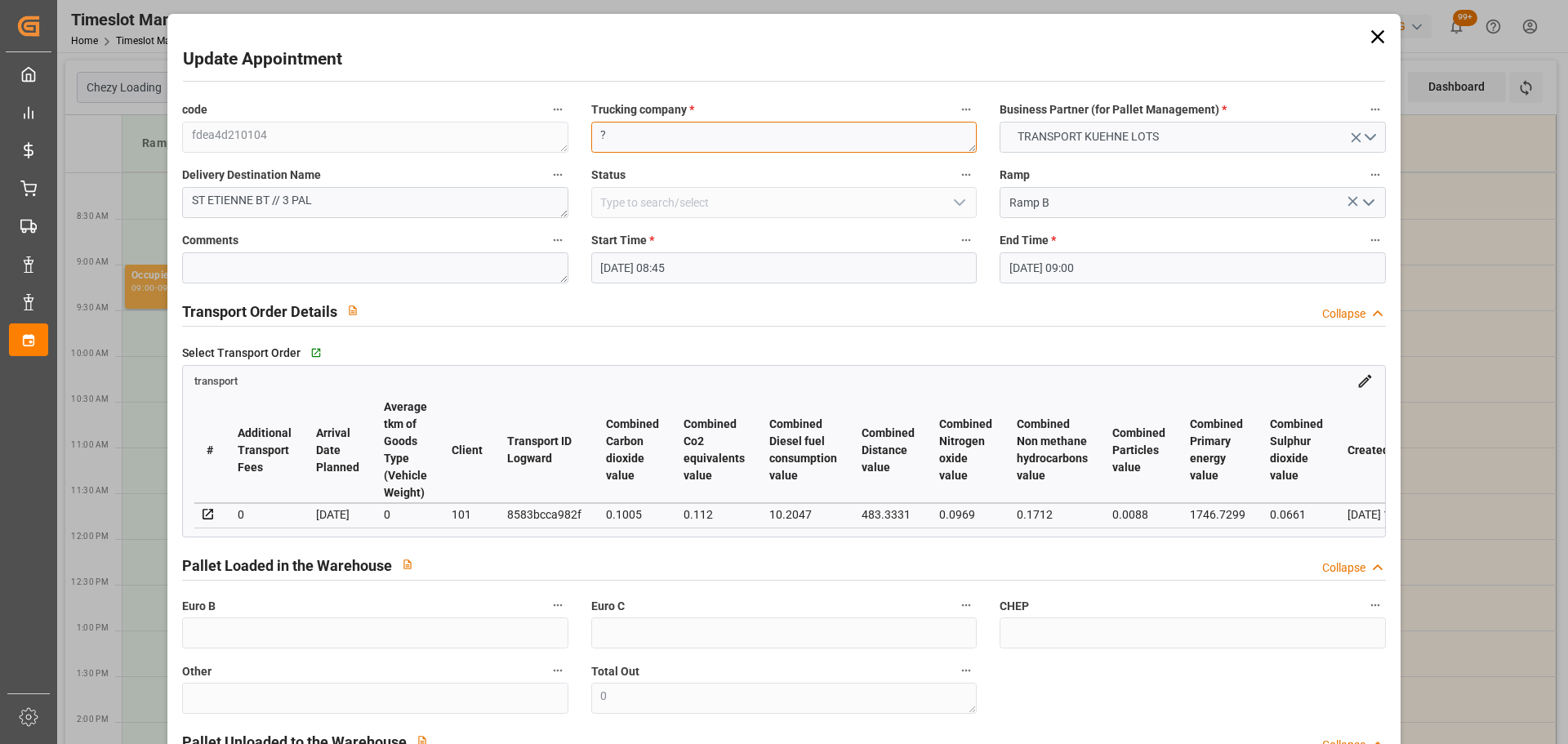
click at [612, 131] on textarea "?" at bounding box center [784, 137] width 385 height 31
click at [662, 257] on input "[DATE] 08:45" at bounding box center [784, 268] width 385 height 31
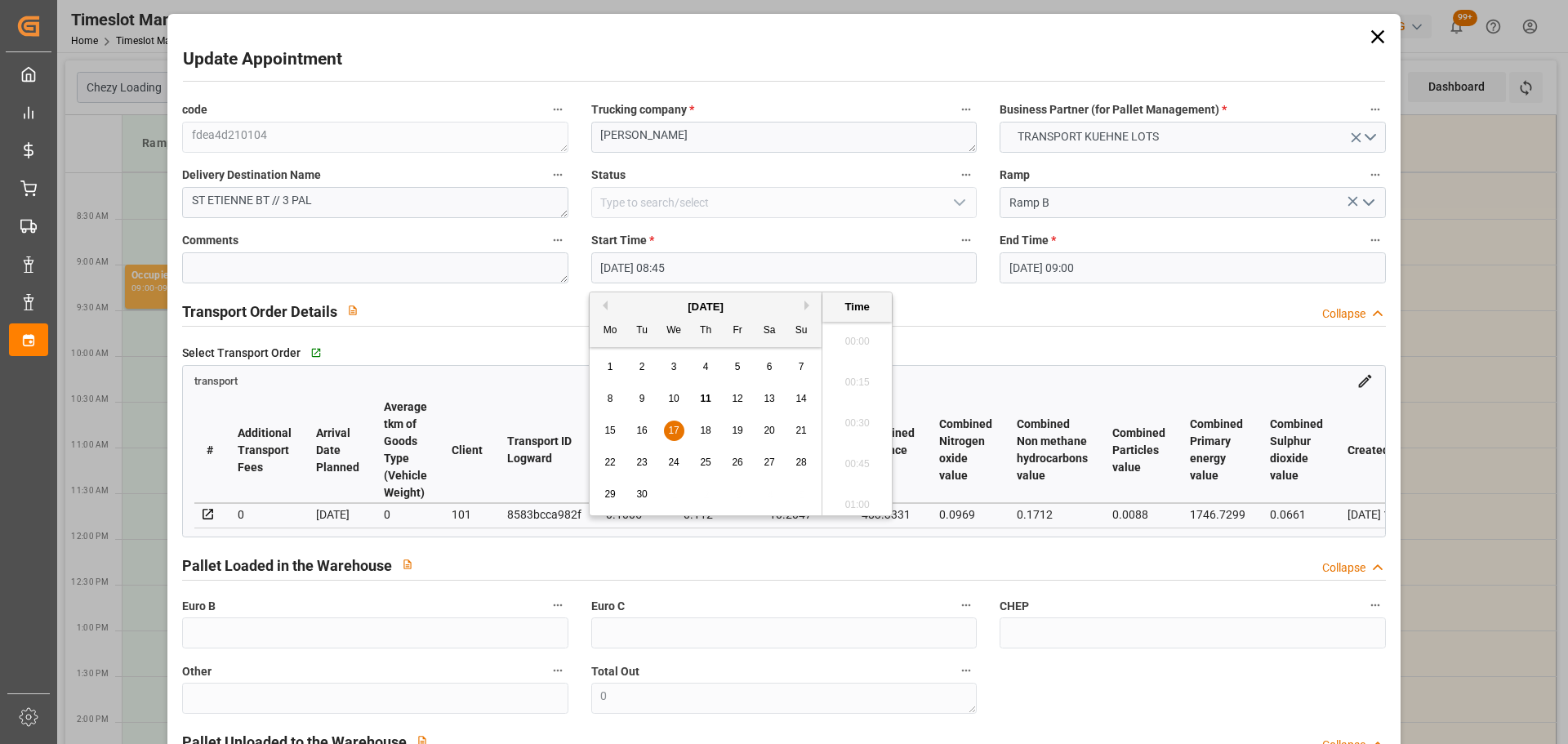
scroll to position [1354, 0]
click at [707, 427] on span "18" at bounding box center [705, 431] width 11 height 12
click at [856, 412] on li "08:45" at bounding box center [857, 417] width 69 height 41
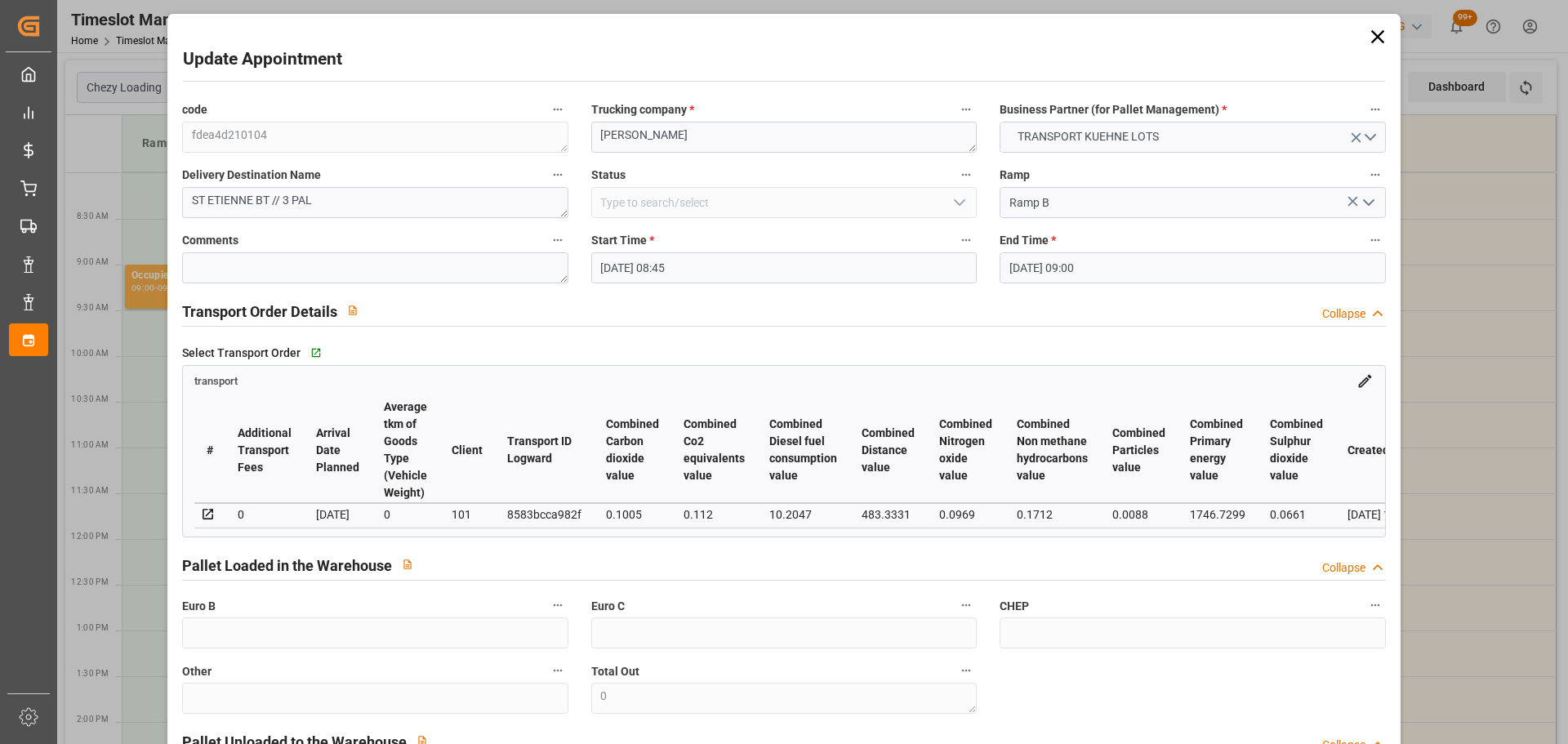
click at [1065, 276] on input "[DATE] 09:00" at bounding box center [1193, 268] width 385 height 31
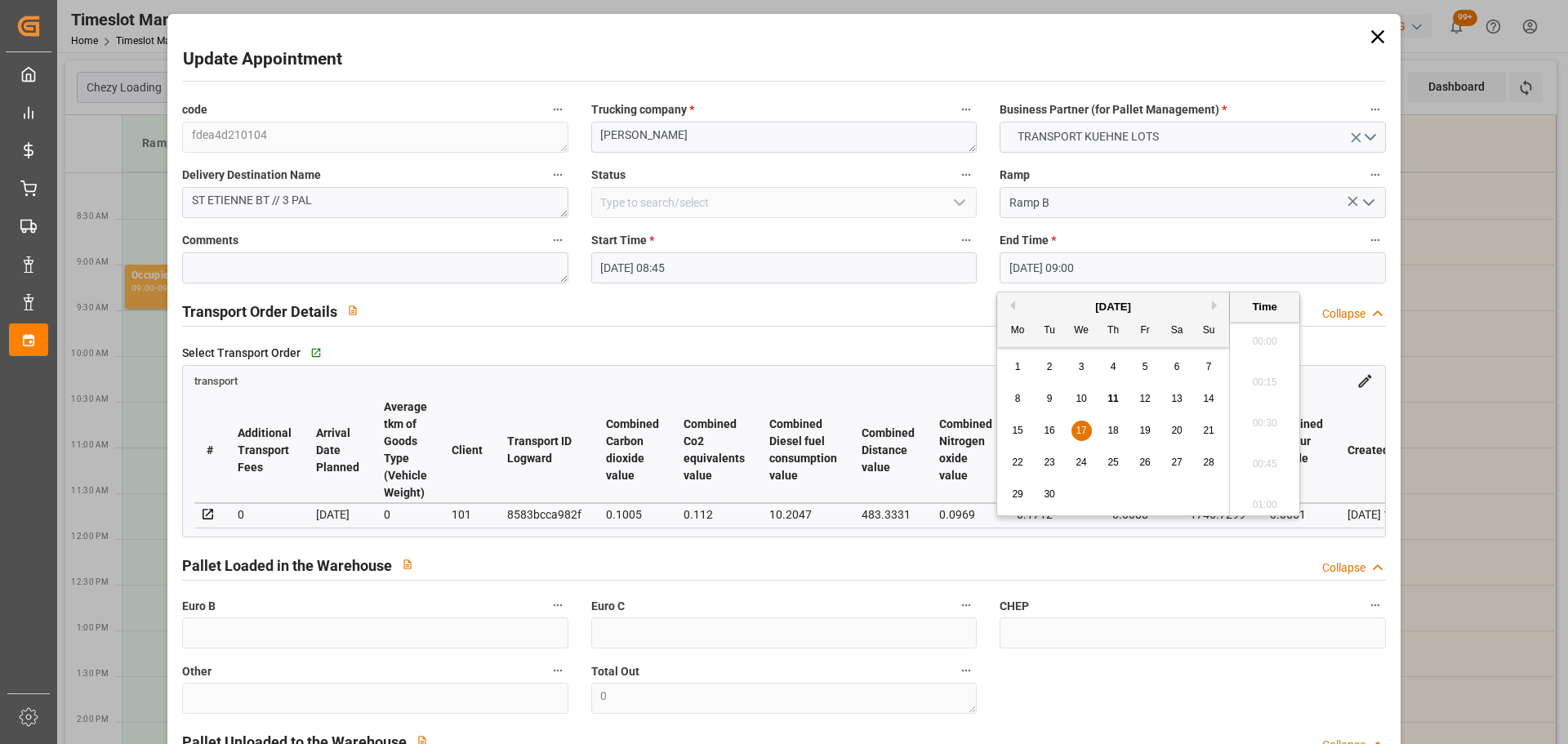
scroll to position [1395, 0]
click at [1115, 429] on span "18" at bounding box center [1113, 431] width 11 height 12
click at [1245, 417] on li "09:00" at bounding box center [1265, 417] width 69 height 41
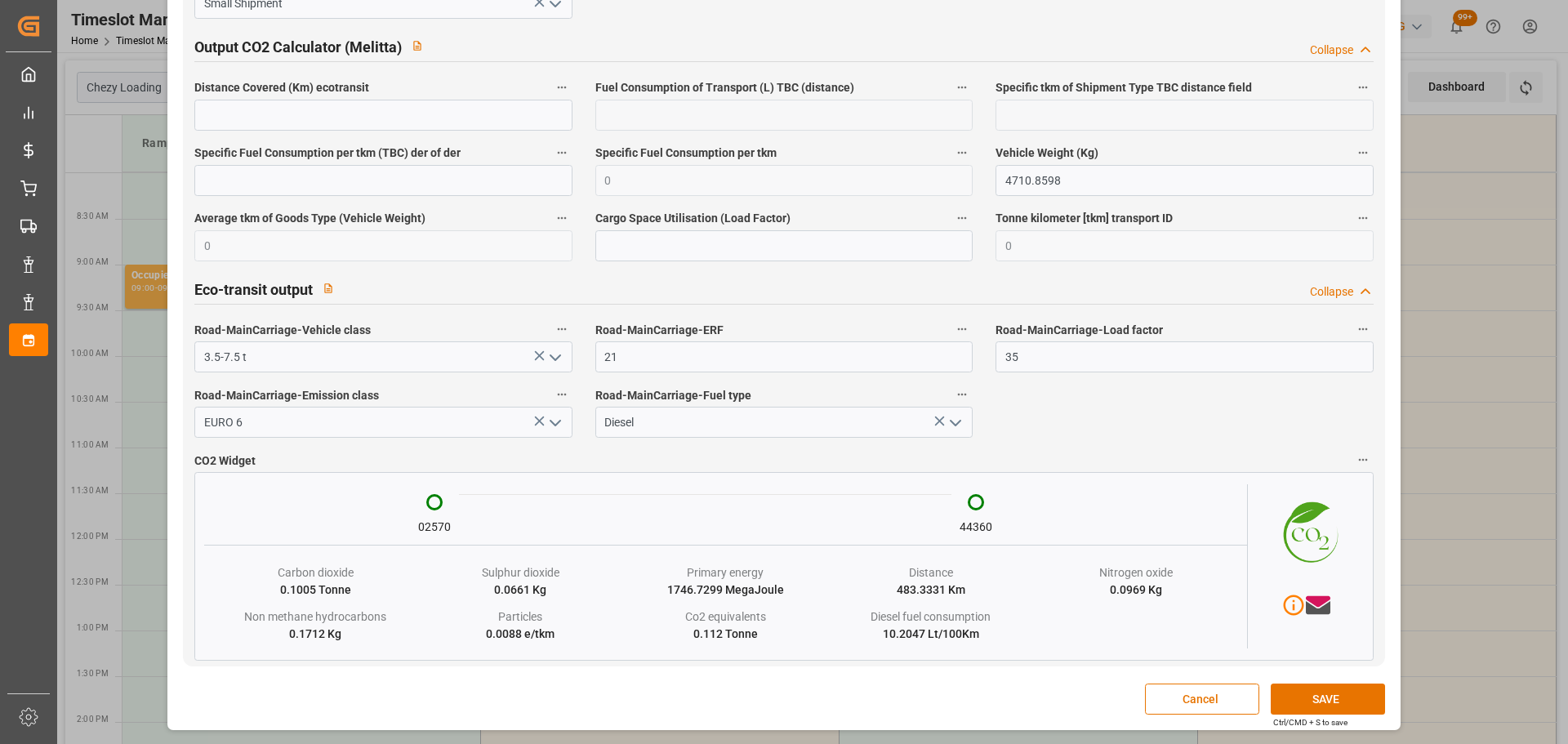
scroll to position [2701, 0]
click at [1318, 695] on button "SAVE" at bounding box center [1328, 699] width 114 height 31
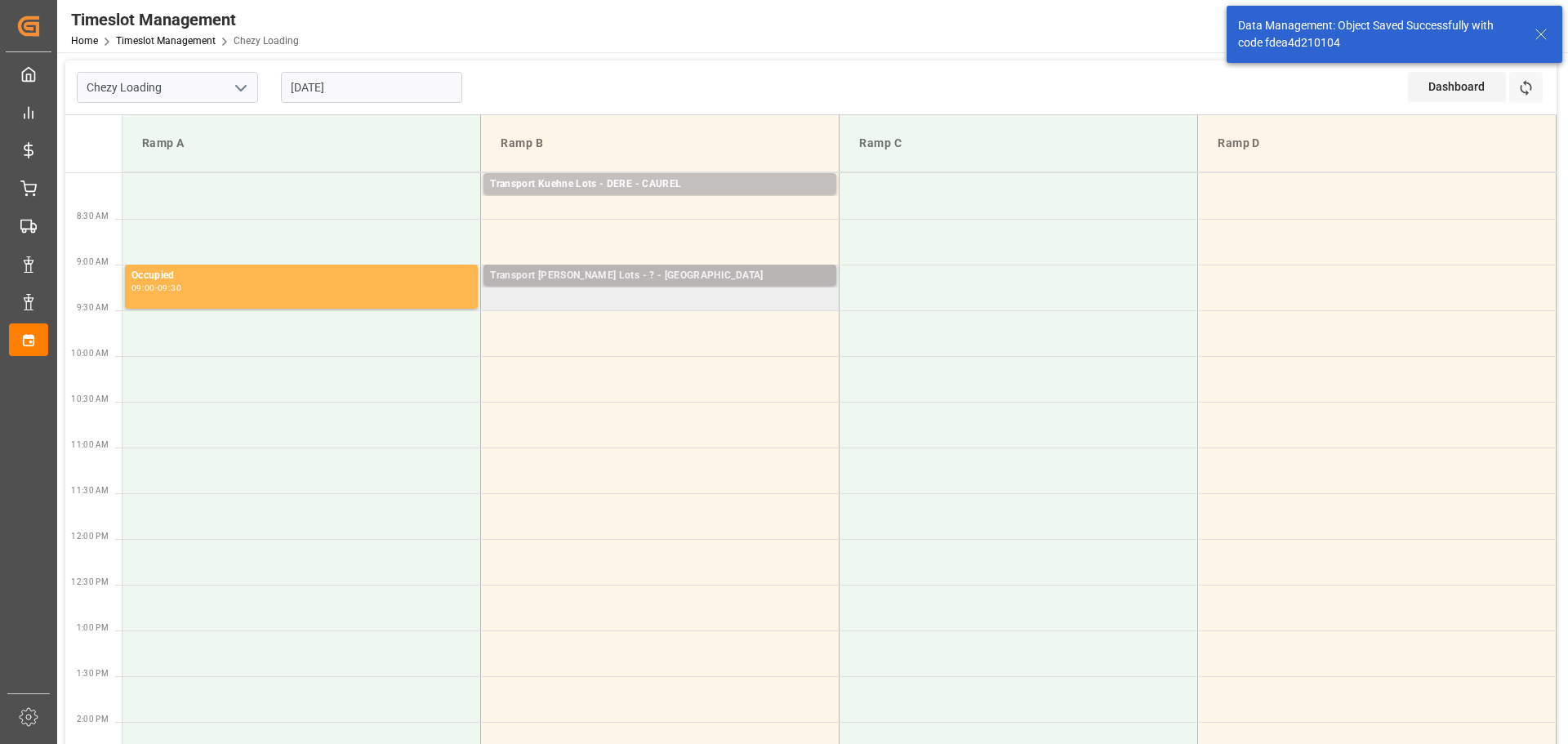
click at [666, 277] on div "Transport [PERSON_NAME] Lots - ? - [GEOGRAPHIC_DATA]" at bounding box center [660, 276] width 340 height 17
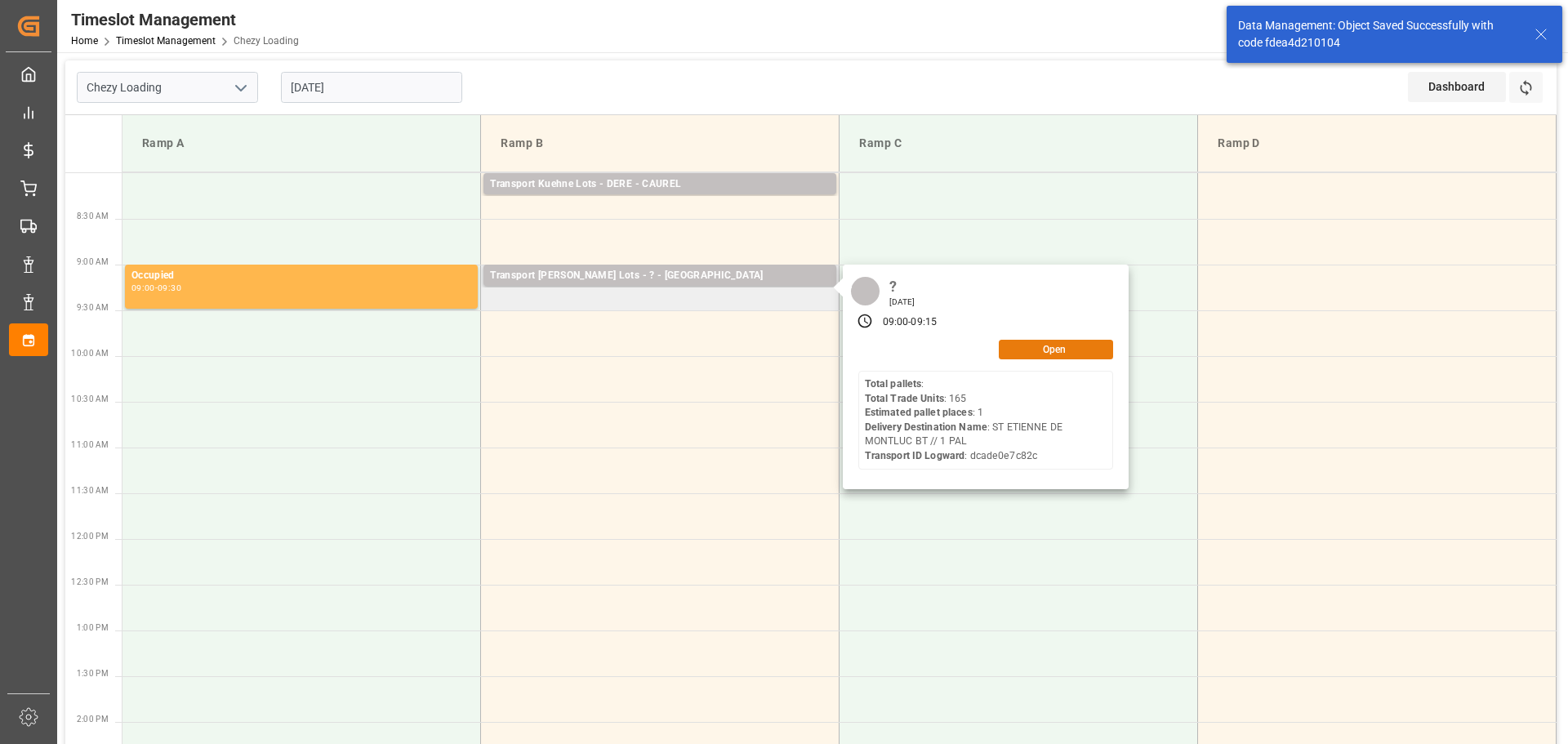
click at [1074, 347] on button "Open" at bounding box center [1056, 350] width 114 height 20
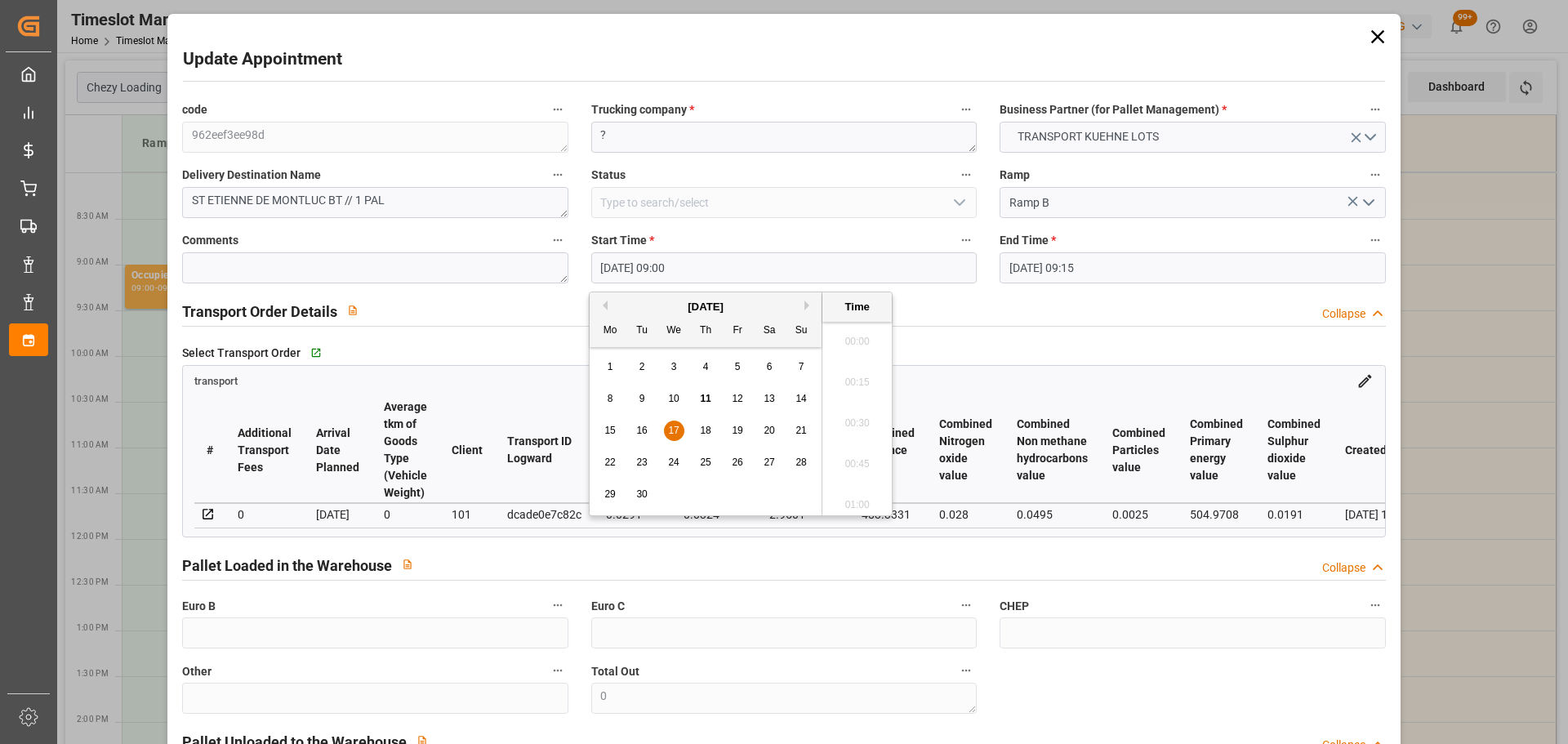
click at [624, 267] on input "[DATE] 09:00" at bounding box center [784, 268] width 385 height 31
click at [710, 425] on span "18" at bounding box center [705, 431] width 11 height 12
click at [851, 413] on li "09:00" at bounding box center [857, 417] width 69 height 41
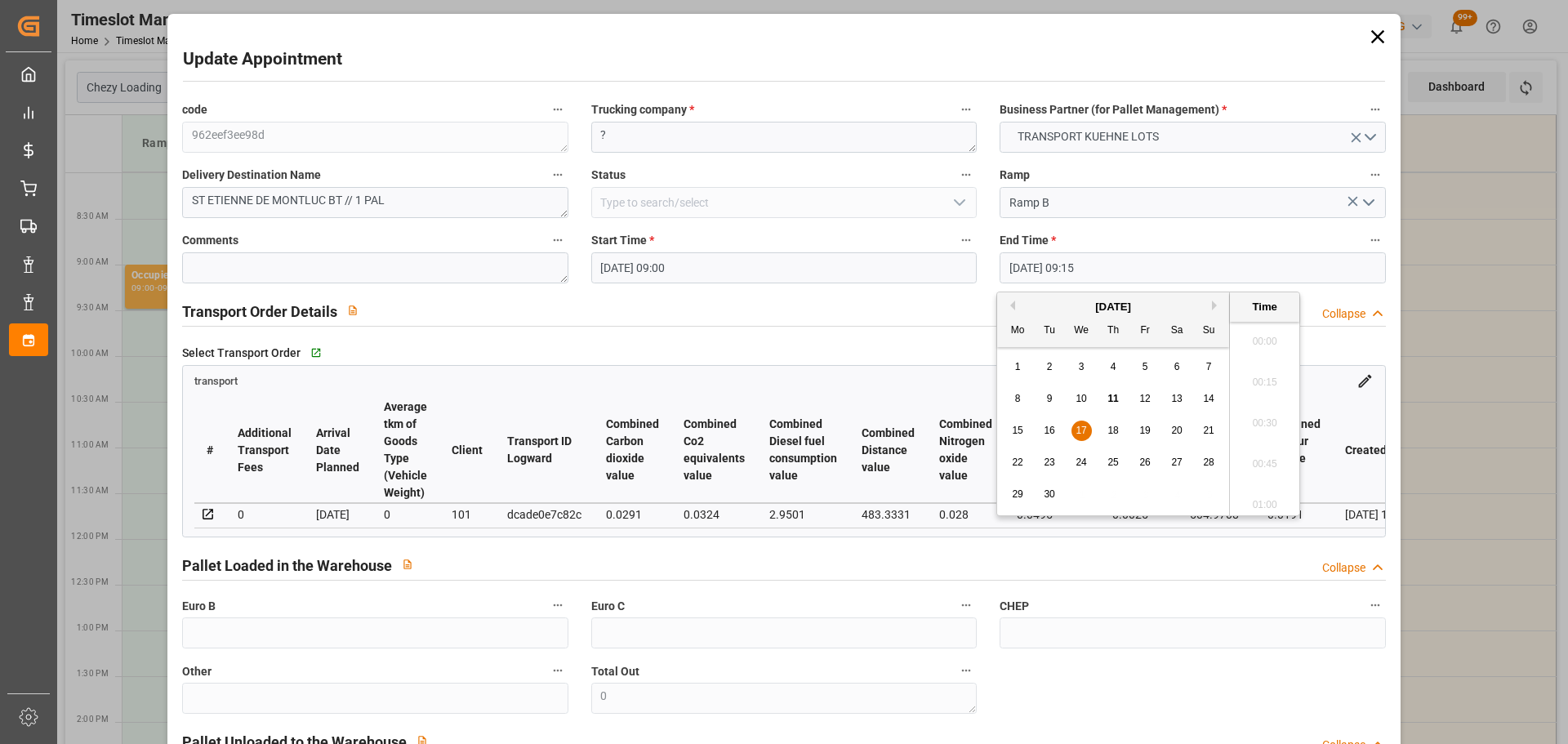
click at [1051, 266] on input "[DATE] 09:15" at bounding box center [1193, 268] width 385 height 31
click at [1108, 431] on span "18" at bounding box center [1113, 431] width 11 height 12
click at [1259, 403] on li "09:15" at bounding box center [1265, 417] width 69 height 41
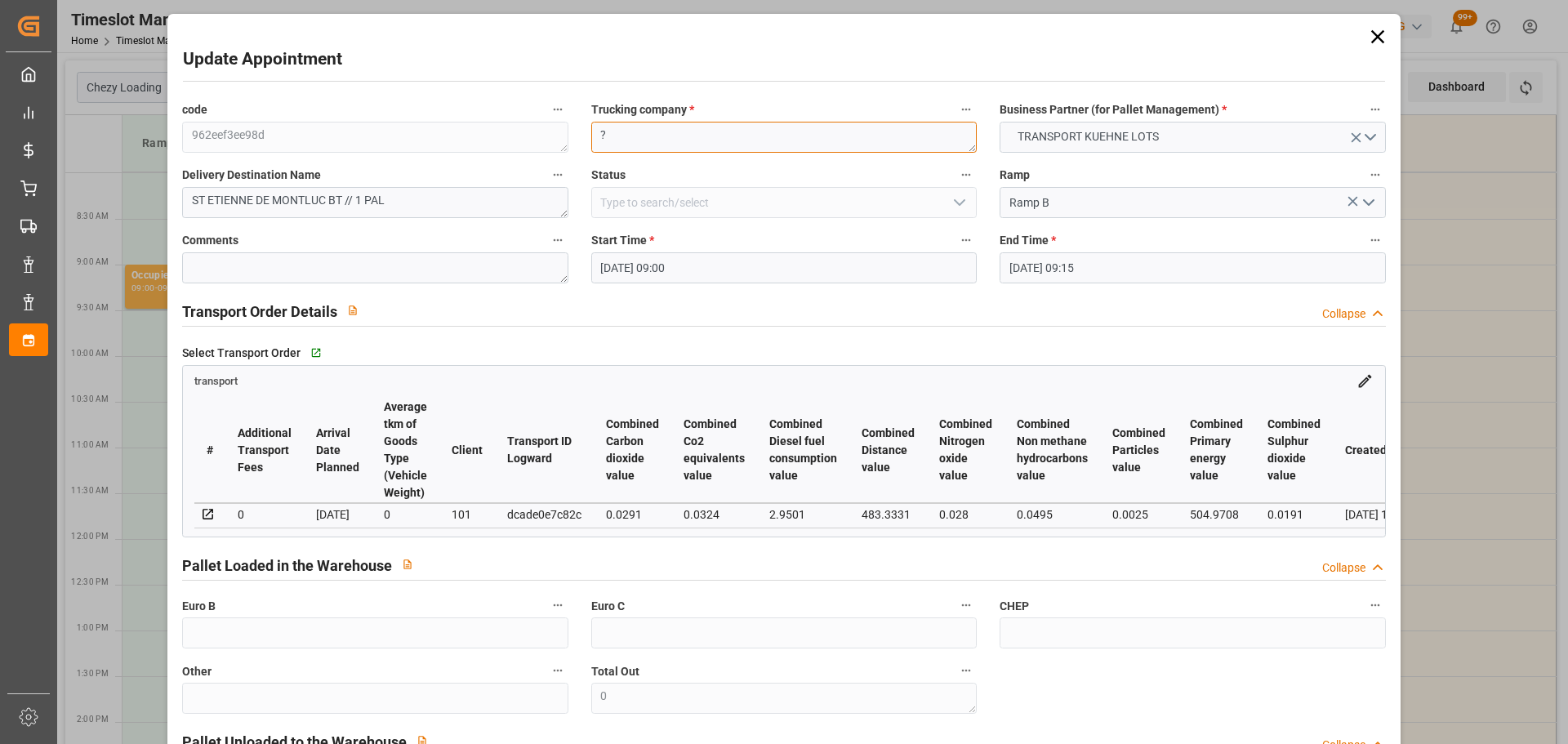
click at [774, 146] on textarea "?" at bounding box center [784, 137] width 385 height 31
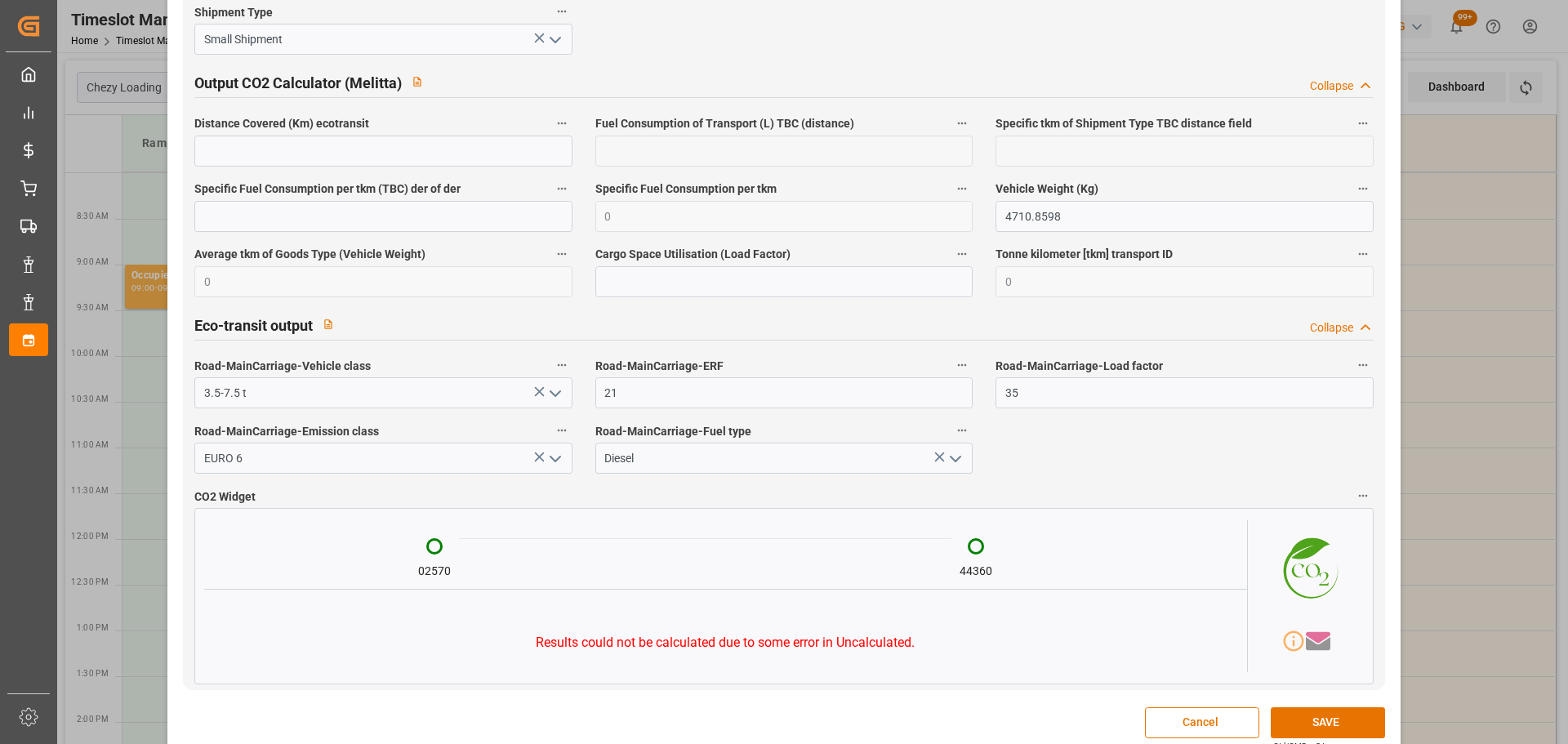
scroll to position [2687, 0]
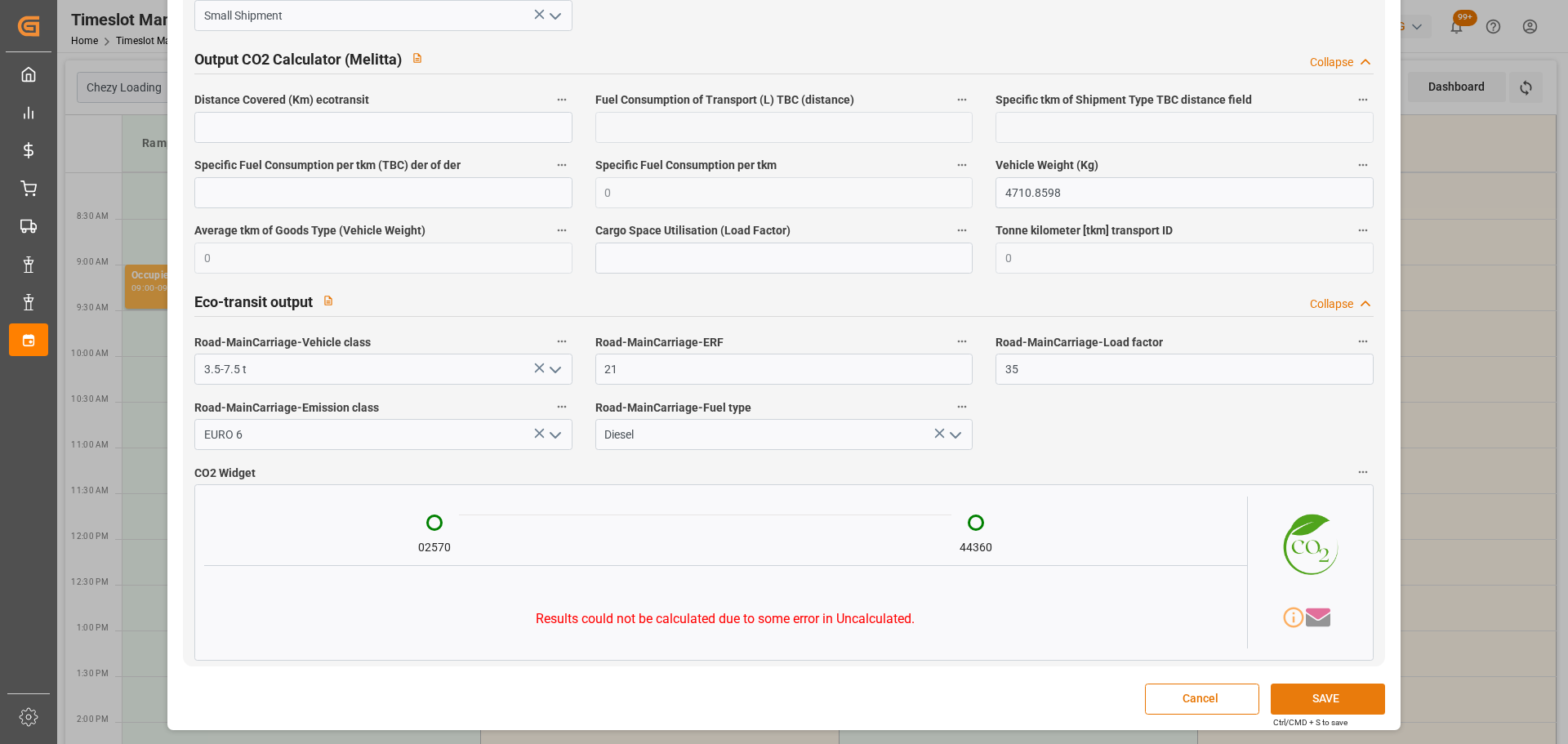
click at [1326, 689] on button "SAVE" at bounding box center [1328, 699] width 114 height 31
